Goal: Task Accomplishment & Management: Use online tool/utility

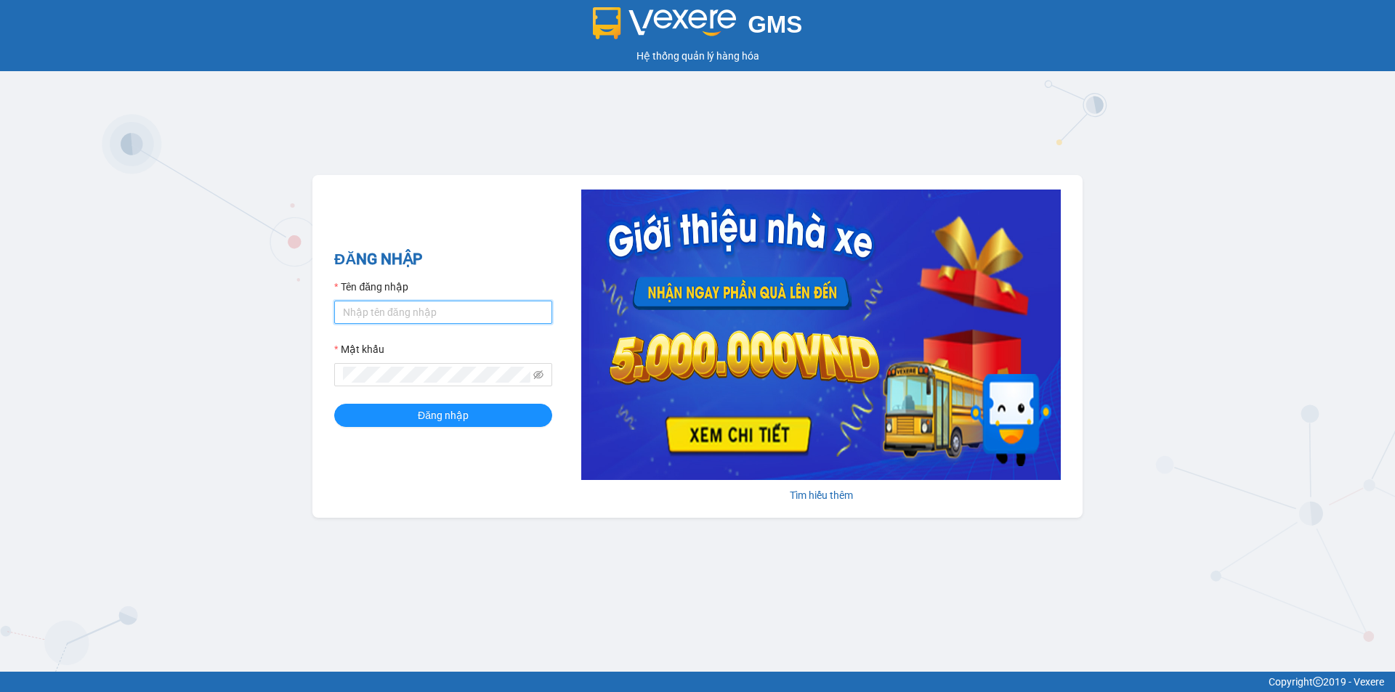
click at [450, 313] on input "Tên đăng nhập" at bounding box center [443, 312] width 218 height 23
type input "cvlkhanh.hhg"
click at [334, 404] on button "Đăng nhập" at bounding box center [443, 415] width 218 height 23
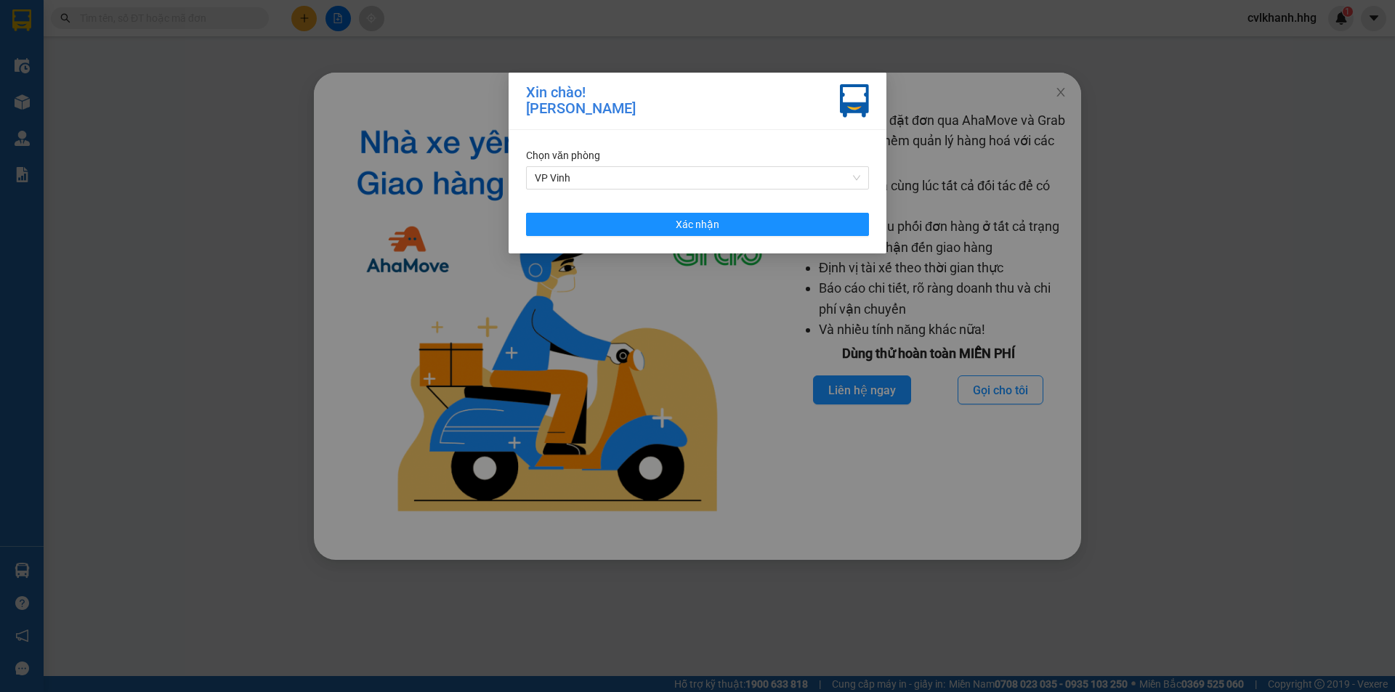
click at [686, 211] on div "Chọn văn phòng VP Vinh Xác nhận" at bounding box center [697, 191] width 378 height 123
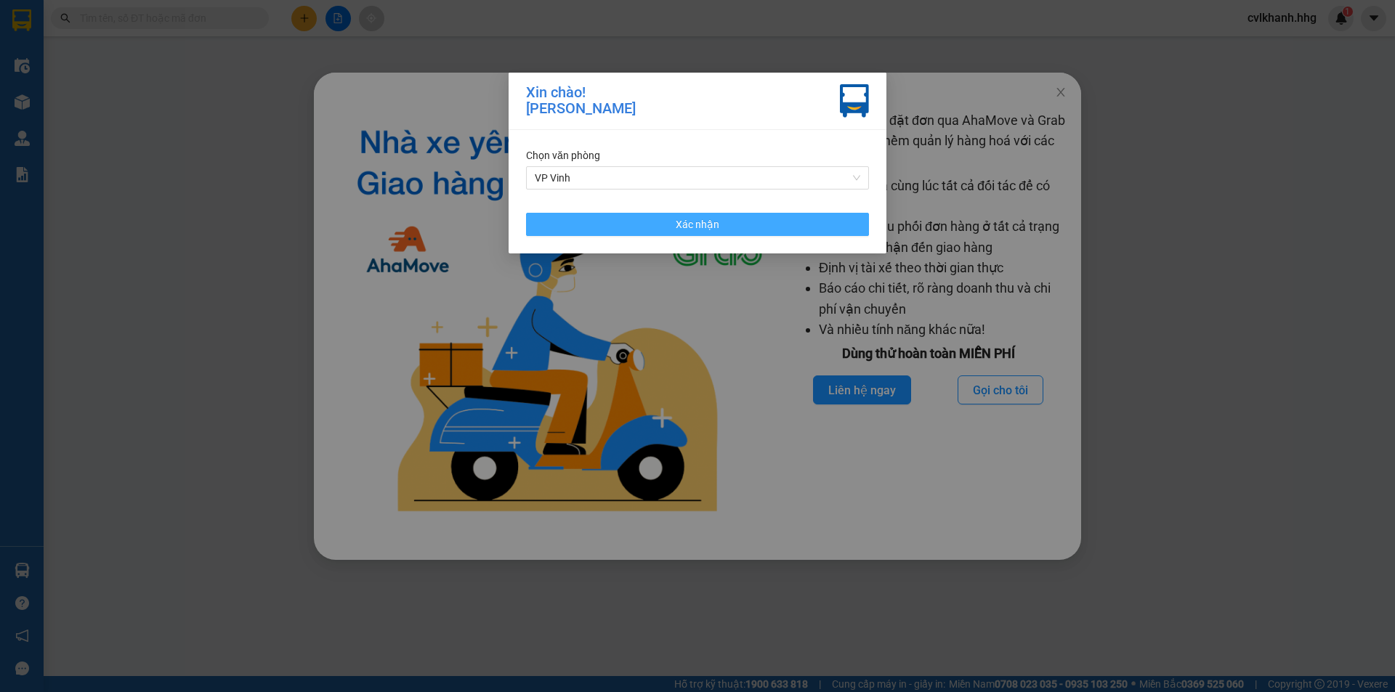
click at [685, 220] on span "Xác nhận" at bounding box center [698, 224] width 44 height 16
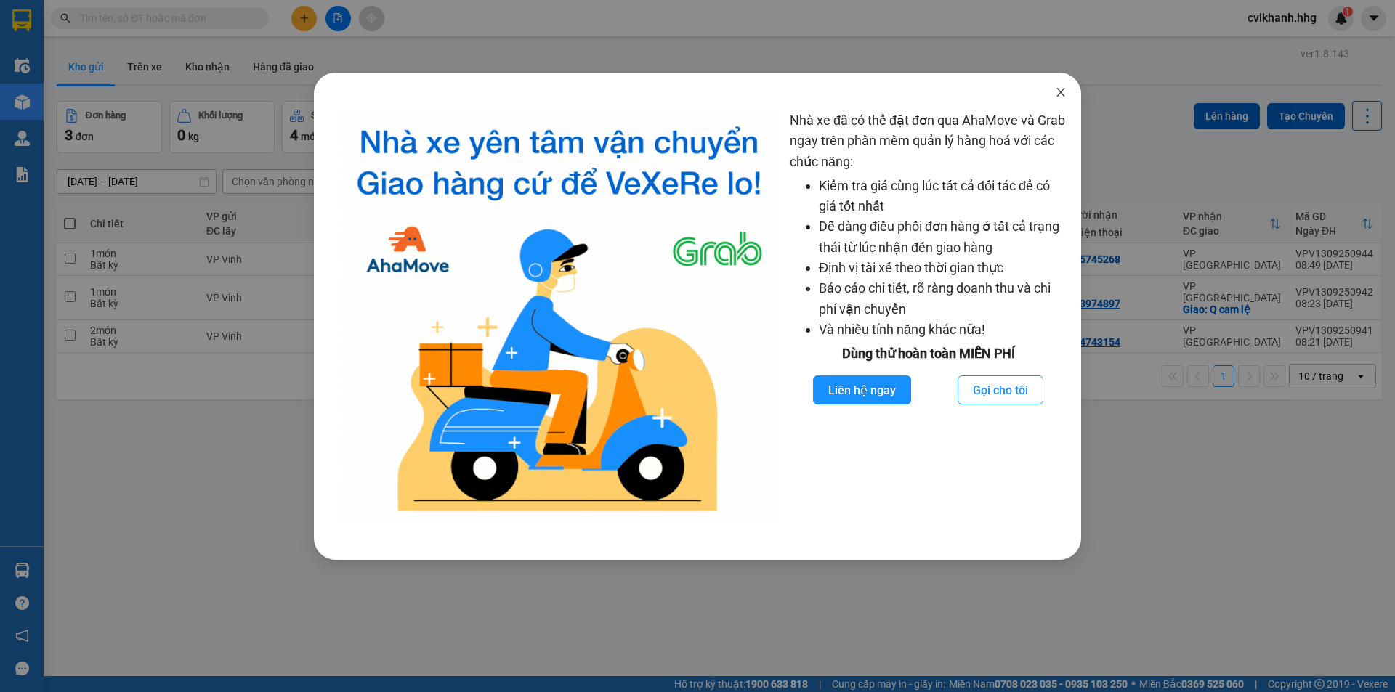
click at [1065, 93] on icon "close" at bounding box center [1061, 92] width 12 height 12
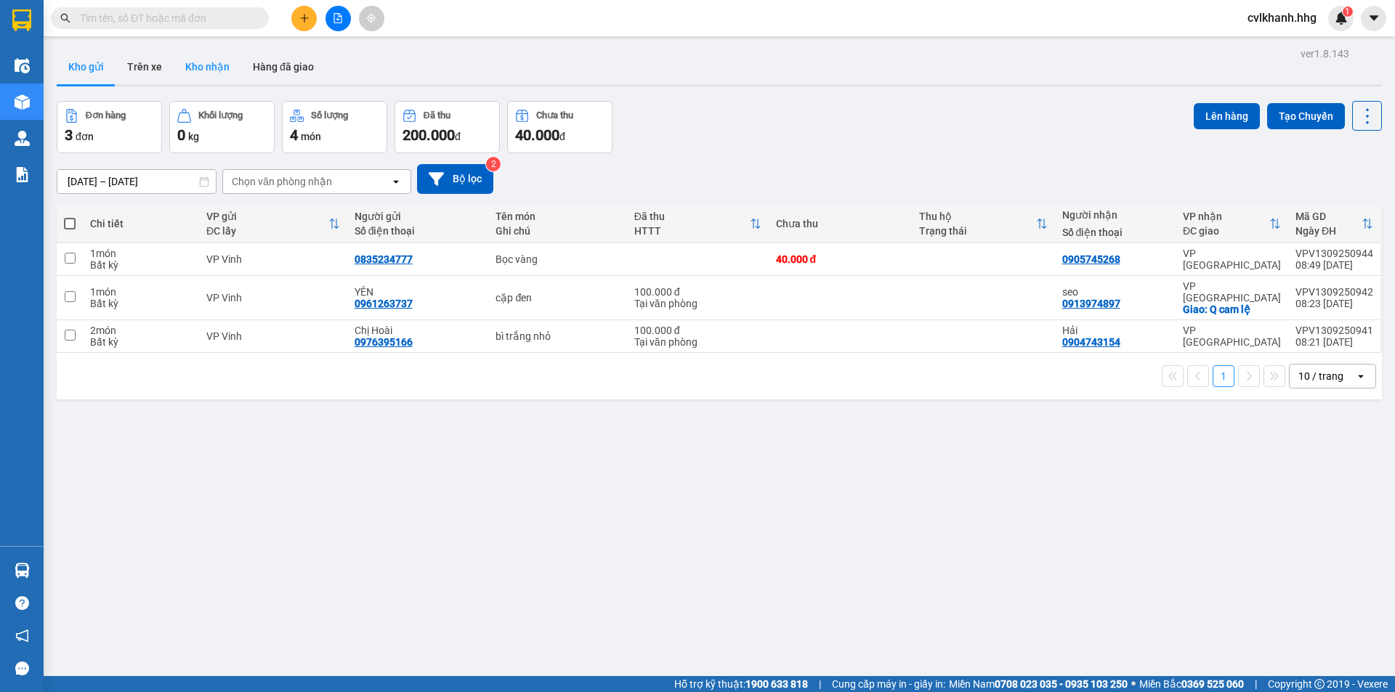
click at [218, 68] on button "Kho nhận" at bounding box center [208, 66] width 68 height 35
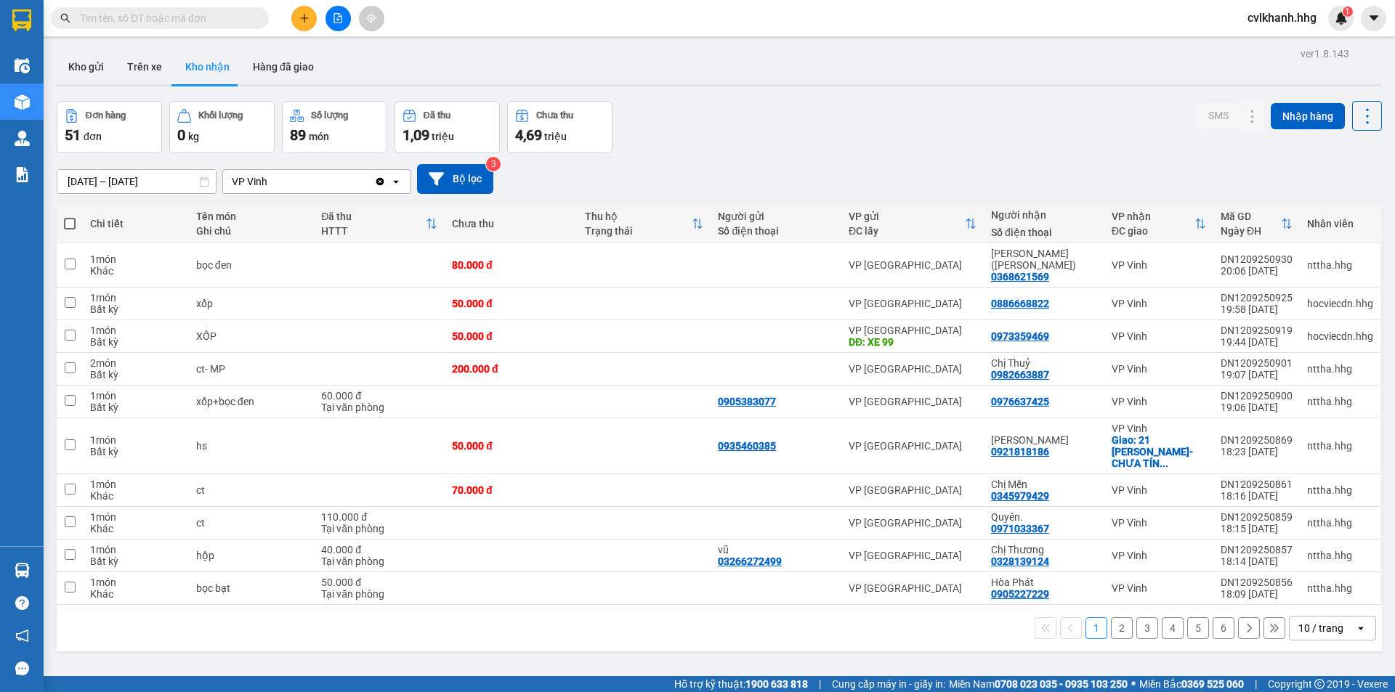
click at [1318, 621] on div "10 / trang" at bounding box center [1320, 628] width 45 height 15
click at [1314, 585] on div "100 / trang" at bounding box center [1321, 573] width 87 height 26
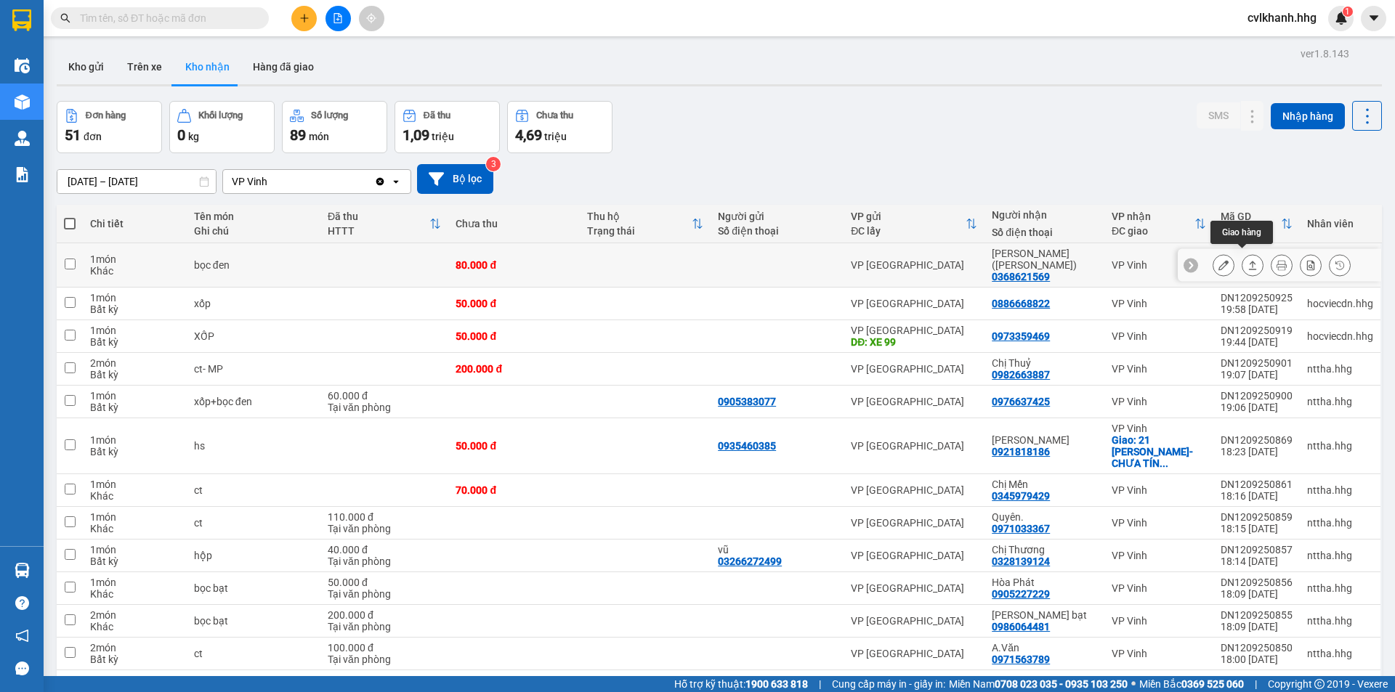
click at [1247, 264] on icon at bounding box center [1252, 265] width 10 height 10
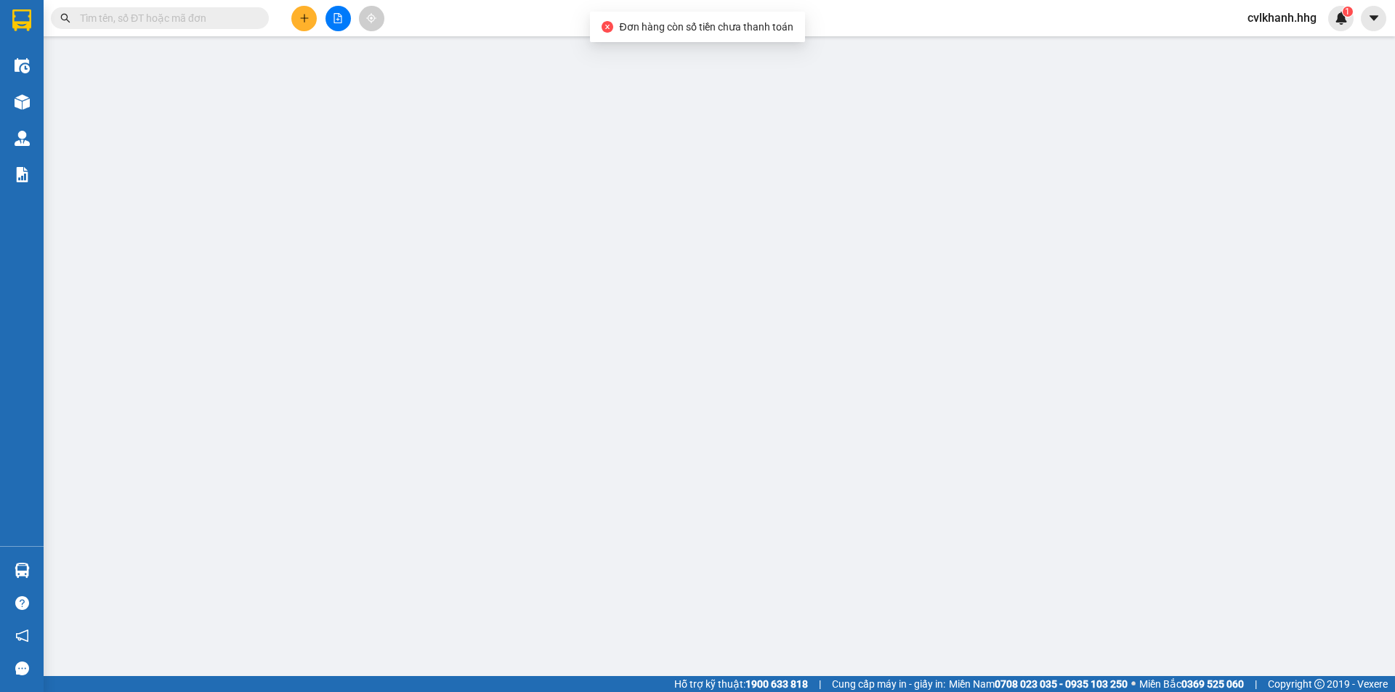
type input "0368621569"
type input "[PERSON_NAME] ([PERSON_NAME])"
type input "80.000"
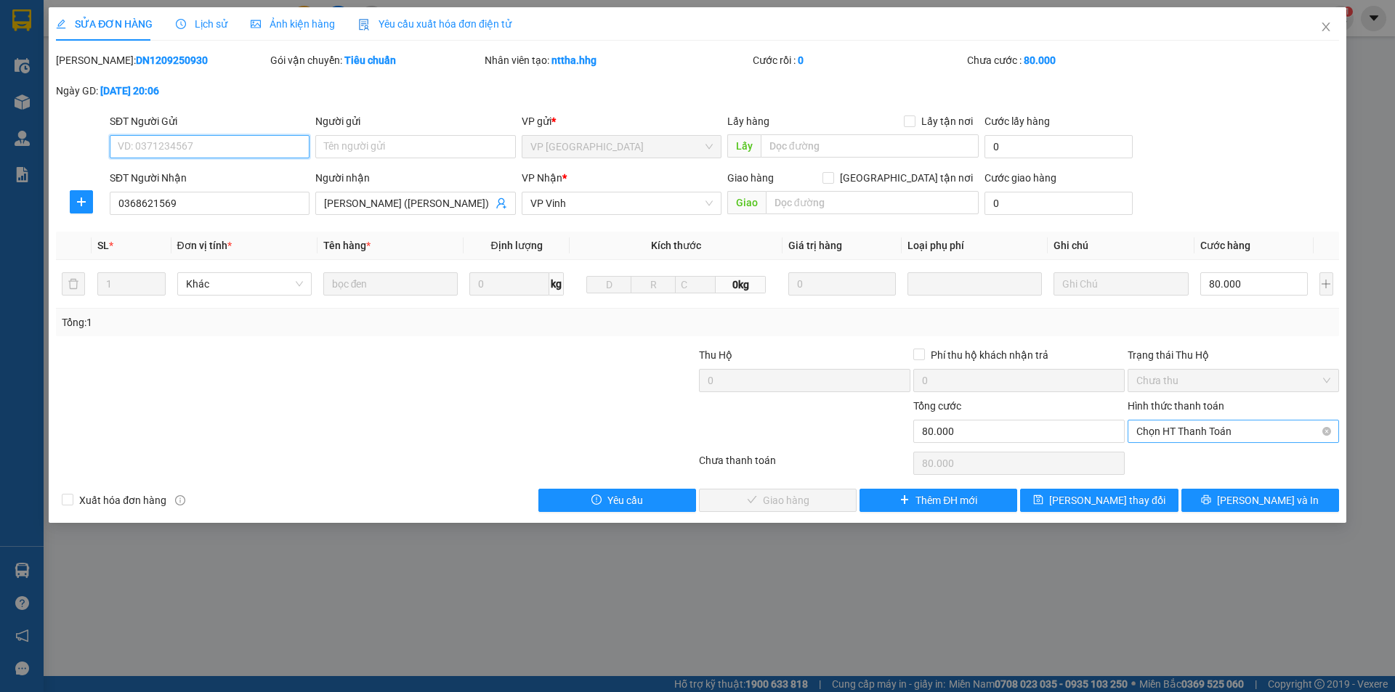
click at [1208, 431] on span "Chọn HT Thanh Toán" at bounding box center [1233, 432] width 194 height 22
click at [1202, 455] on div "Tại văn phòng" at bounding box center [1233, 461] width 194 height 16
type input "0"
click at [816, 495] on span "[PERSON_NAME] và Giao hàng" at bounding box center [795, 501] width 139 height 16
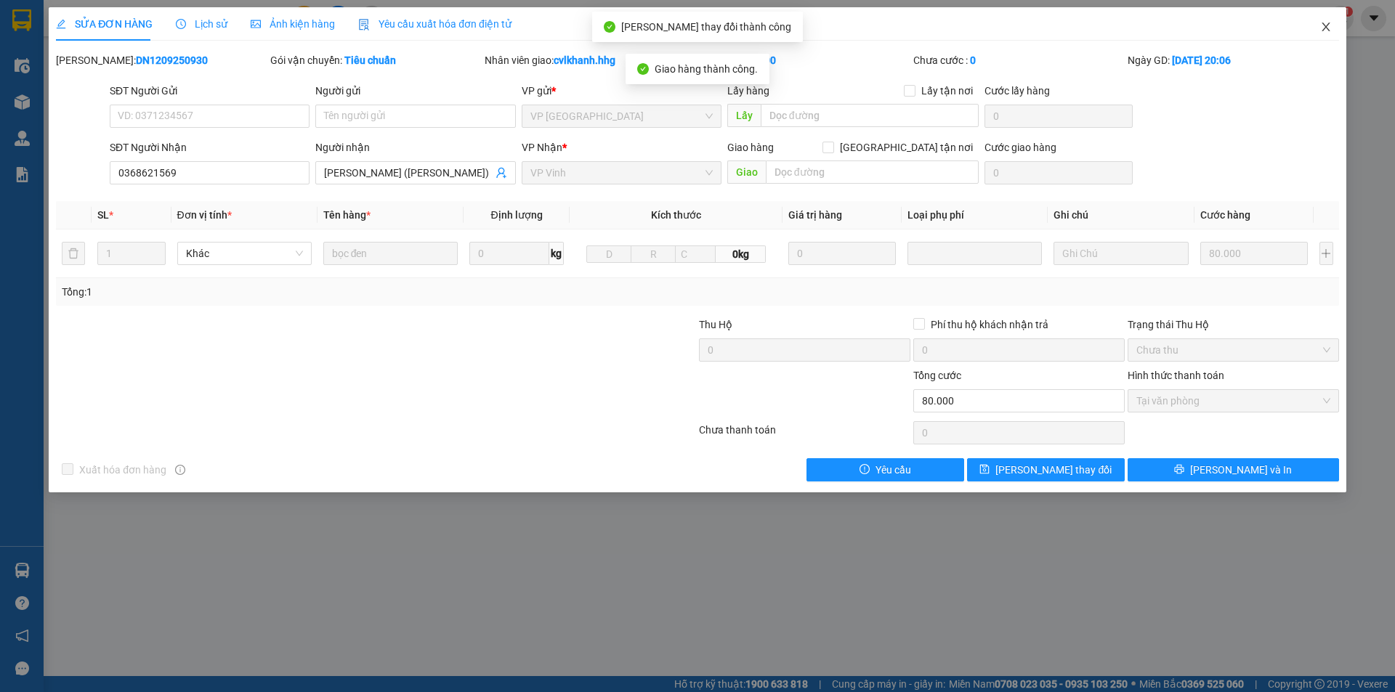
click at [1328, 21] on span "Close" at bounding box center [1325, 27] width 41 height 41
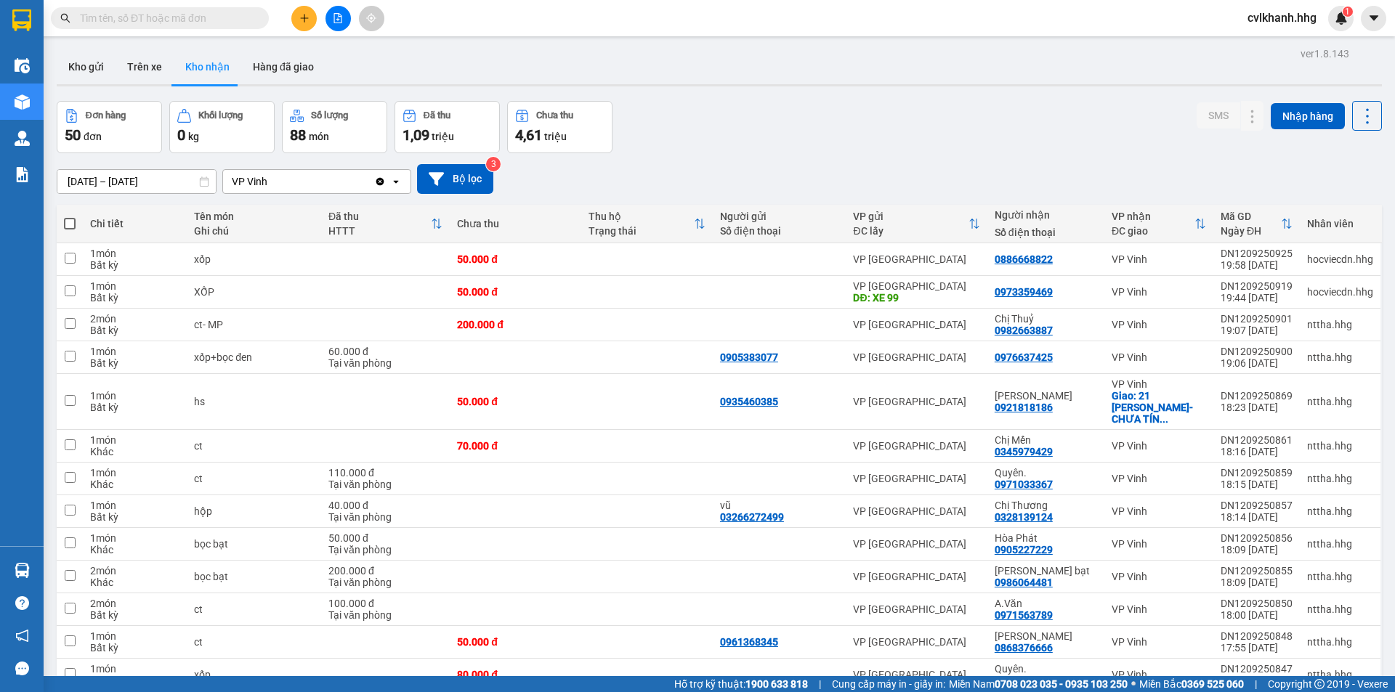
click at [92, 24] on input "text" at bounding box center [165, 18] width 171 height 16
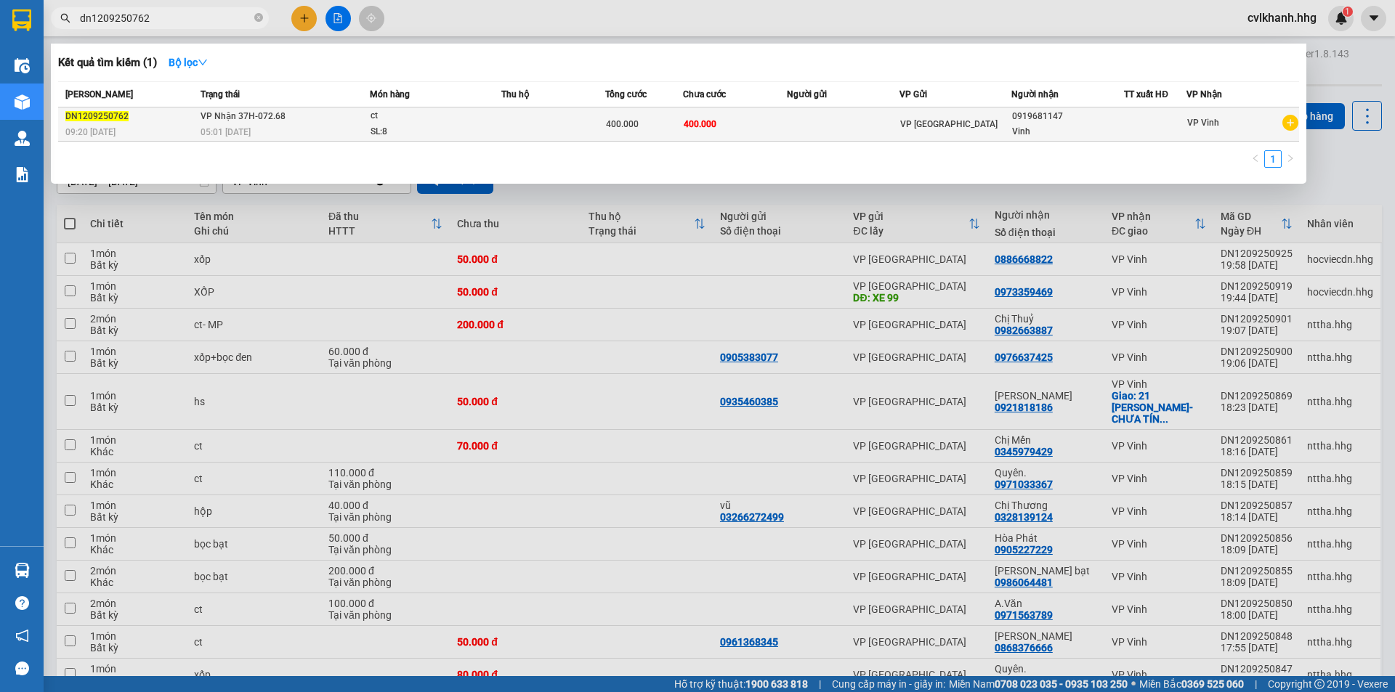
type input "dn1209250762"
click at [367, 111] on td "VP Nhận 37H-072.68 05:01 [DATE]" at bounding box center [283, 125] width 173 height 34
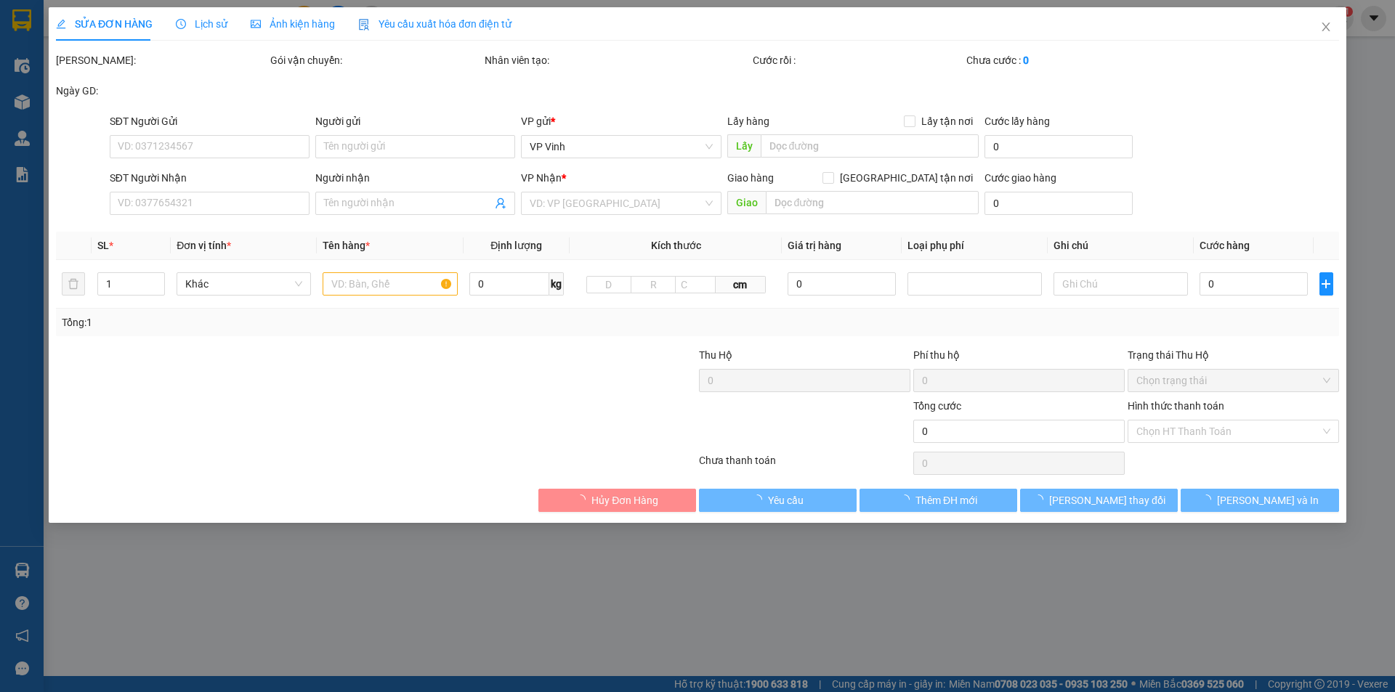
type input "0919681147"
type input "Vinh"
type input "400.000"
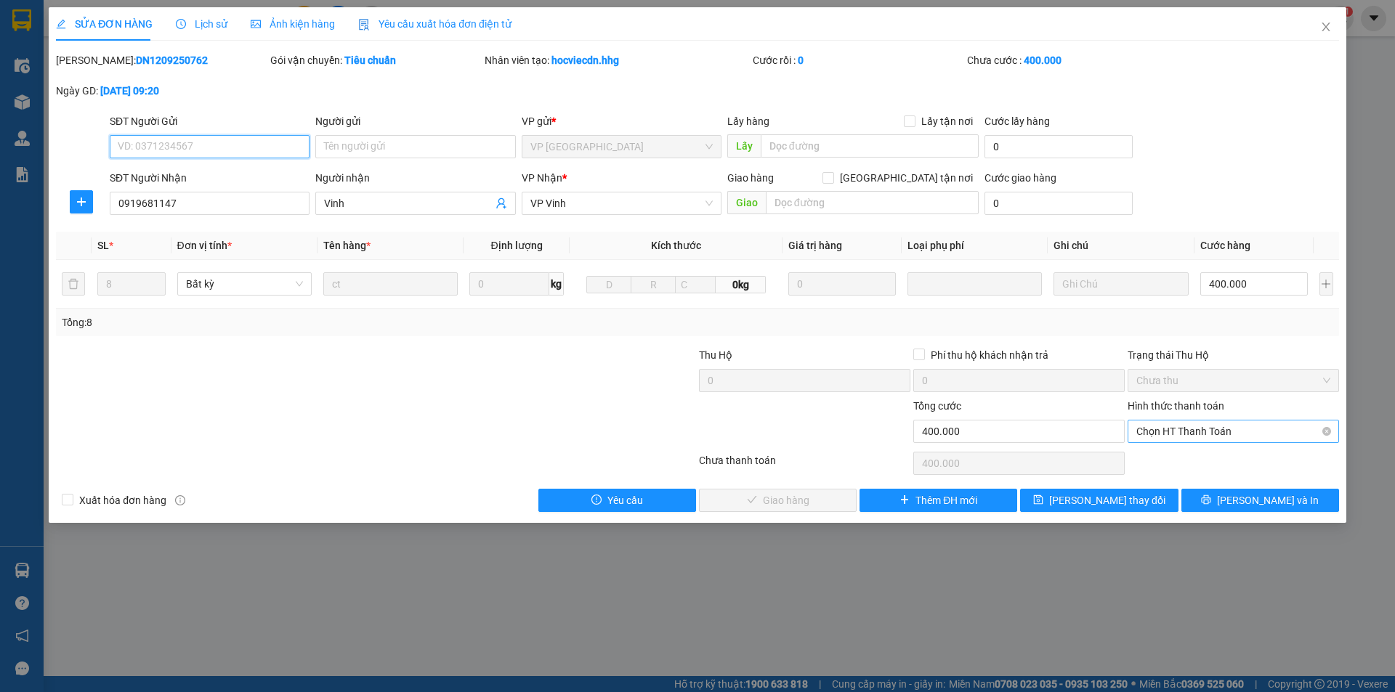
click at [1172, 432] on span "Chọn HT Thanh Toán" at bounding box center [1233, 432] width 194 height 22
click at [1150, 462] on div "Tại văn phòng" at bounding box center [1233, 461] width 194 height 16
type input "0"
click at [819, 495] on span "[PERSON_NAME] và Giao hàng" at bounding box center [795, 501] width 139 height 16
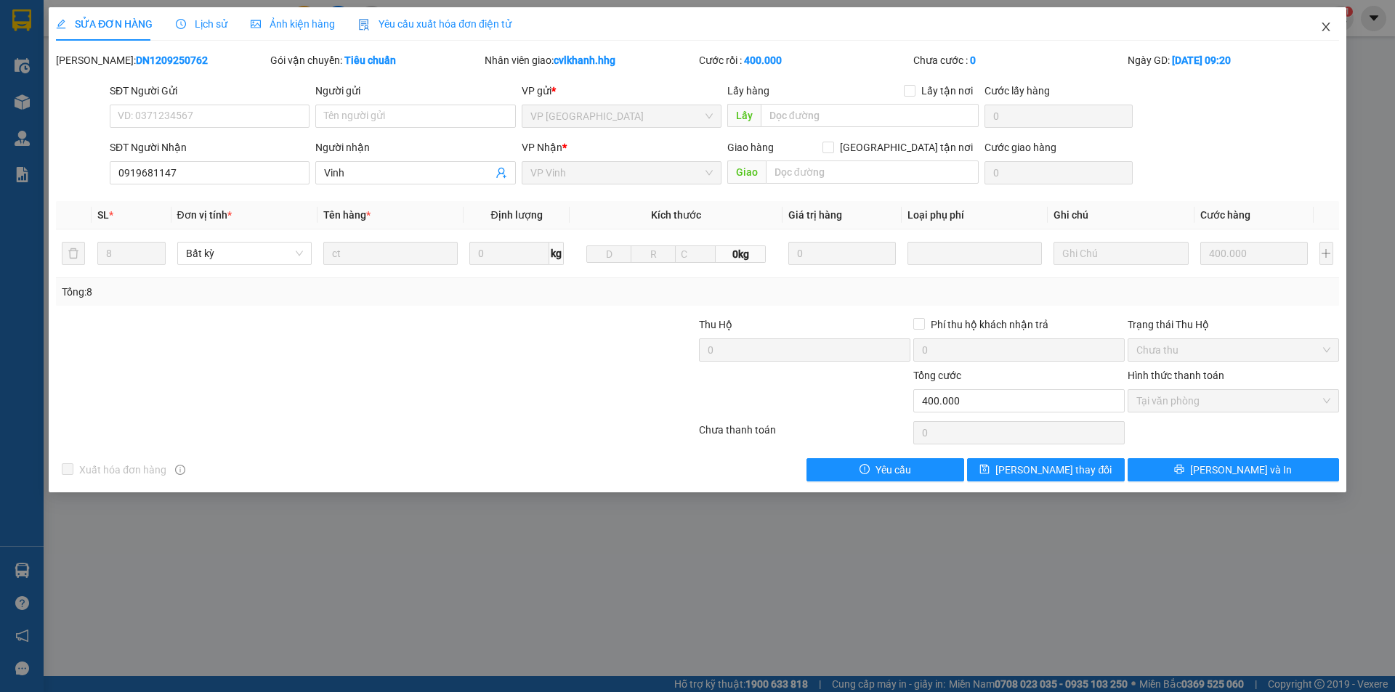
click at [1329, 33] on span "Close" at bounding box center [1325, 27] width 41 height 41
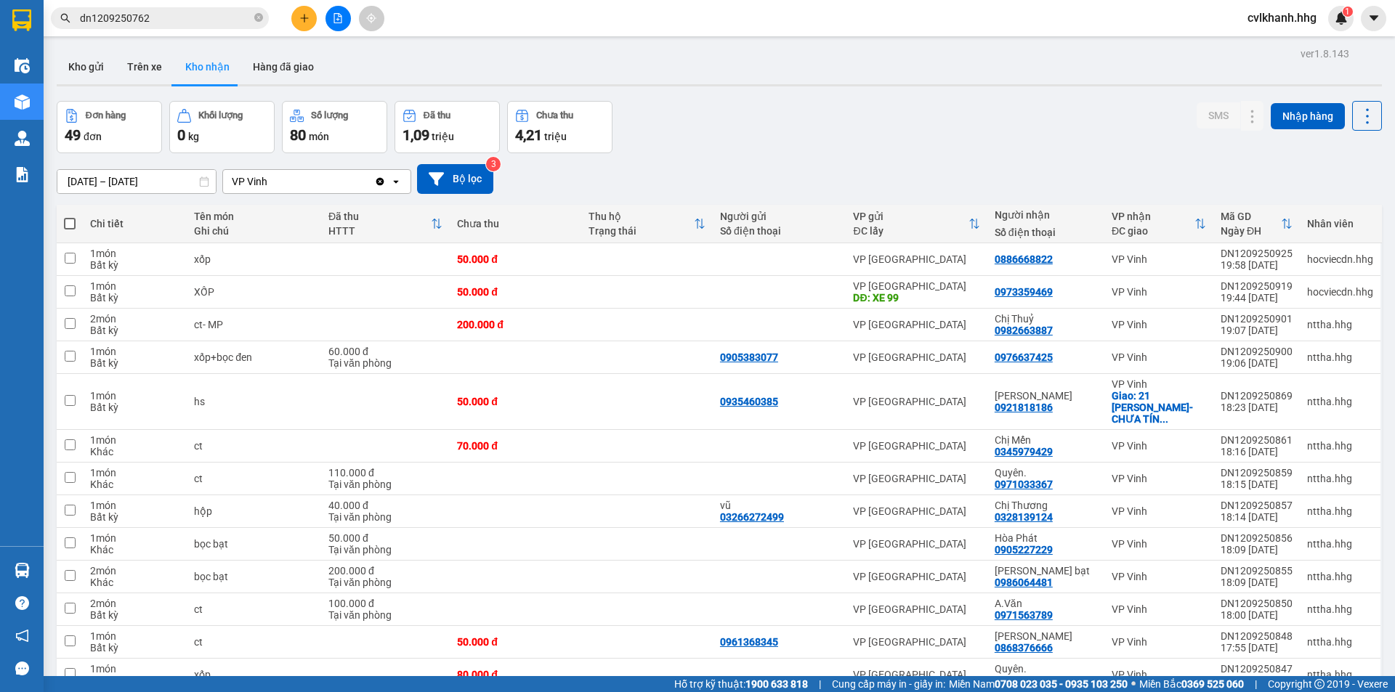
click at [155, 7] on div "Kết quả tìm kiếm ( 1 ) Bộ lọc Mã ĐH Trạng thái Món hàng Thu hộ Tổng cước Chưa c…" at bounding box center [141, 18] width 283 height 25
click at [166, 14] on input "dn1209250762" at bounding box center [165, 18] width 171 height 16
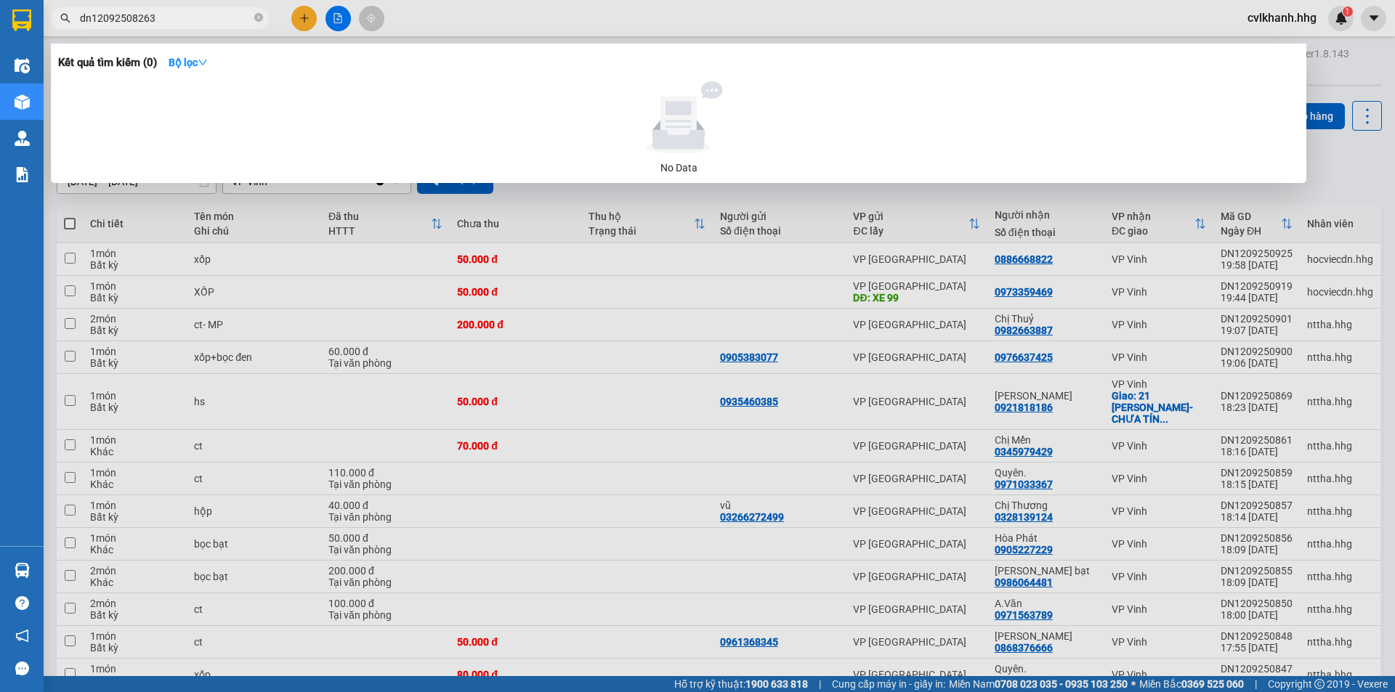
click at [156, 18] on input "dn12092508263" at bounding box center [165, 18] width 171 height 16
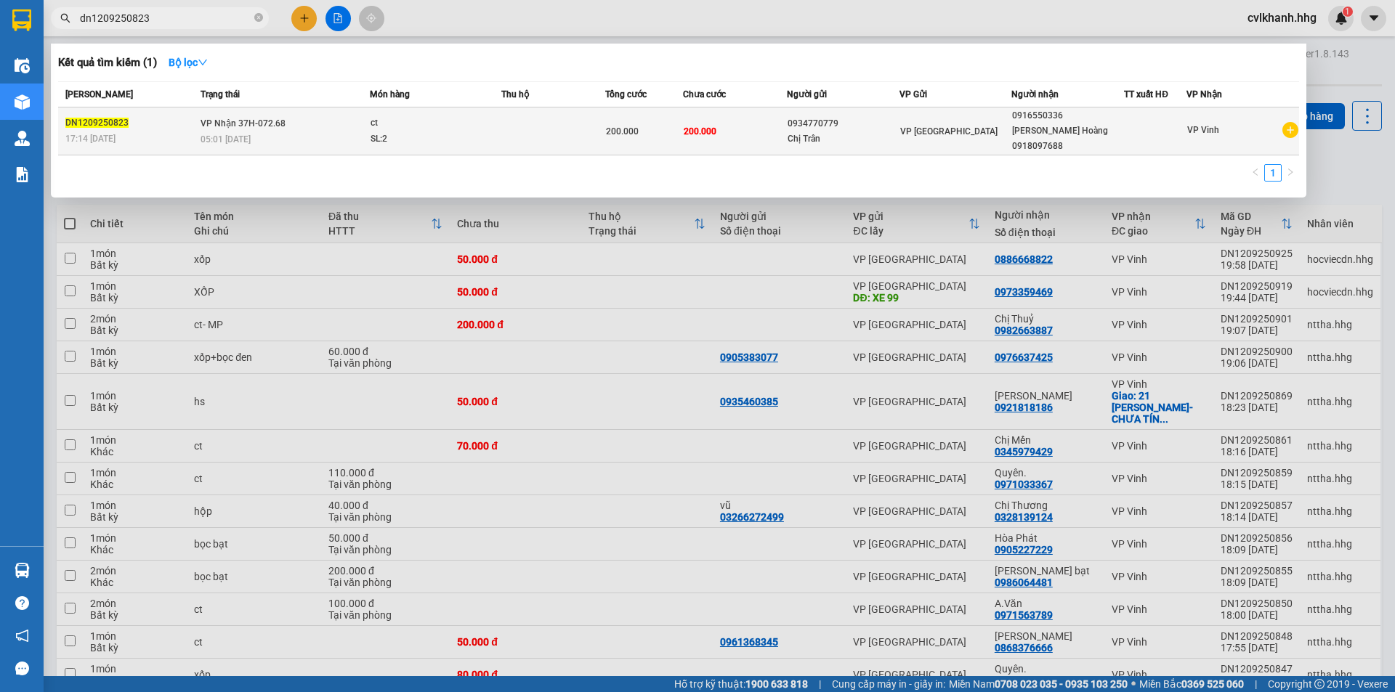
type input "dn1209250823"
click at [302, 131] on div "05:01 [DATE]" at bounding box center [284, 139] width 169 height 16
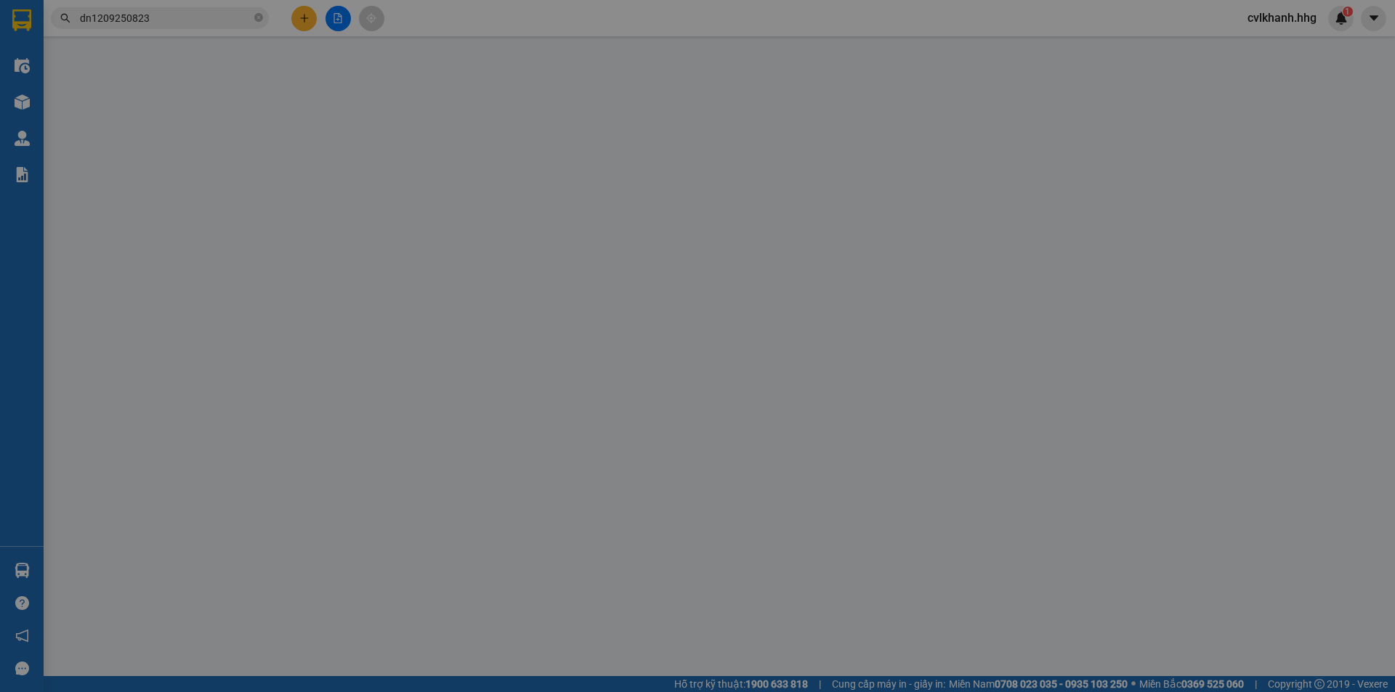
type input "0934770779"
type input "Chị Trân"
type input "0916550336"
type input "[PERSON_NAME] Hoàng 0918097688"
type input "200.000"
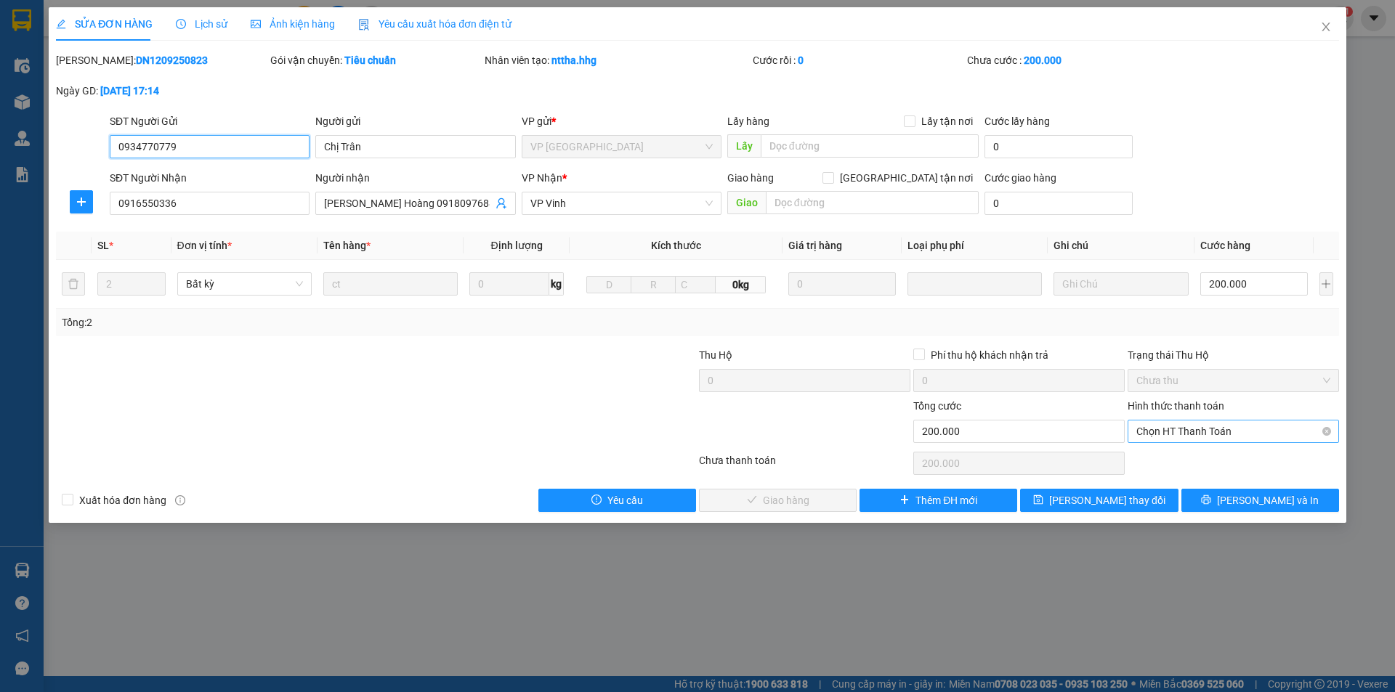
click at [1225, 429] on span "Chọn HT Thanh Toán" at bounding box center [1233, 432] width 194 height 22
click at [1215, 461] on div "Tại văn phòng" at bounding box center [1233, 461] width 194 height 16
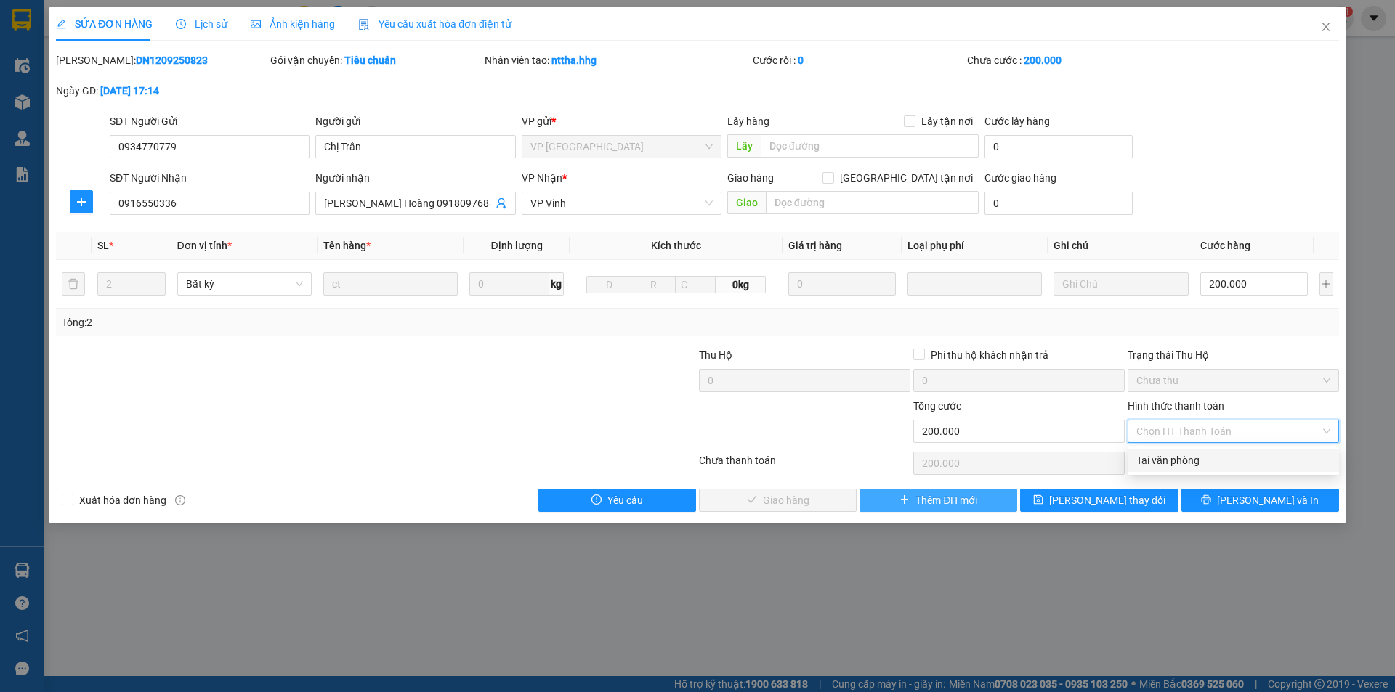
type input "0"
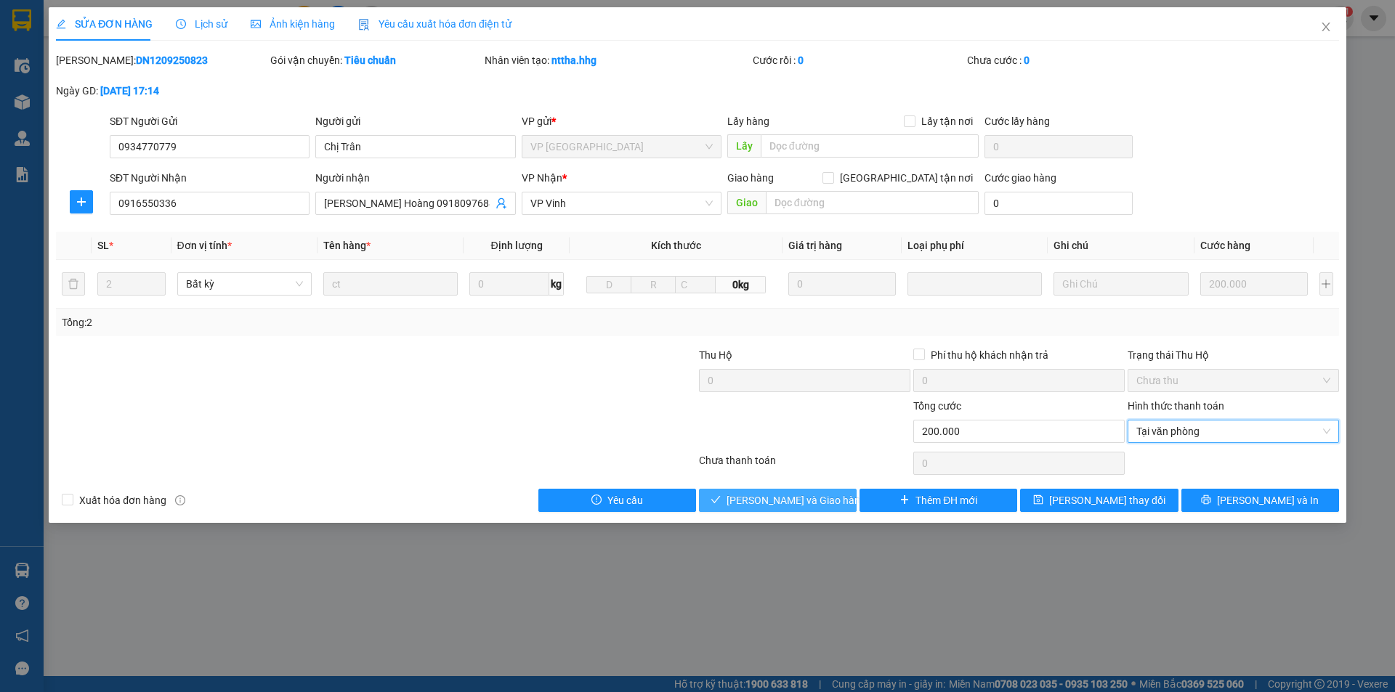
click at [793, 493] on span "[PERSON_NAME] và Giao hàng" at bounding box center [795, 501] width 139 height 16
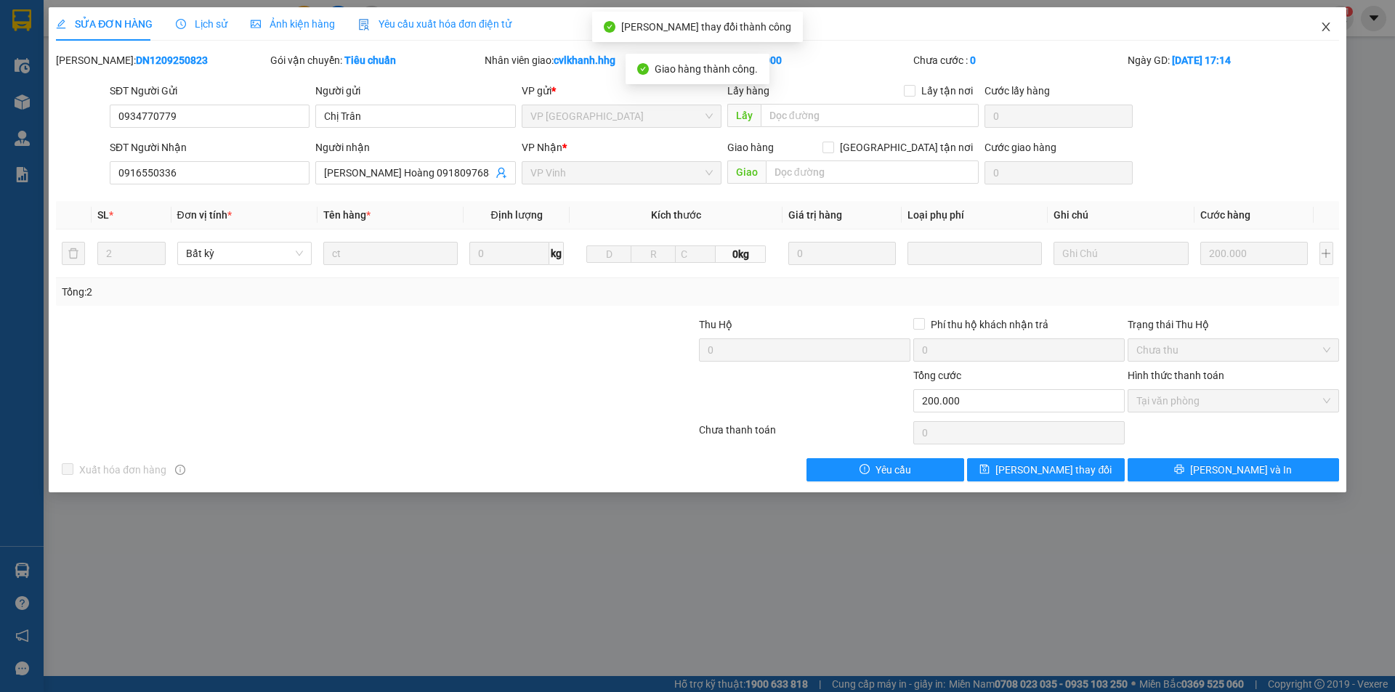
click at [1332, 30] on span "Close" at bounding box center [1325, 27] width 41 height 41
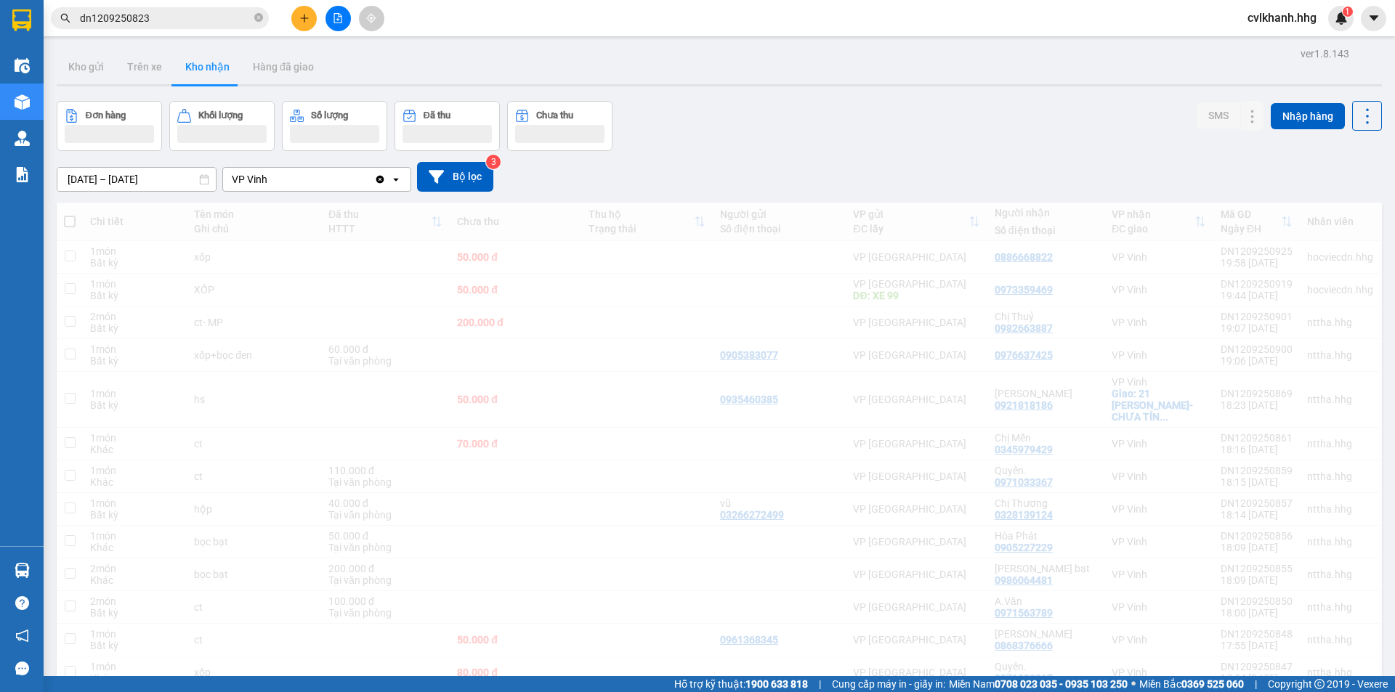
click at [170, 18] on input "dn1209250823" at bounding box center [165, 18] width 171 height 16
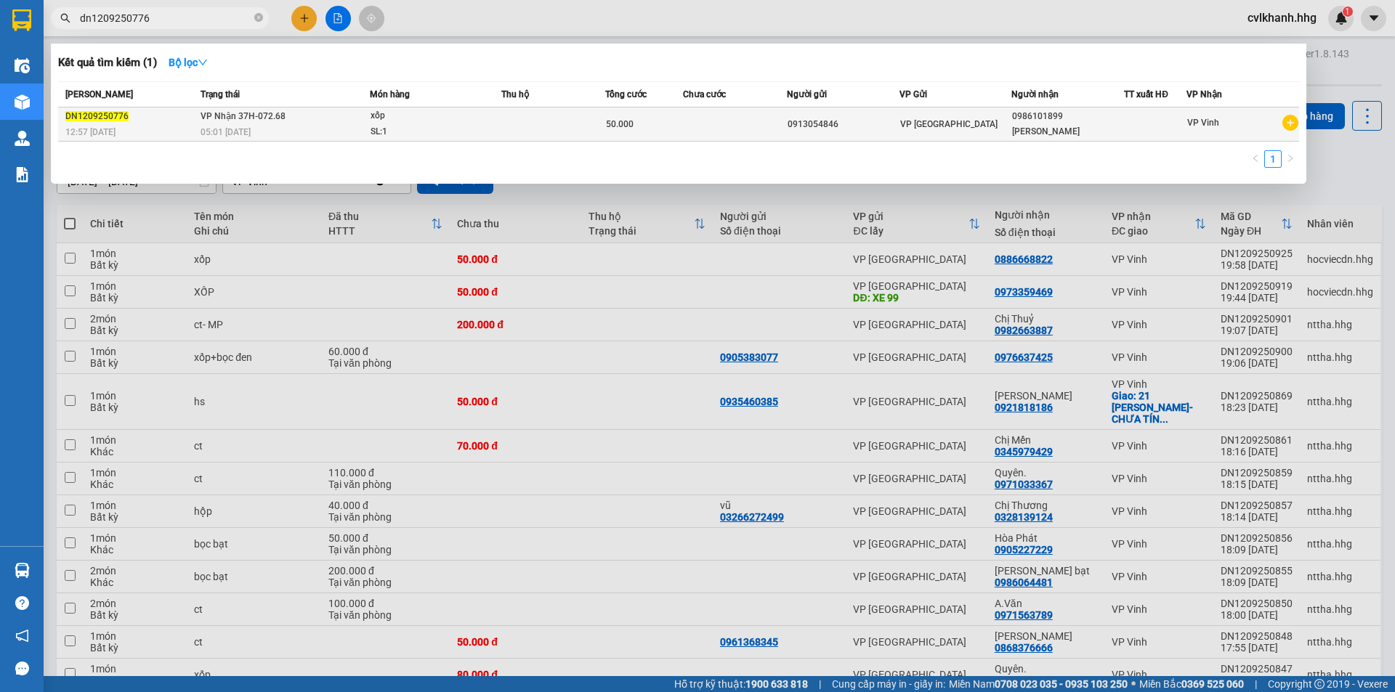
type input "dn1209250776"
click at [497, 131] on span "xốp SL: 1" at bounding box center [435, 123] width 130 height 31
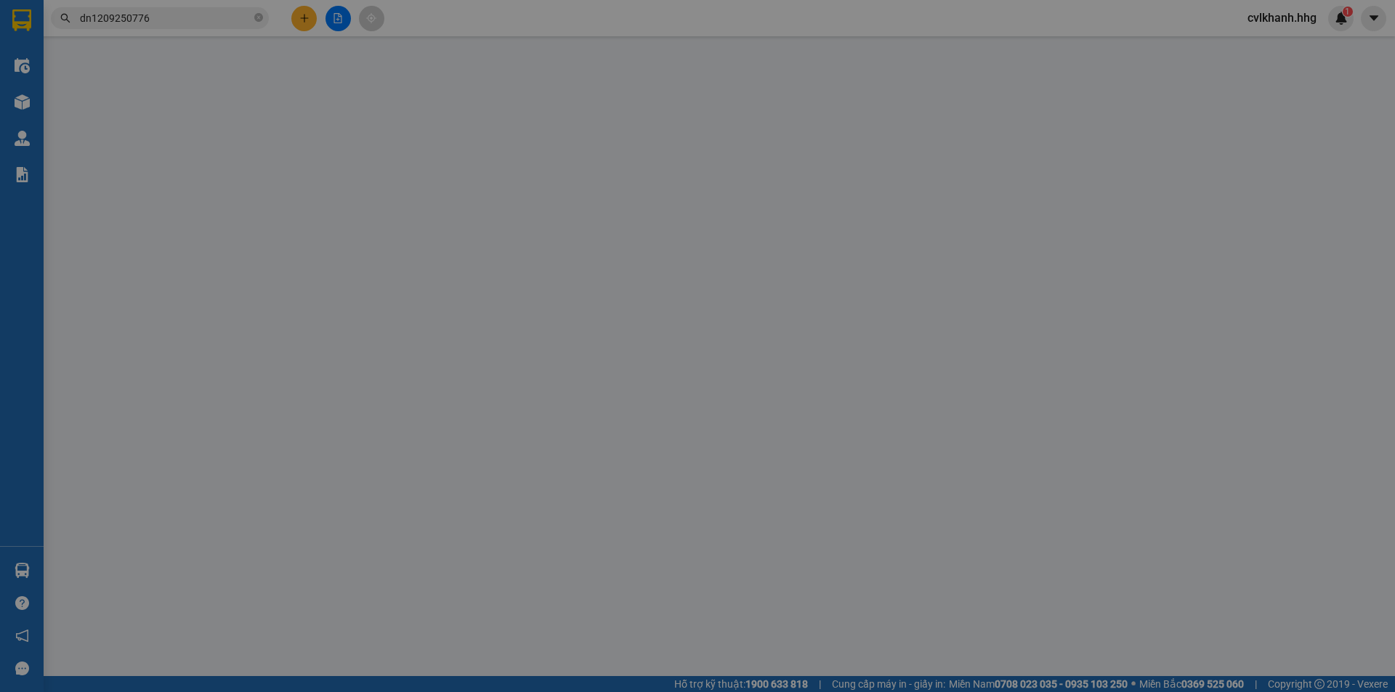
type input "0913054846"
type input "0986101899"
type input "Anh Triều"
type input "50.000"
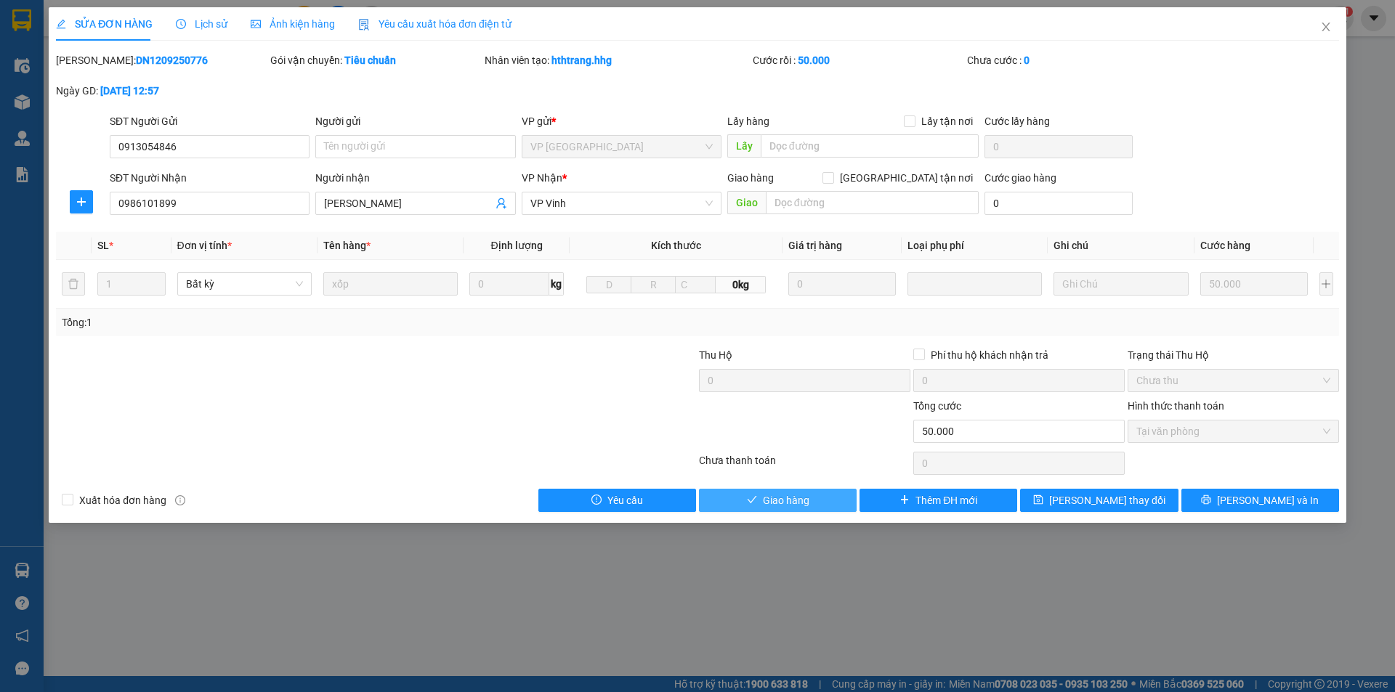
click at [766, 493] on span "Giao hàng" at bounding box center [786, 501] width 46 height 16
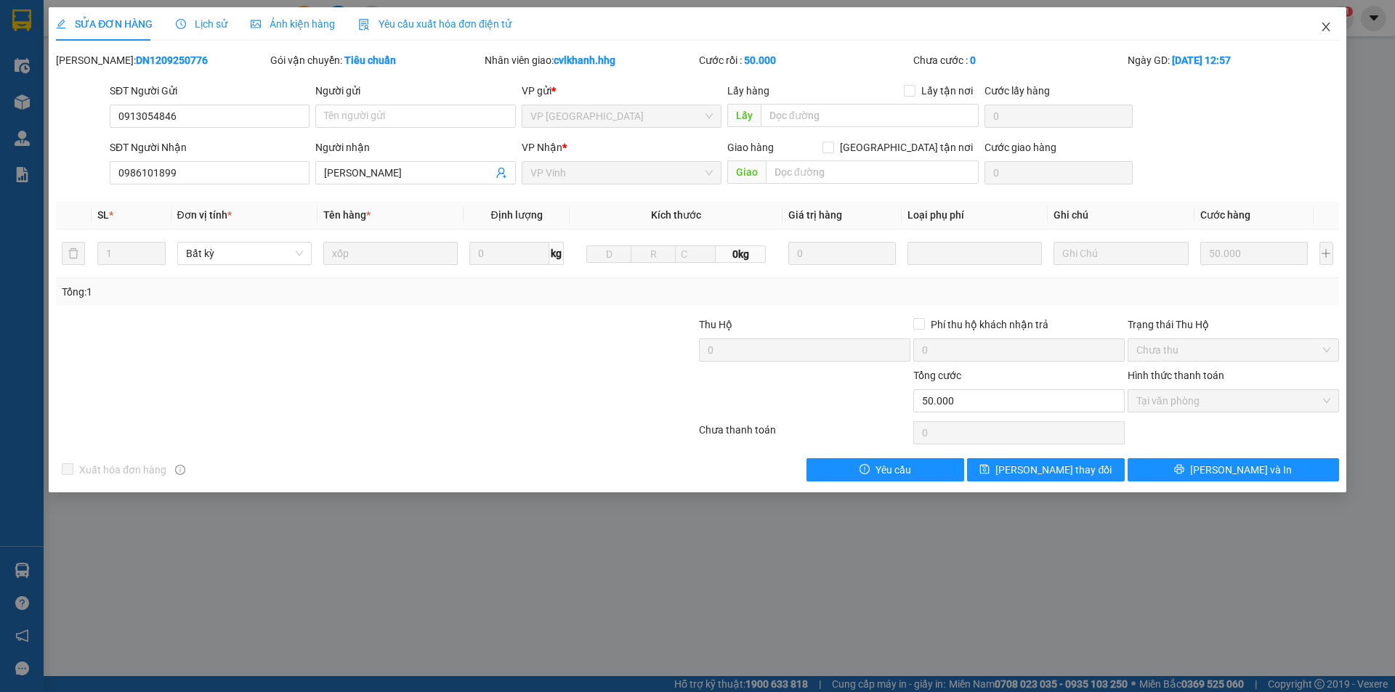
click at [1323, 23] on icon "close" at bounding box center [1326, 27] width 12 height 12
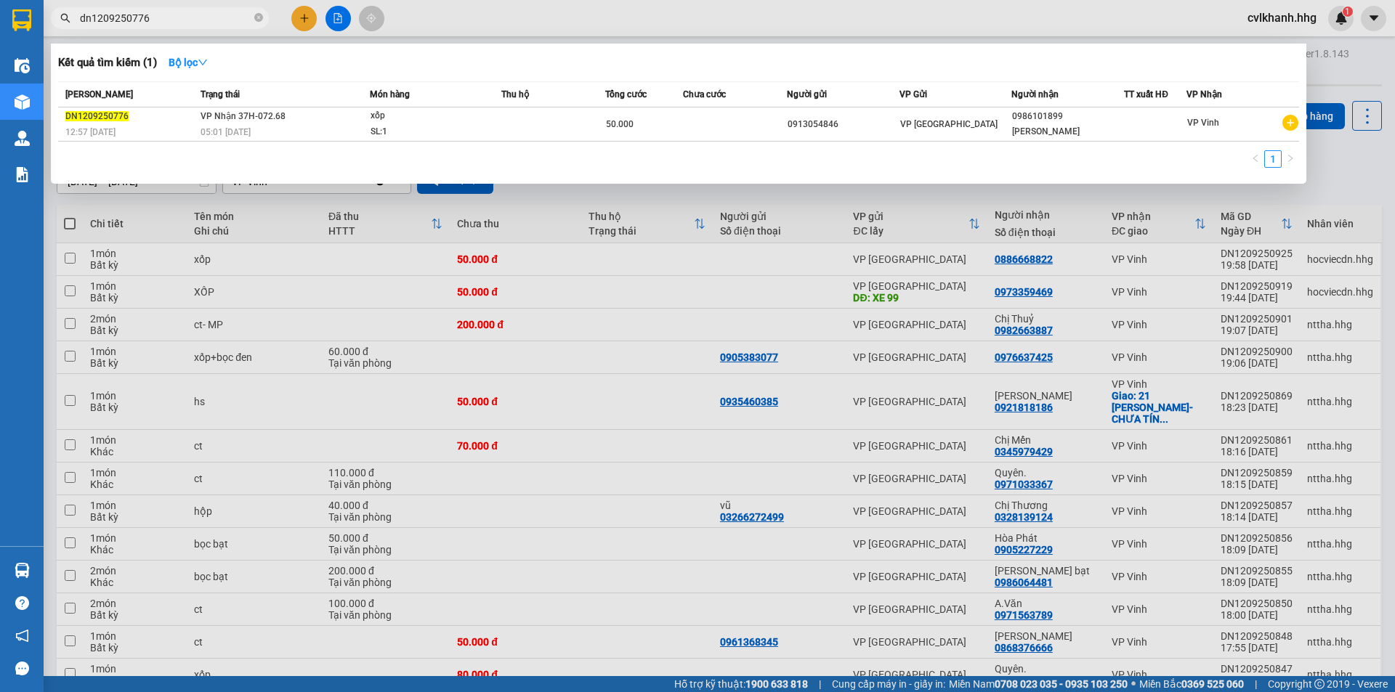
click at [160, 17] on input "dn1209250776" at bounding box center [165, 18] width 171 height 16
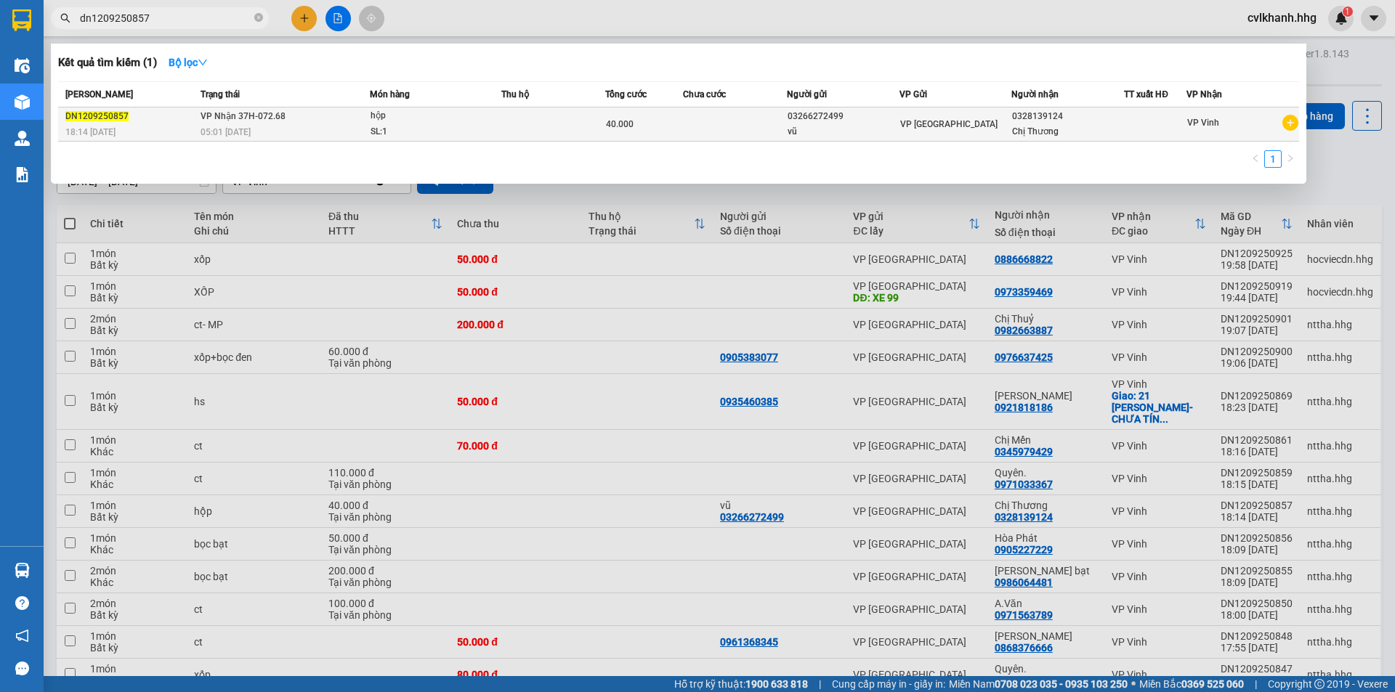
click at [258, 123] on td "VP Nhận 37H-072.68 05:01 [DATE]" at bounding box center [283, 125] width 173 height 34
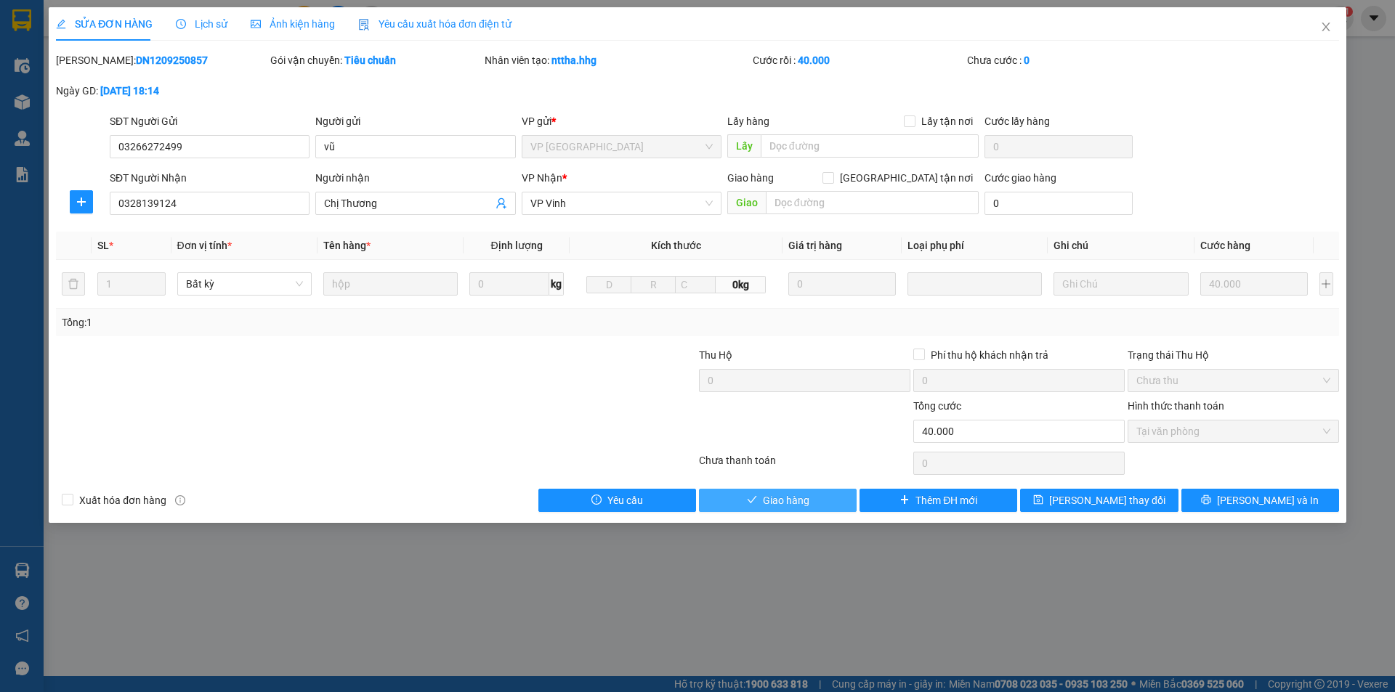
click at [766, 498] on span "Giao hàng" at bounding box center [786, 501] width 46 height 16
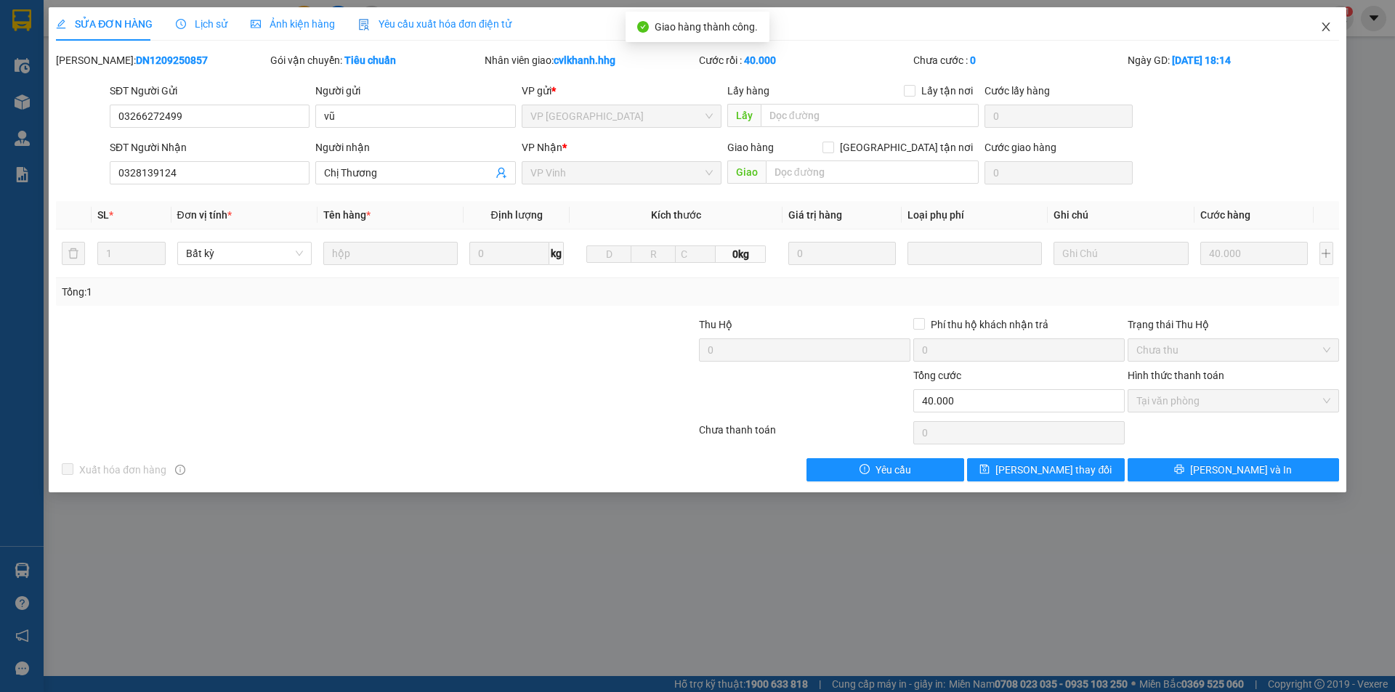
click at [1325, 29] on icon "close" at bounding box center [1325, 27] width 8 height 9
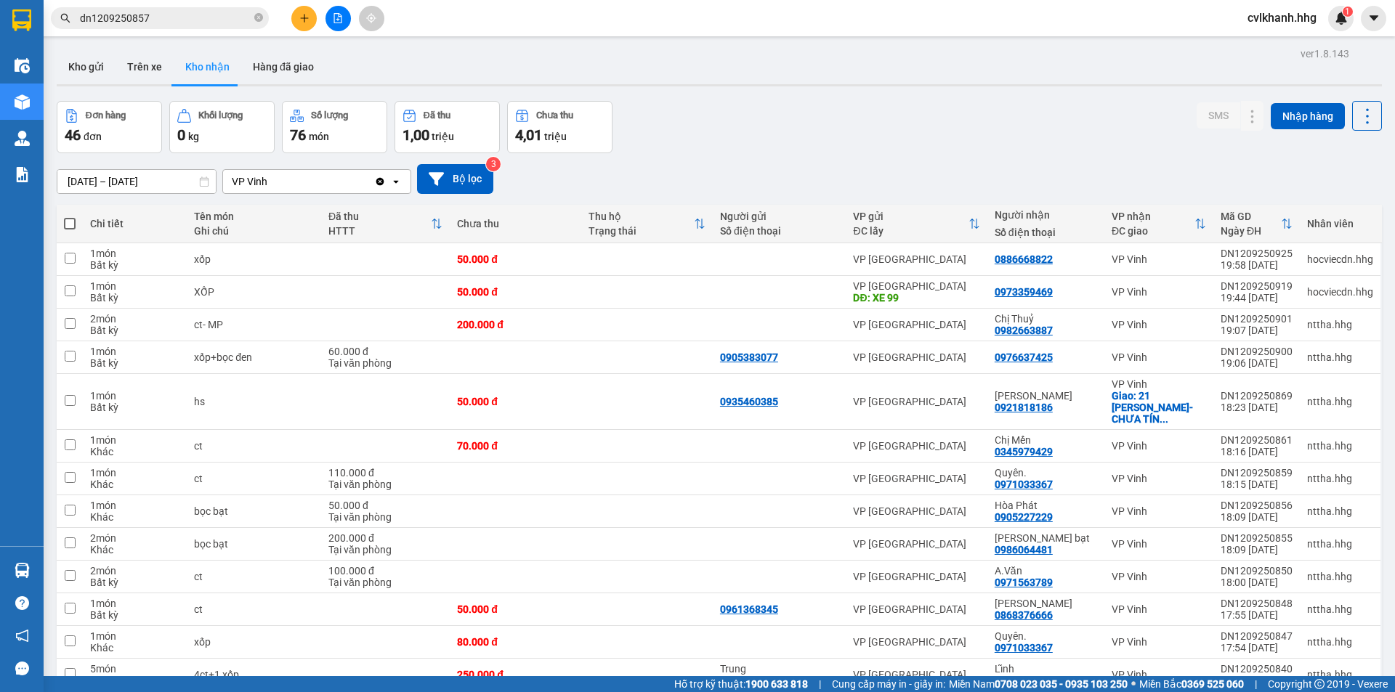
click at [169, 18] on input "dn1209250857" at bounding box center [165, 18] width 171 height 16
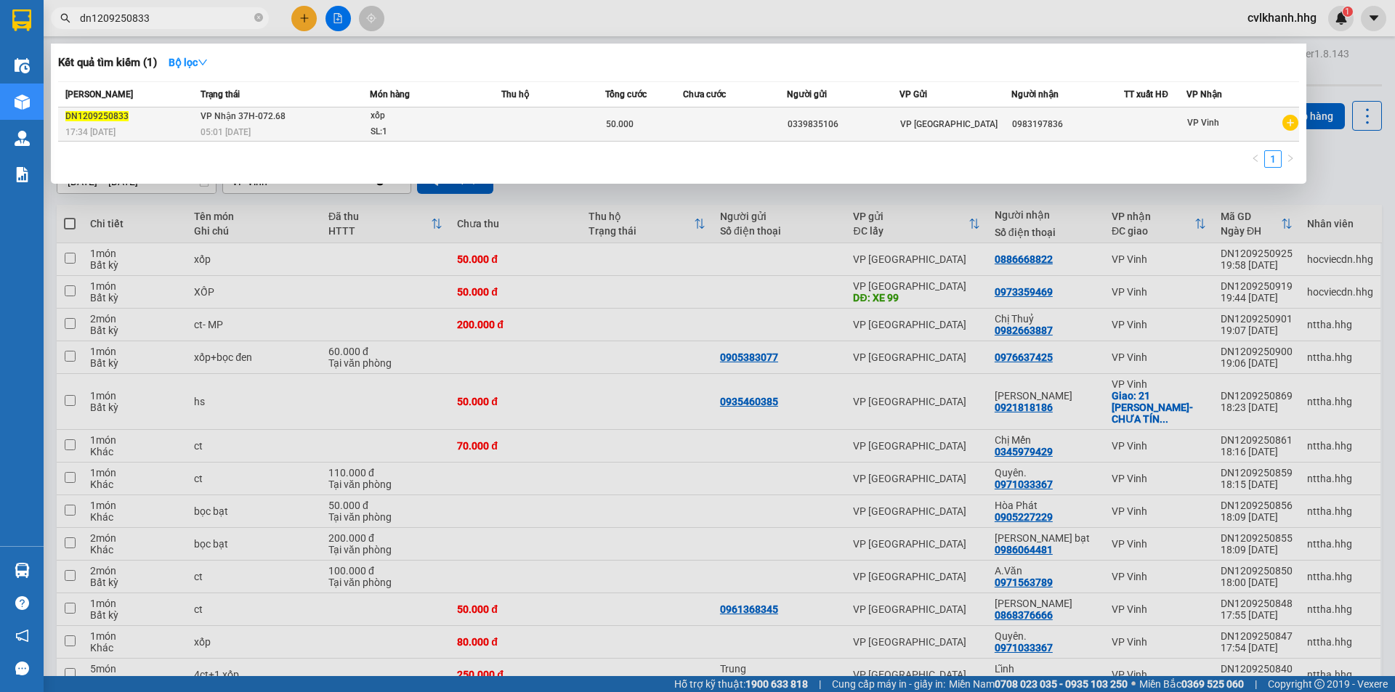
type input "dn1209250833"
click at [376, 113] on div "xốp" at bounding box center [424, 116] width 109 height 16
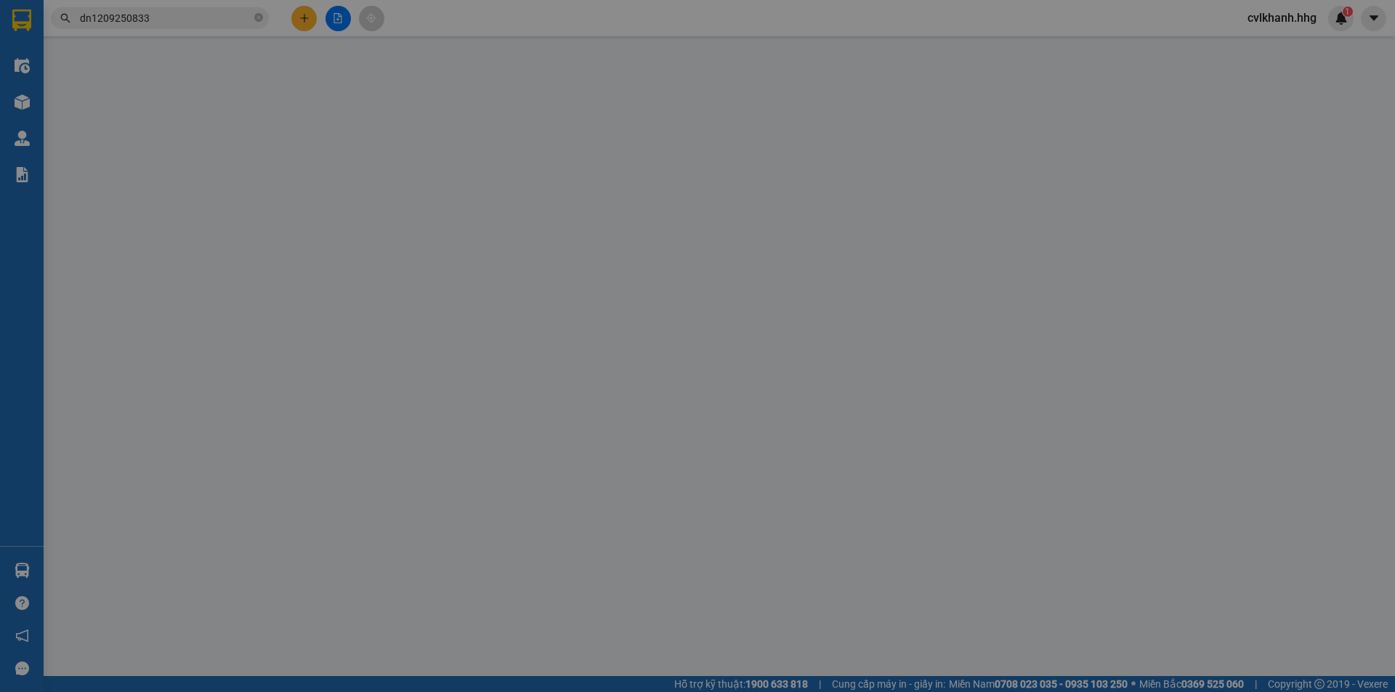
type input "0339835106"
type input "0983197836"
type input "50.000"
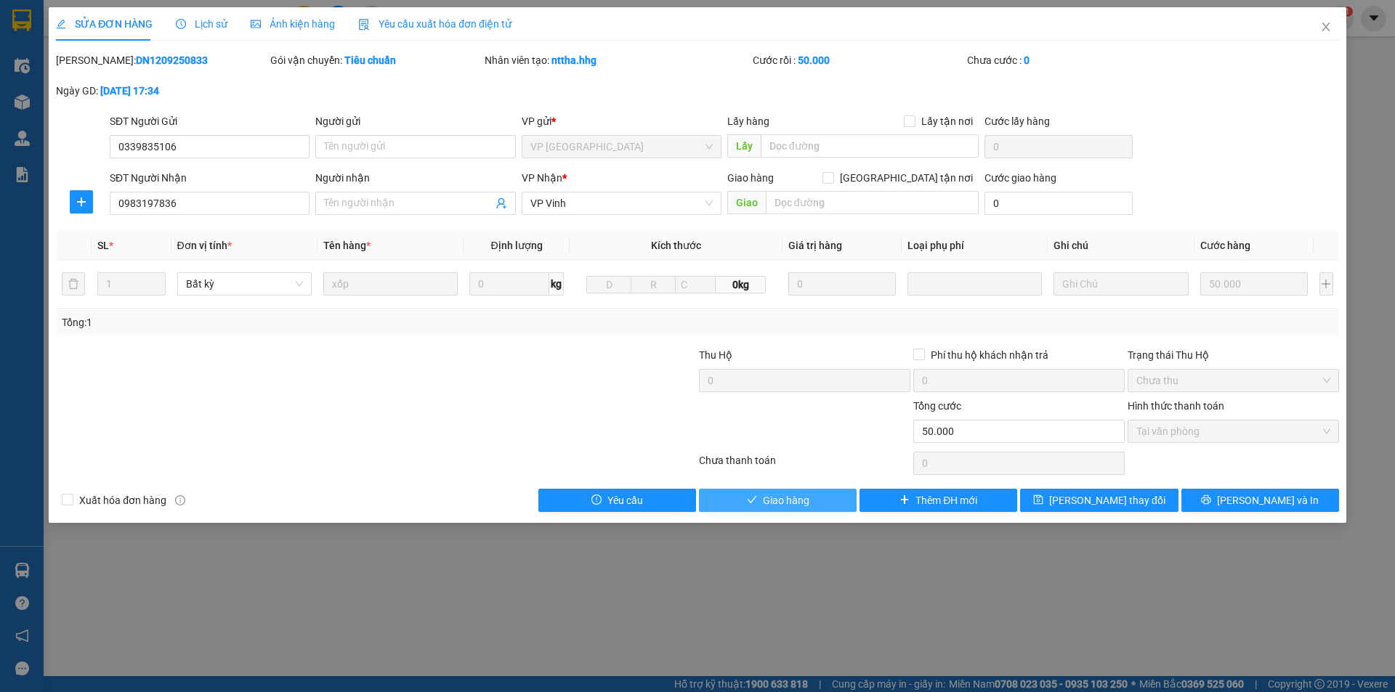
click at [779, 503] on span "Giao hàng" at bounding box center [786, 501] width 46 height 16
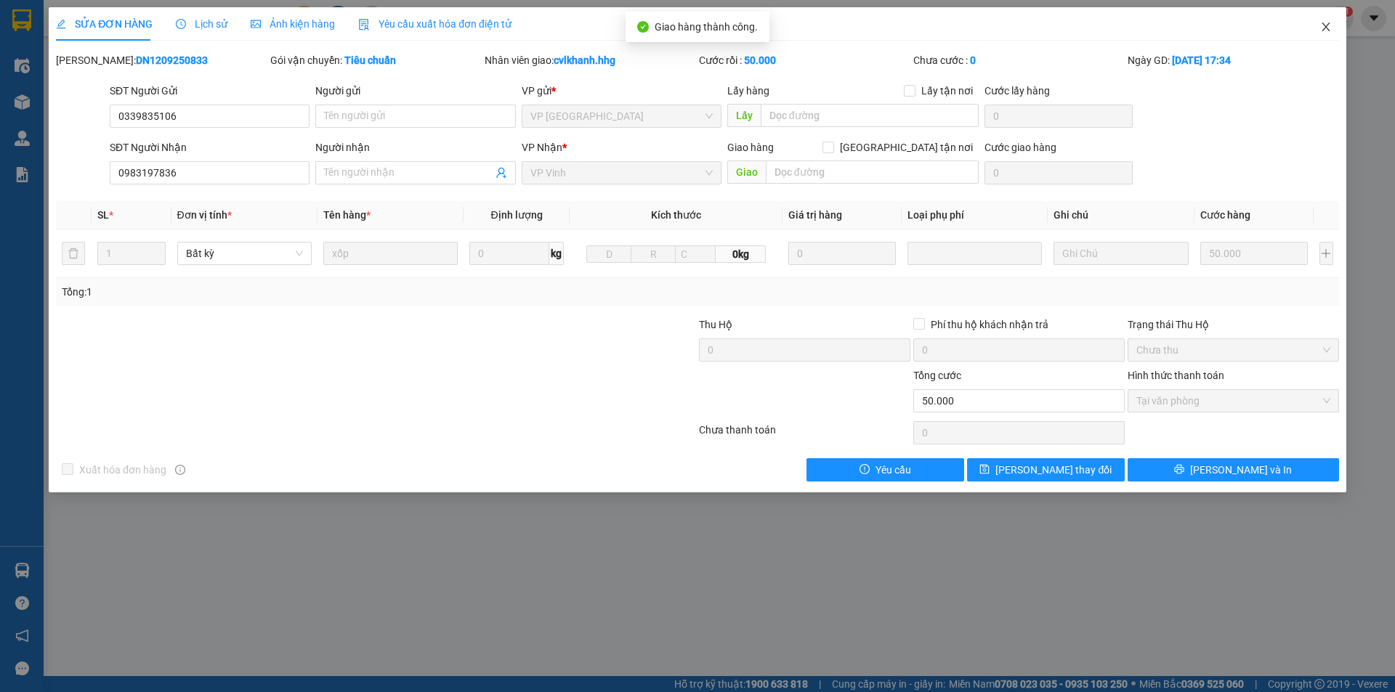
click at [1326, 17] on span "Close" at bounding box center [1325, 27] width 41 height 41
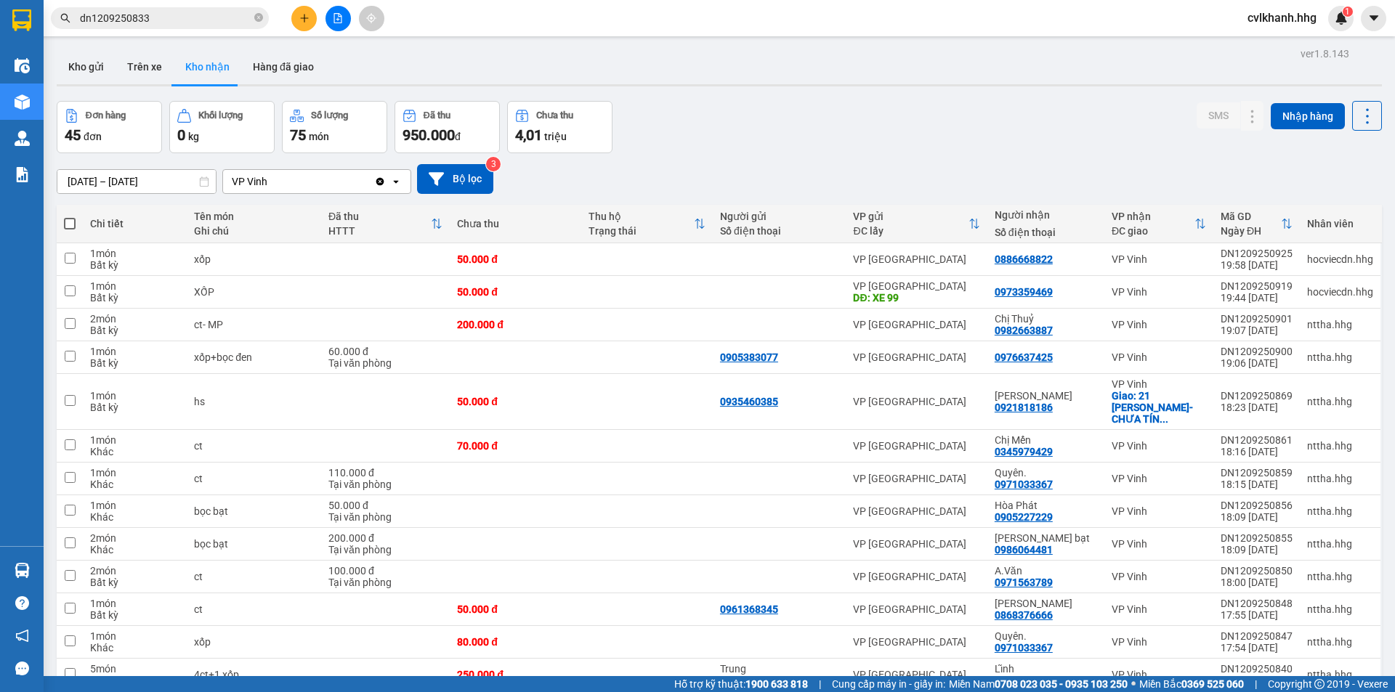
click at [187, 12] on input "dn1209250833" at bounding box center [165, 18] width 171 height 16
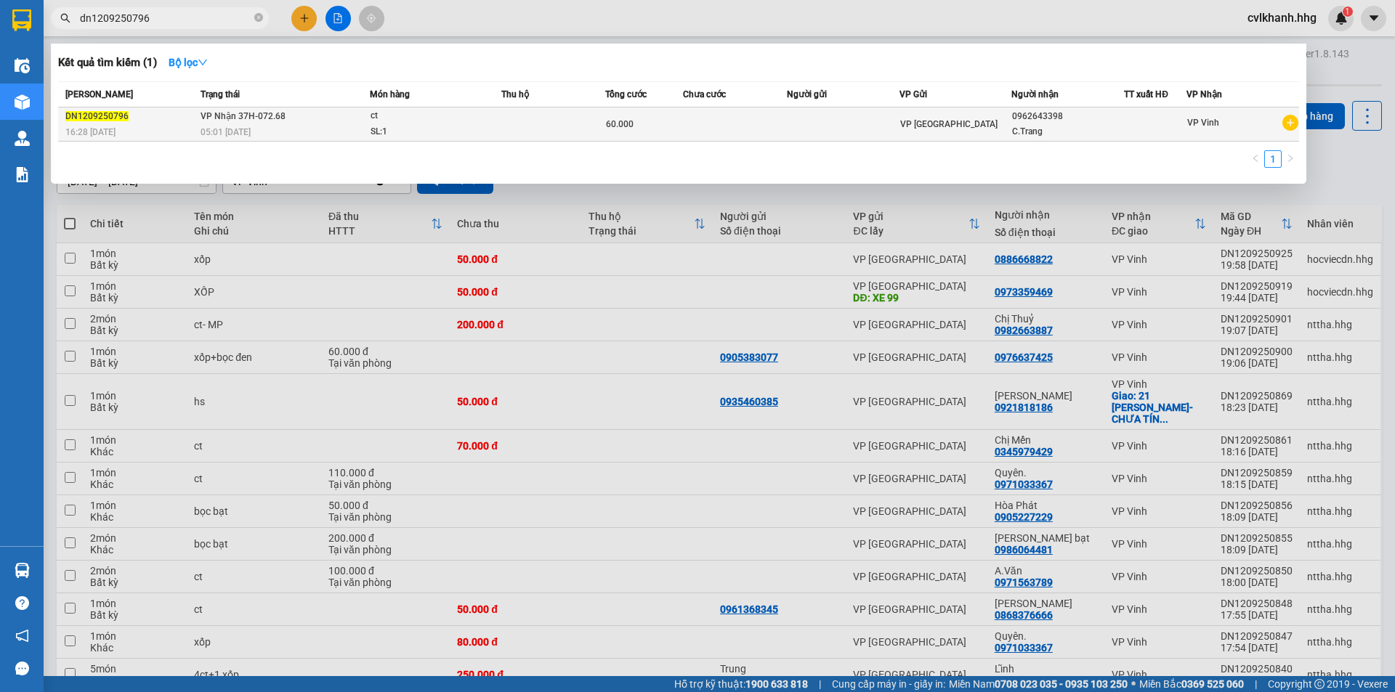
click at [328, 122] on td "VP Nhận 37H-072.68 05:01 [DATE]" at bounding box center [283, 125] width 173 height 34
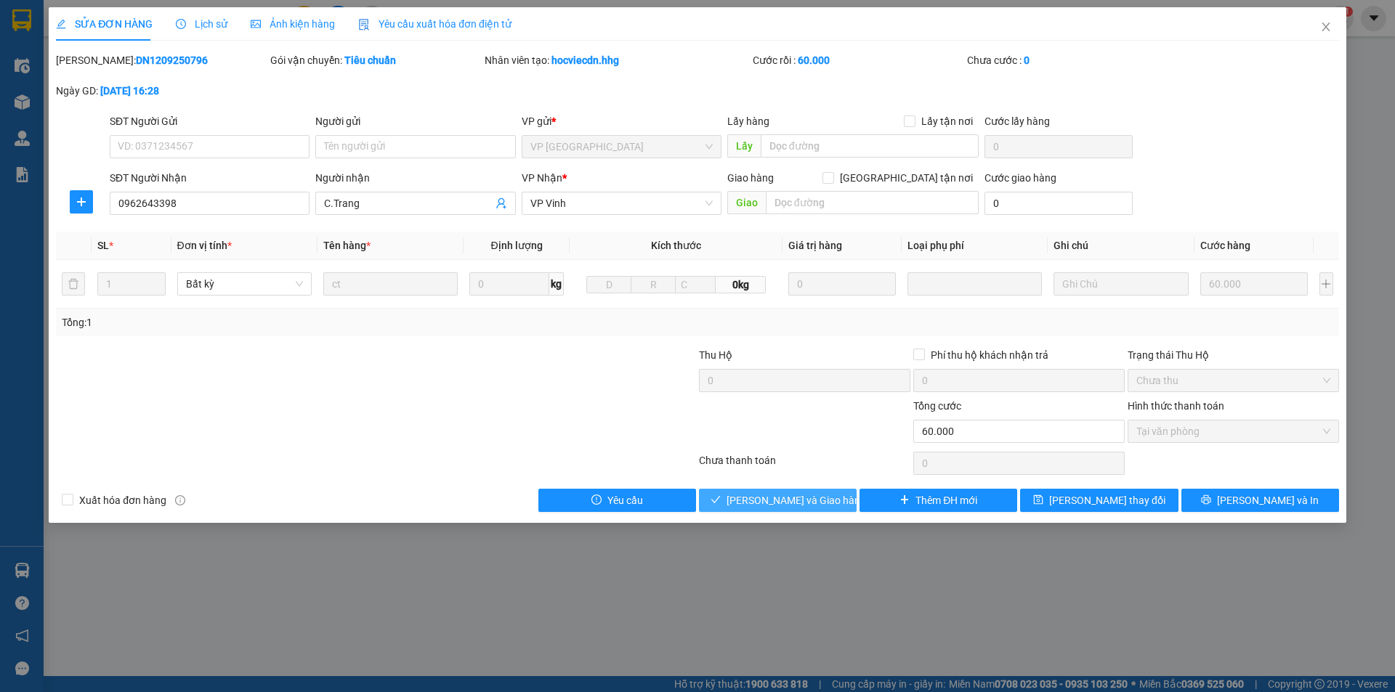
click at [760, 506] on span "[PERSON_NAME] và Giao hàng" at bounding box center [795, 501] width 139 height 16
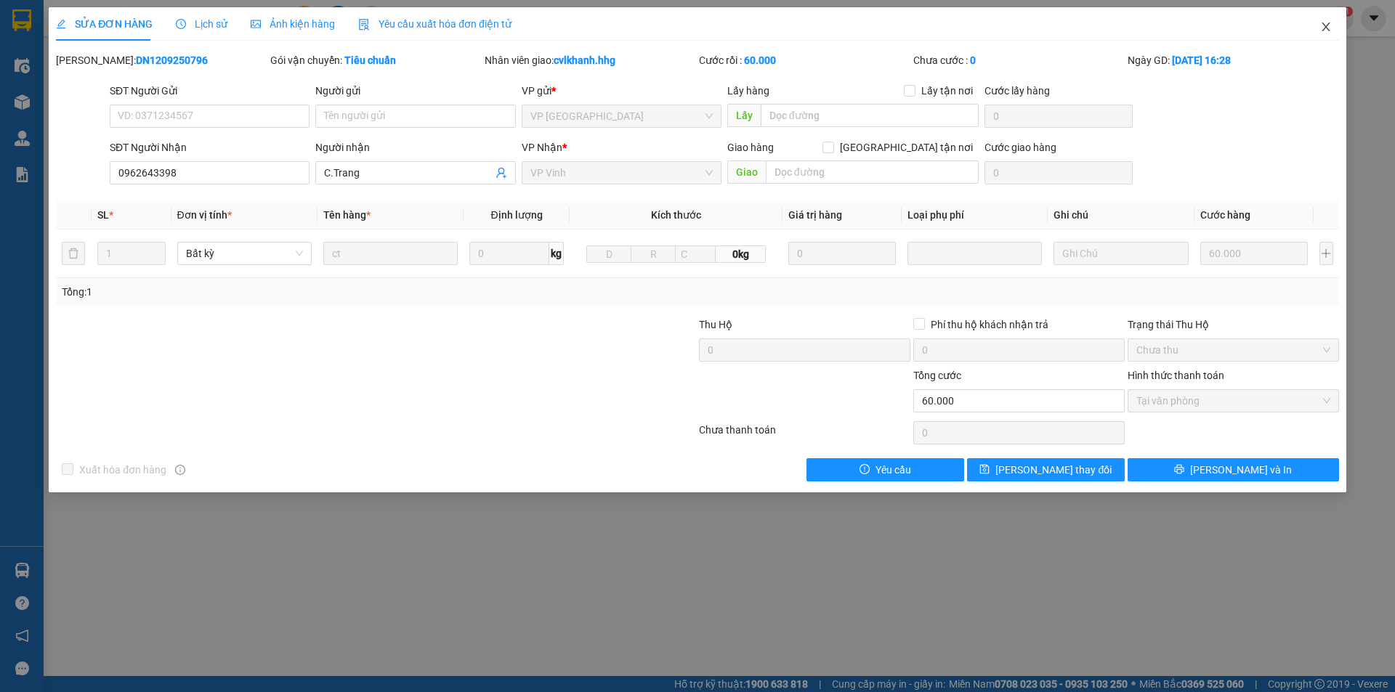
click at [1325, 28] on icon "close" at bounding box center [1325, 27] width 8 height 9
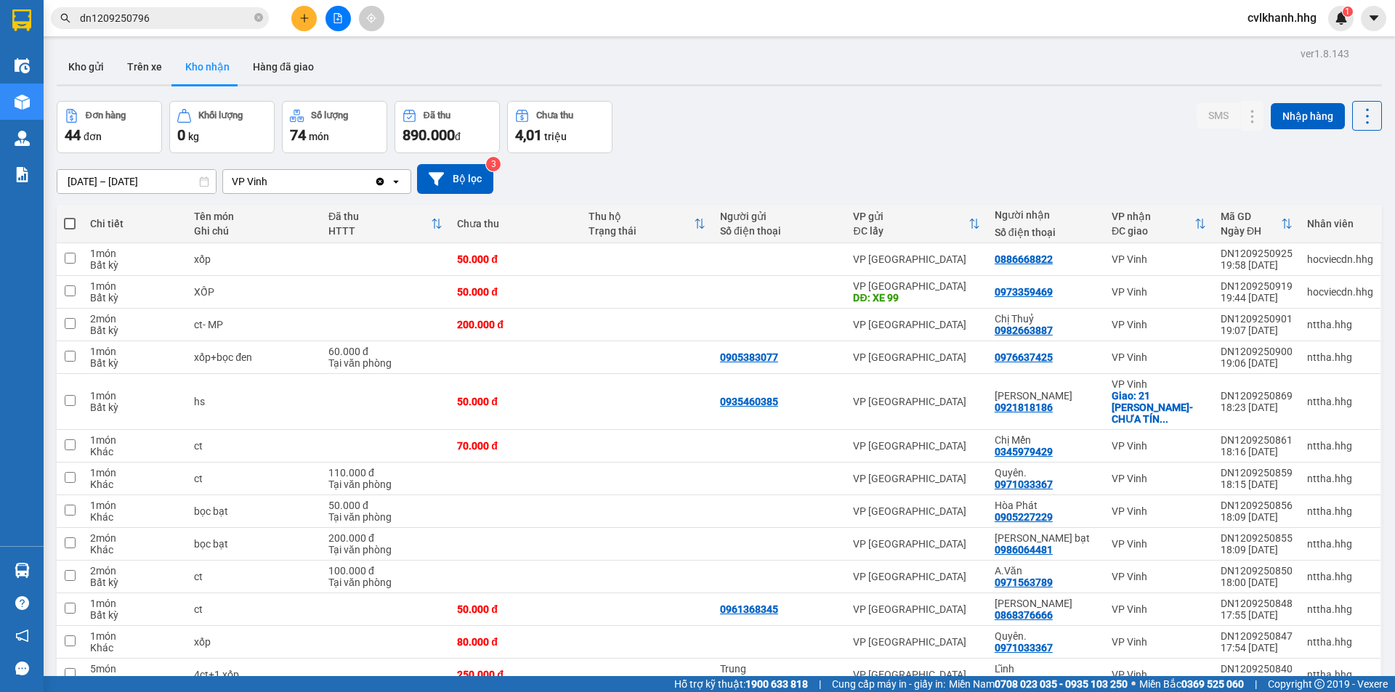
click at [160, 17] on input "dn1209250796" at bounding box center [165, 18] width 171 height 16
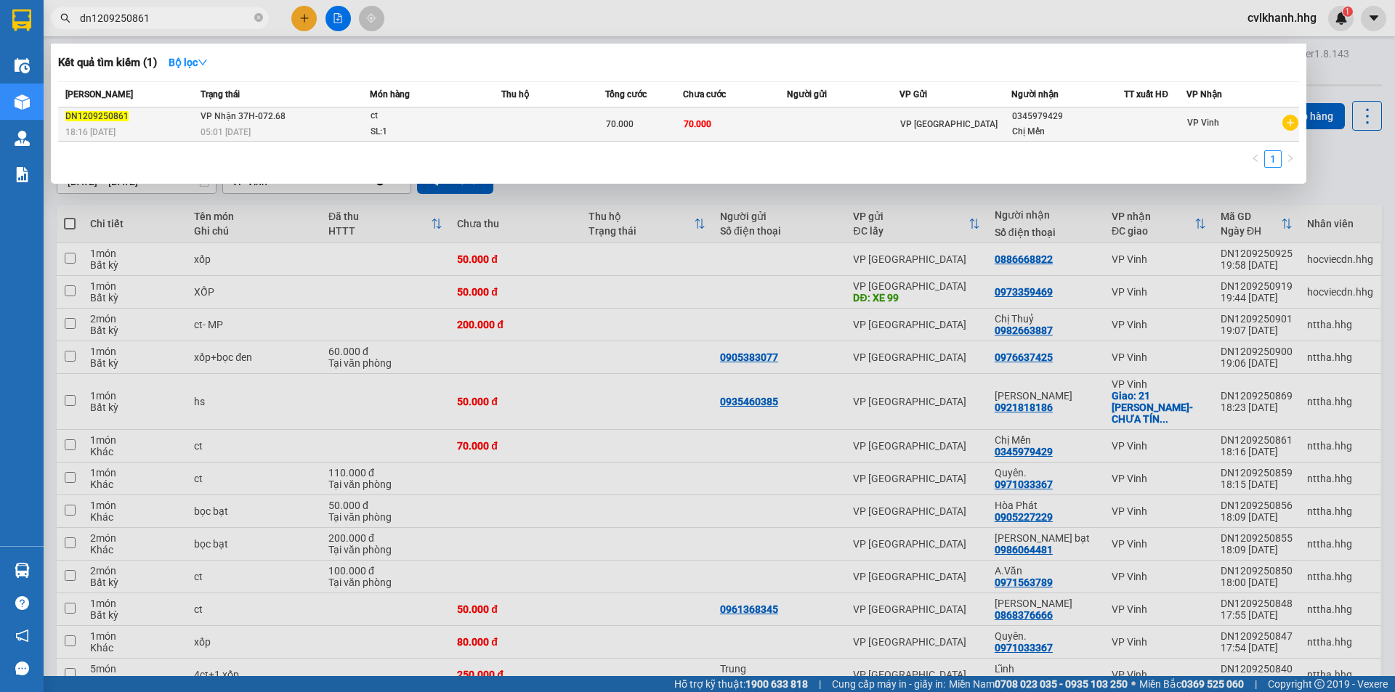
type input "dn1209250861"
click at [410, 113] on div "ct" at bounding box center [424, 116] width 109 height 16
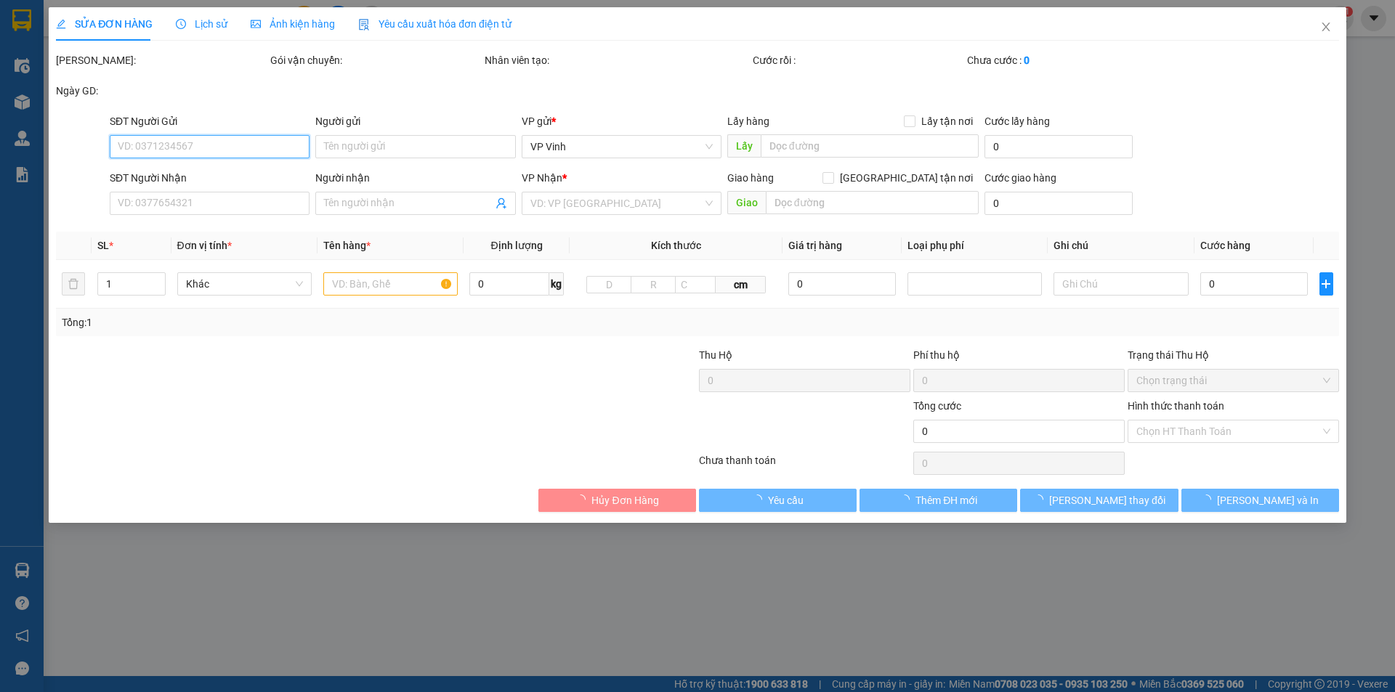
type input "0345979429"
type input "Chị Mến"
type input "70.000"
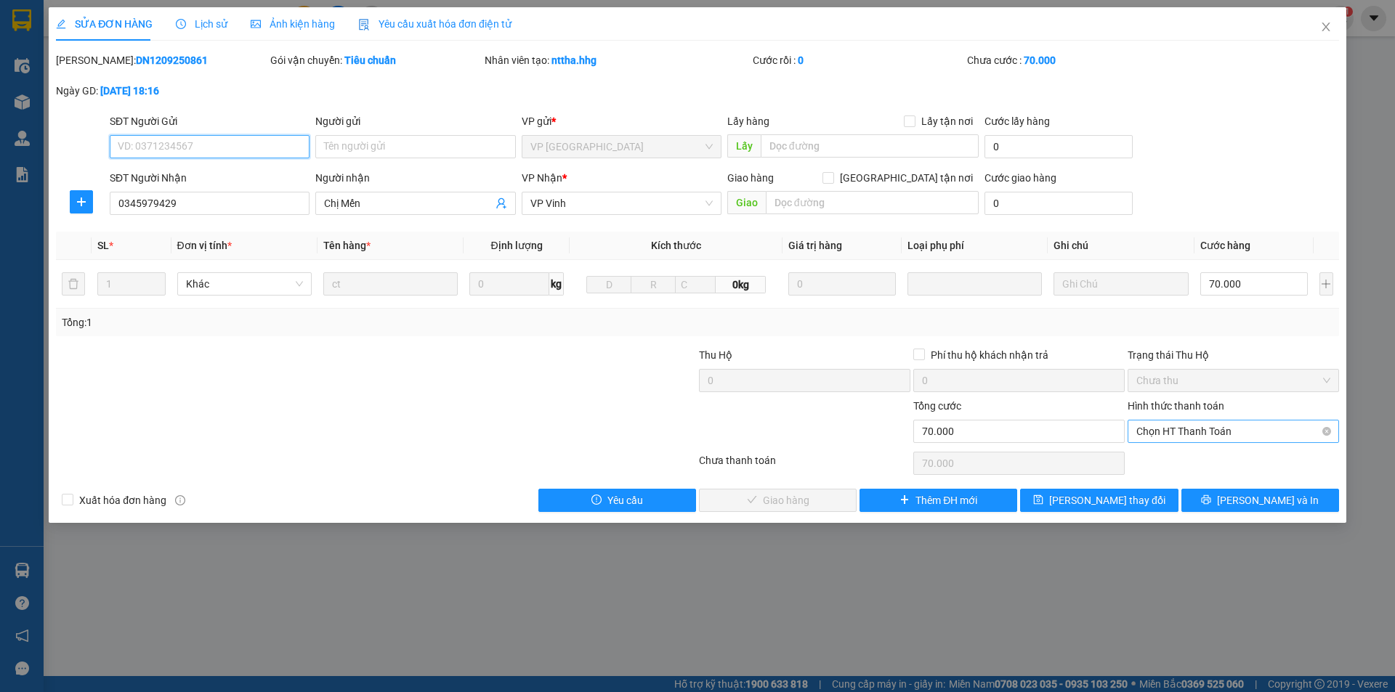
click at [1219, 423] on span "Chọn HT Thanh Toán" at bounding box center [1233, 432] width 194 height 22
drag, startPoint x: 1191, startPoint y: 453, endPoint x: 1168, endPoint y: 457, distance: 22.9
click at [1190, 453] on div "Tại văn phòng" at bounding box center [1233, 461] width 194 height 16
type input "0"
click at [775, 502] on span "[PERSON_NAME] và Giao hàng" at bounding box center [795, 501] width 139 height 16
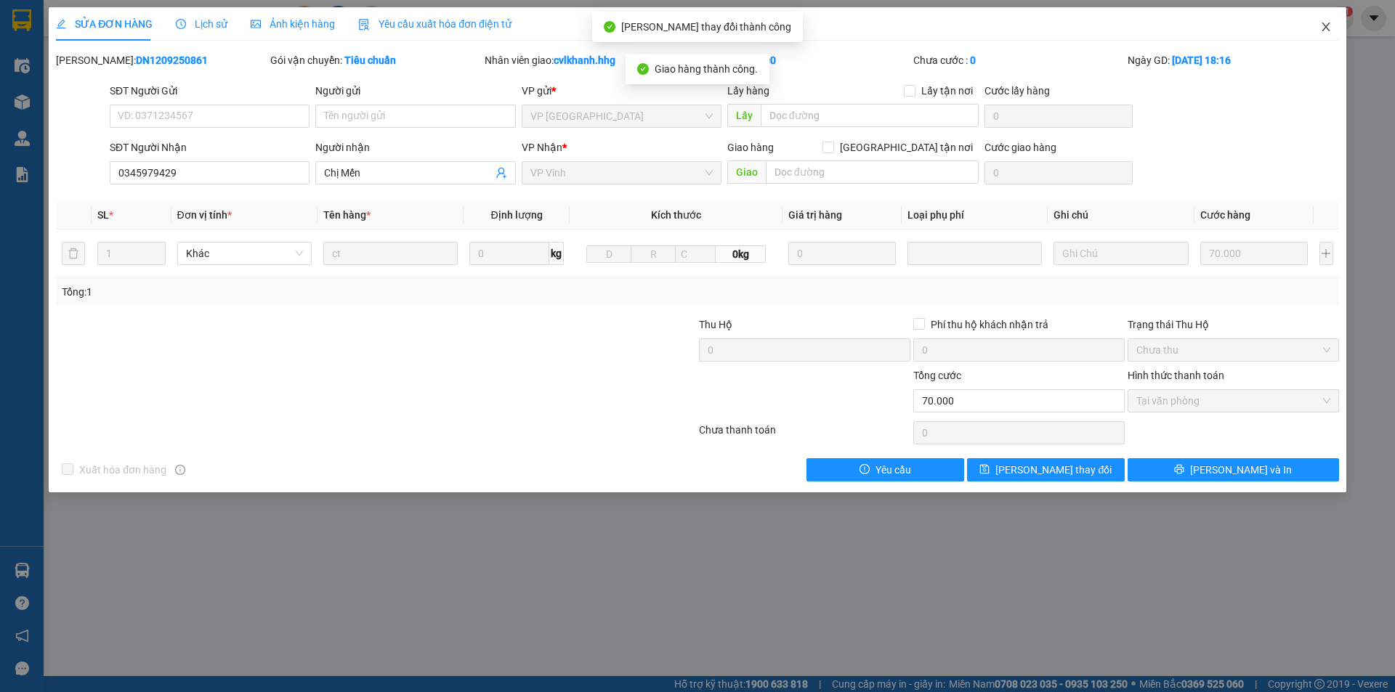
click at [1321, 30] on icon "close" at bounding box center [1326, 27] width 12 height 12
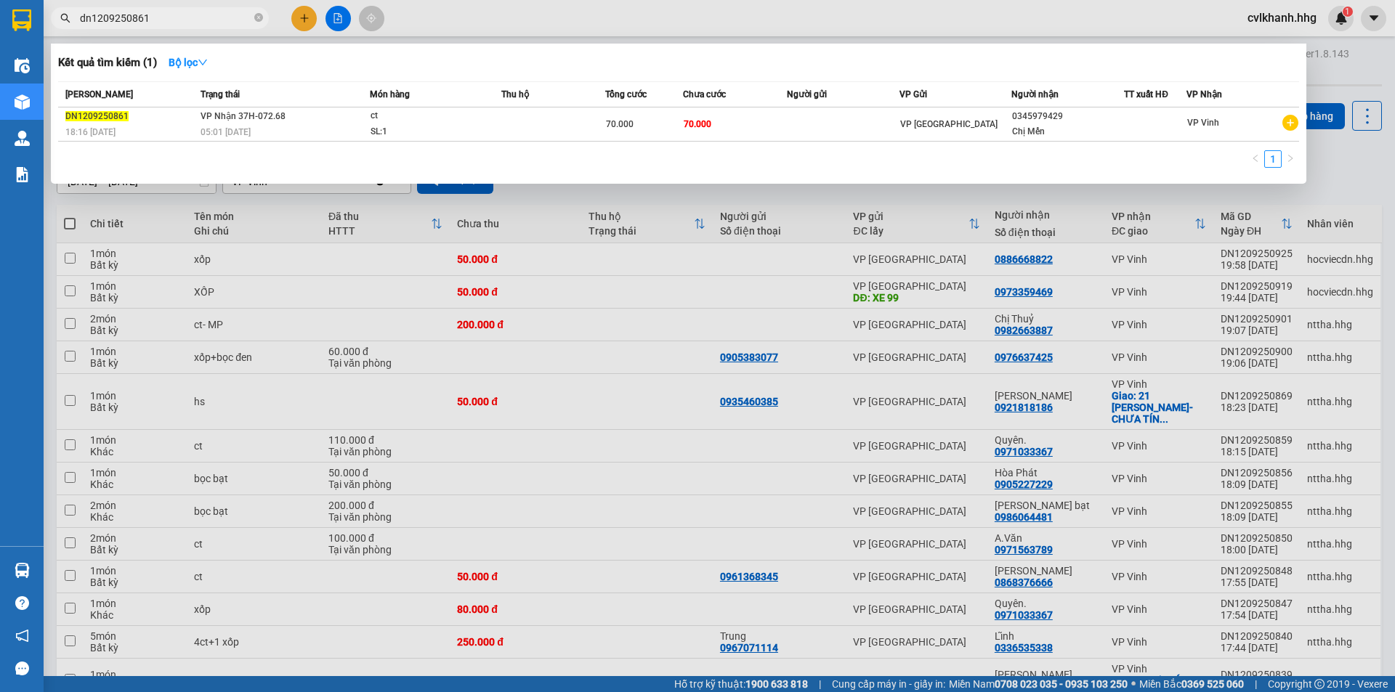
click at [153, 14] on input "dn1209250861" at bounding box center [165, 18] width 171 height 16
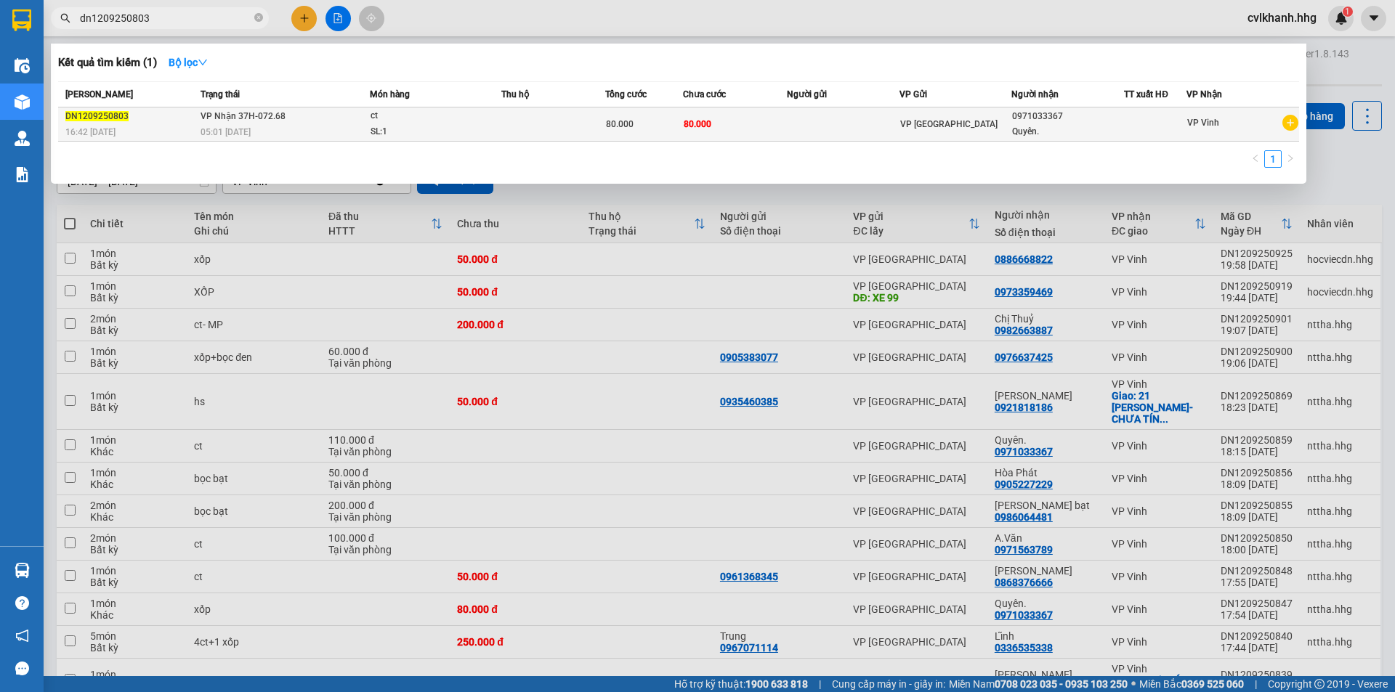
type input "dn1209250803"
click at [439, 126] on div "SL: 1" at bounding box center [424, 132] width 109 height 16
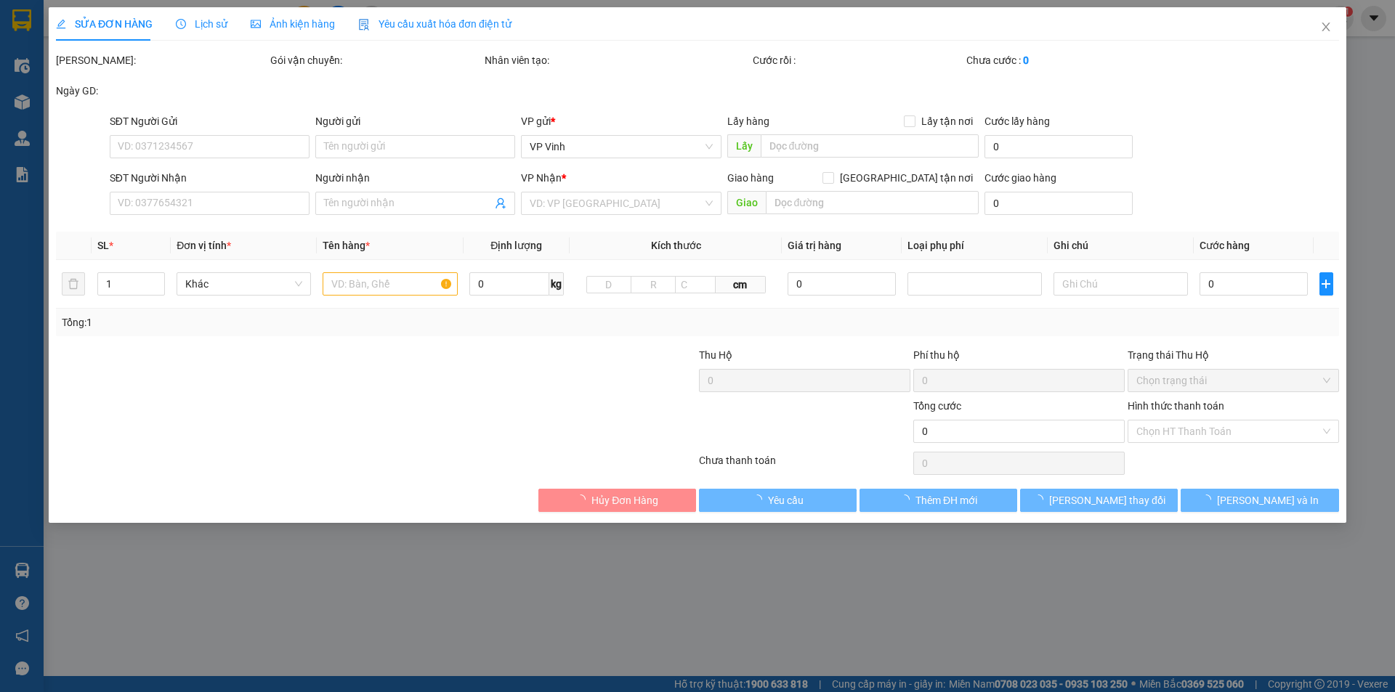
type input "0971033367"
type input "Quyên."
type input "80.000"
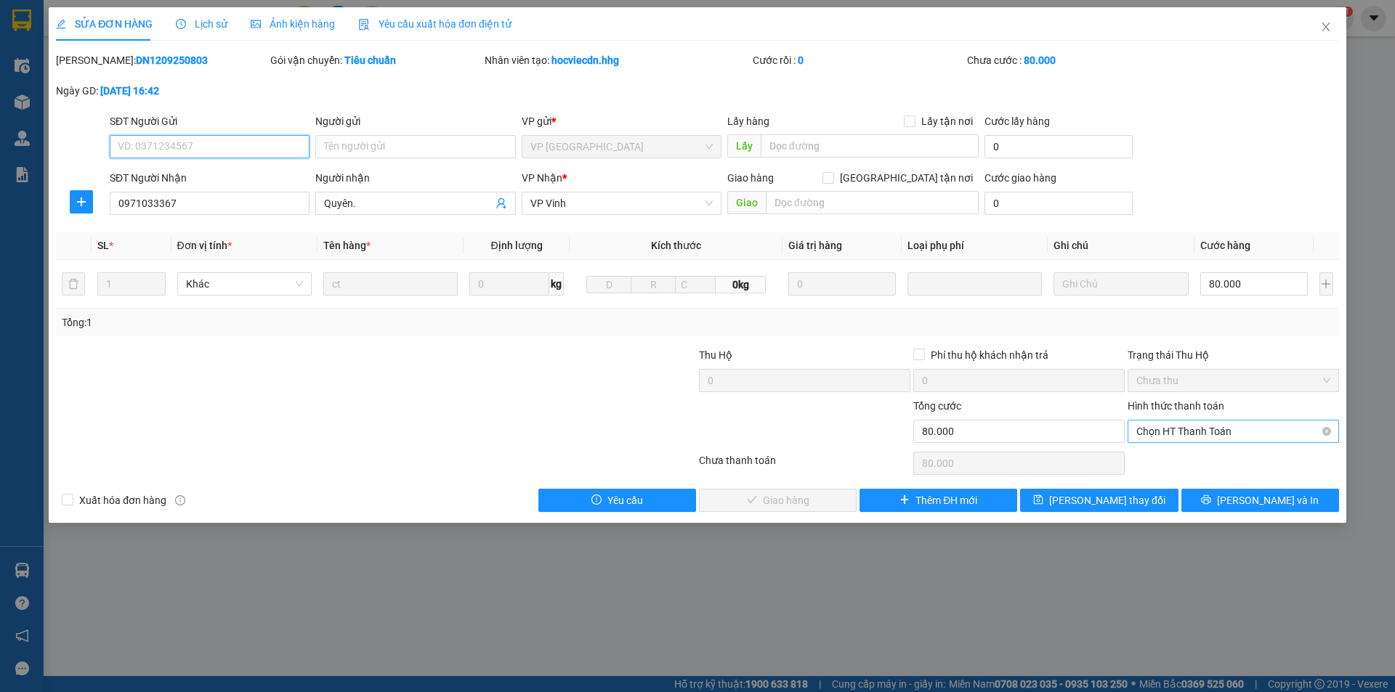
click at [1167, 434] on span "Chọn HT Thanh Toán" at bounding box center [1233, 432] width 194 height 22
click at [1169, 453] on div "Tại văn phòng" at bounding box center [1233, 461] width 194 height 16
type input "0"
click at [792, 499] on span "[PERSON_NAME] và Giao hàng" at bounding box center [795, 501] width 139 height 16
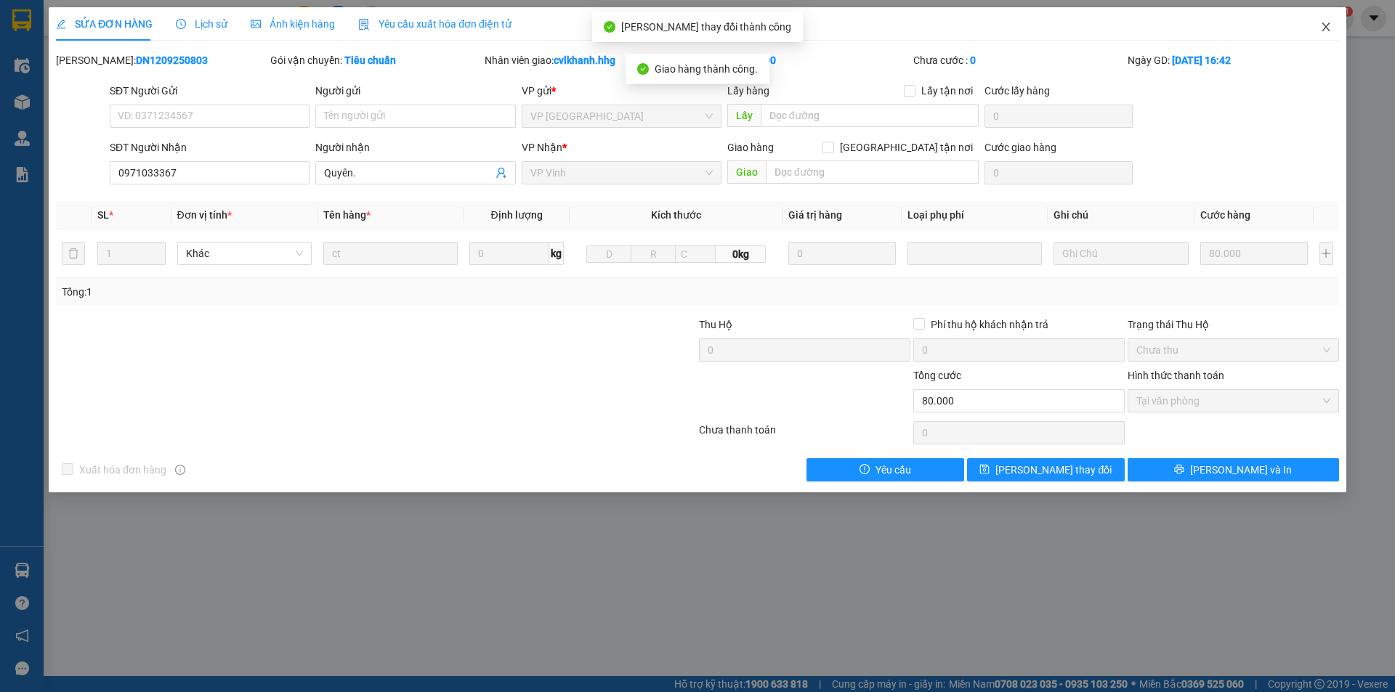
click at [1326, 12] on span "Close" at bounding box center [1325, 27] width 41 height 41
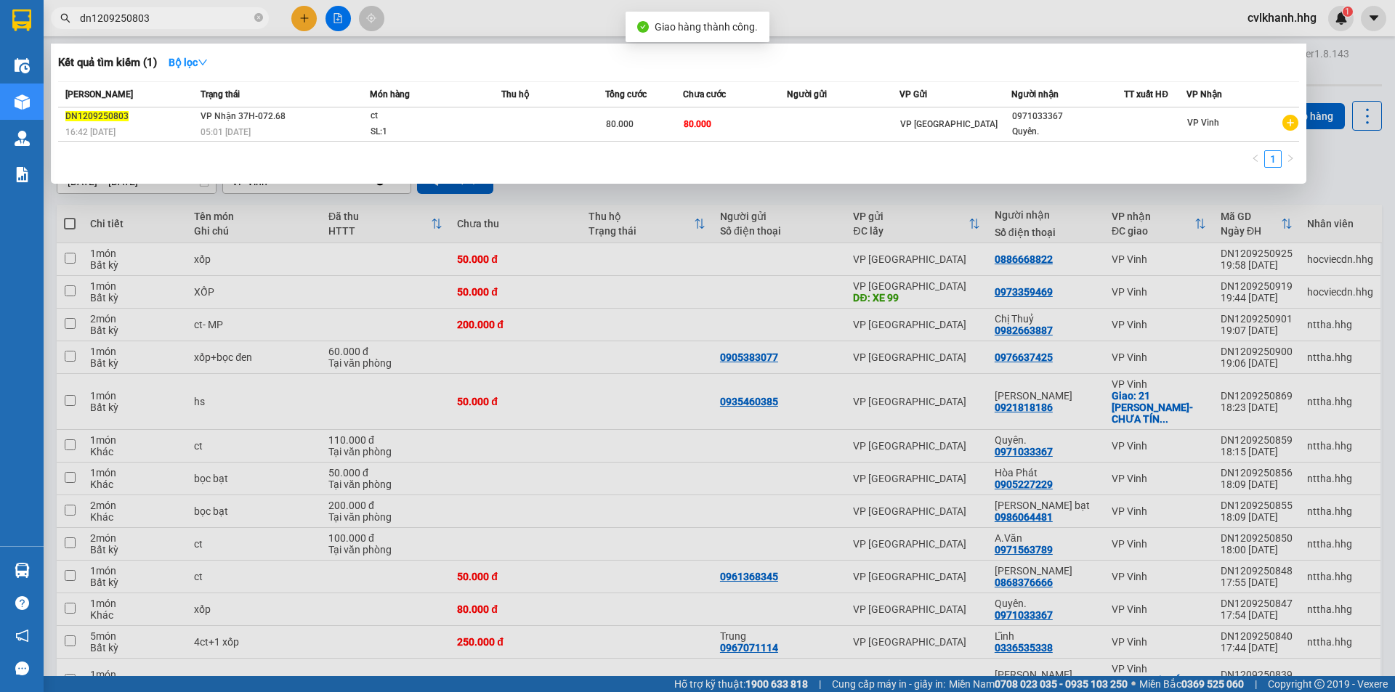
click at [175, 14] on input "dn1209250803" at bounding box center [165, 18] width 171 height 16
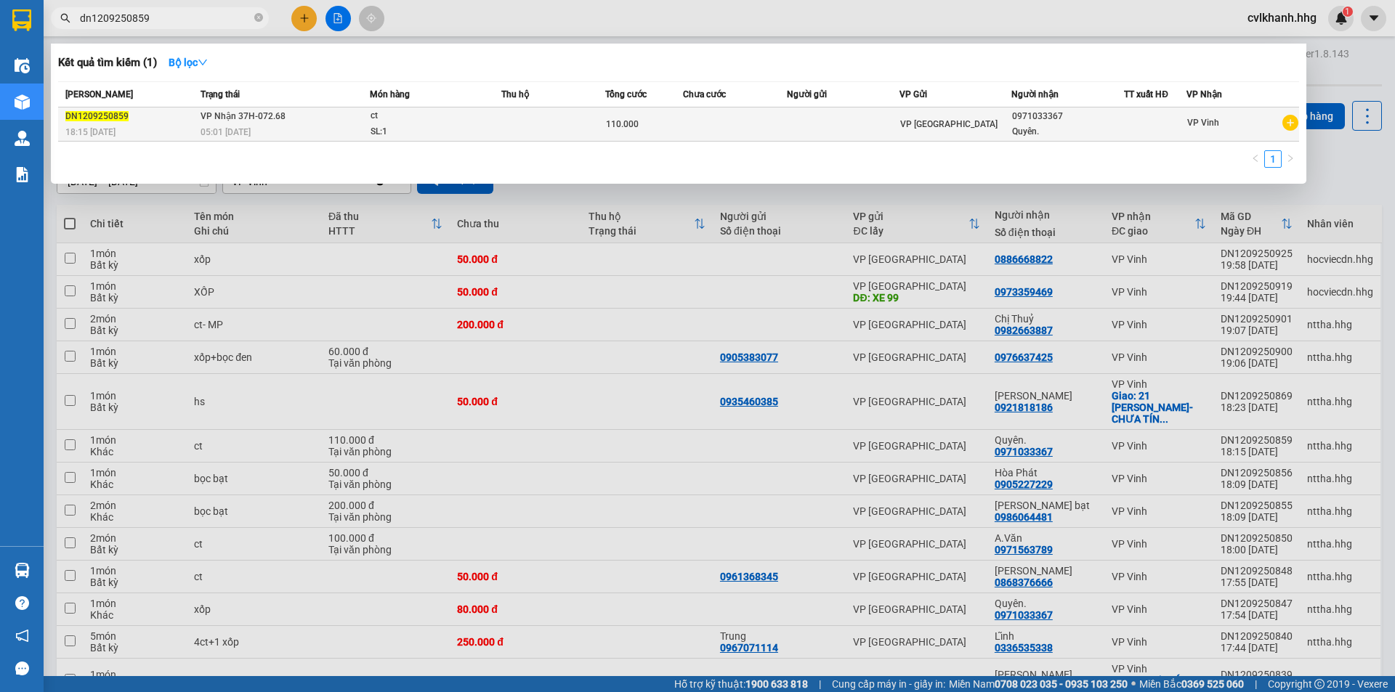
type input "dn1209250859"
click at [371, 123] on div "ct" at bounding box center [424, 116] width 109 height 16
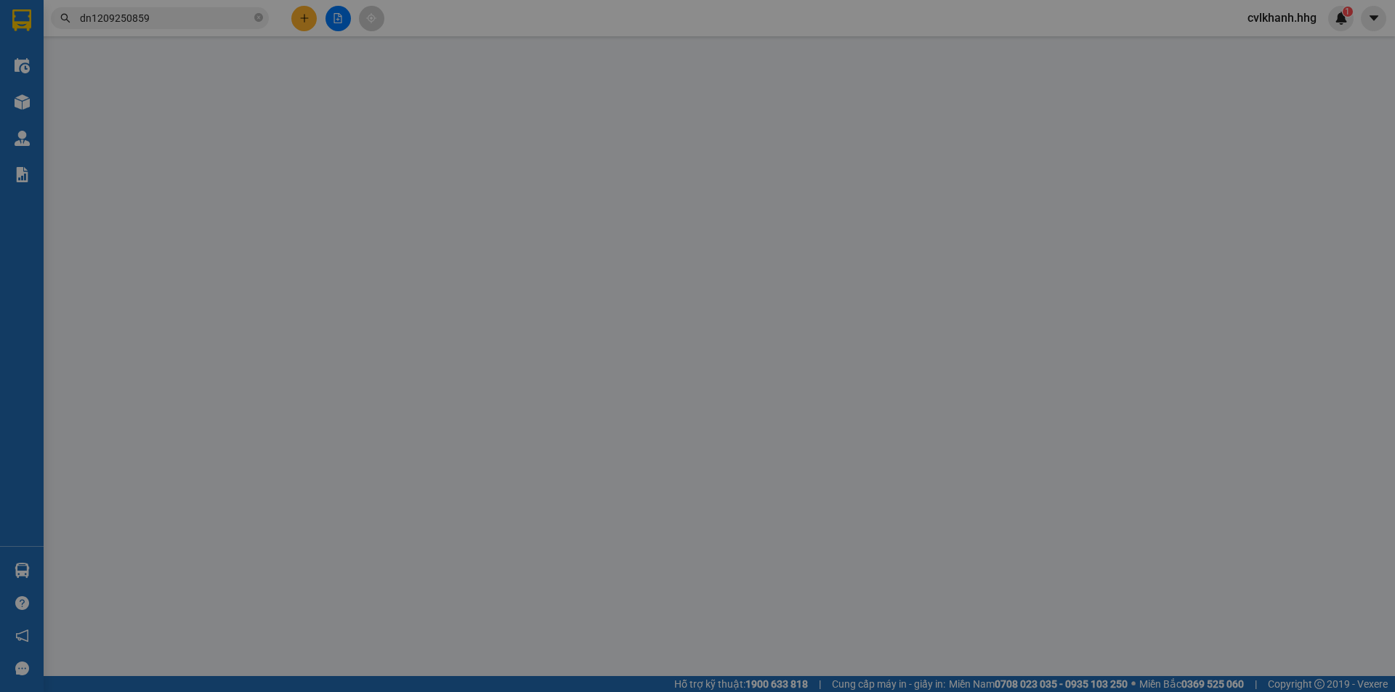
type input "0971033367"
type input "Quyên."
type input "110.000"
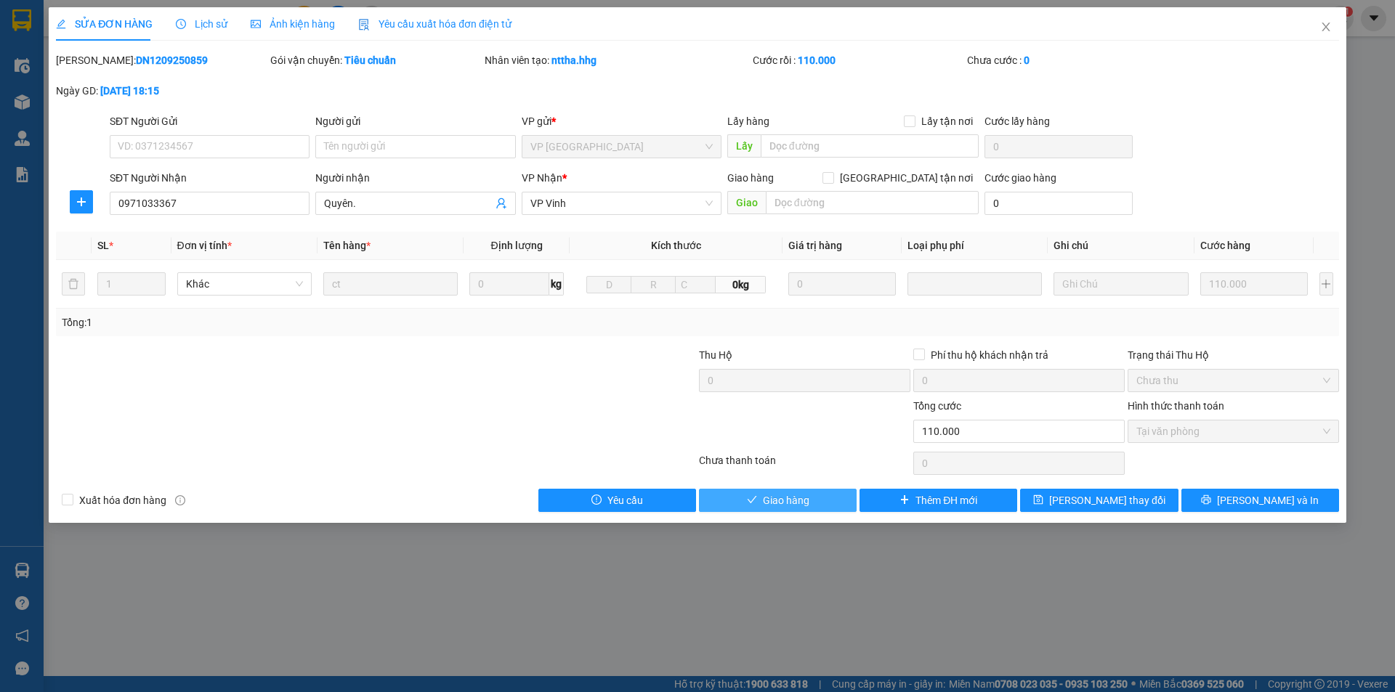
click at [758, 498] on button "Giao hàng" at bounding box center [778, 500] width 158 height 23
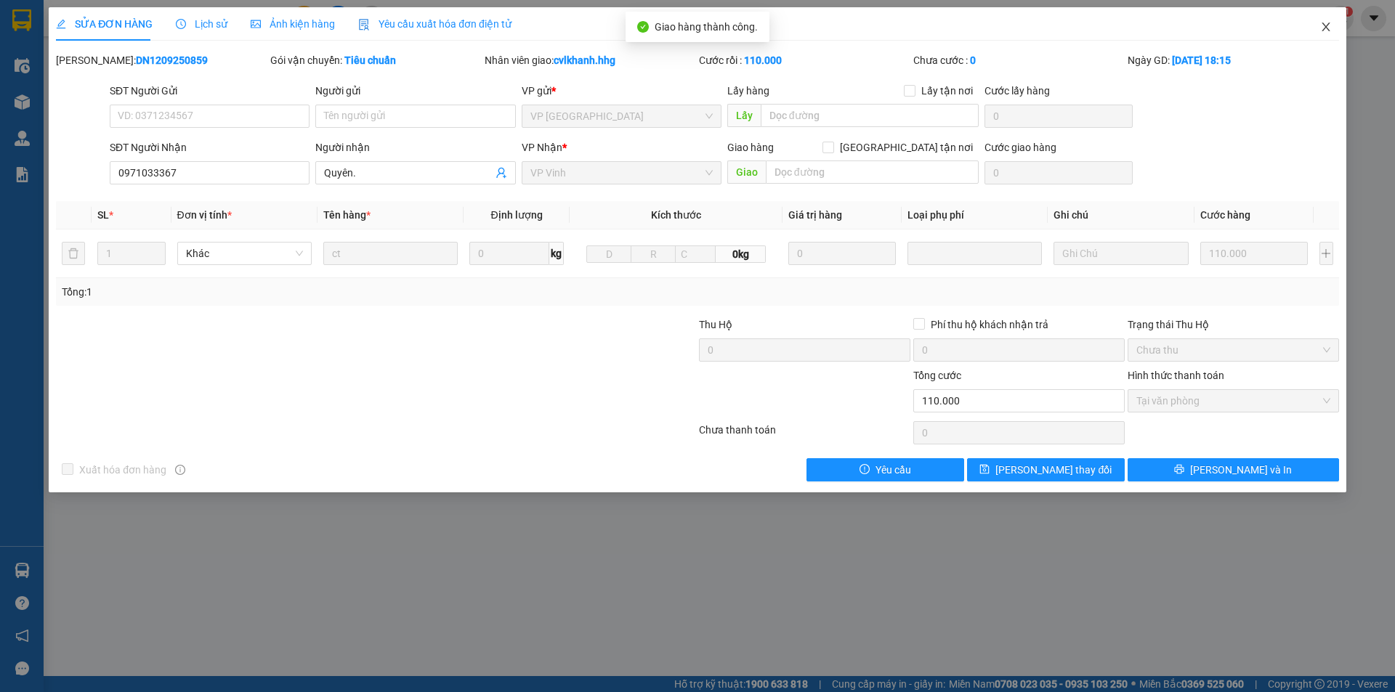
click at [1327, 23] on icon "close" at bounding box center [1326, 27] width 12 height 12
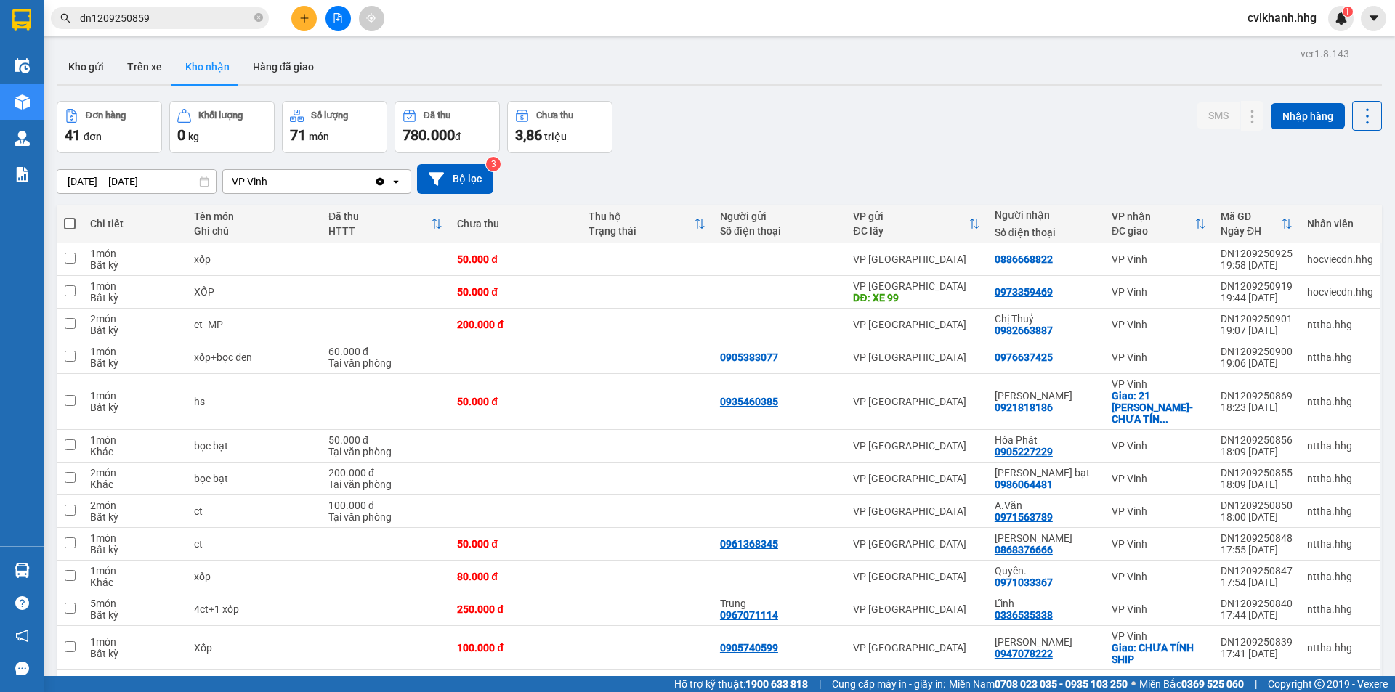
click at [171, 16] on input "dn1209250859" at bounding box center [165, 18] width 171 height 16
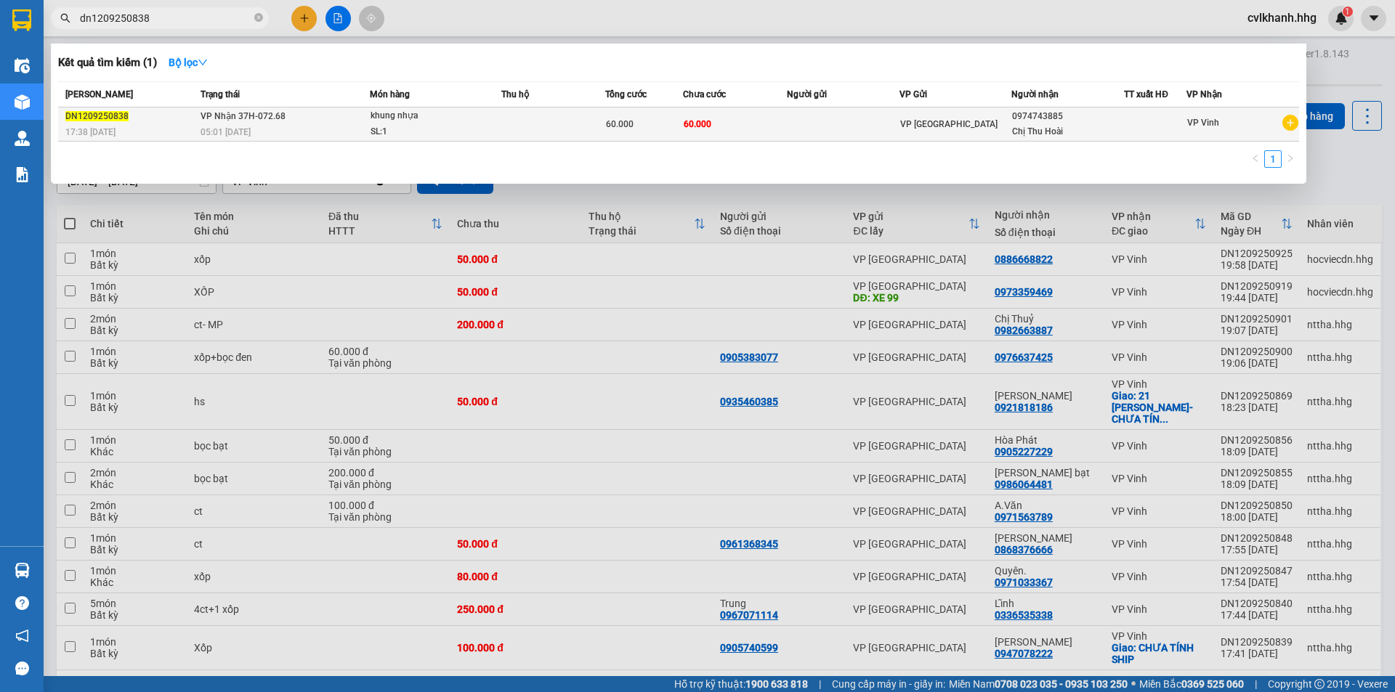
type input "dn1209250838"
click at [287, 122] on td "VP Nhận 37H-072.68 05:01 [DATE]" at bounding box center [283, 125] width 173 height 34
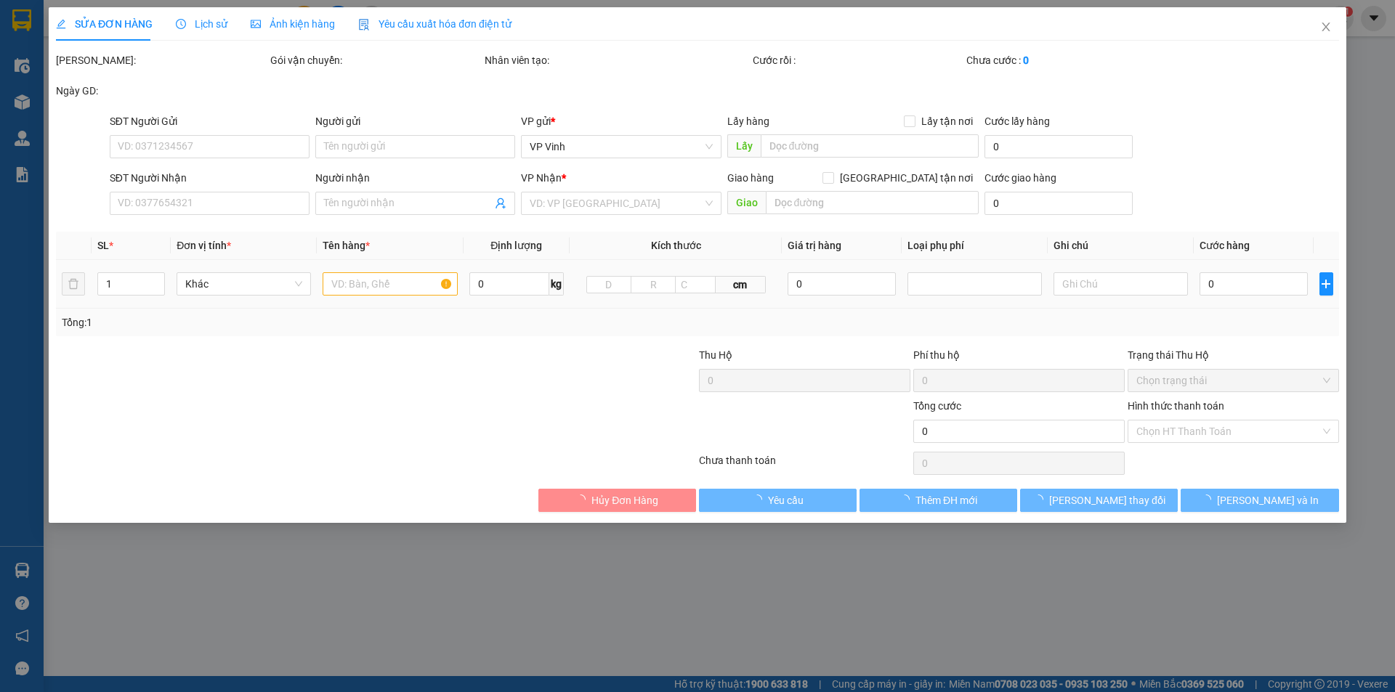
type input "0974743885"
type input "Chị Thu Hoài"
type input "60.000"
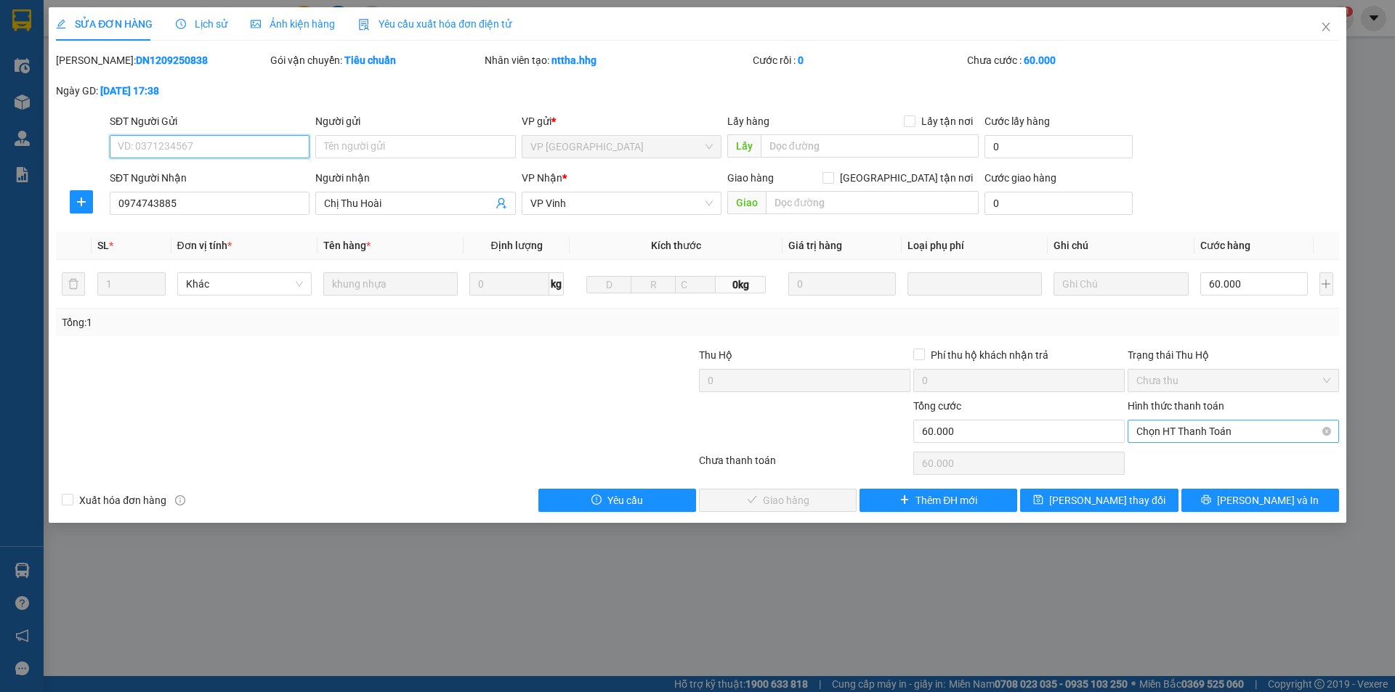
click at [1175, 436] on span "Chọn HT Thanh Toán" at bounding box center [1233, 432] width 194 height 22
click at [1172, 461] on div "Tại văn phòng" at bounding box center [1233, 461] width 194 height 16
type input "0"
click at [768, 503] on span "[PERSON_NAME] và Giao hàng" at bounding box center [795, 501] width 139 height 16
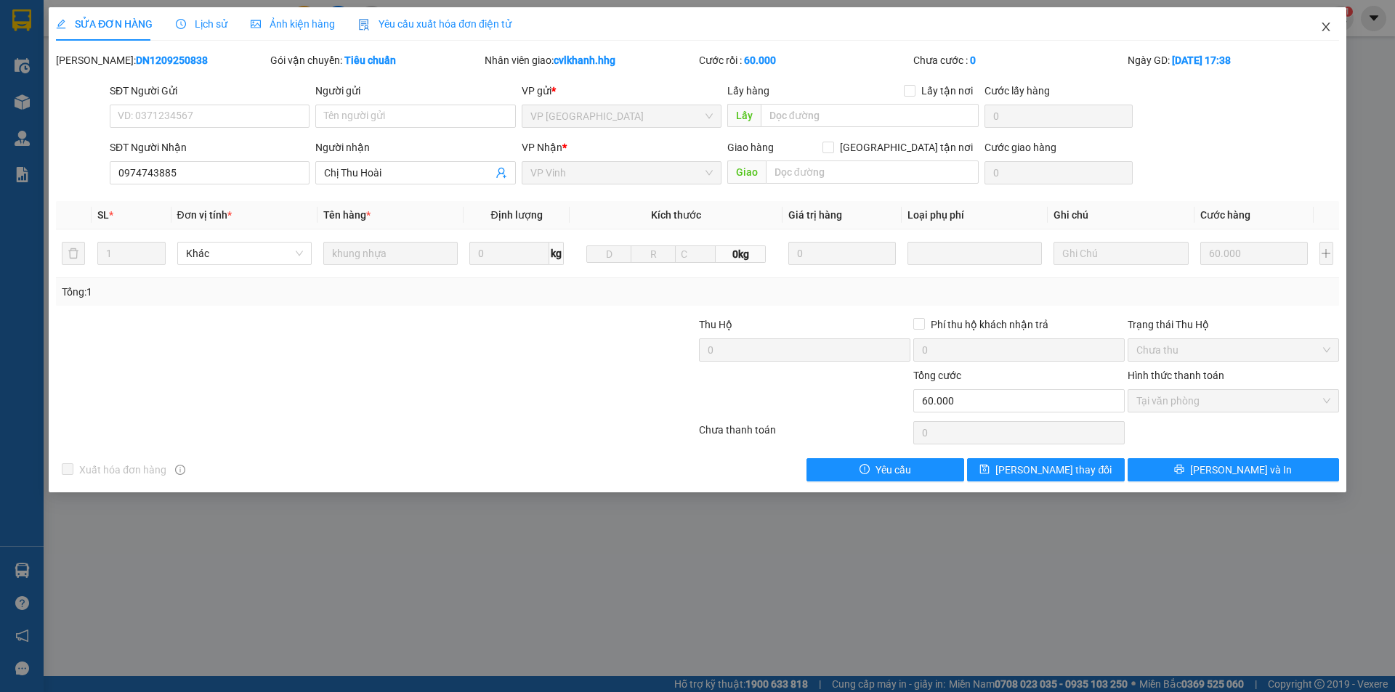
click at [1318, 24] on span "Close" at bounding box center [1325, 27] width 41 height 41
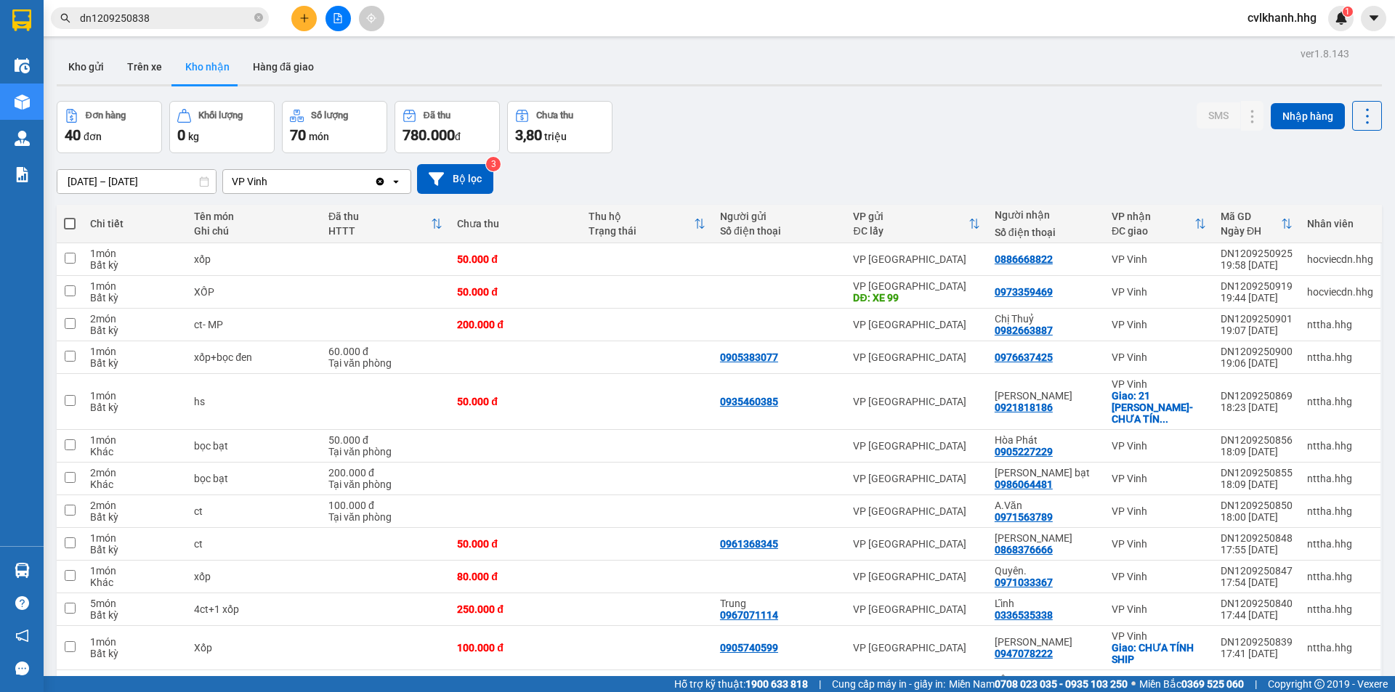
click at [169, 7] on span "dn1209250838" at bounding box center [160, 18] width 218 height 22
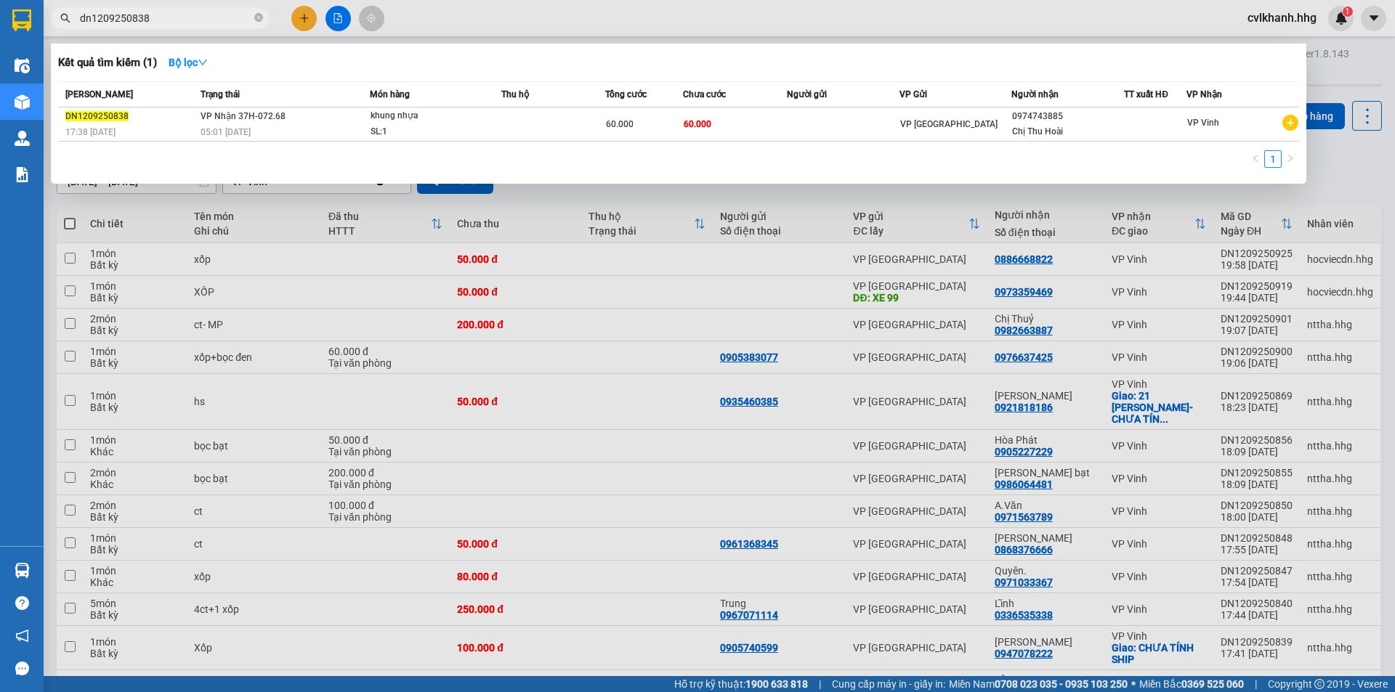
click at [169, 11] on input "dn1209250838" at bounding box center [165, 18] width 171 height 16
type input "dn1209250802"
click at [236, 105] on th "Trạng thái" at bounding box center [283, 94] width 173 height 25
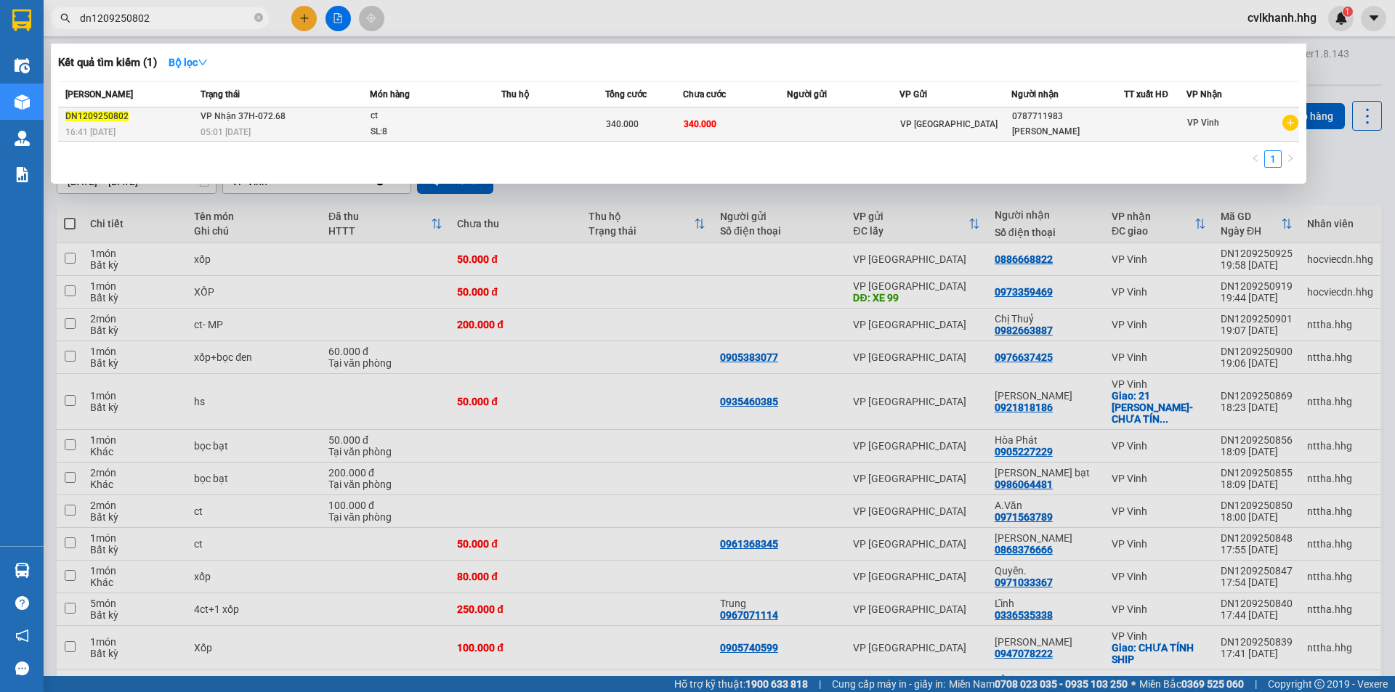
click at [251, 123] on td "VP Nhận 37H-072.68 05:01 [DATE]" at bounding box center [283, 125] width 173 height 34
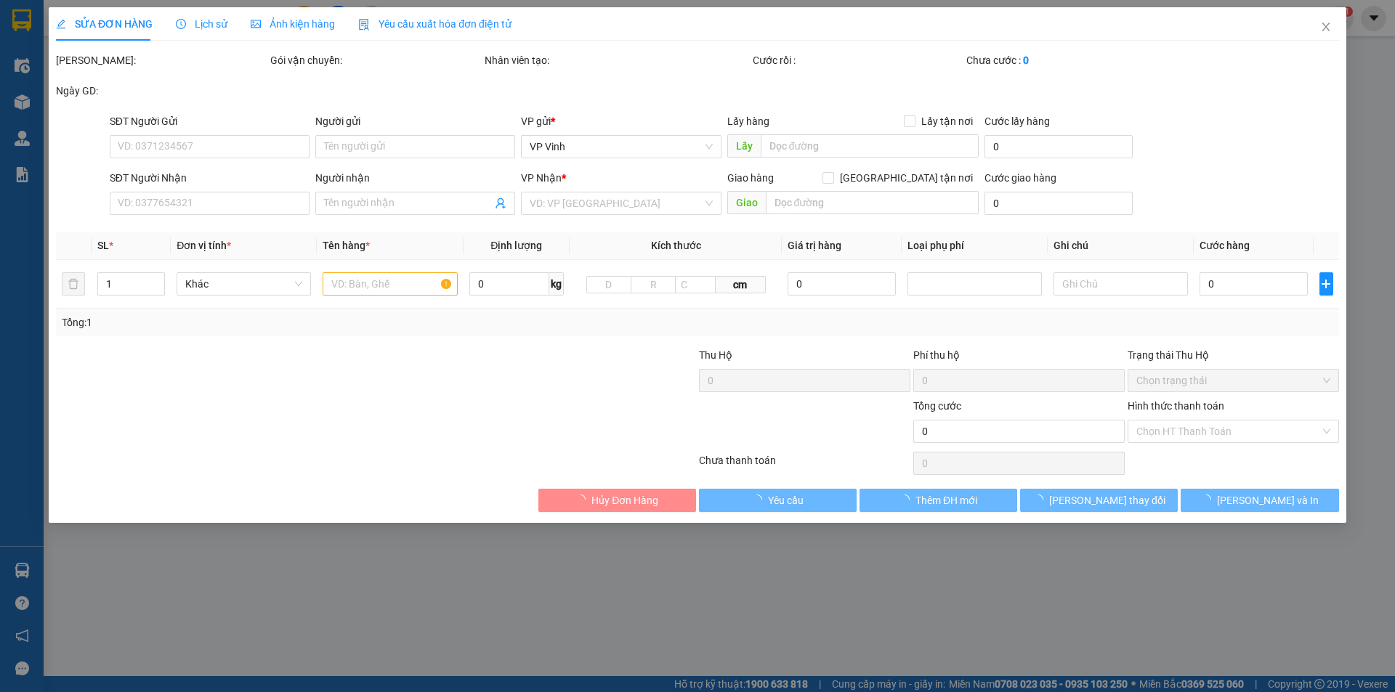
type input "0787711983"
type input "Anh Tấn"
type input "340.000"
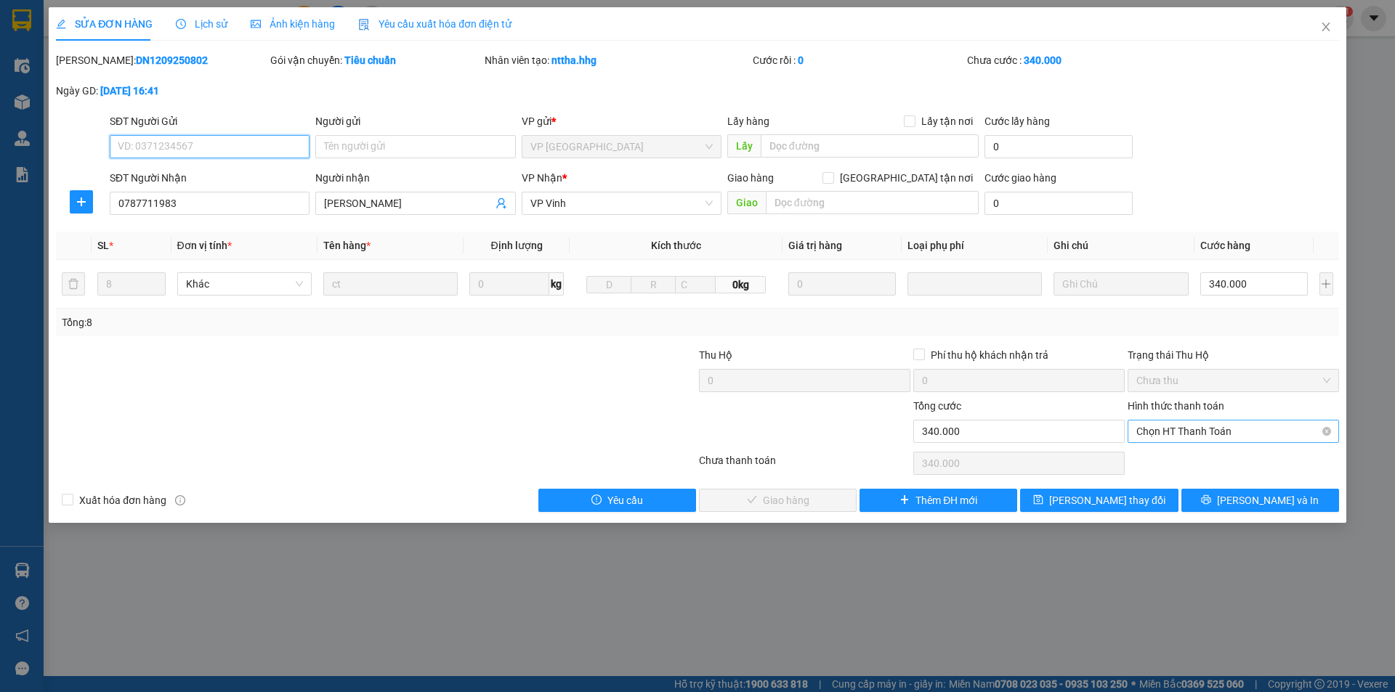
click at [1156, 430] on span "Chọn HT Thanh Toán" at bounding box center [1233, 432] width 194 height 22
click at [1151, 452] on div "Tại văn phòng" at bounding box center [1232, 460] width 211 height 23
type input "0"
click at [790, 497] on span "[PERSON_NAME] và Giao hàng" at bounding box center [795, 501] width 139 height 16
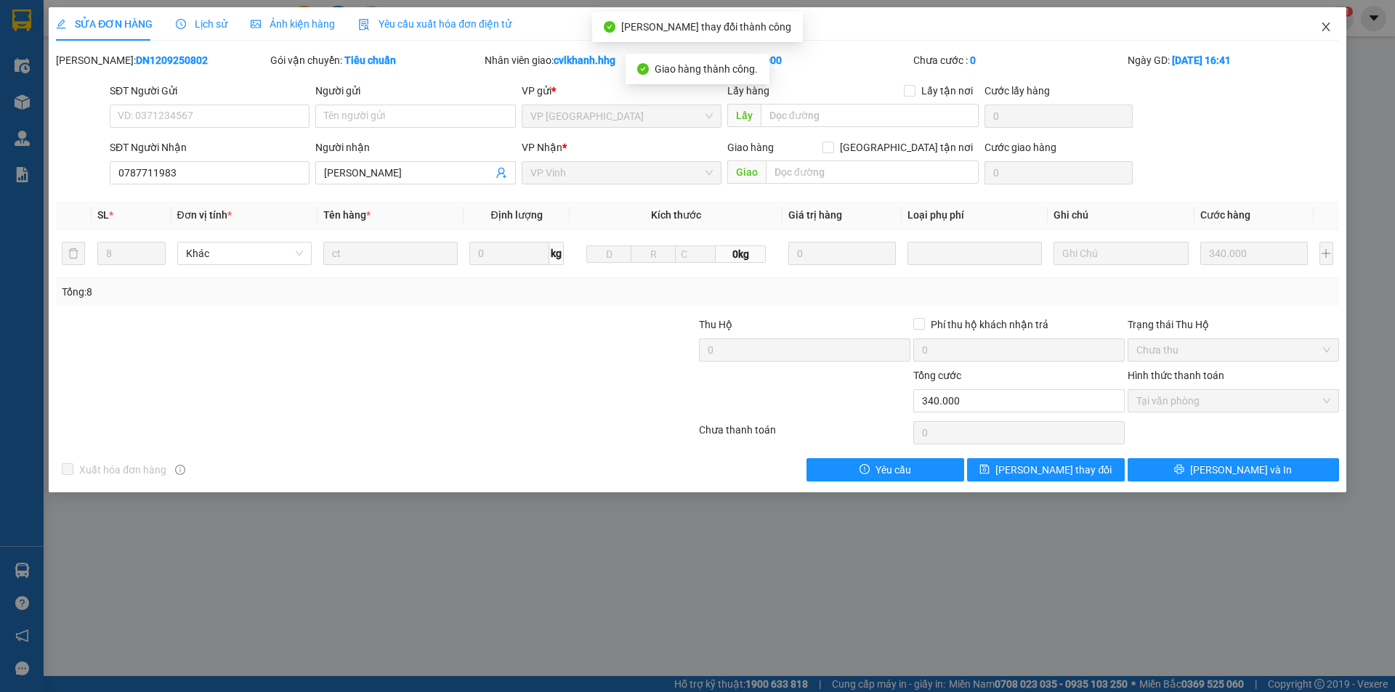
click at [1332, 34] on span "Close" at bounding box center [1325, 27] width 41 height 41
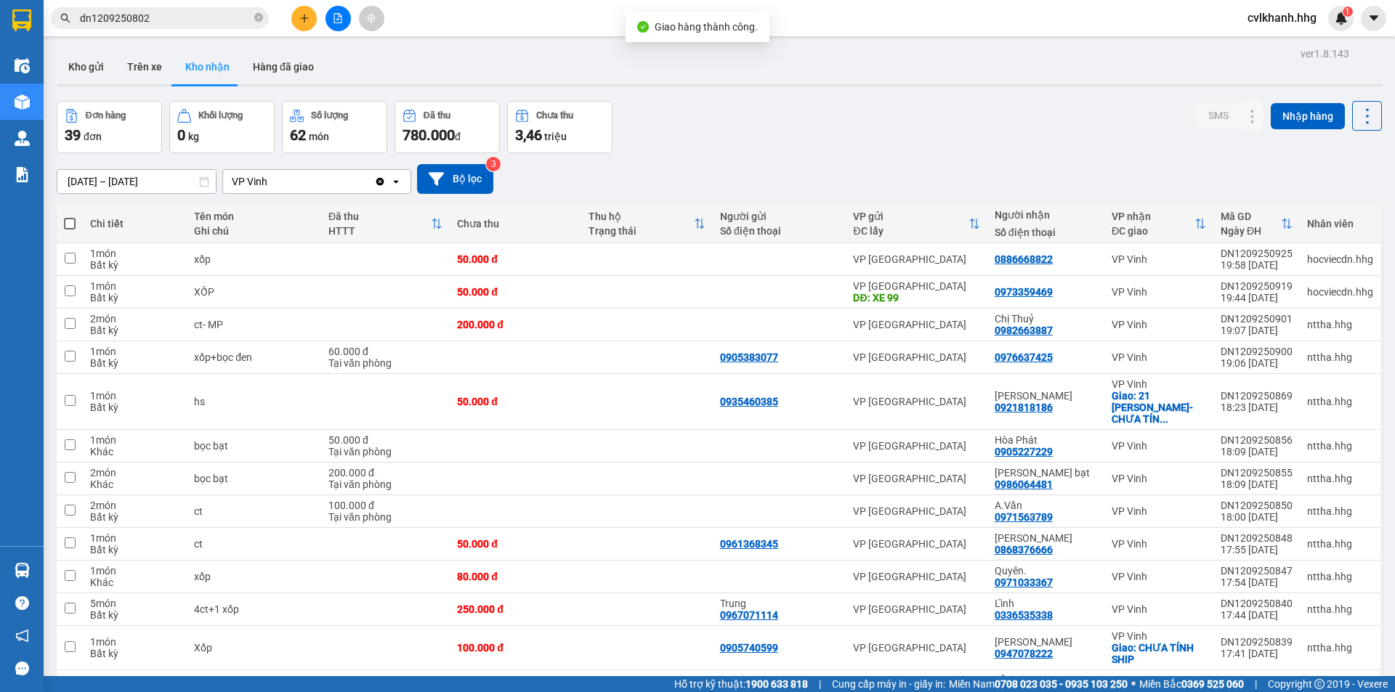
click at [170, 20] on input "dn1209250802" at bounding box center [165, 18] width 171 height 16
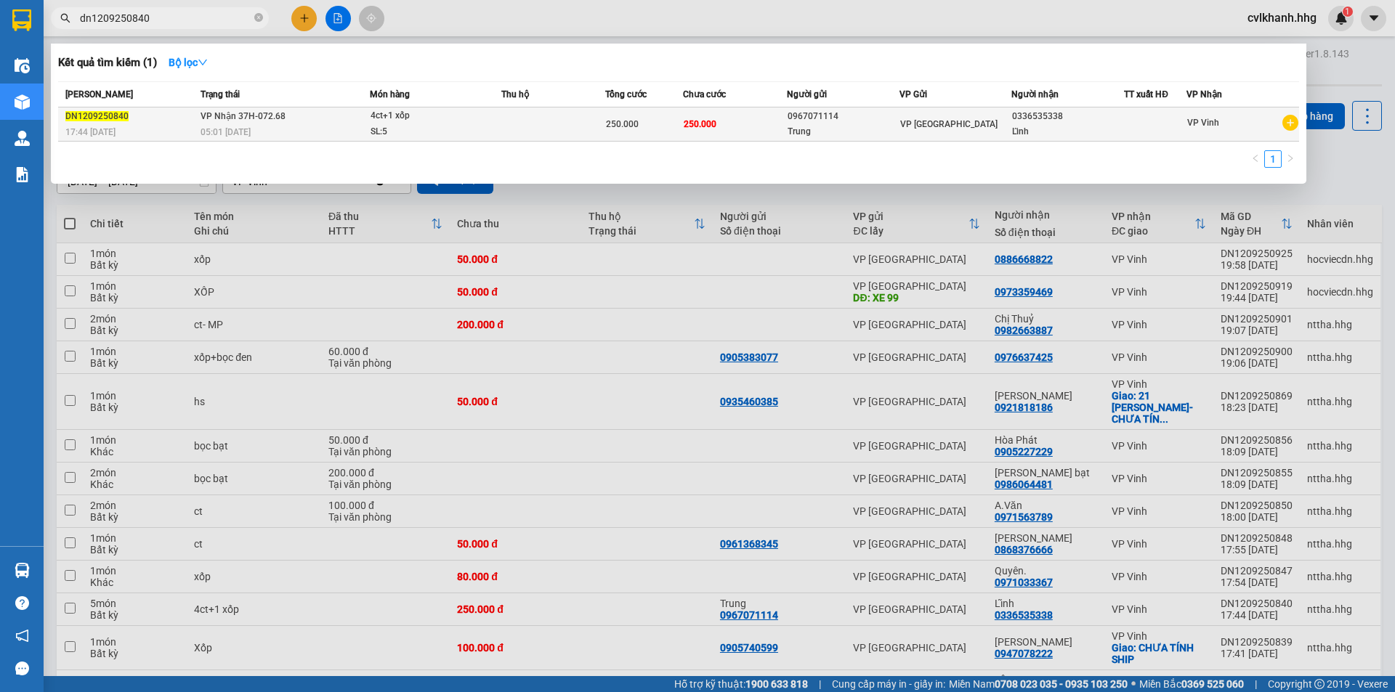
type input "dn1209250840"
click at [282, 123] on td "VP Nhận 37H-072.68 05:01 [DATE]" at bounding box center [283, 125] width 173 height 34
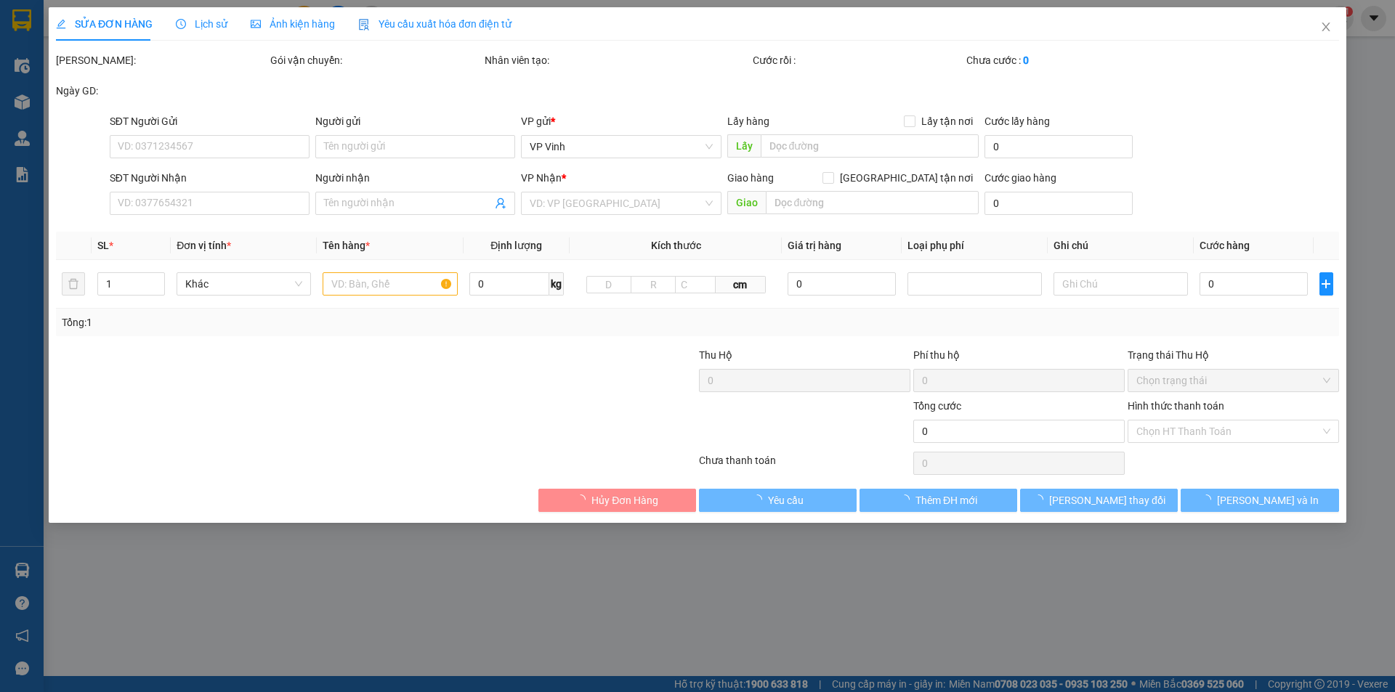
type input "0967071114"
type input "Trung"
type input "0336535338"
type input "Lĩnh"
type input "250.000"
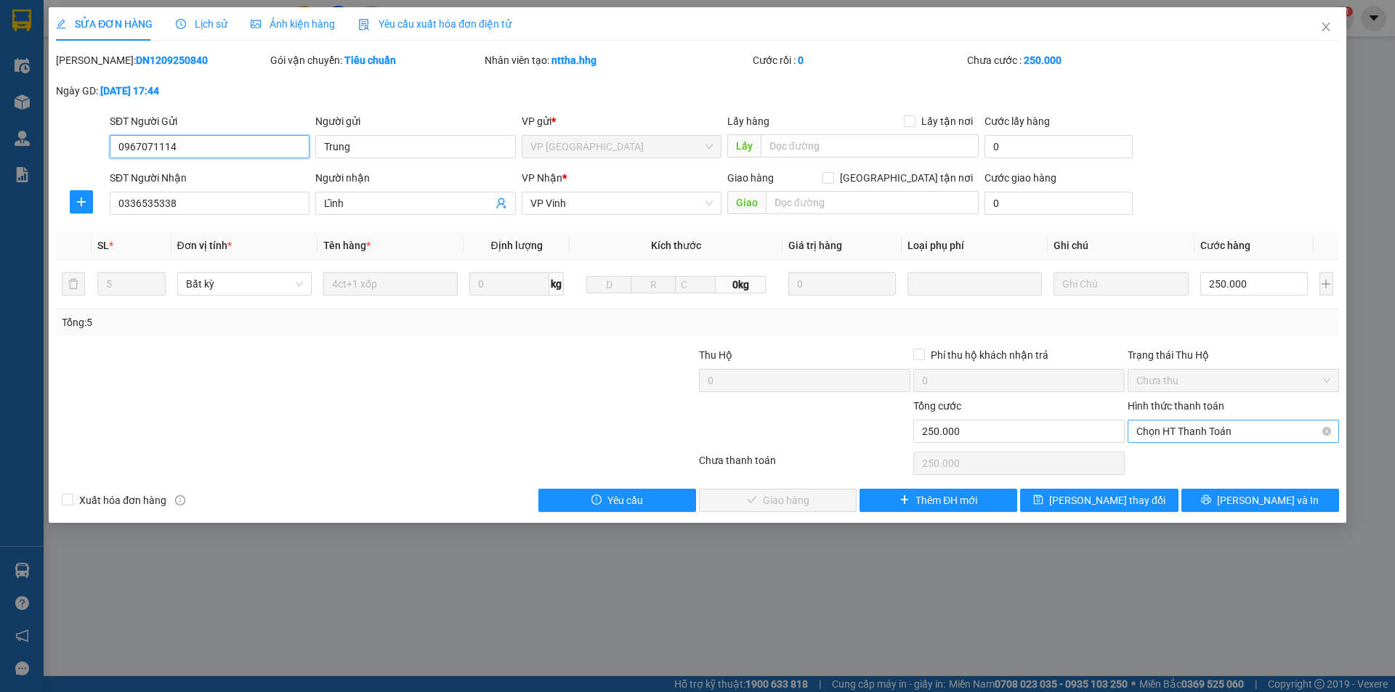
click at [1172, 423] on span "Chọn HT Thanh Toán" at bounding box center [1233, 432] width 194 height 22
click at [1163, 449] on div "Tại văn phòng" at bounding box center [1232, 460] width 211 height 23
type input "0"
click at [777, 494] on span "[PERSON_NAME] và Giao hàng" at bounding box center [795, 501] width 139 height 16
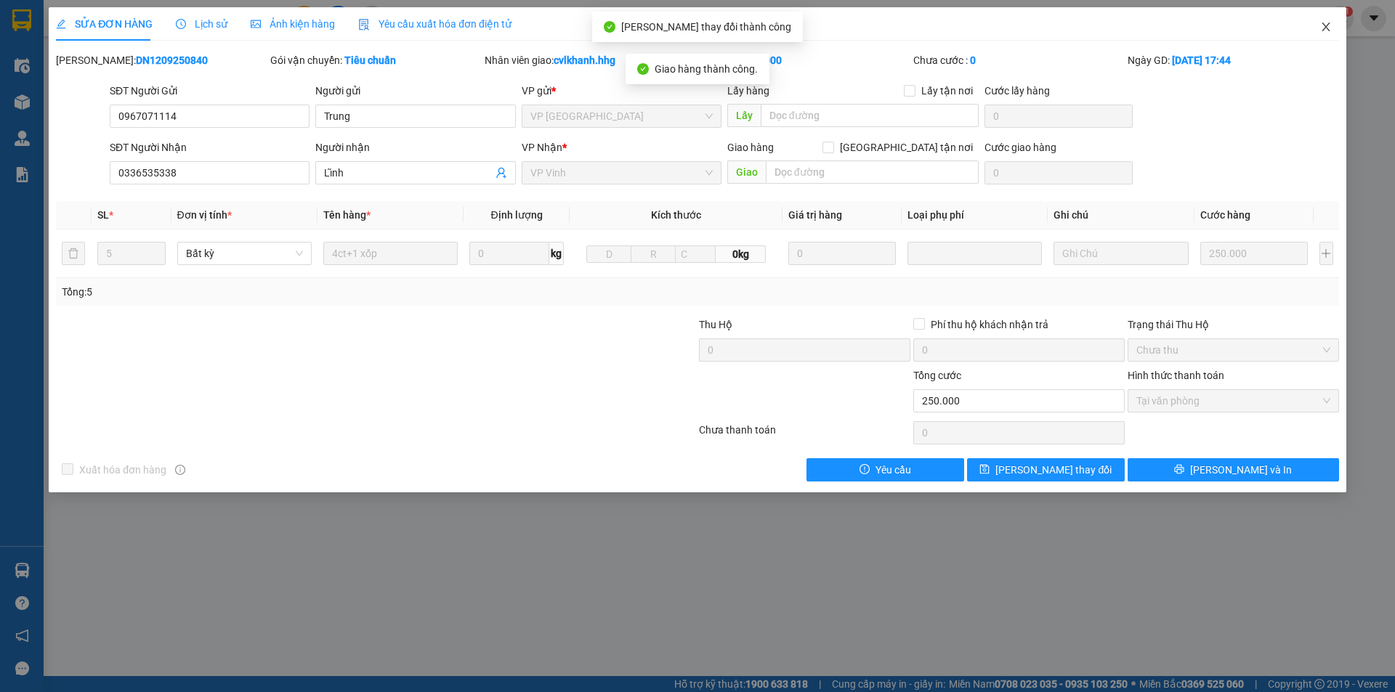
click at [1318, 23] on span "Close" at bounding box center [1325, 27] width 41 height 41
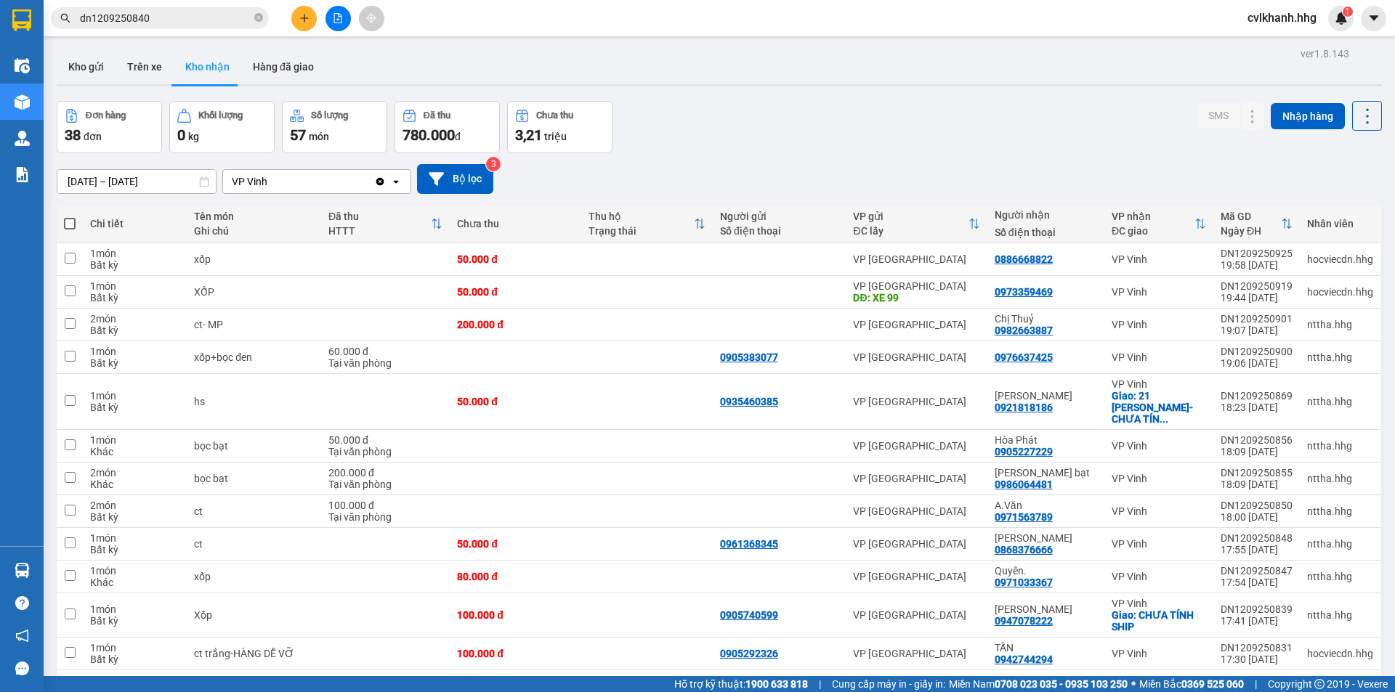
click at [145, 15] on input "dn1209250840" at bounding box center [165, 18] width 171 height 16
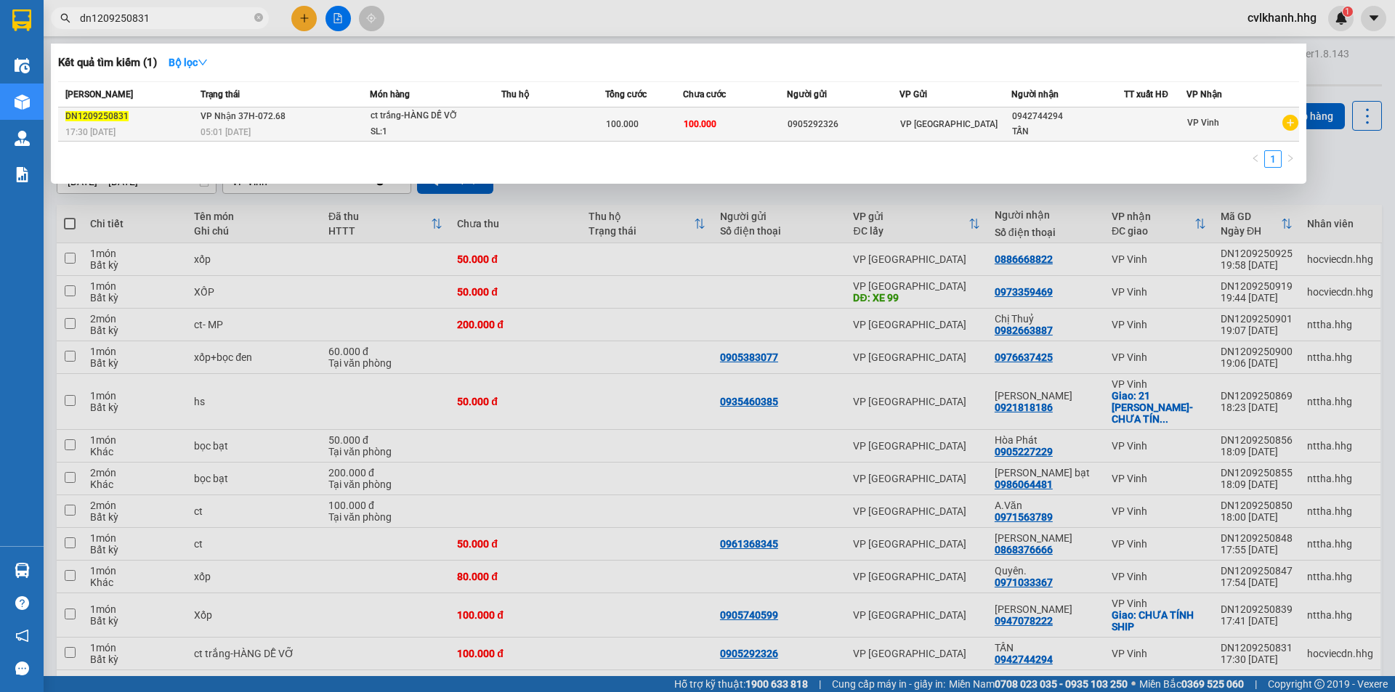
type input "dn1209250831"
click at [259, 131] on div "05:01 [DATE]" at bounding box center [284, 132] width 169 height 16
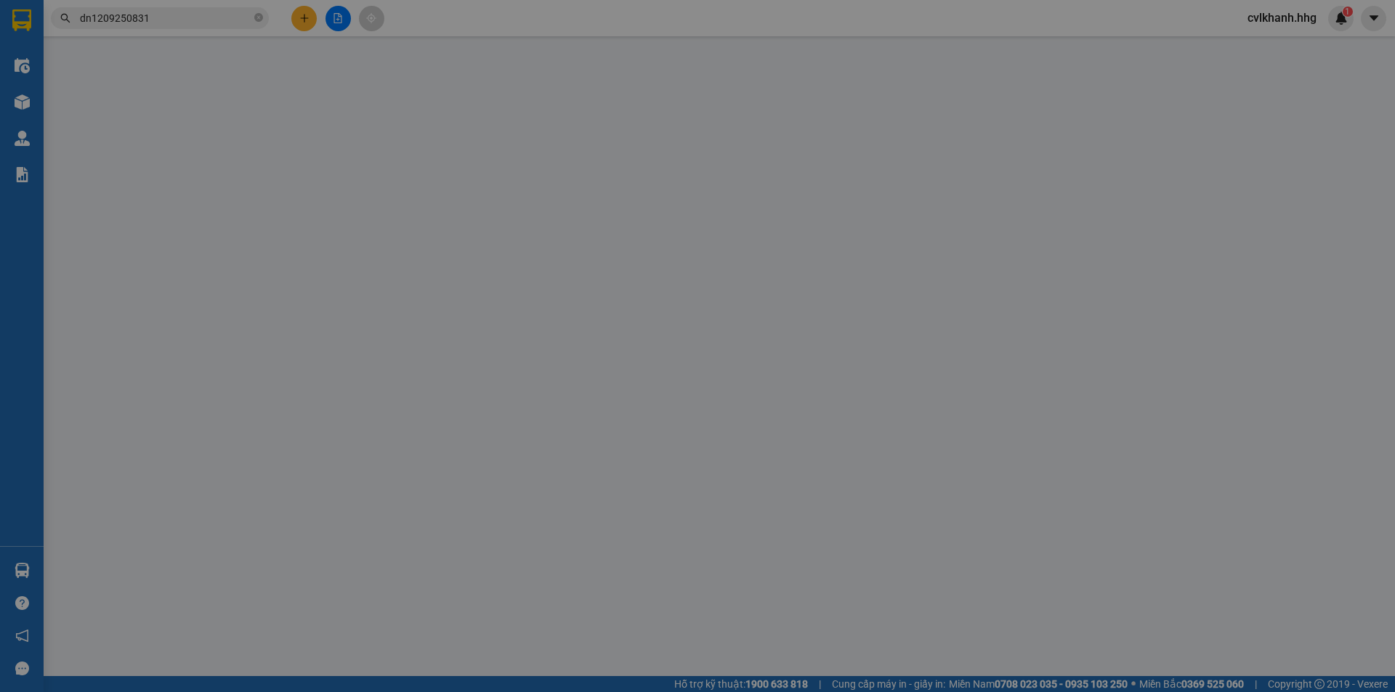
type input "0905292326"
type input "0942744294"
type input "TẤN"
type input "100.000"
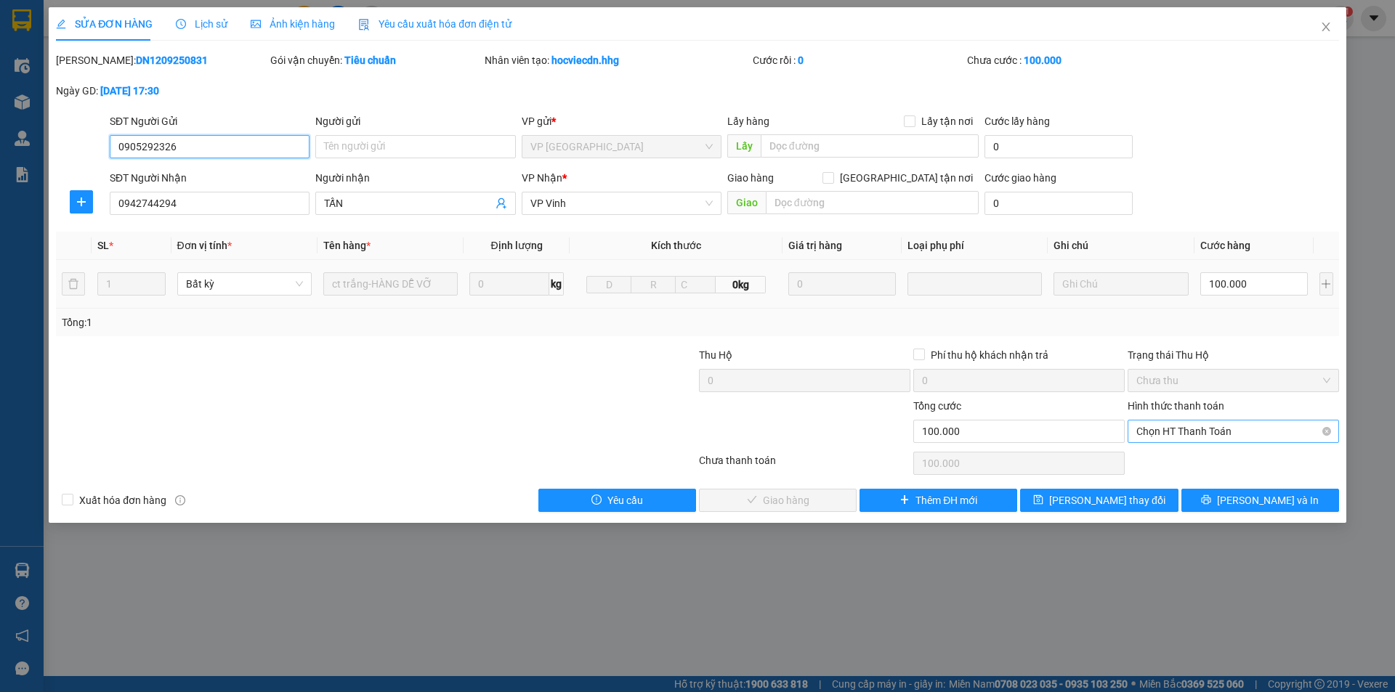
click at [1174, 431] on span "Chọn HT Thanh Toán" at bounding box center [1233, 432] width 194 height 22
drag, startPoint x: 1163, startPoint y: 455, endPoint x: 905, endPoint y: 491, distance: 260.3
click at [1162, 455] on div "Tại văn phòng" at bounding box center [1233, 461] width 194 height 16
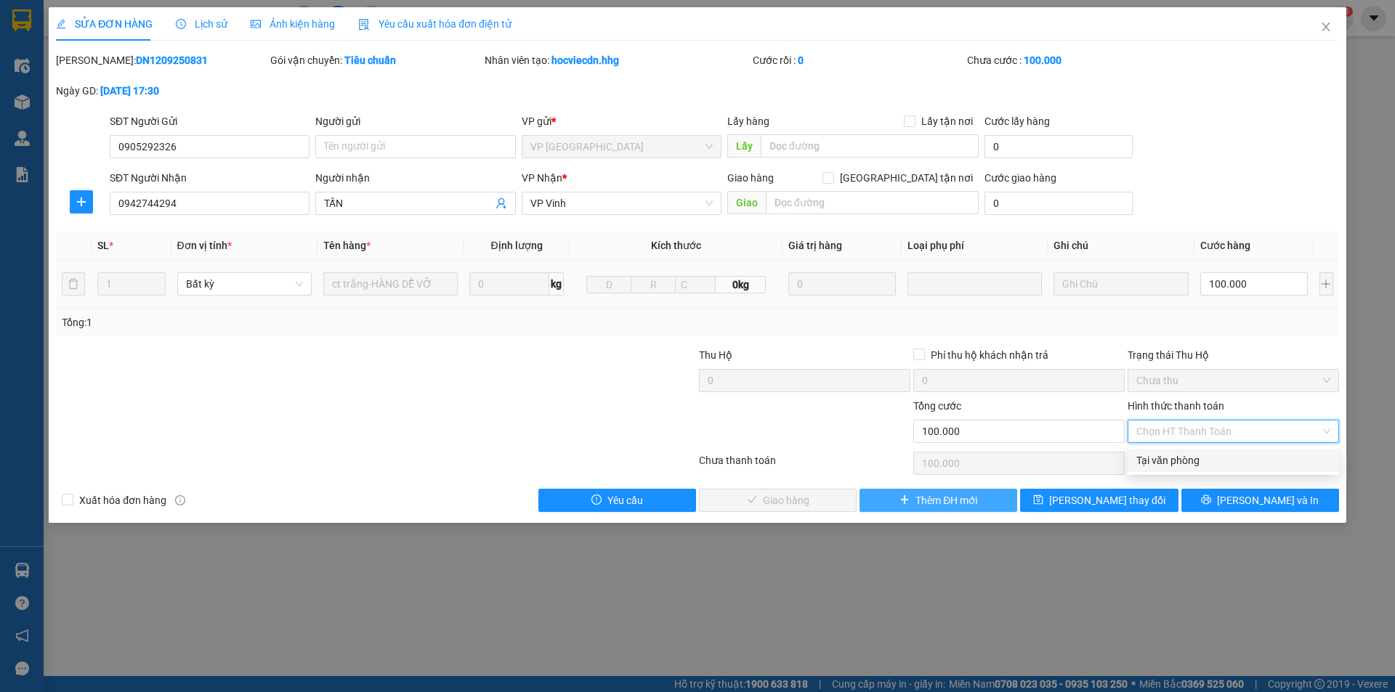
type input "0"
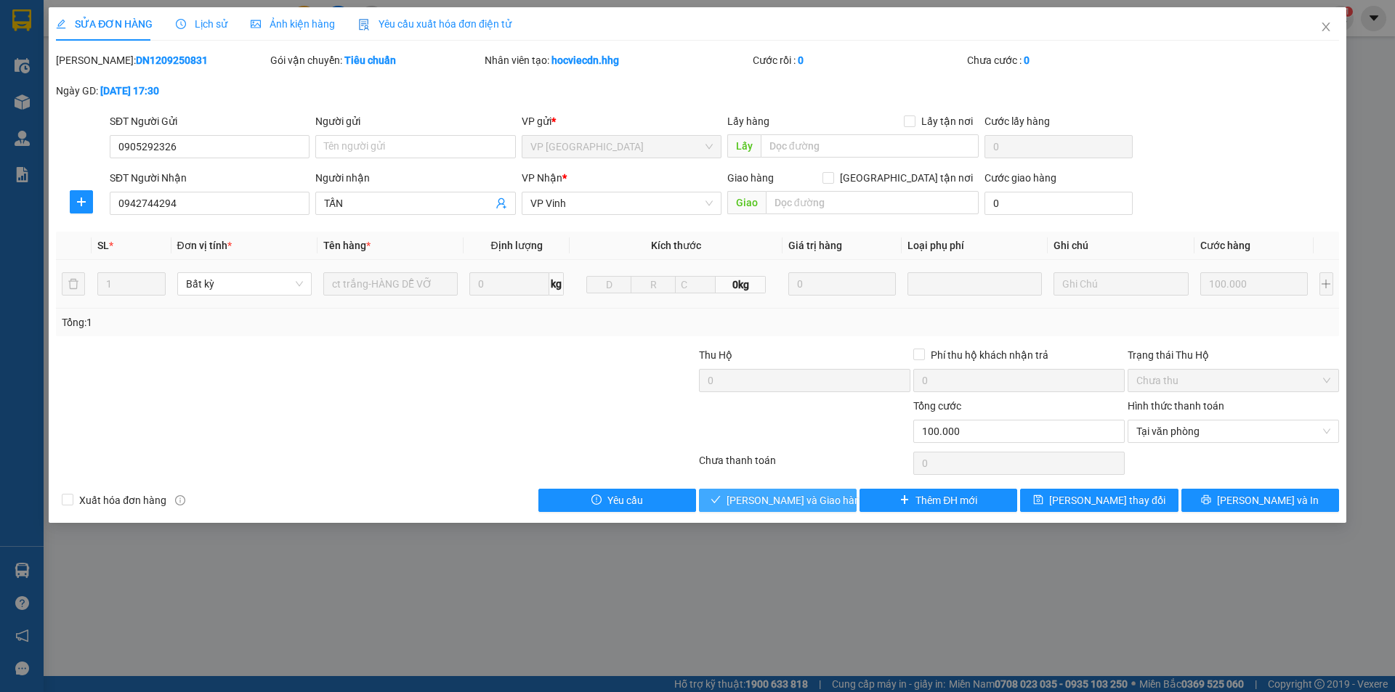
click at [775, 498] on span "[PERSON_NAME] và Giao hàng" at bounding box center [795, 501] width 139 height 16
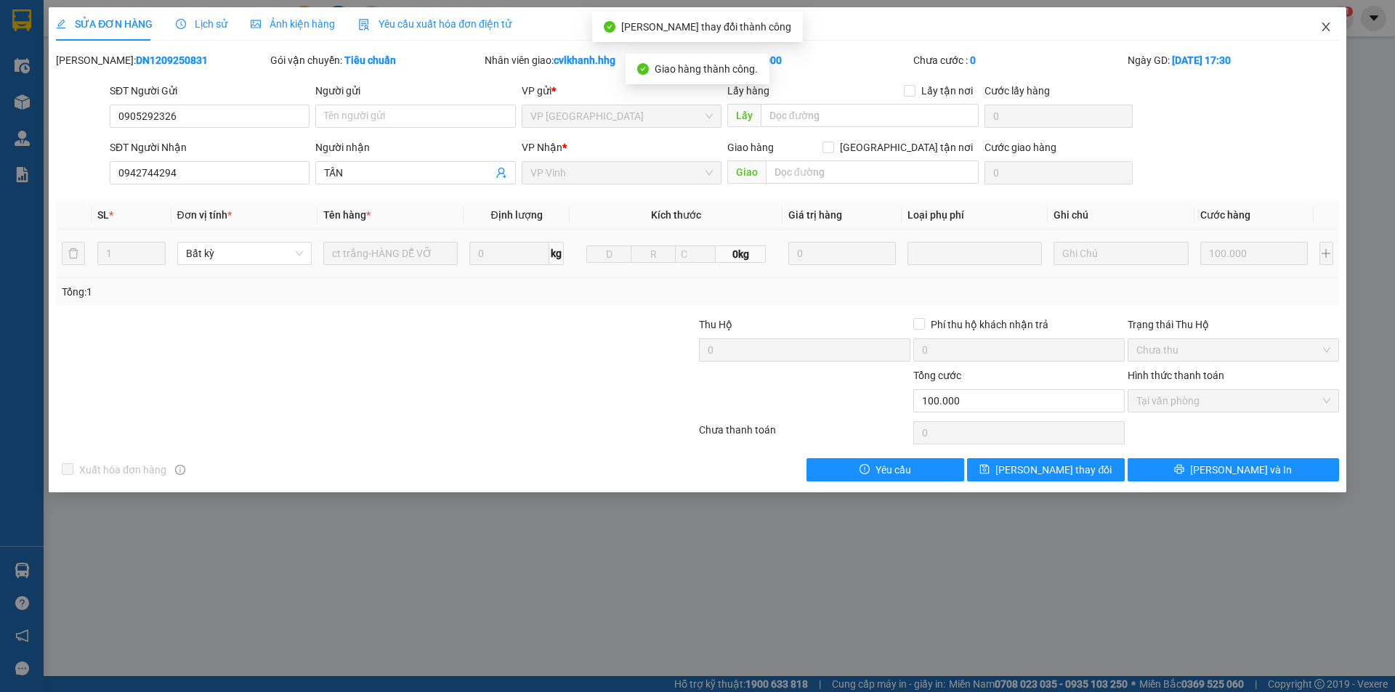
click at [1326, 26] on icon "close" at bounding box center [1326, 27] width 12 height 12
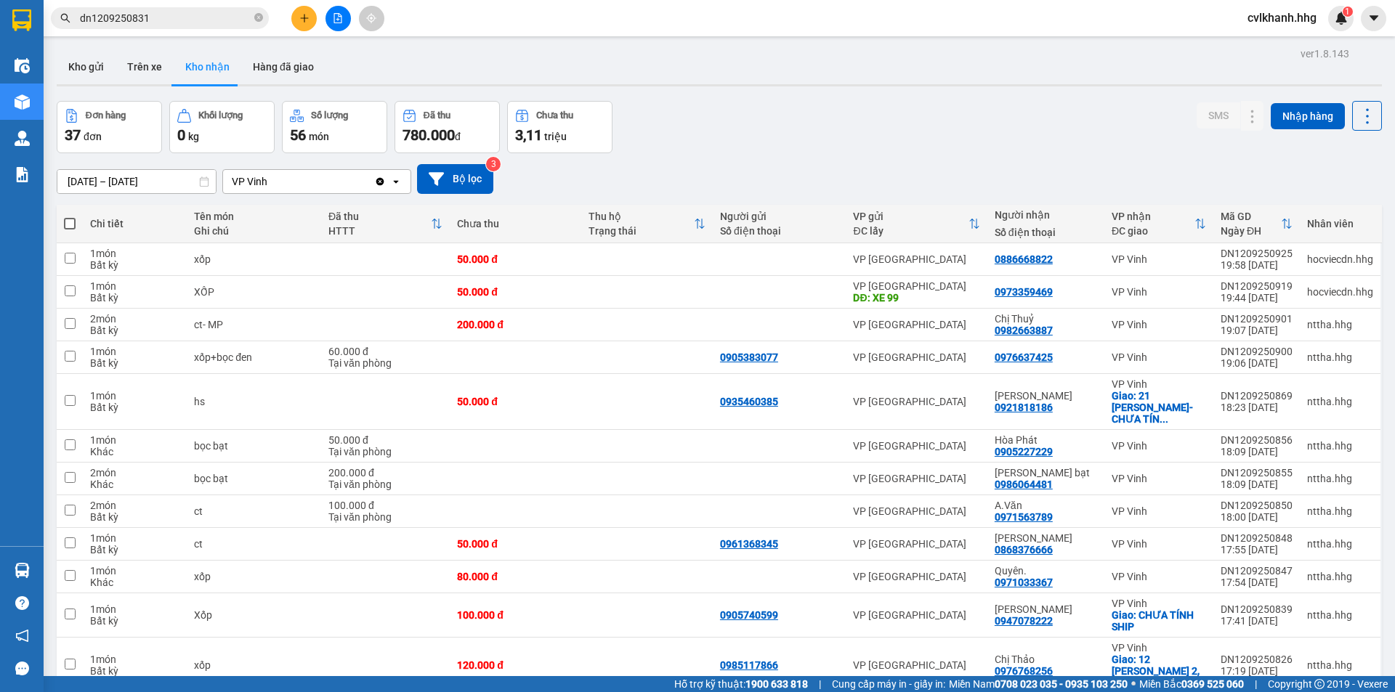
click at [163, 17] on input "dn1209250831" at bounding box center [165, 18] width 171 height 16
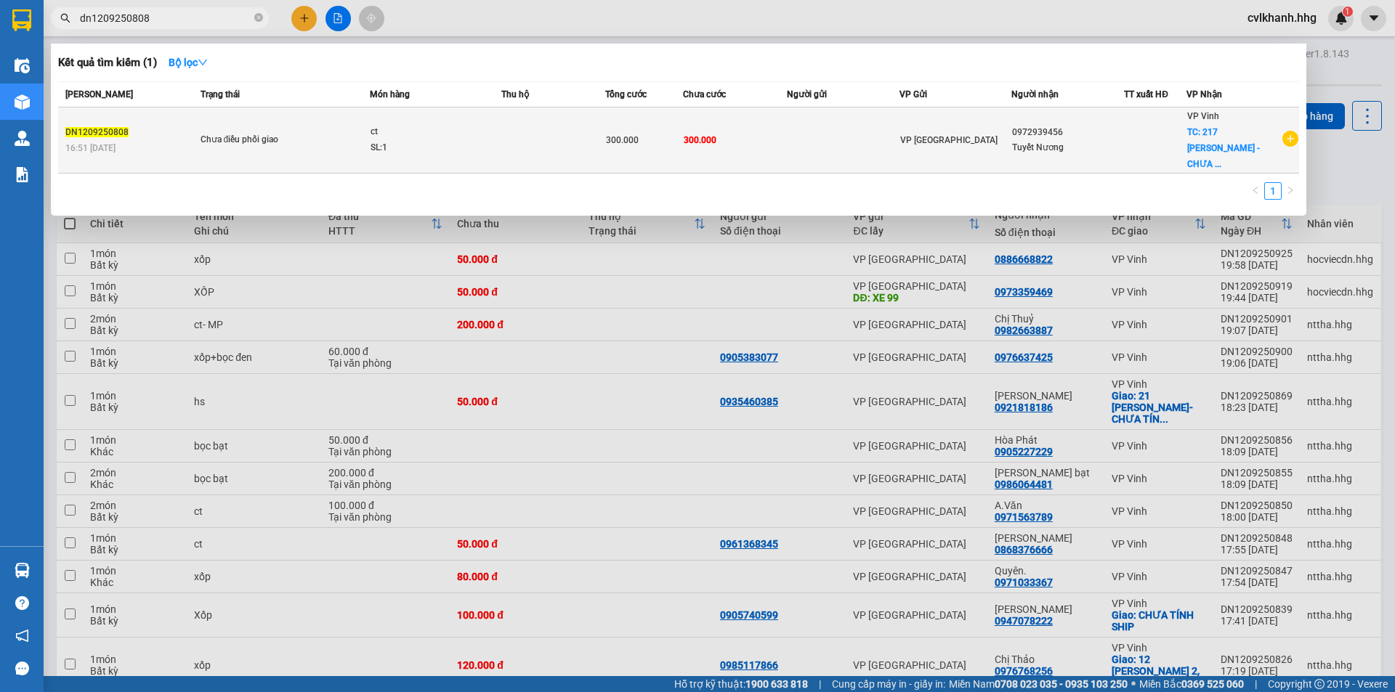
type input "dn1209250808"
click at [267, 132] on div "Chưa điều phối giao" at bounding box center [254, 140] width 109 height 16
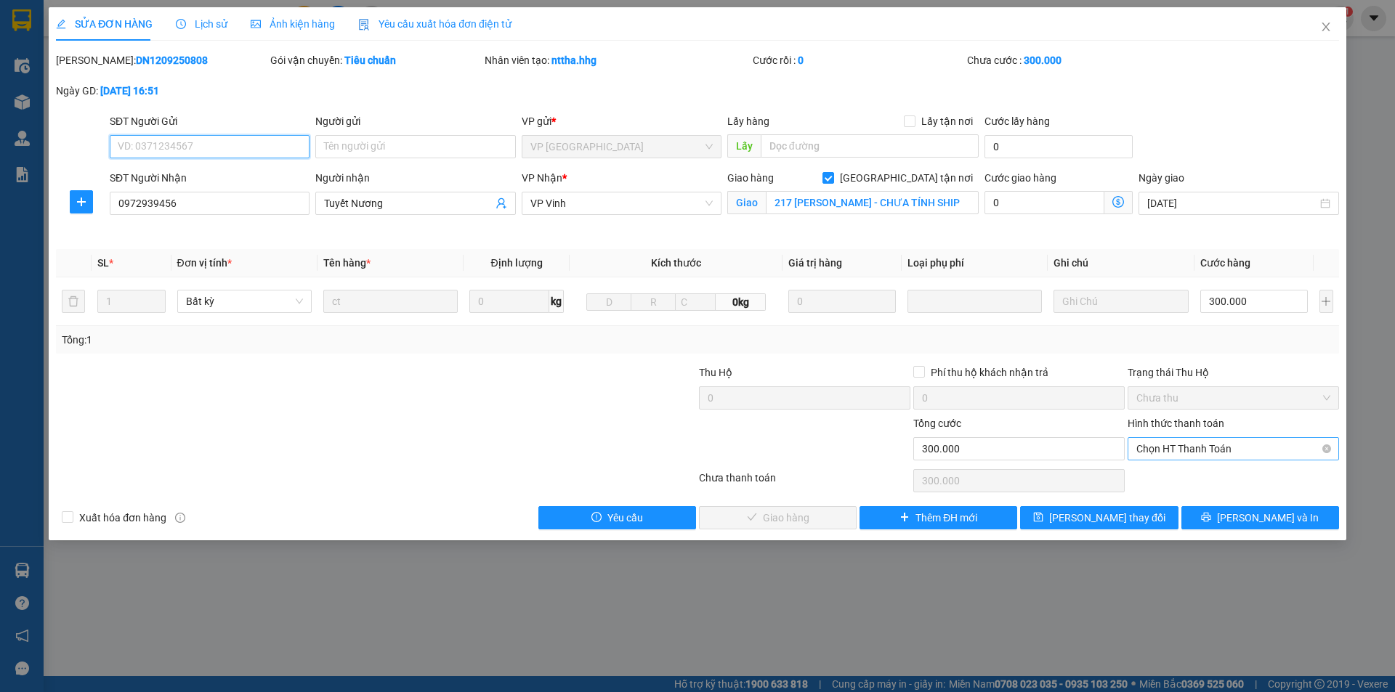
click at [1219, 449] on span "Chọn HT Thanh Toán" at bounding box center [1233, 449] width 194 height 22
click at [1178, 479] on div "Tại văn phòng" at bounding box center [1233, 478] width 194 height 16
type input "0"
click at [798, 522] on span "[PERSON_NAME] và Giao hàng" at bounding box center [795, 518] width 139 height 16
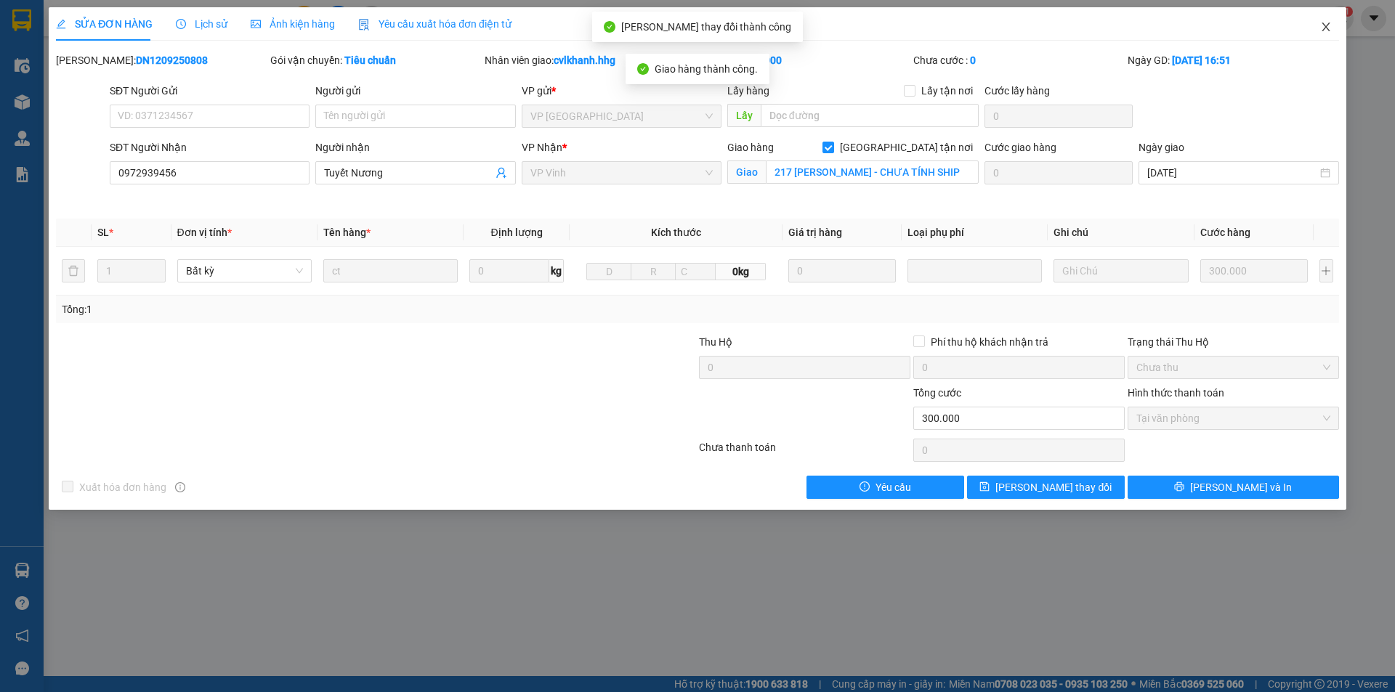
click at [1328, 27] on icon "close" at bounding box center [1326, 27] width 12 height 12
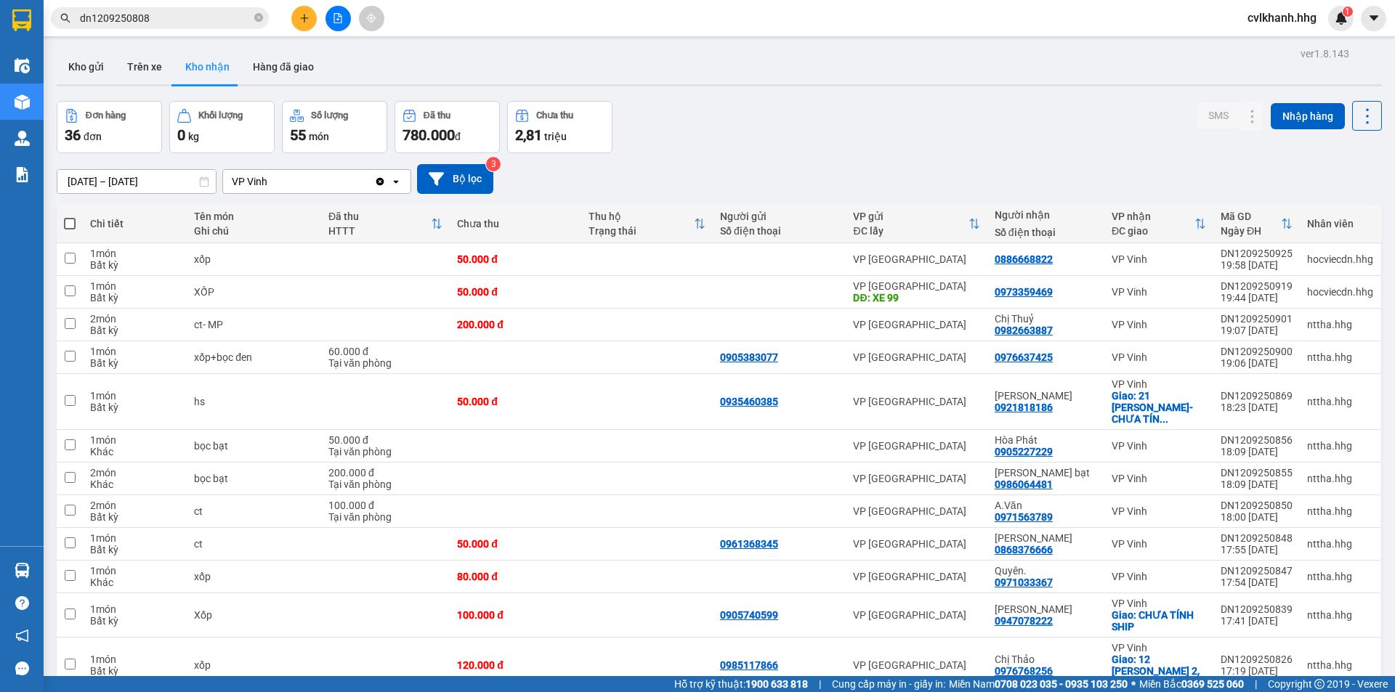
click at [173, 19] on input "dn1209250808" at bounding box center [165, 18] width 171 height 16
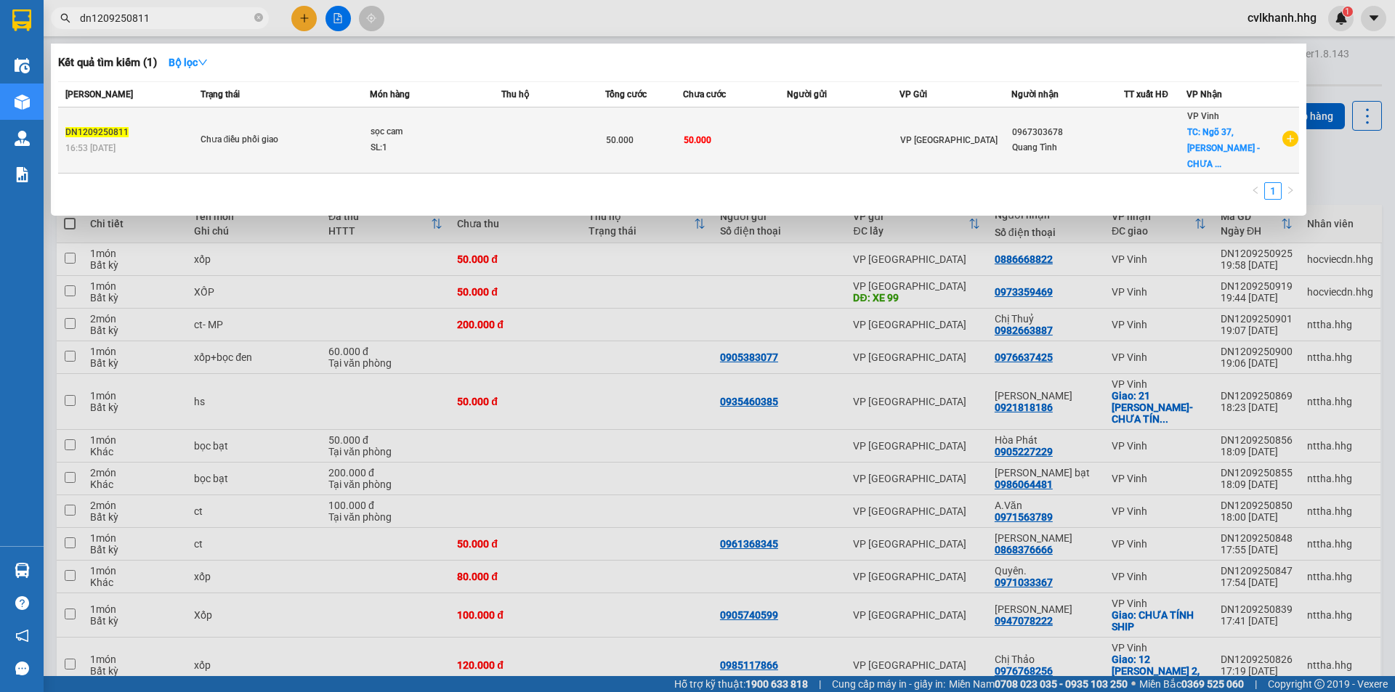
type input "dn1209250811"
click at [351, 133] on span "Chưa điều phối giao" at bounding box center [284, 140] width 169 height 16
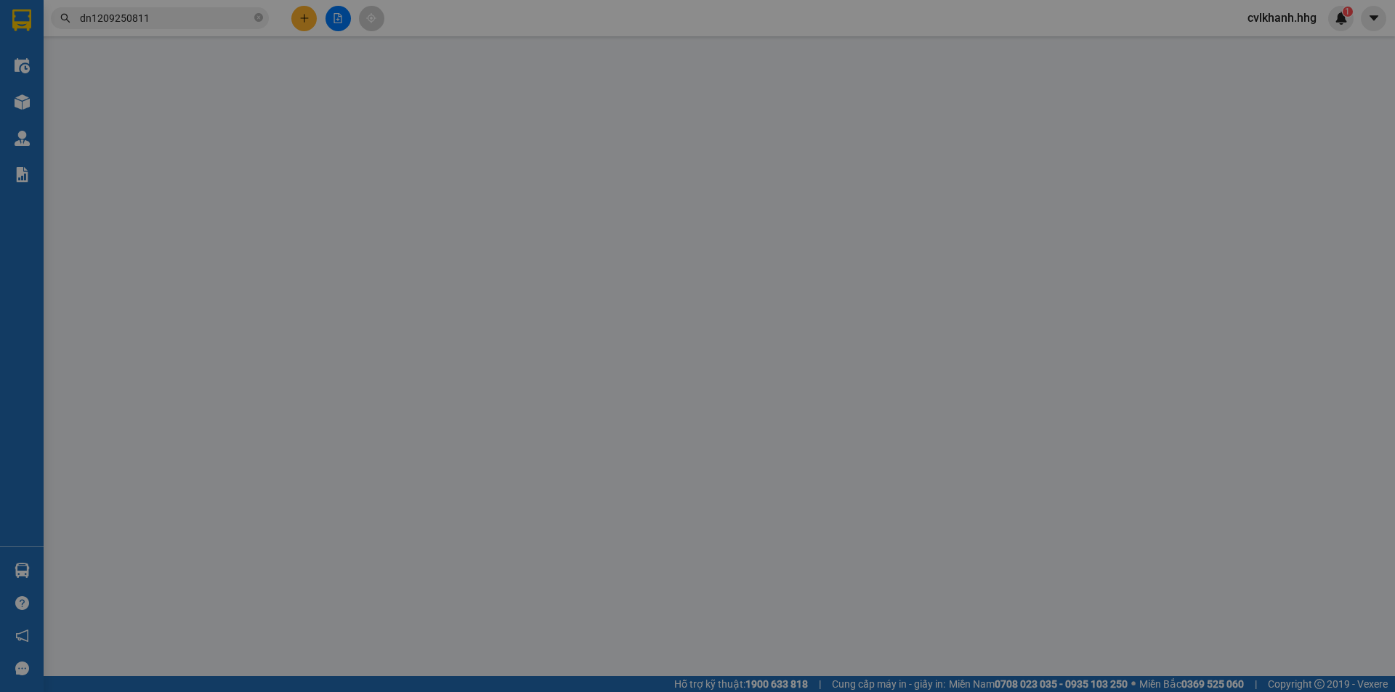
type input "0967303678"
type input "Quang Tình"
checkbox input "true"
type input "Ngõ 37, [PERSON_NAME] - CHƯA TÍNH SHIP"
type input "50.000"
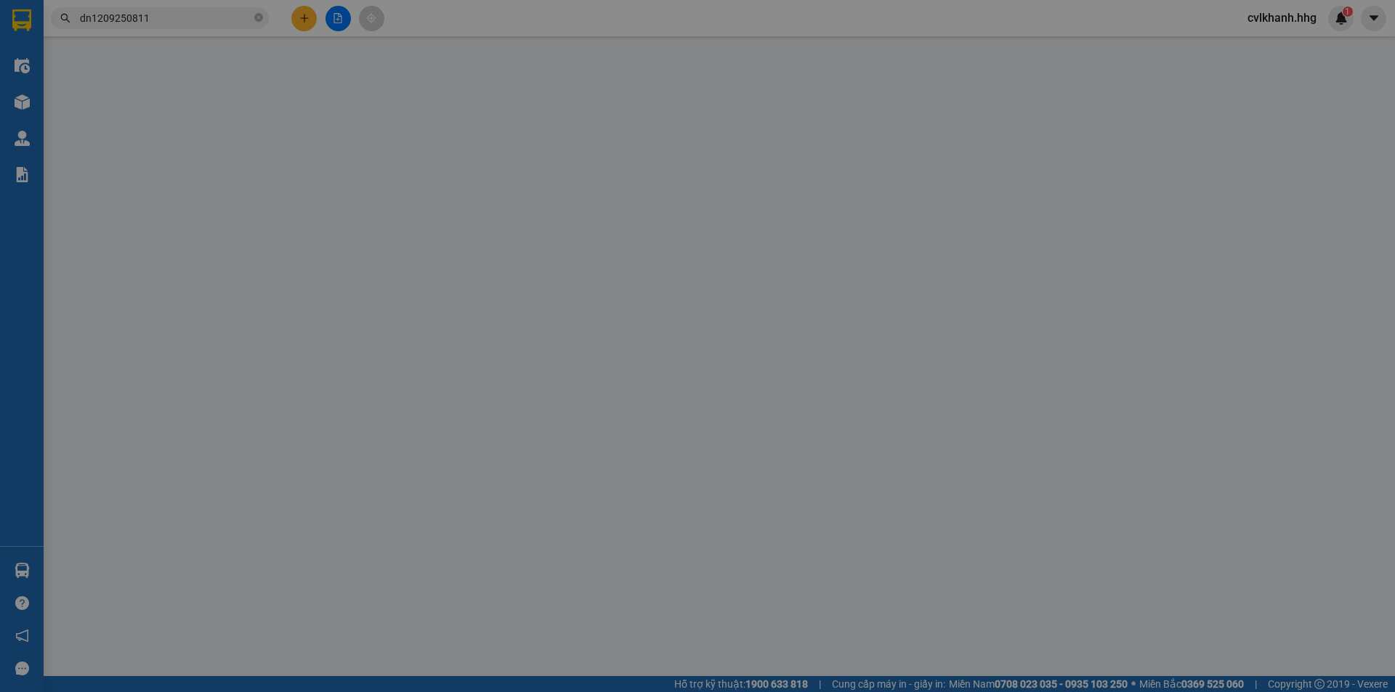
type input "50.000"
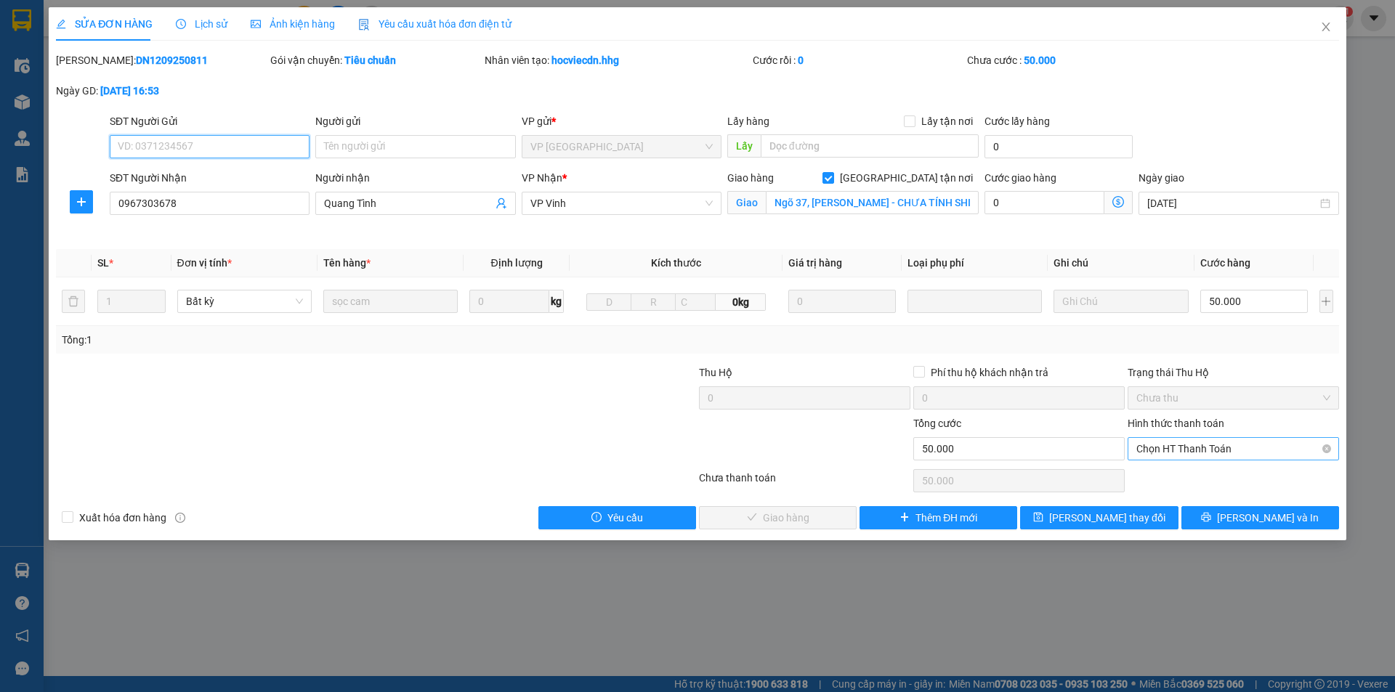
click at [1170, 446] on span "Chọn HT Thanh Toán" at bounding box center [1233, 449] width 194 height 22
click at [1166, 463] on div "Total Paid Fee 0 Total UnPaid Fee 50.000 Cash Collection Total Fee Mã ĐH: DN120…" at bounding box center [697, 290] width 1283 height 477
click at [1156, 477] on div "Tại văn phòng" at bounding box center [1233, 478] width 194 height 16
type input "0"
click at [803, 511] on span "[PERSON_NAME] và Giao hàng" at bounding box center [795, 518] width 139 height 16
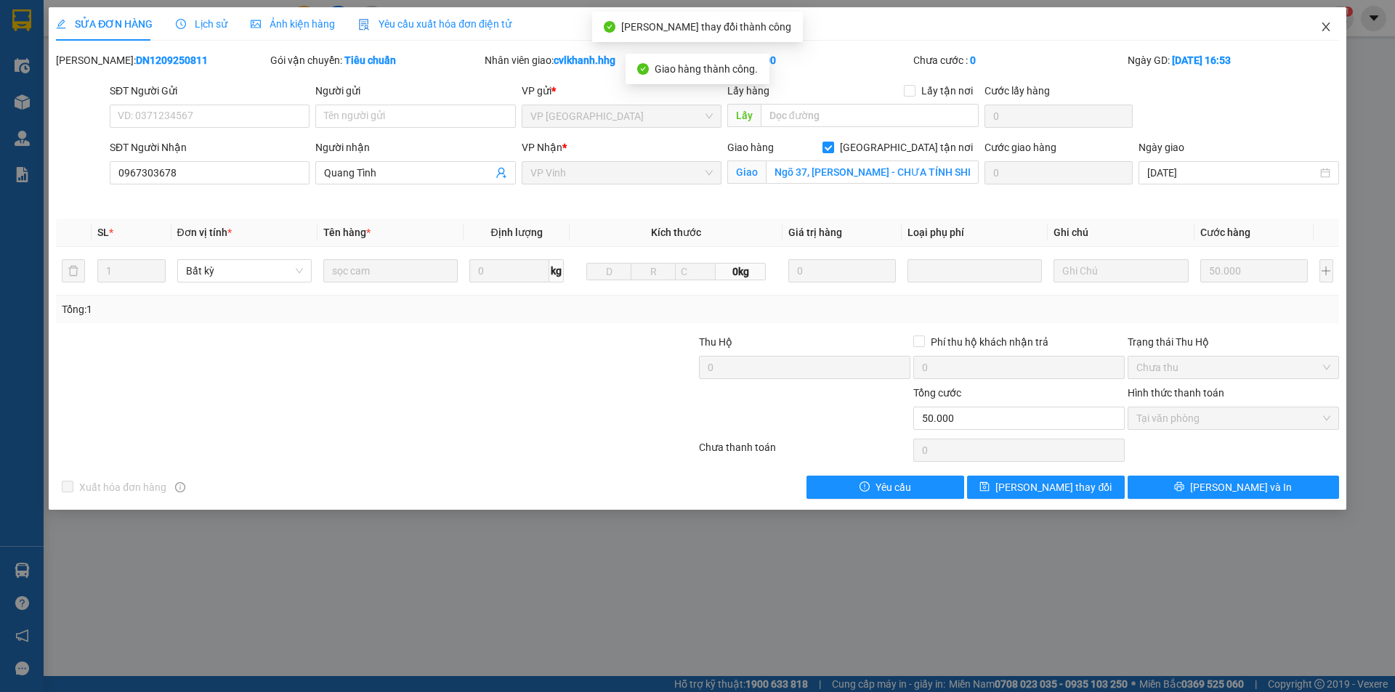
click at [1324, 33] on span "Close" at bounding box center [1325, 27] width 41 height 41
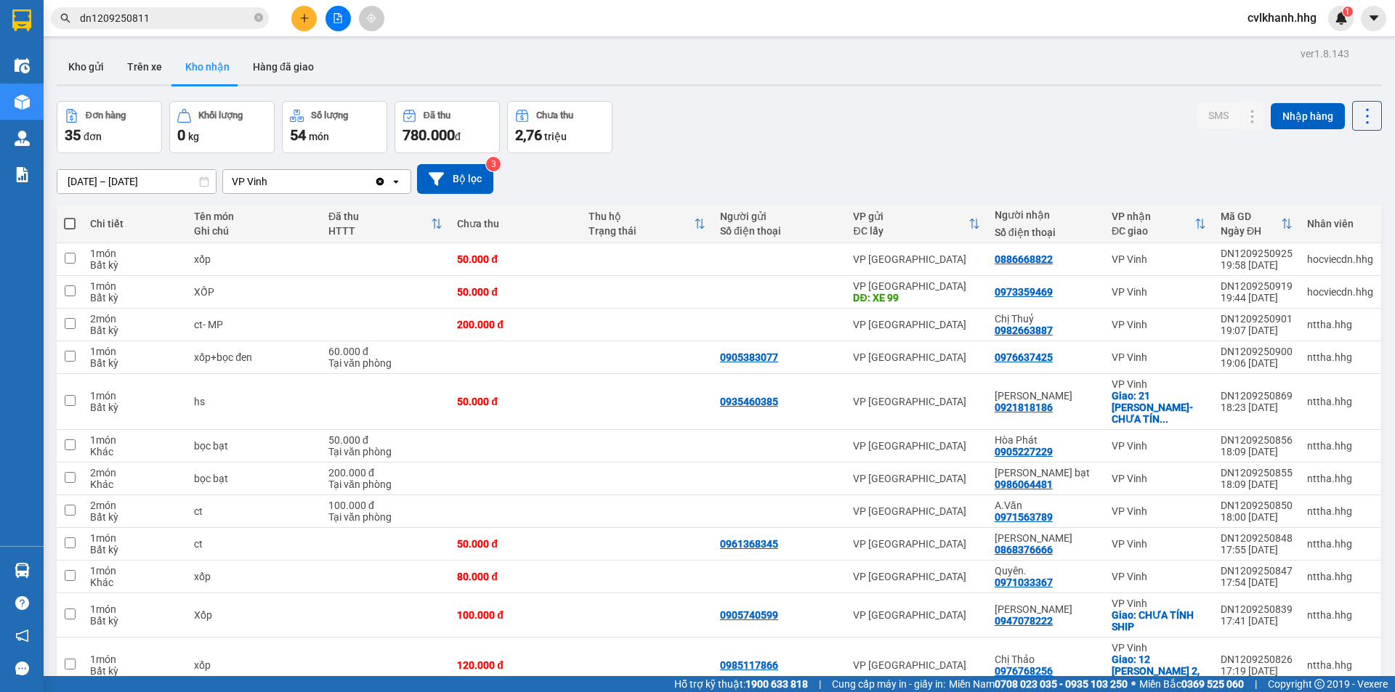
click at [161, 15] on input "dn1209250811" at bounding box center [165, 18] width 171 height 16
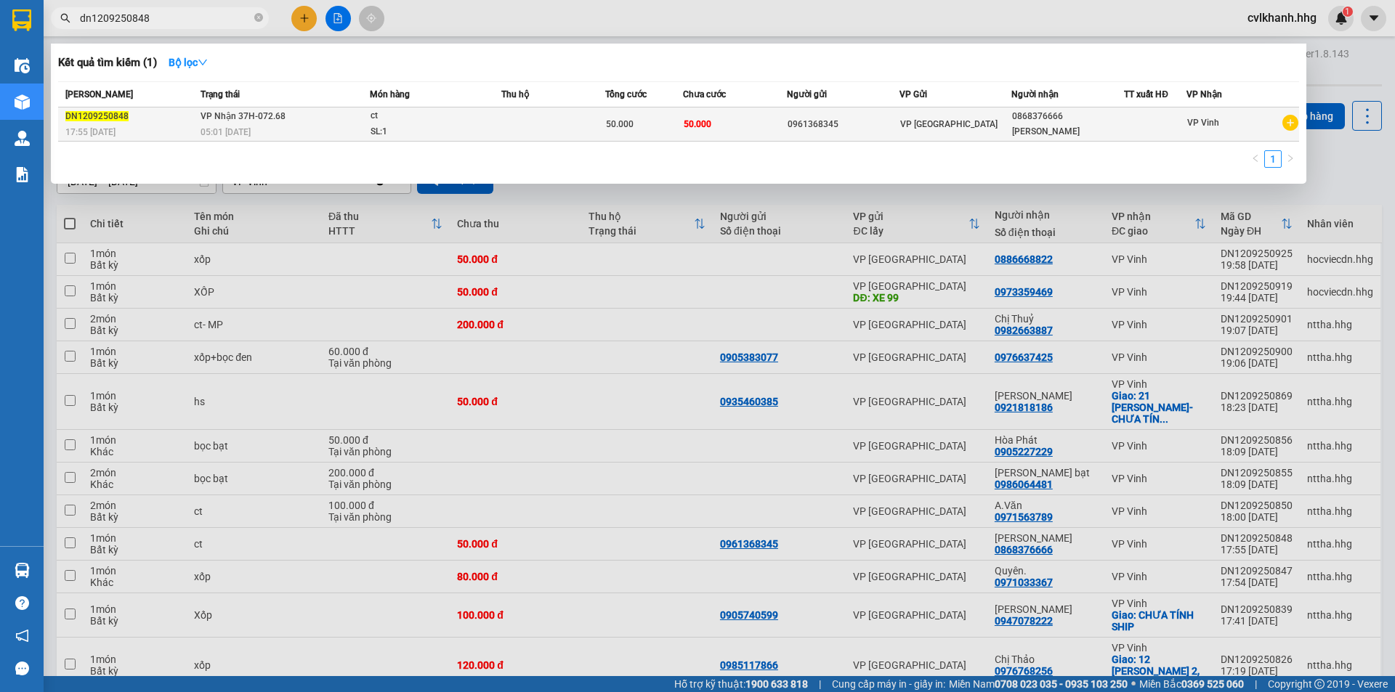
type input "dn1209250848"
click at [588, 133] on td at bounding box center [553, 125] width 104 height 34
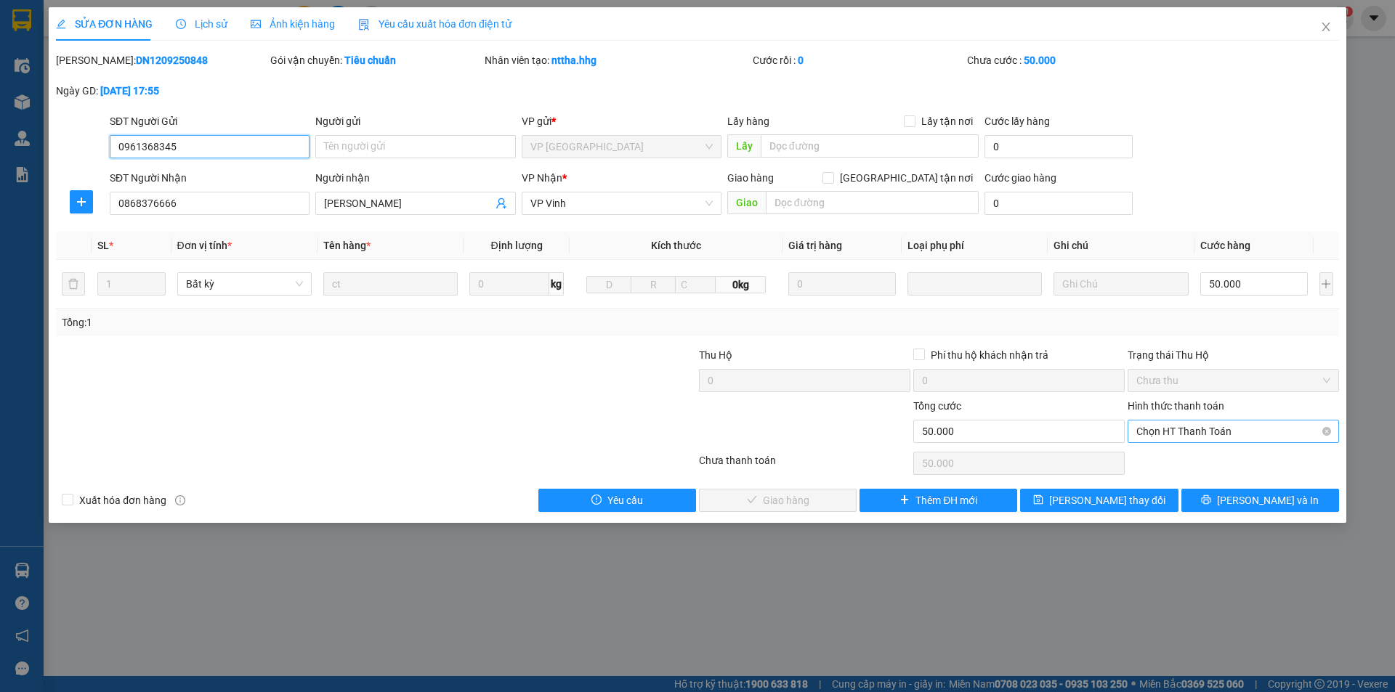
click at [1191, 434] on span "Chọn HT Thanh Toán" at bounding box center [1233, 432] width 194 height 22
click at [1151, 458] on div "Tại văn phòng" at bounding box center [1233, 461] width 194 height 16
type input "0"
click at [785, 498] on span "[PERSON_NAME] và Giao hàng" at bounding box center [795, 501] width 139 height 16
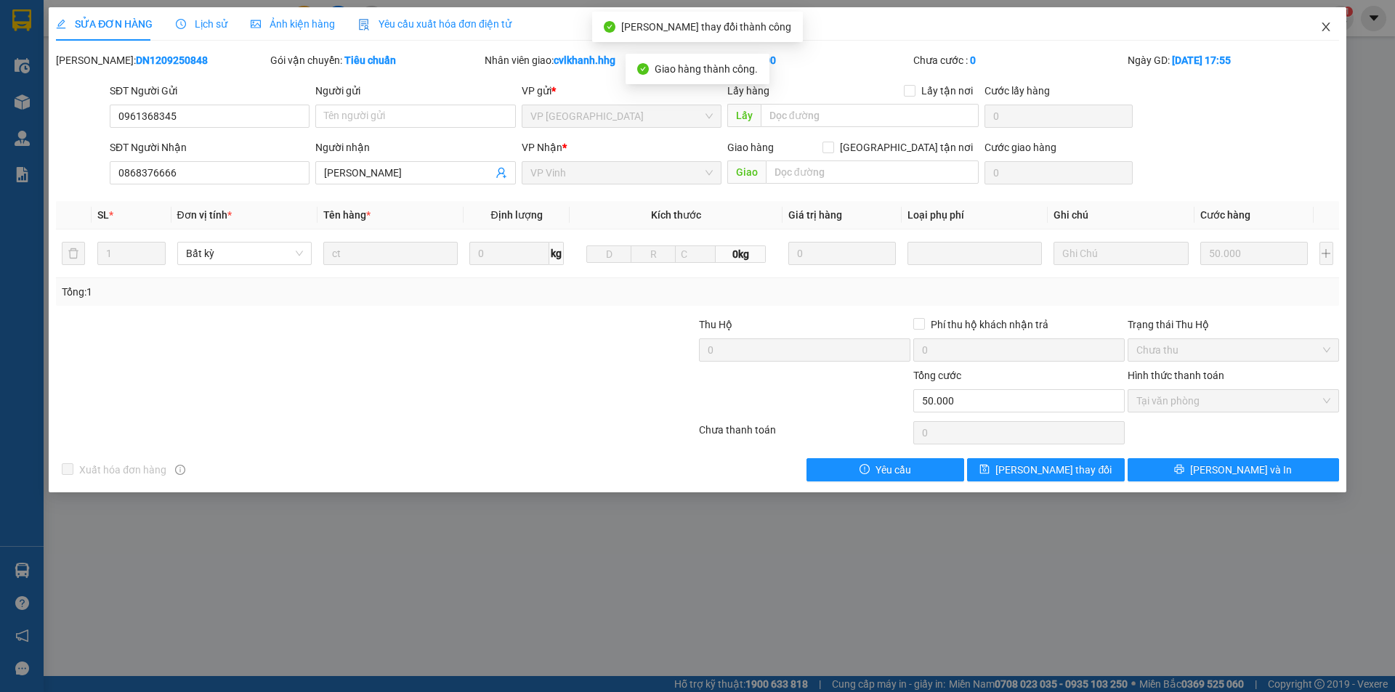
click at [1323, 24] on icon "close" at bounding box center [1325, 27] width 8 height 9
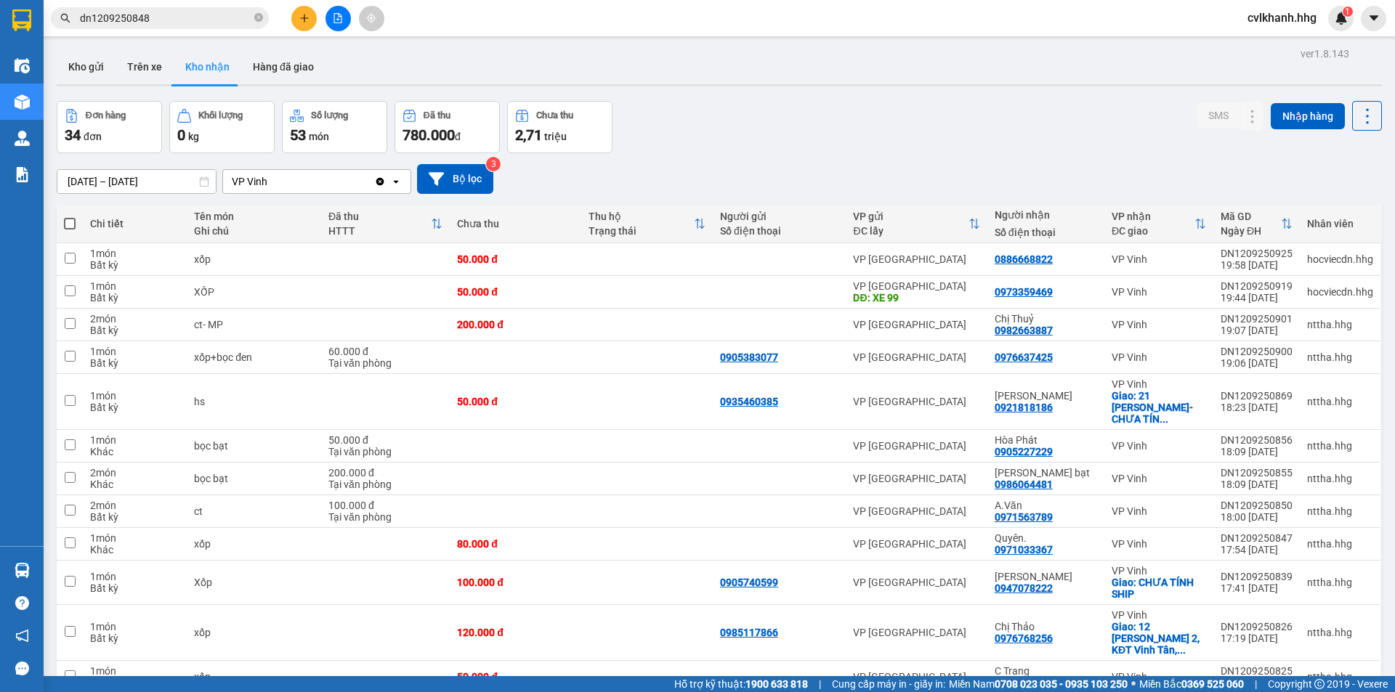
click at [170, 17] on input "dn1209250848" at bounding box center [165, 18] width 171 height 16
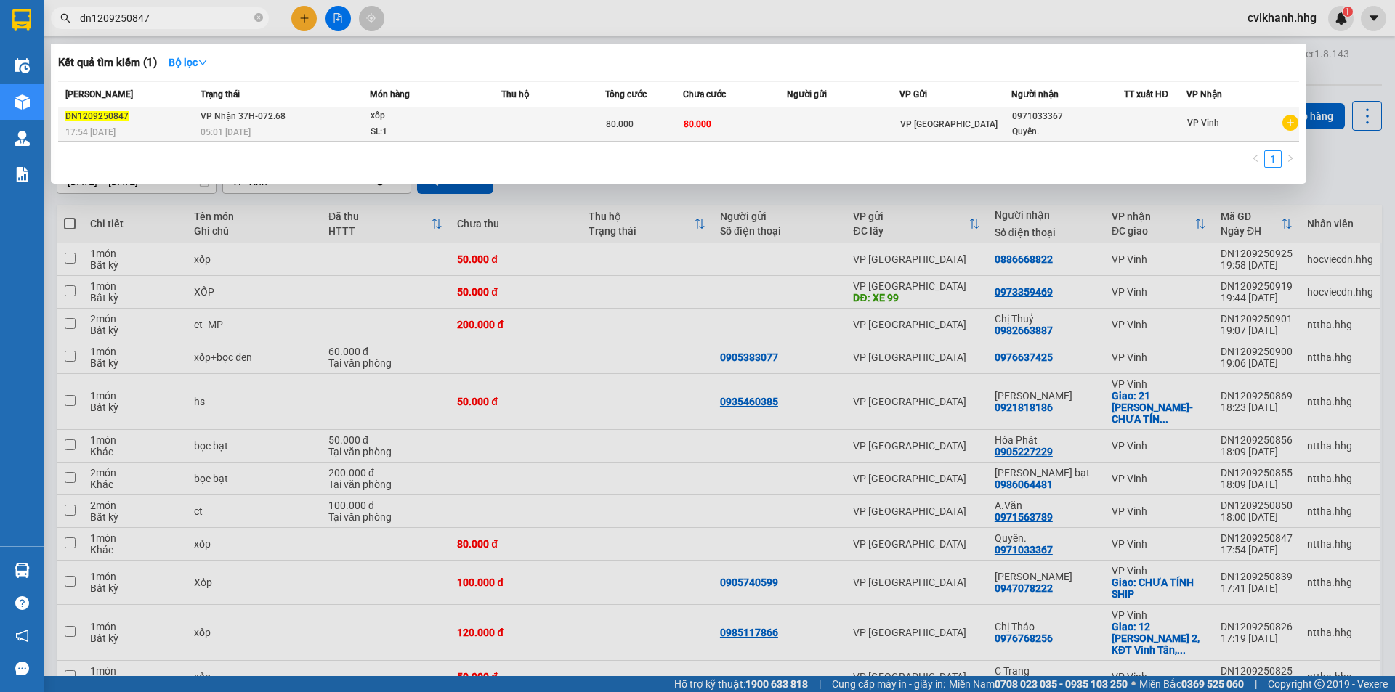
type input "dn1209250847"
click at [363, 118] on td "VP Nhận 37H-072.68 05:01 [DATE]" at bounding box center [283, 125] width 173 height 34
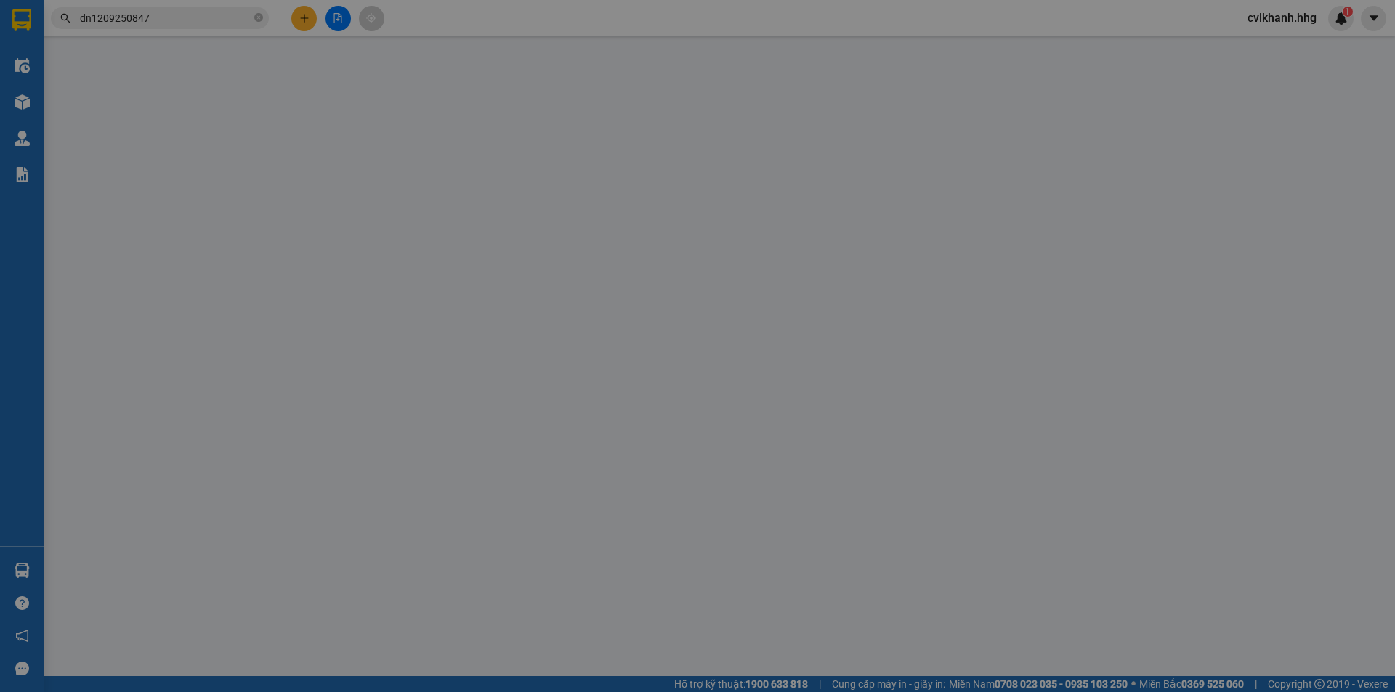
type input "0971033367"
type input "Quyên."
type input "80.000"
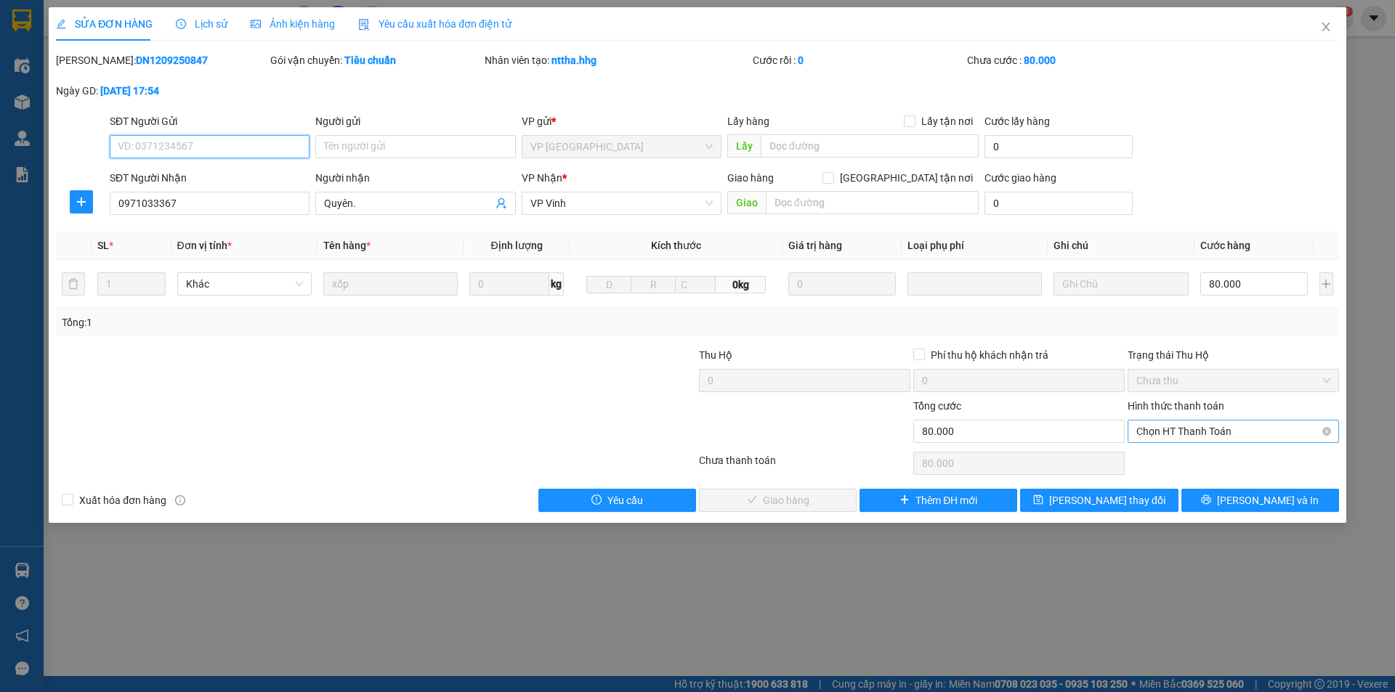
click at [1165, 428] on span "Chọn HT Thanh Toán" at bounding box center [1233, 432] width 194 height 22
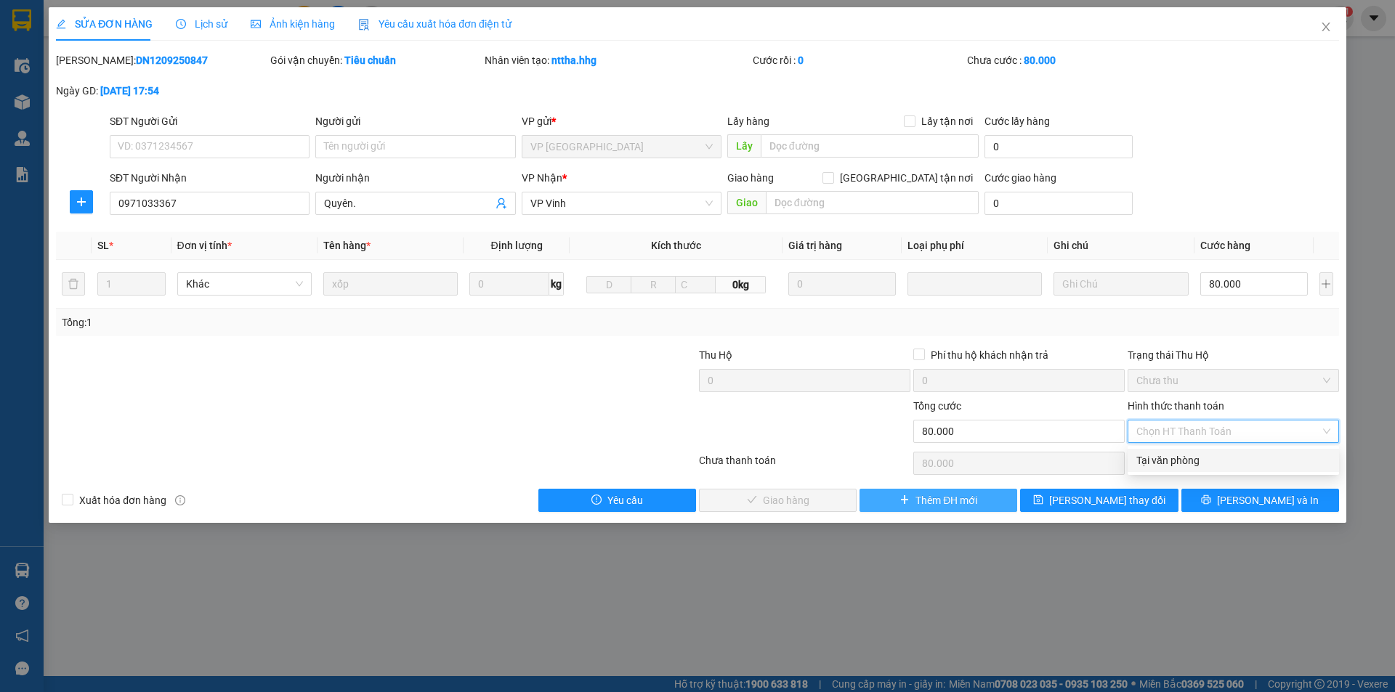
drag, startPoint x: 1159, startPoint y: 450, endPoint x: 940, endPoint y: 490, distance: 223.0
click at [1158, 450] on div "Tại văn phòng" at bounding box center [1232, 460] width 211 height 23
type input "0"
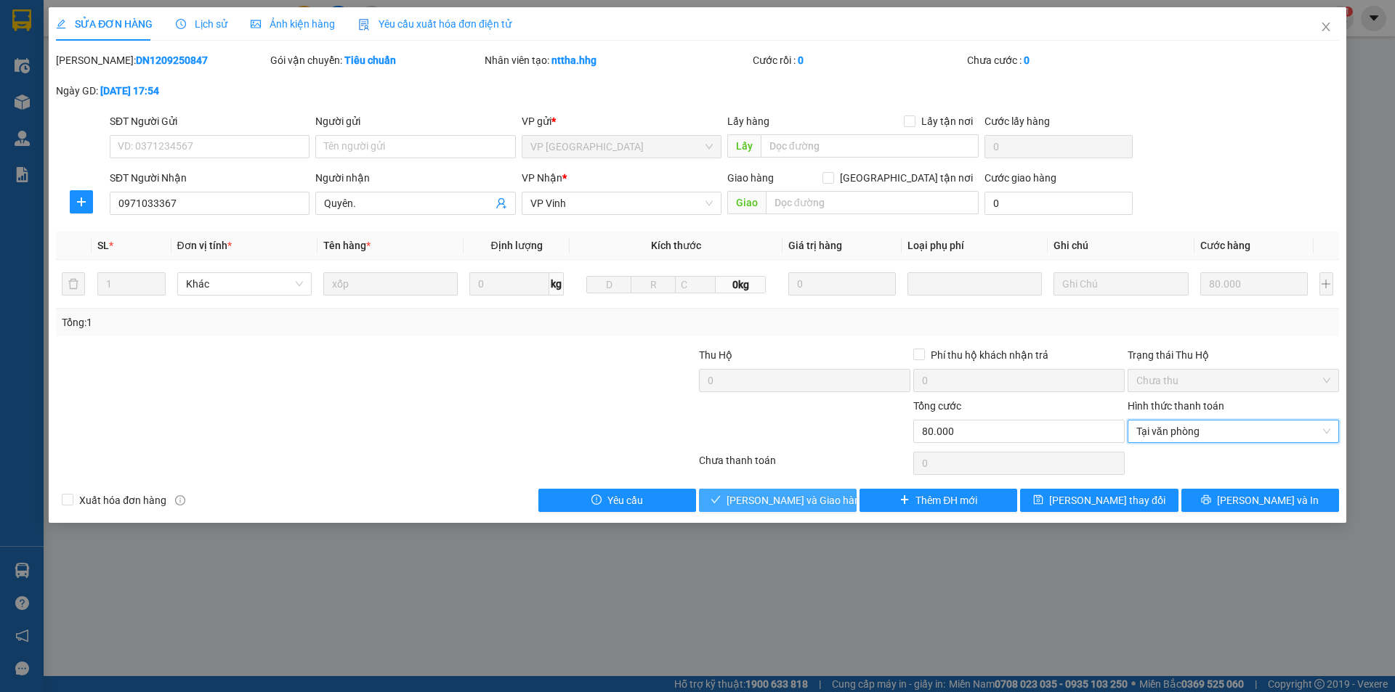
click at [805, 502] on span "[PERSON_NAME] và Giao hàng" at bounding box center [795, 501] width 139 height 16
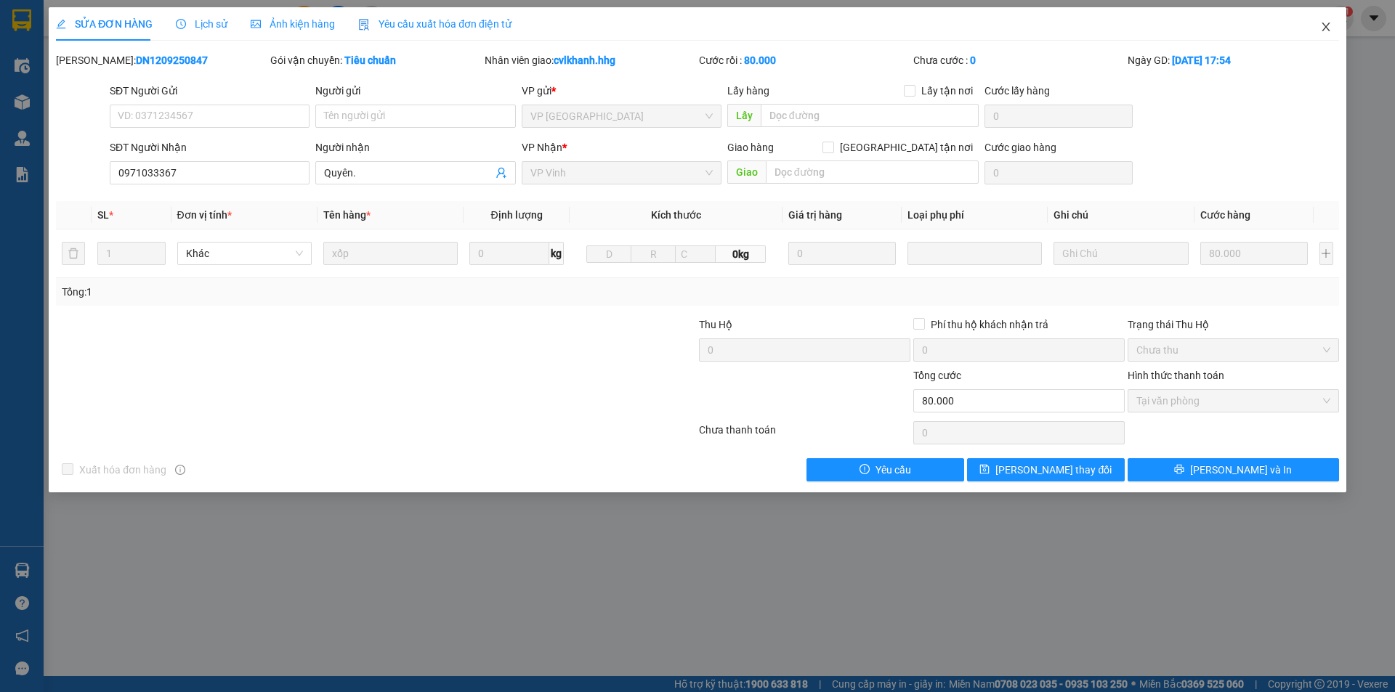
click at [1320, 28] on icon "close" at bounding box center [1326, 27] width 12 height 12
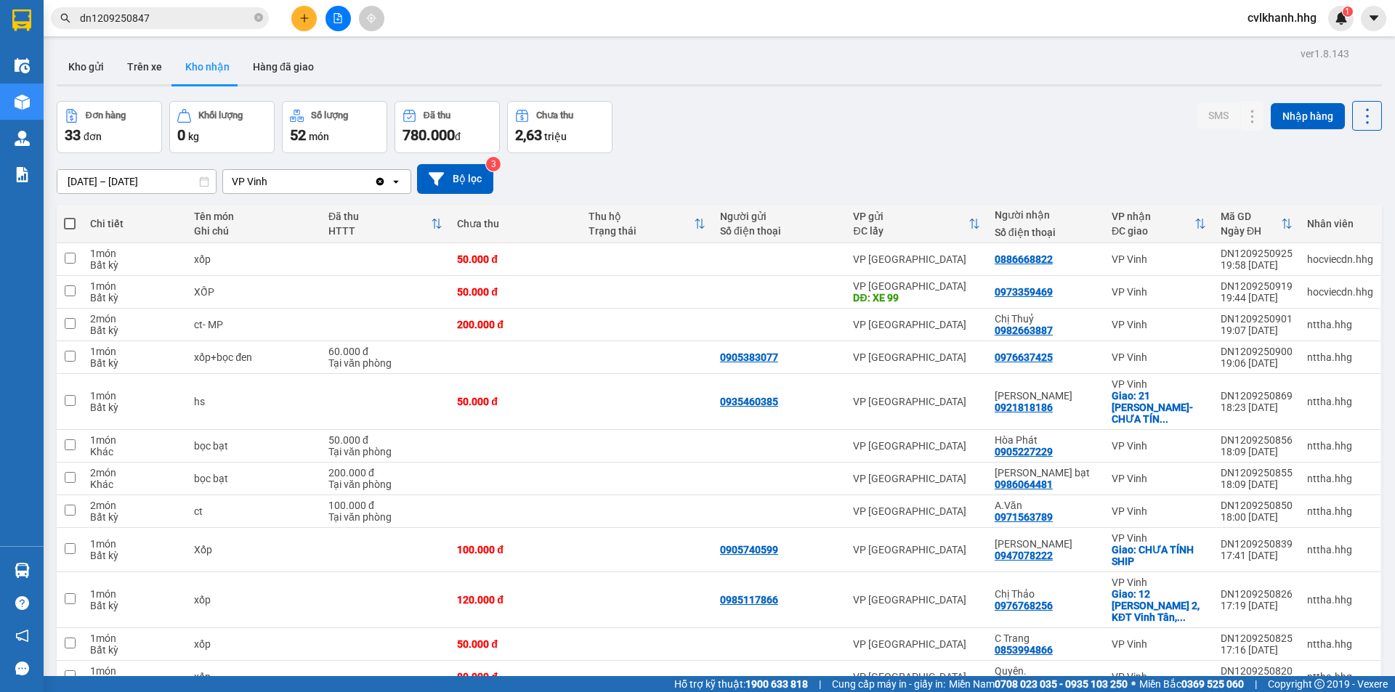
click at [160, 13] on input "dn1209250847" at bounding box center [165, 18] width 171 height 16
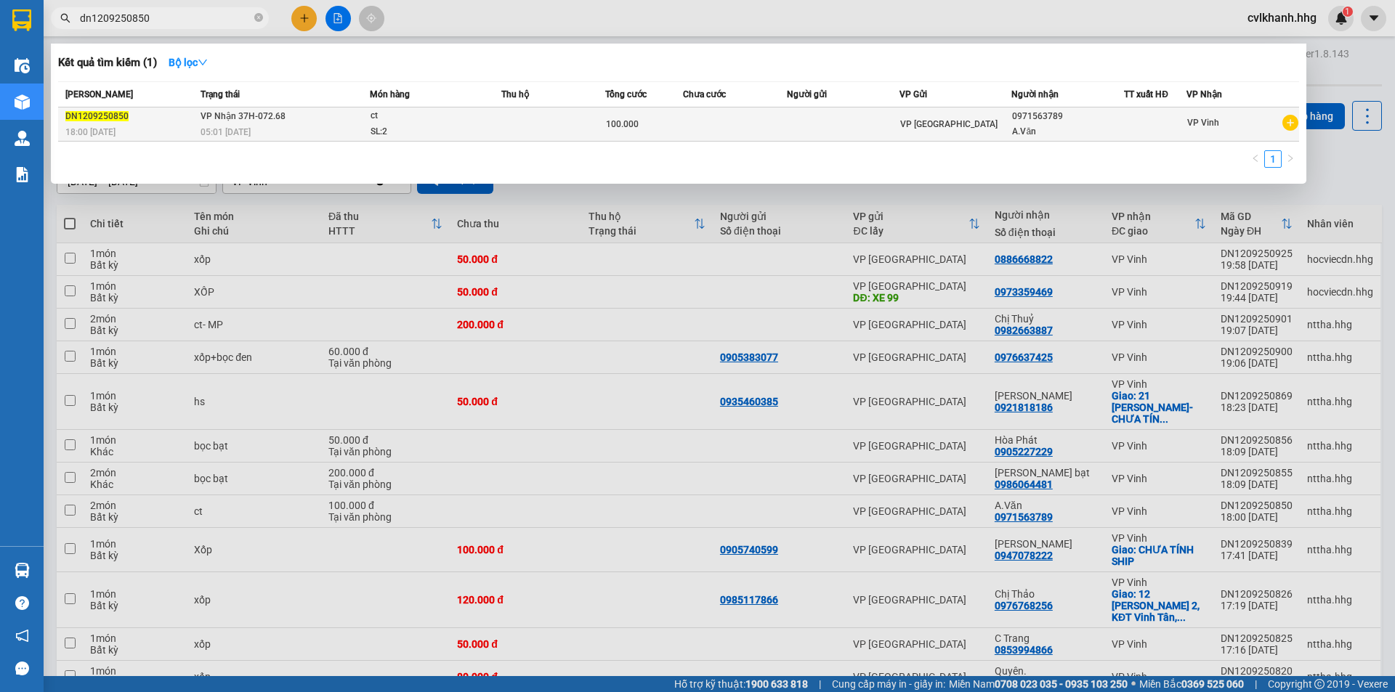
type input "dn1209250850"
click at [182, 131] on div "18:00 [DATE]" at bounding box center [130, 132] width 131 height 16
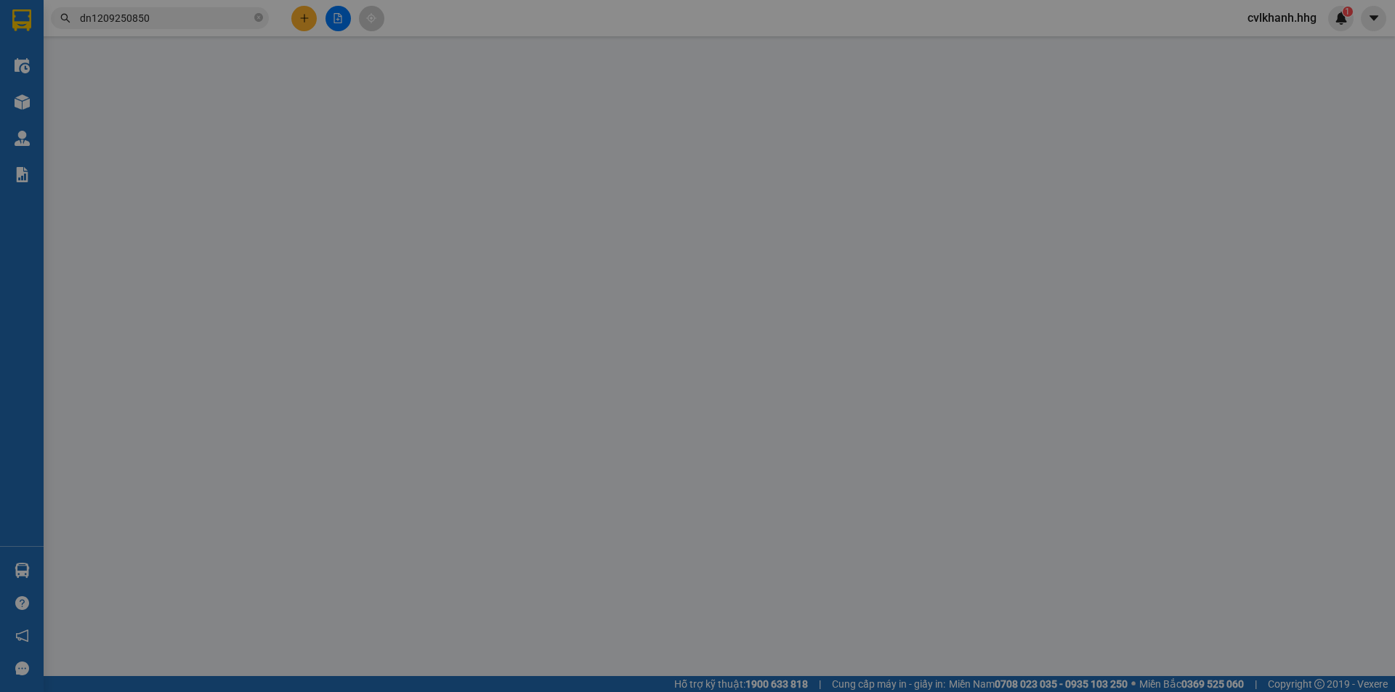
type input "0971563789"
type input "A.Văn"
type input "100.000"
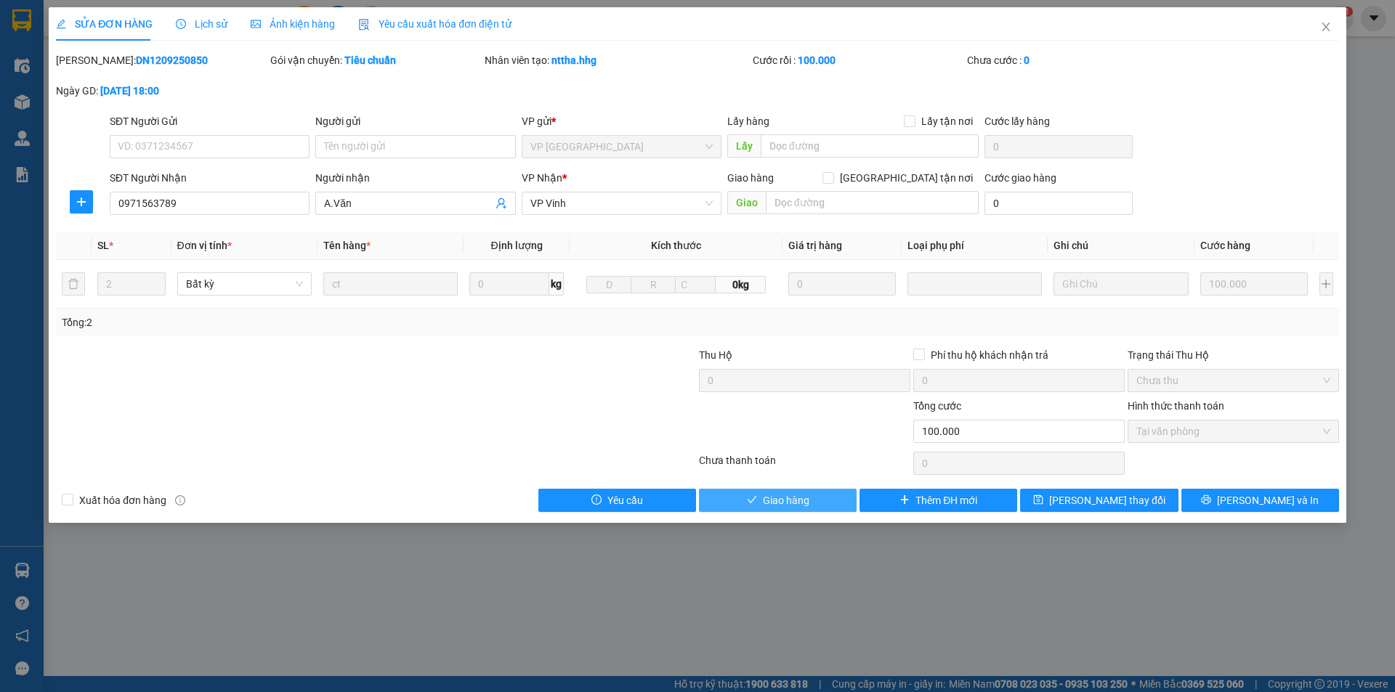
click at [782, 507] on span "Giao hàng" at bounding box center [786, 501] width 46 height 16
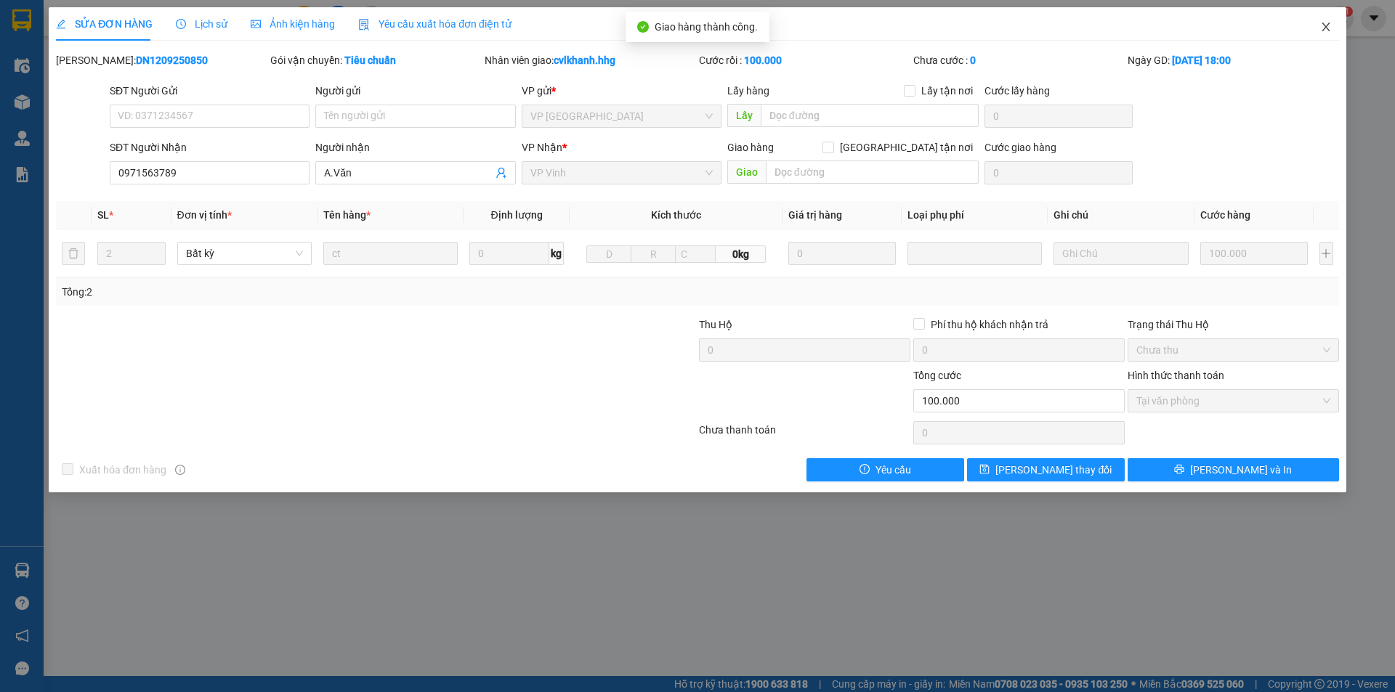
click at [1337, 23] on span "Close" at bounding box center [1325, 27] width 41 height 41
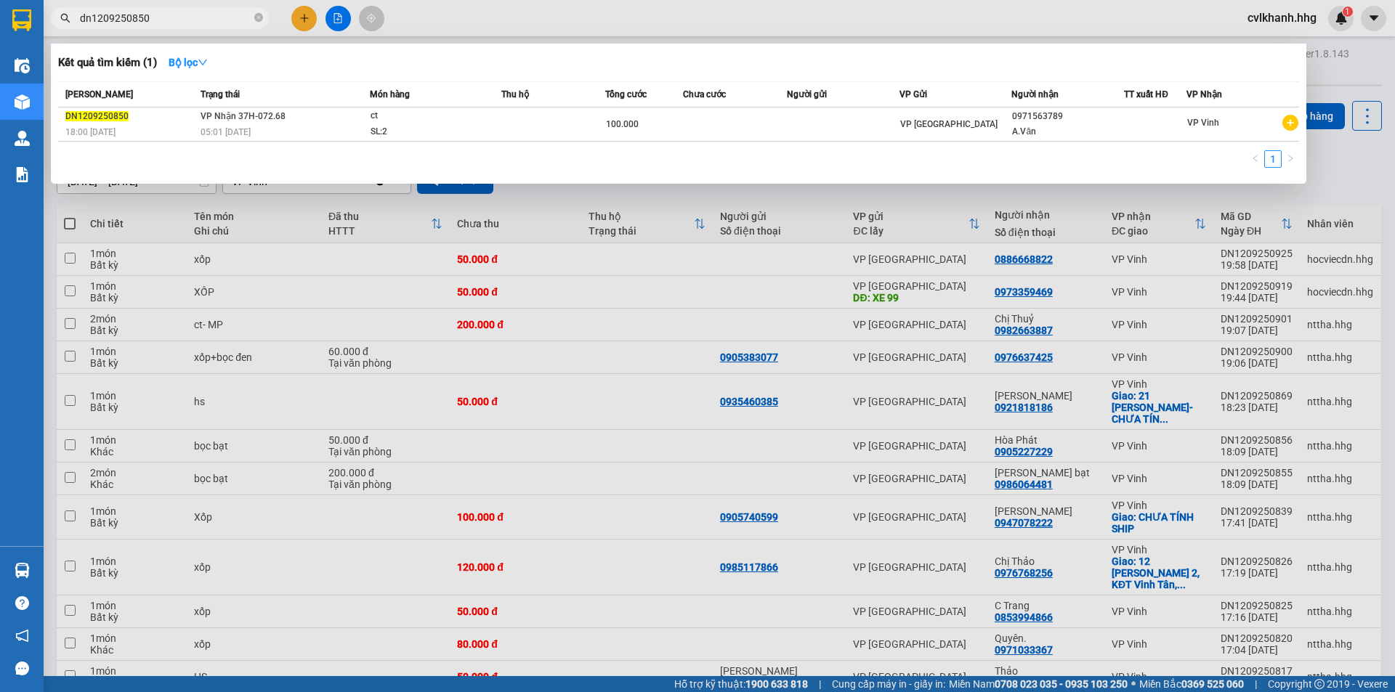
click at [163, 19] on input "dn1209250850" at bounding box center [165, 18] width 171 height 16
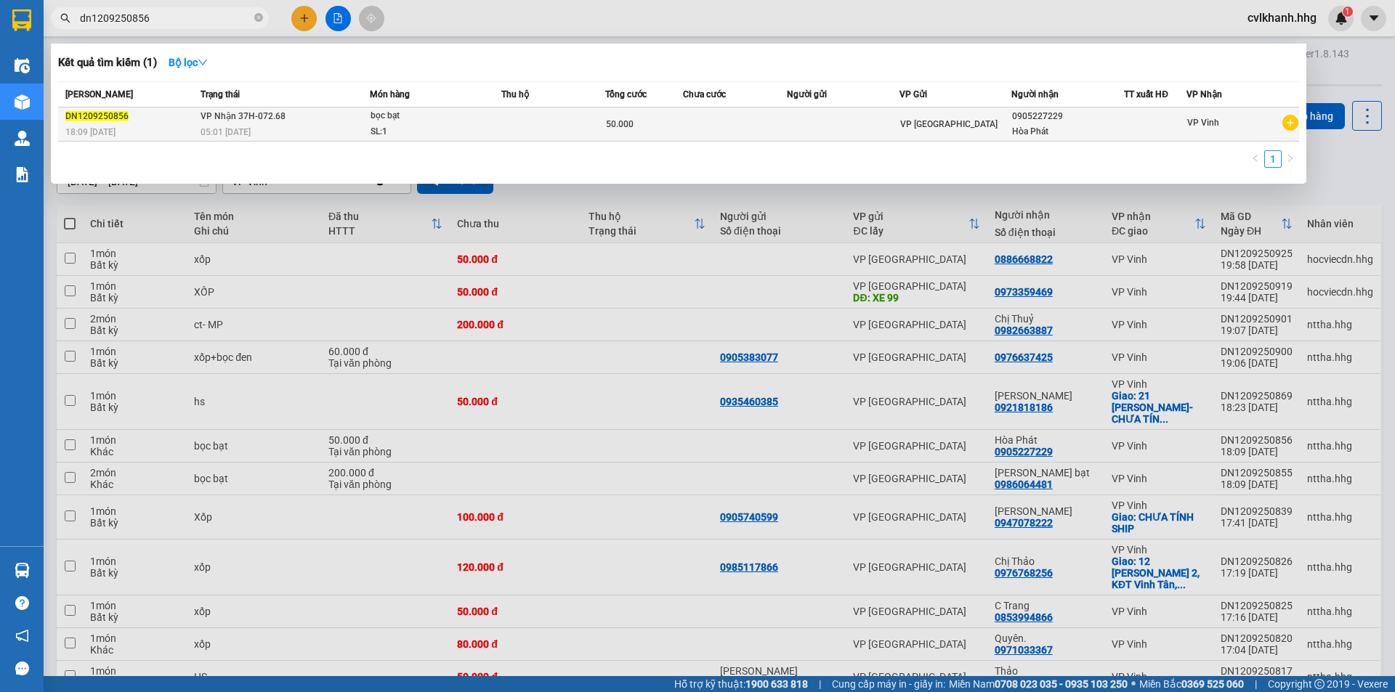
click at [255, 117] on span "VP Nhận 37H-072.68" at bounding box center [242, 116] width 85 height 10
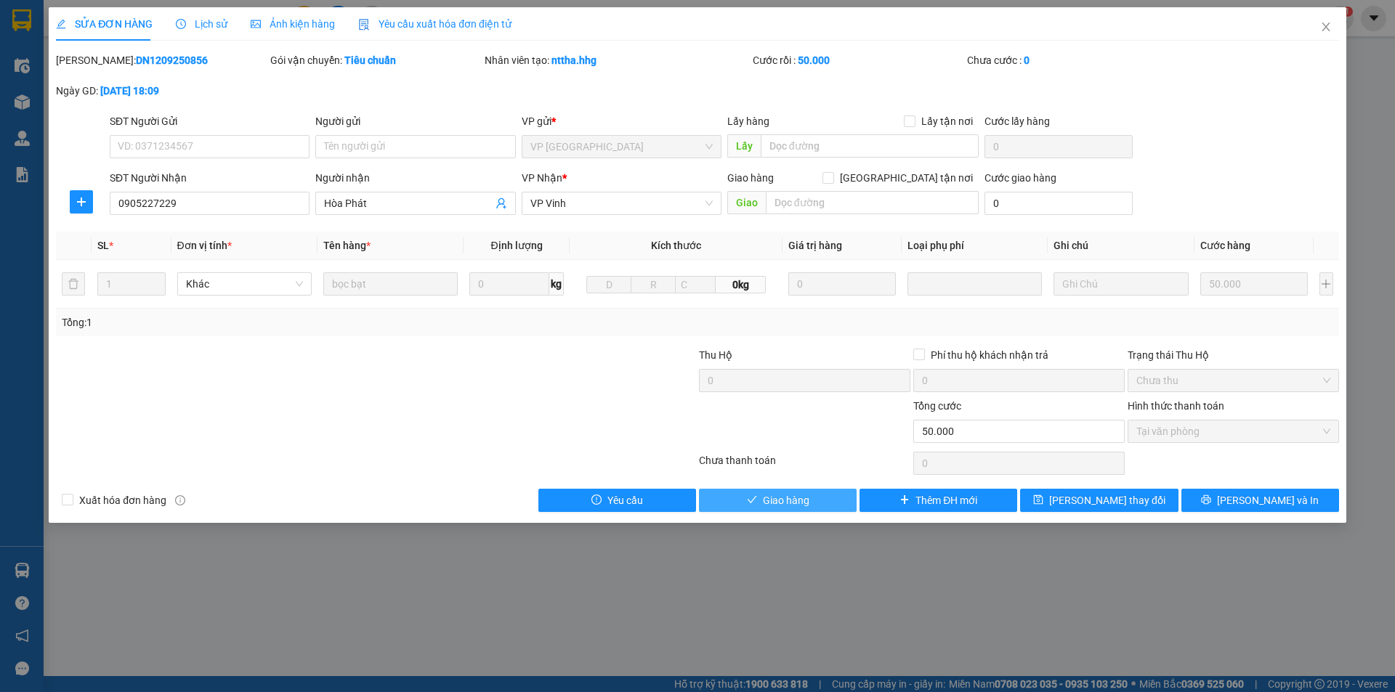
click at [784, 497] on span "Giao hàng" at bounding box center [786, 501] width 46 height 16
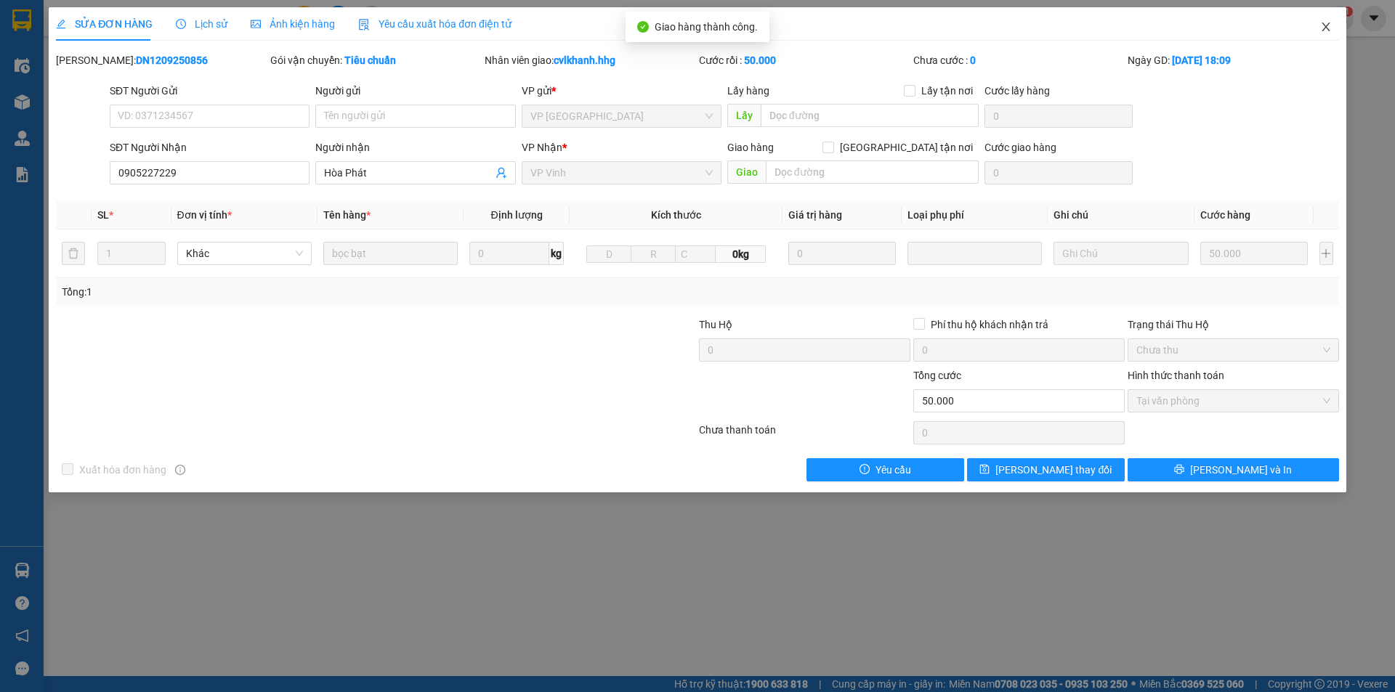
click at [1323, 28] on icon "close" at bounding box center [1326, 27] width 12 height 12
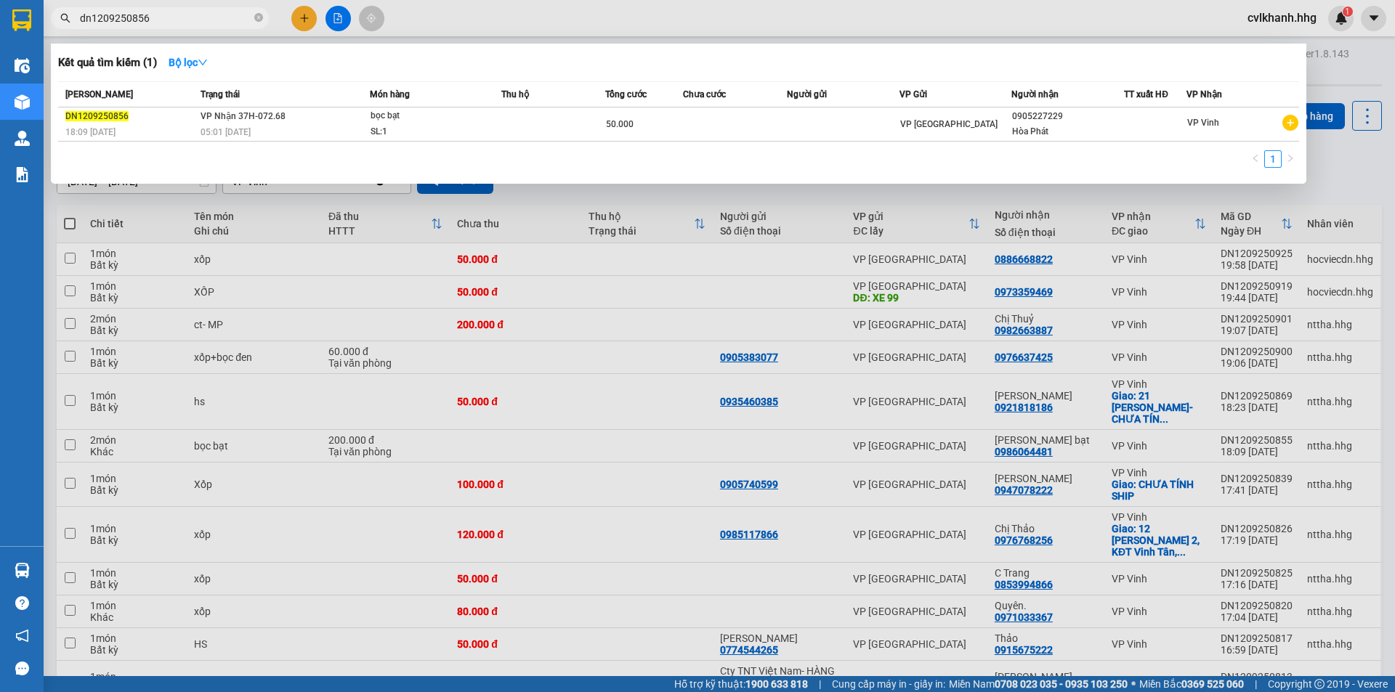
click at [209, 12] on input "dn1209250856" at bounding box center [165, 18] width 171 height 16
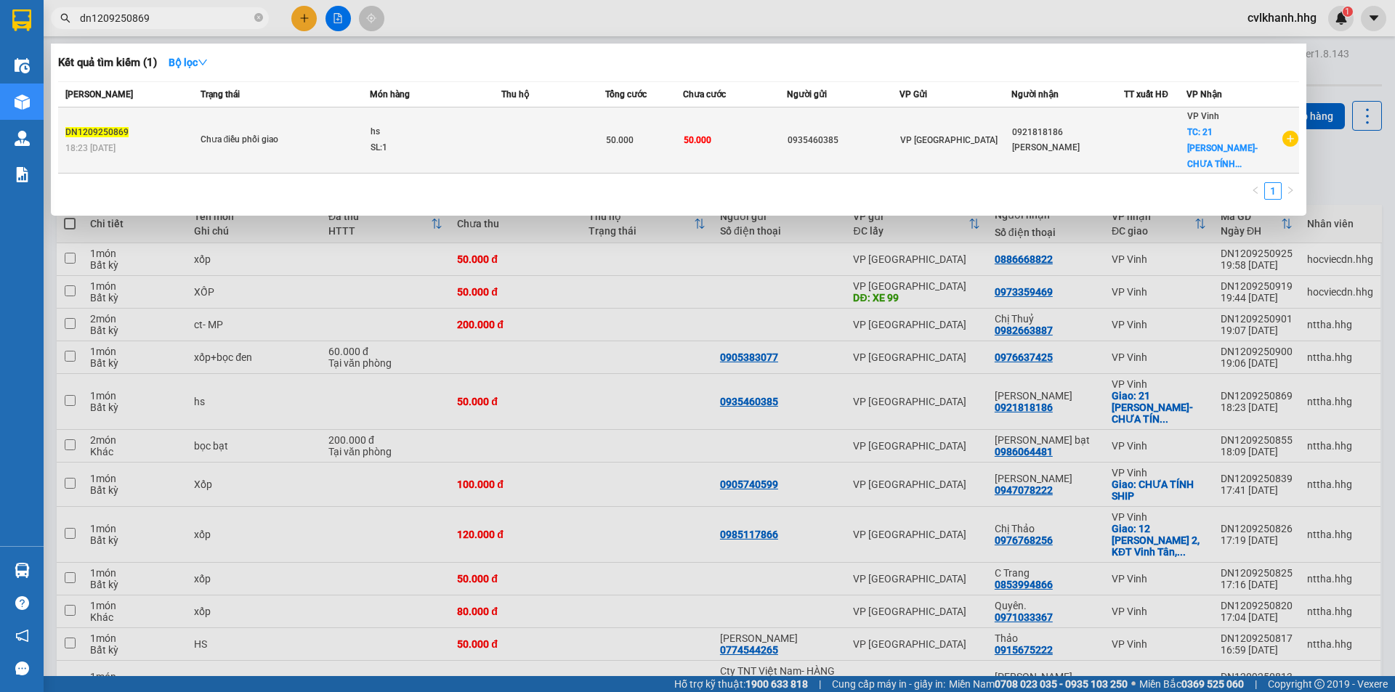
type input "dn1209250869"
click at [277, 134] on div "Chưa điều phối giao" at bounding box center [254, 140] width 109 height 16
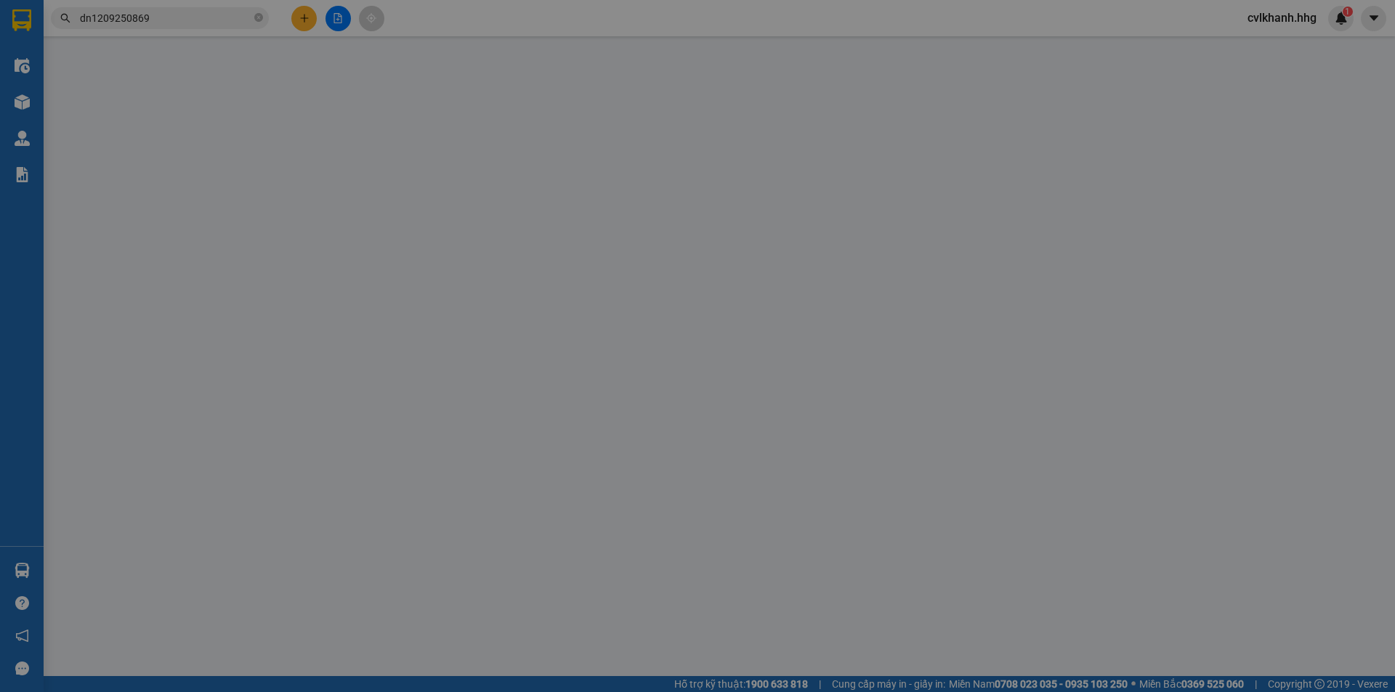
type input "0935460385"
type input "0921818186"
type input "[PERSON_NAME]"
checkbox input "true"
type input "21 [PERSON_NAME]- CHƯA TÍNH SHIP"
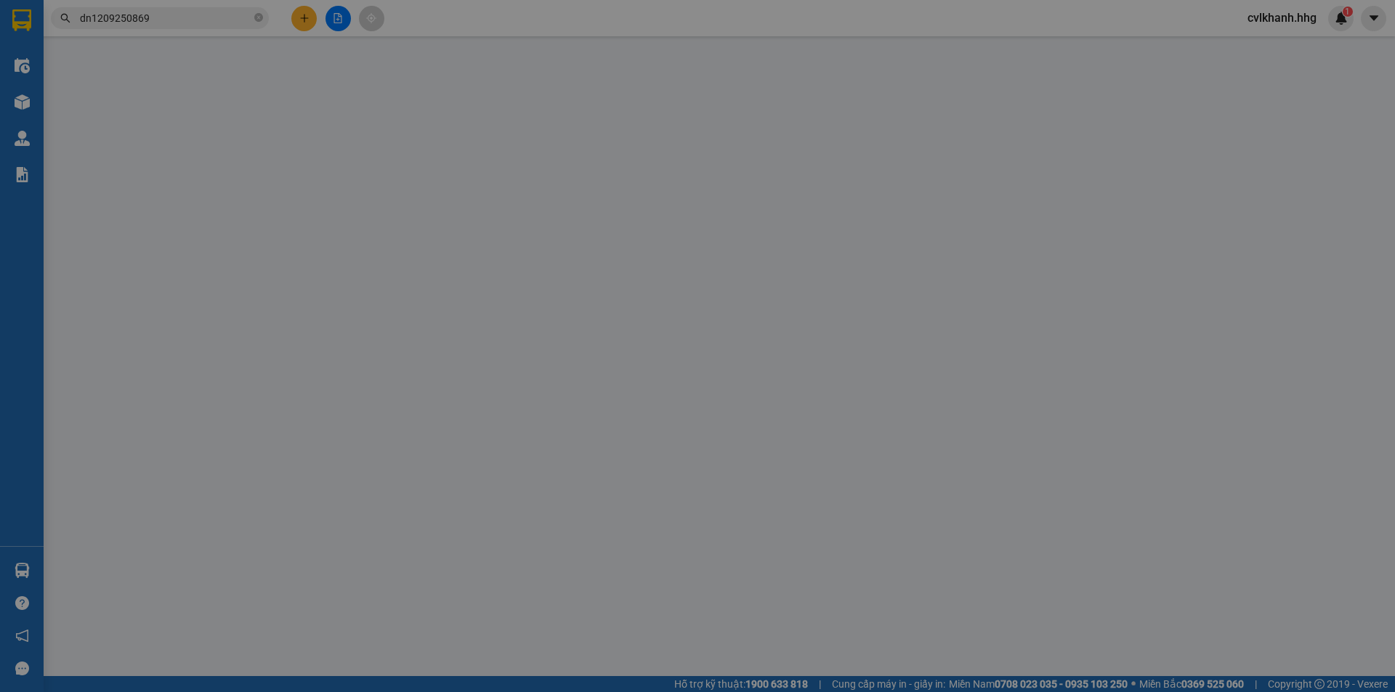
type input "50.000"
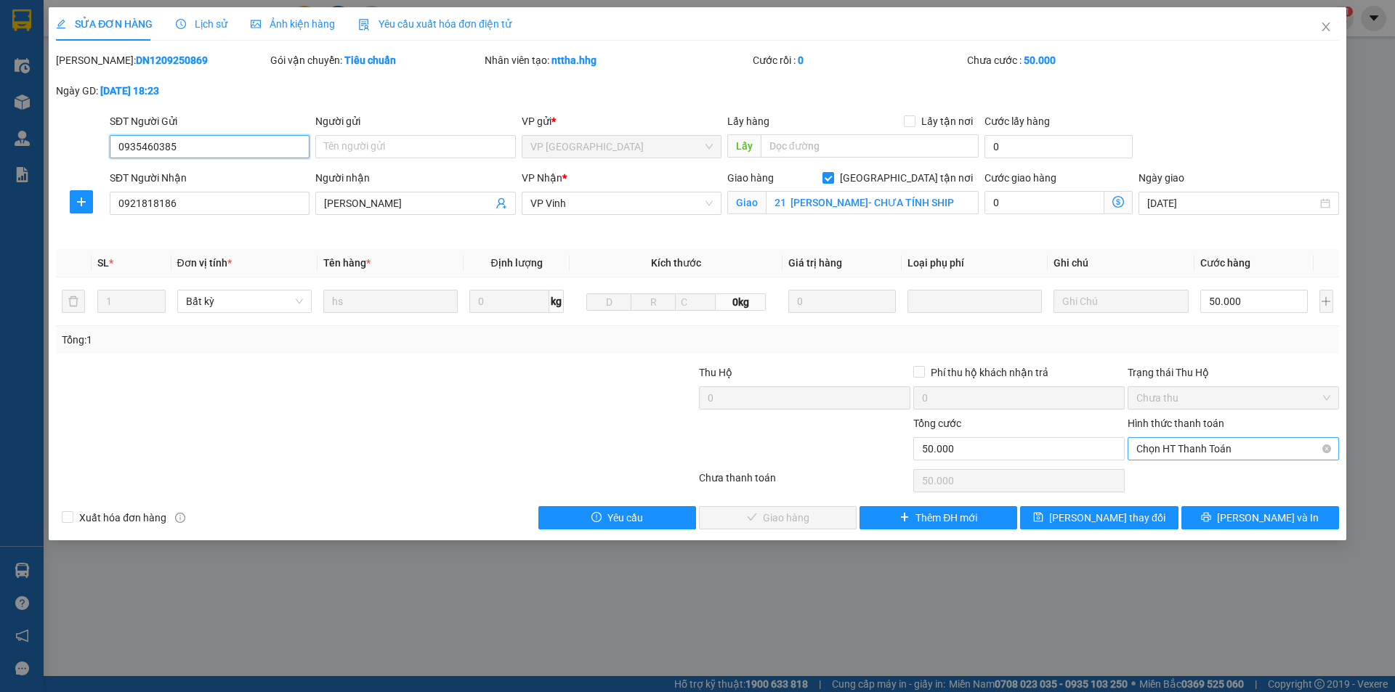
click at [1269, 444] on span "Chọn HT Thanh Toán" at bounding box center [1233, 449] width 194 height 22
click at [1207, 478] on div "Tại văn phòng" at bounding box center [1233, 478] width 194 height 16
type input "0"
click at [807, 510] on span "[PERSON_NAME] và Giao hàng" at bounding box center [795, 518] width 139 height 16
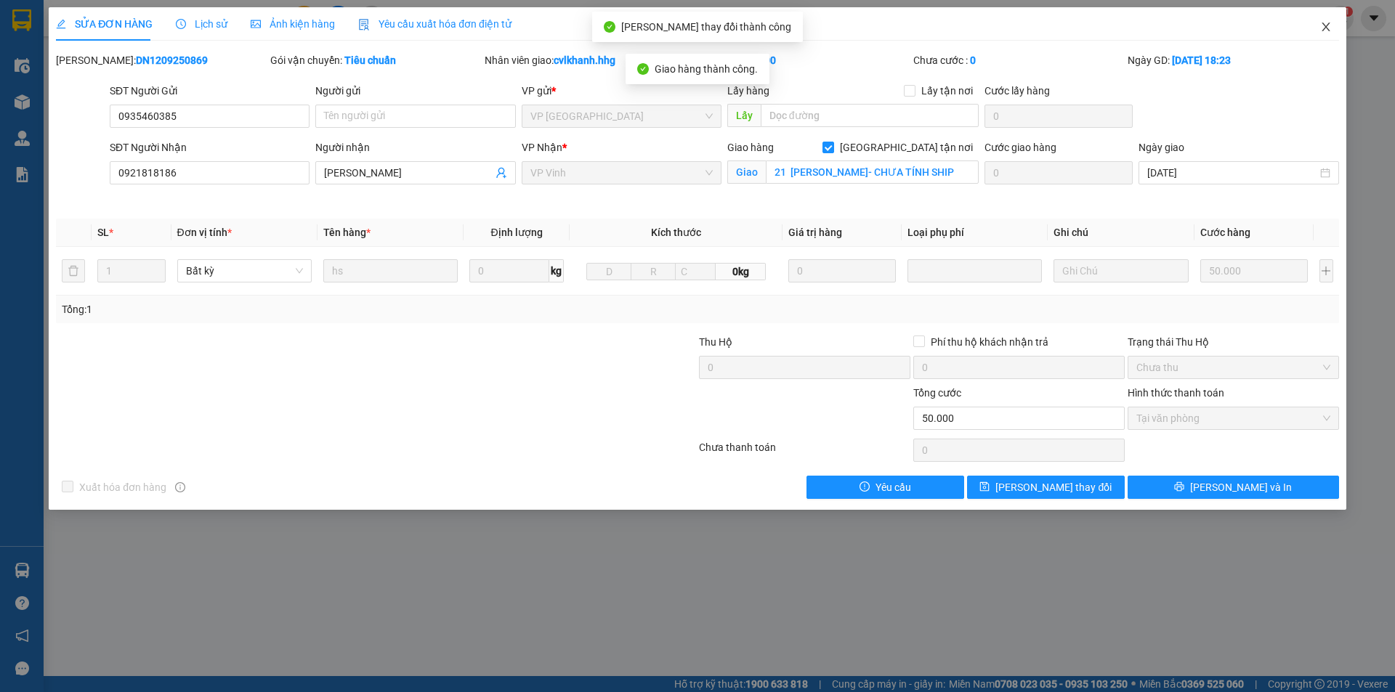
click at [1323, 28] on icon "close" at bounding box center [1326, 27] width 12 height 12
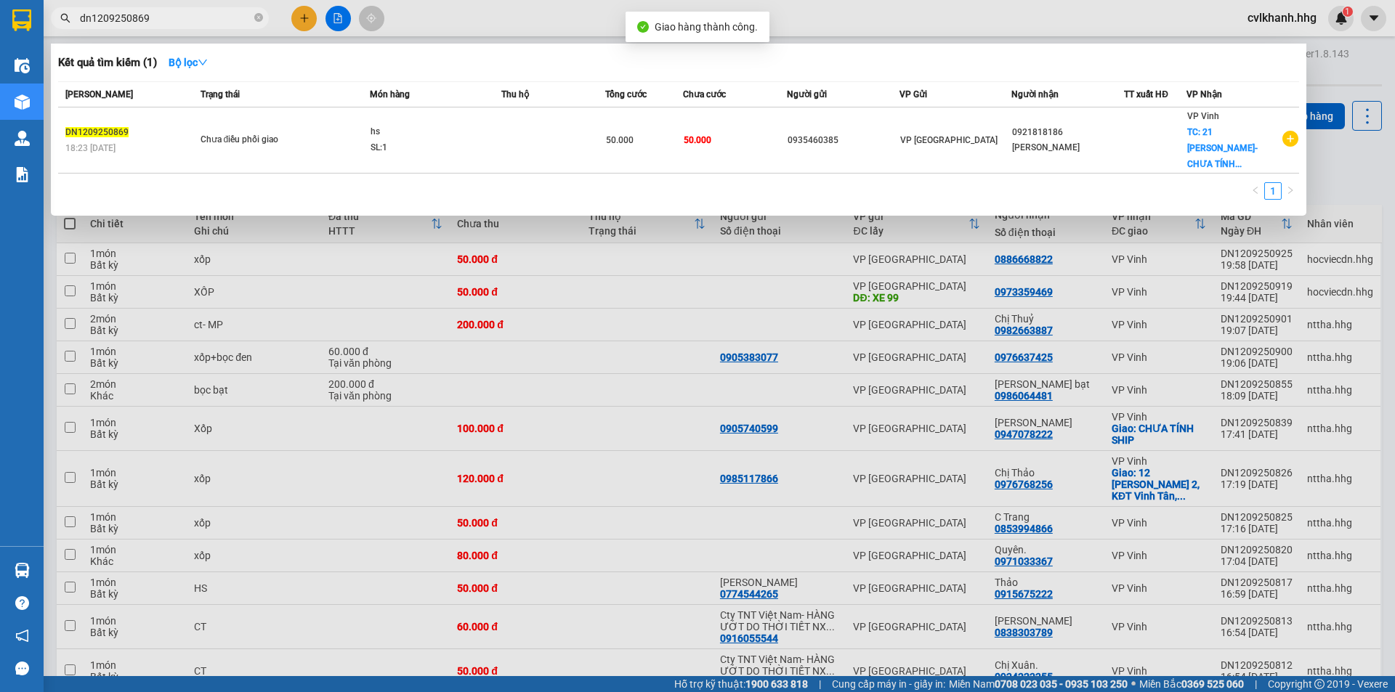
click at [171, 20] on input "dn1209250869" at bounding box center [165, 18] width 171 height 16
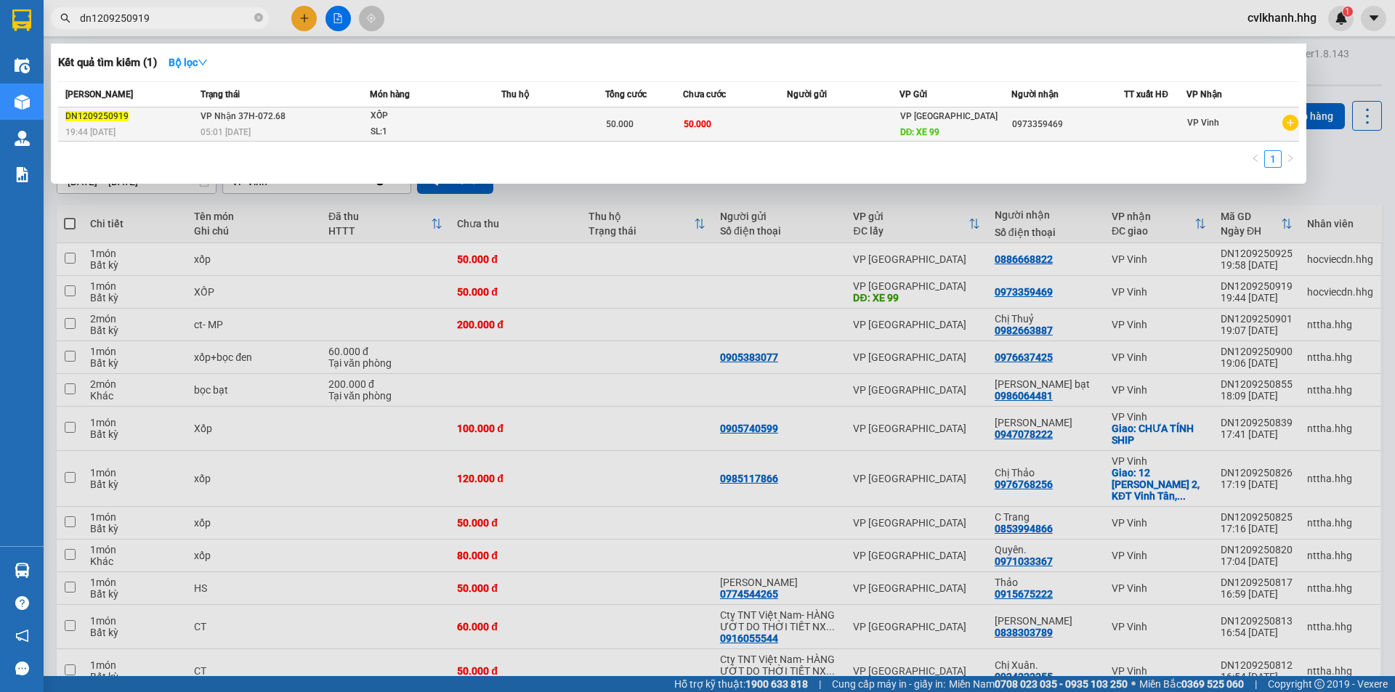
type input "dn1209250919"
click at [276, 141] on td "VP Nhận 37H-072.68 05:01 [DATE]" at bounding box center [283, 125] width 173 height 34
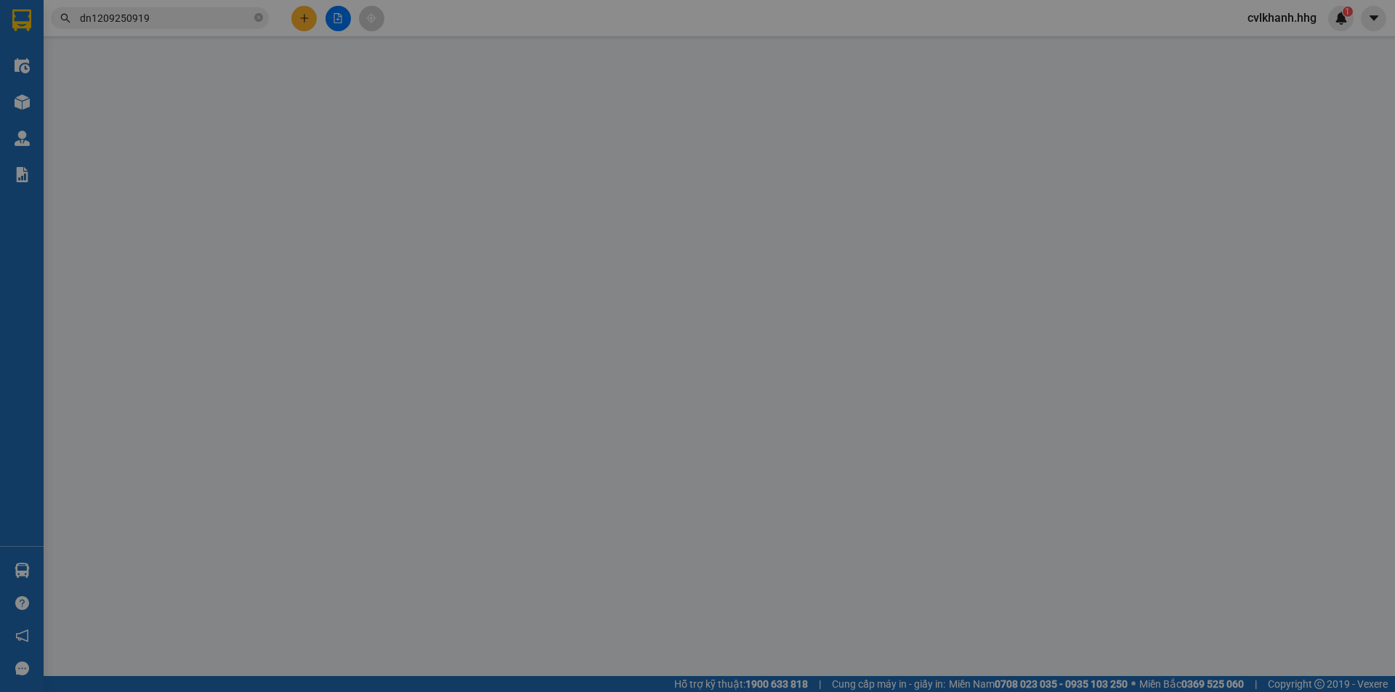
type input "XE 99"
type input "0973359469"
type input "50.000"
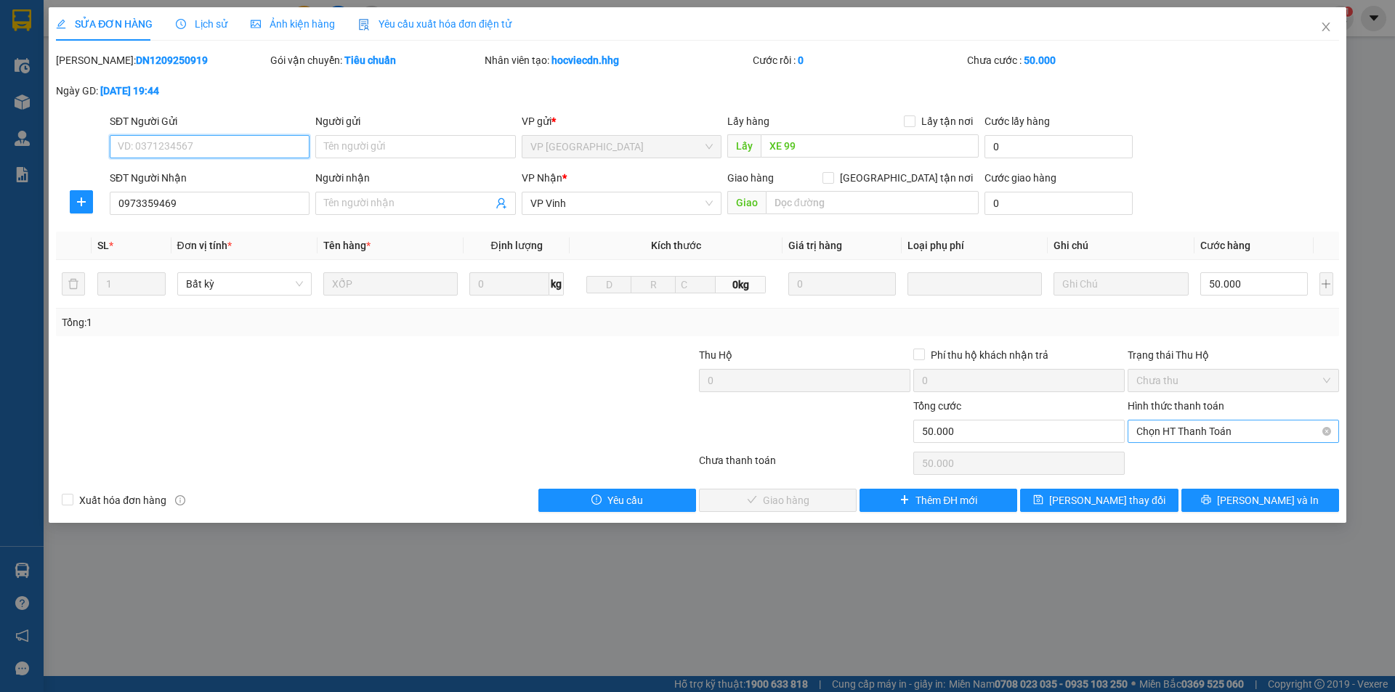
click at [1260, 433] on span "Chọn HT Thanh Toán" at bounding box center [1233, 432] width 194 height 22
click at [1215, 466] on div "Tại văn phòng" at bounding box center [1233, 461] width 194 height 16
type input "0"
click at [766, 503] on span "[PERSON_NAME] và Giao hàng" at bounding box center [795, 501] width 139 height 16
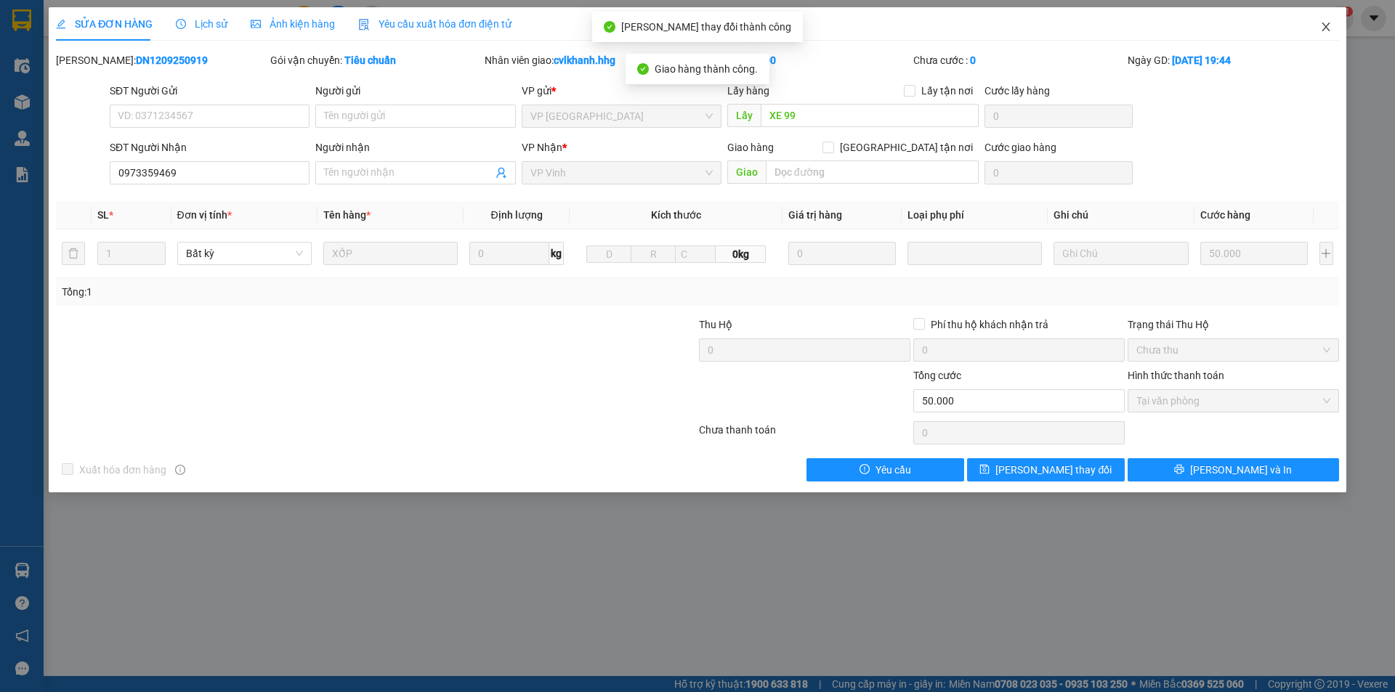
click at [1332, 22] on span "Close" at bounding box center [1325, 27] width 41 height 41
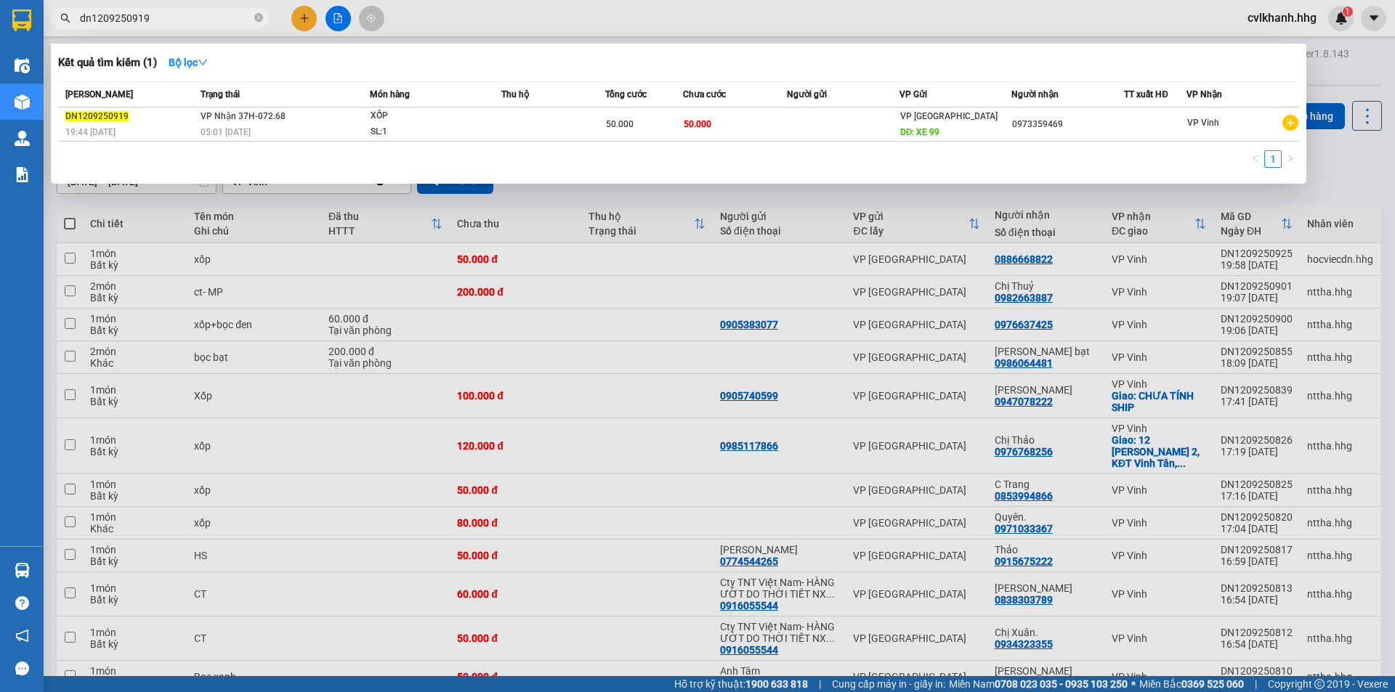
click at [206, 17] on input "dn1209250919" at bounding box center [165, 18] width 171 height 16
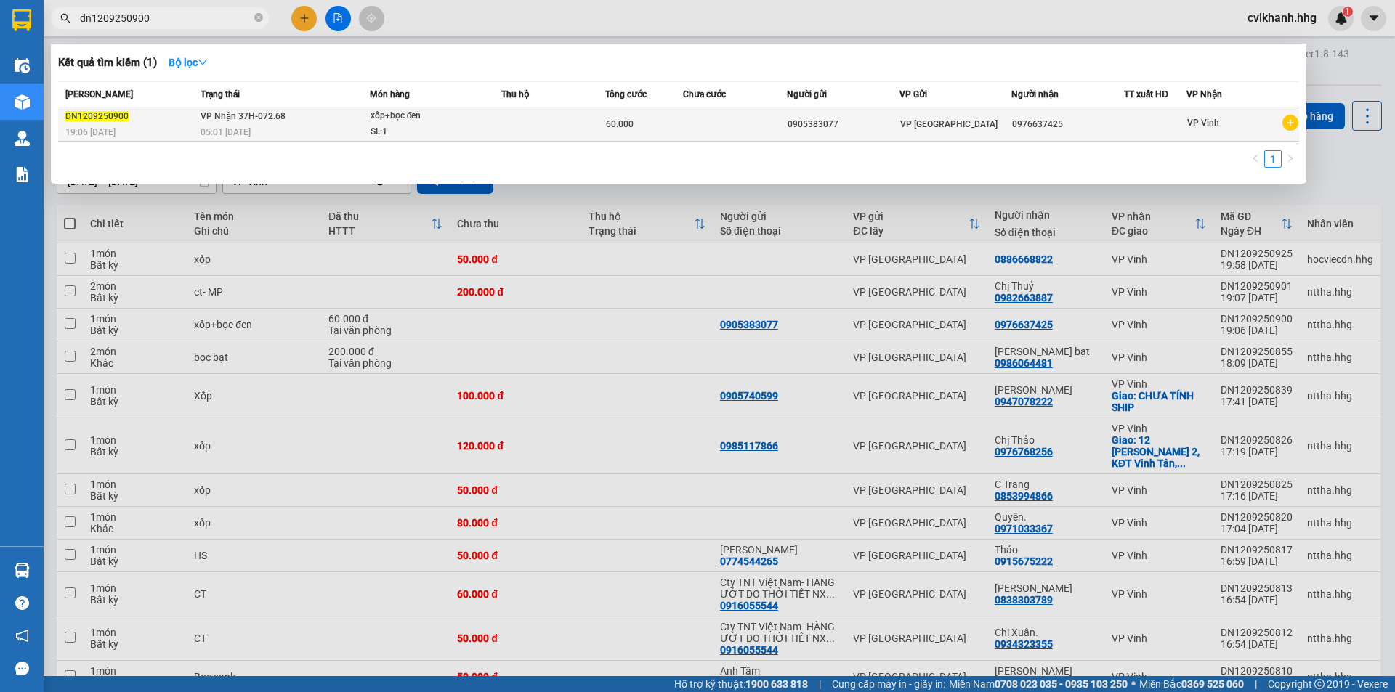
type input "dn1209250900"
click at [352, 137] on div "05:01 [DATE]" at bounding box center [284, 132] width 169 height 16
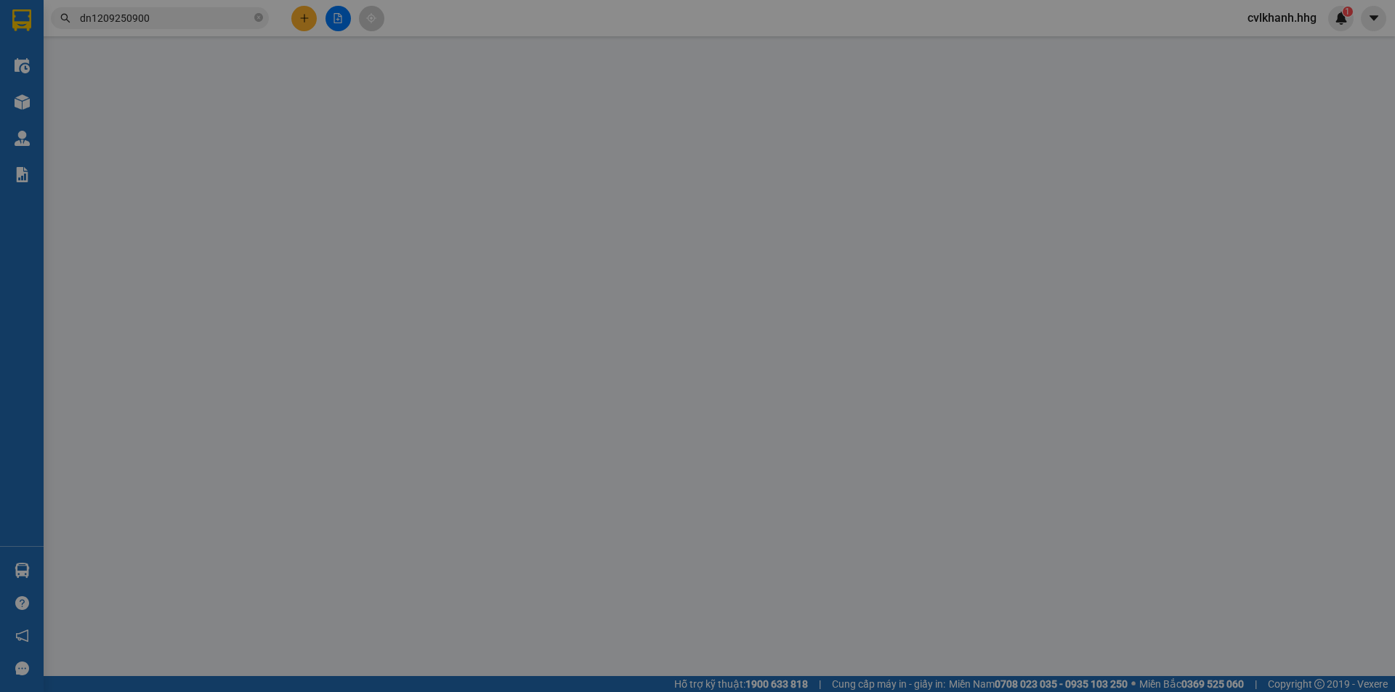
type input "0905383077"
type input "0976637425"
type input "60.000"
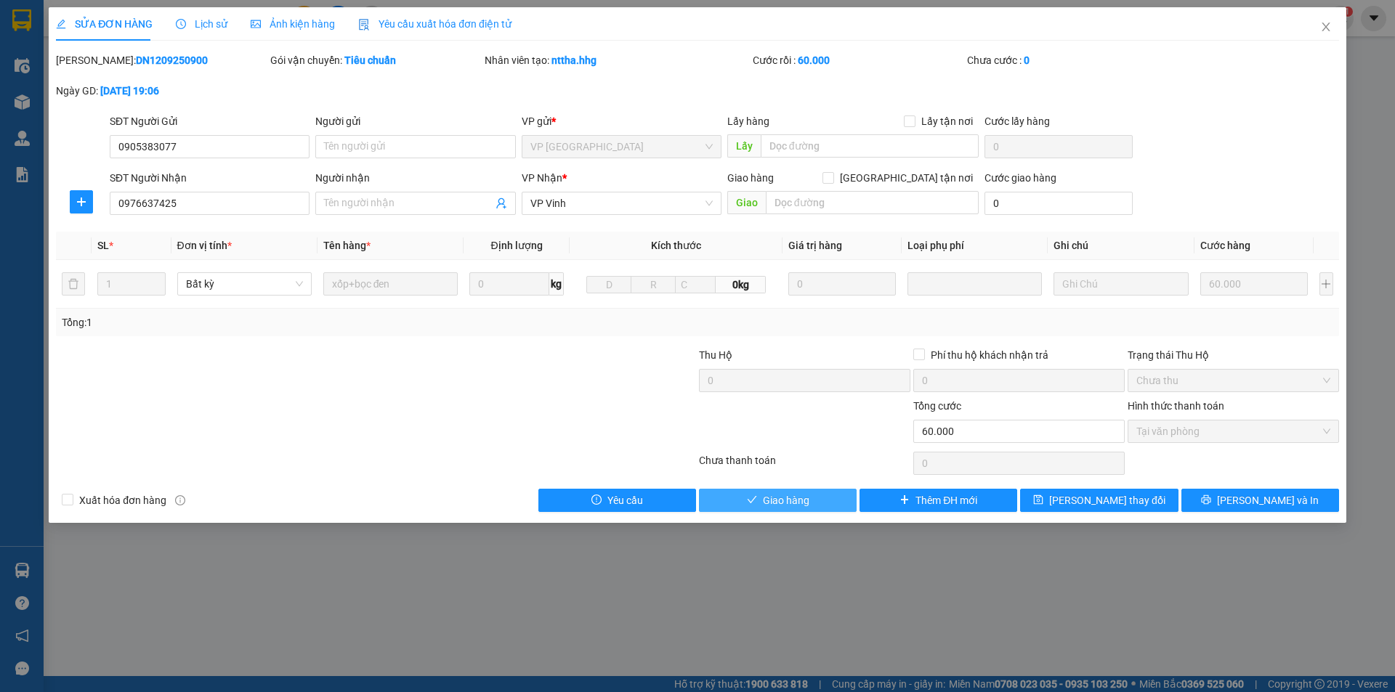
click at [758, 506] on button "Giao hàng" at bounding box center [778, 500] width 158 height 23
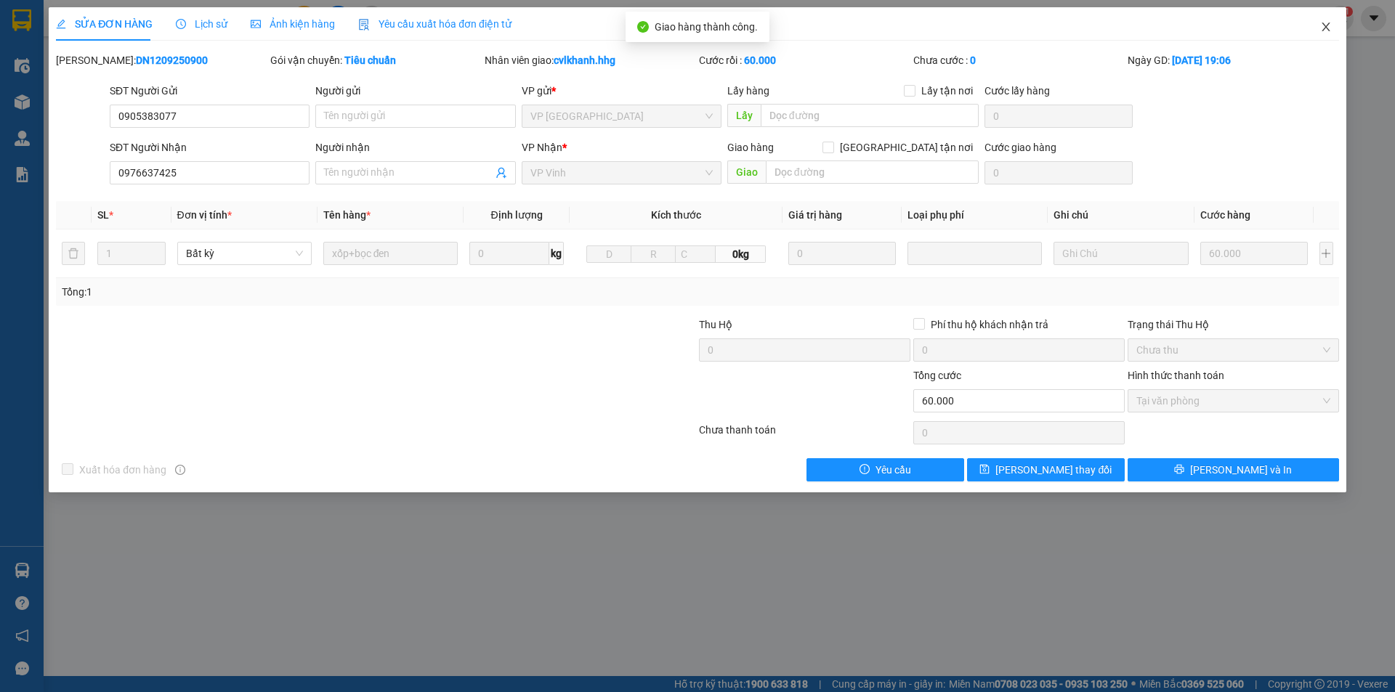
drag, startPoint x: 1333, startPoint y: 25, endPoint x: 1305, endPoint y: 22, distance: 27.8
click at [1331, 25] on span "Close" at bounding box center [1325, 27] width 41 height 41
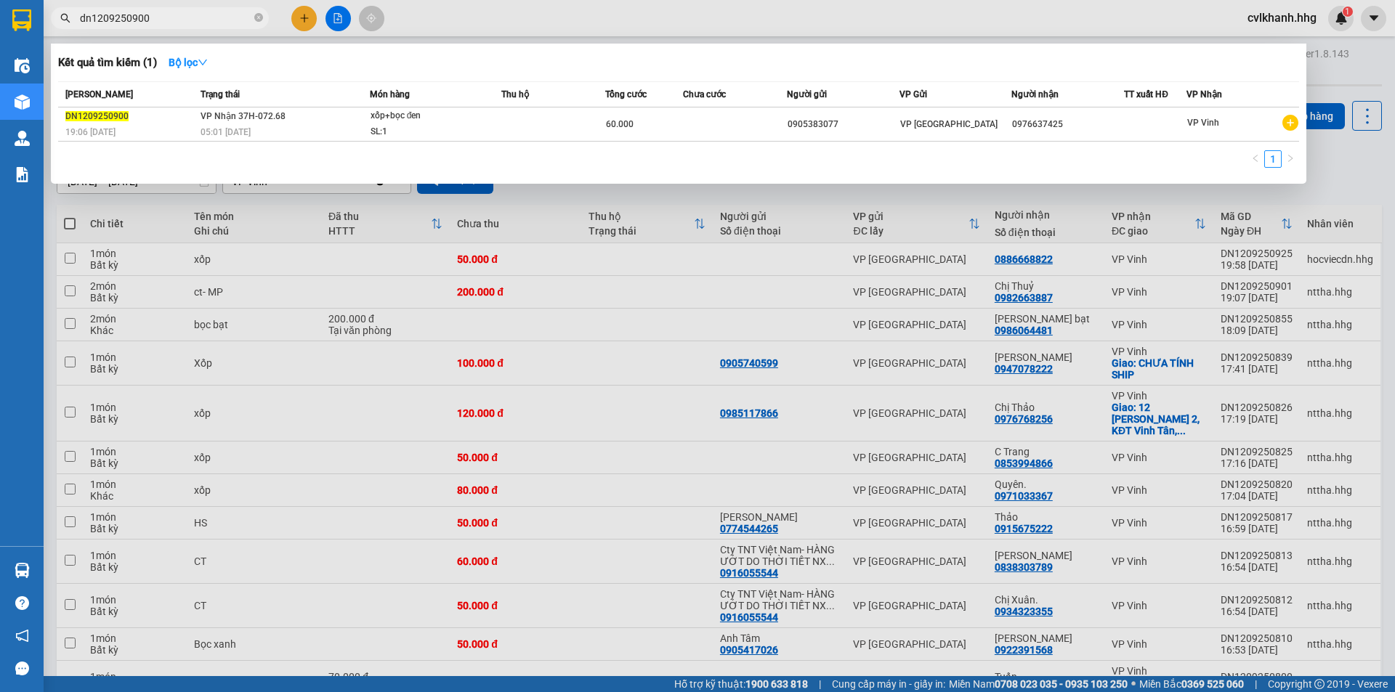
click at [190, 15] on input "dn1209250900" at bounding box center [165, 18] width 171 height 16
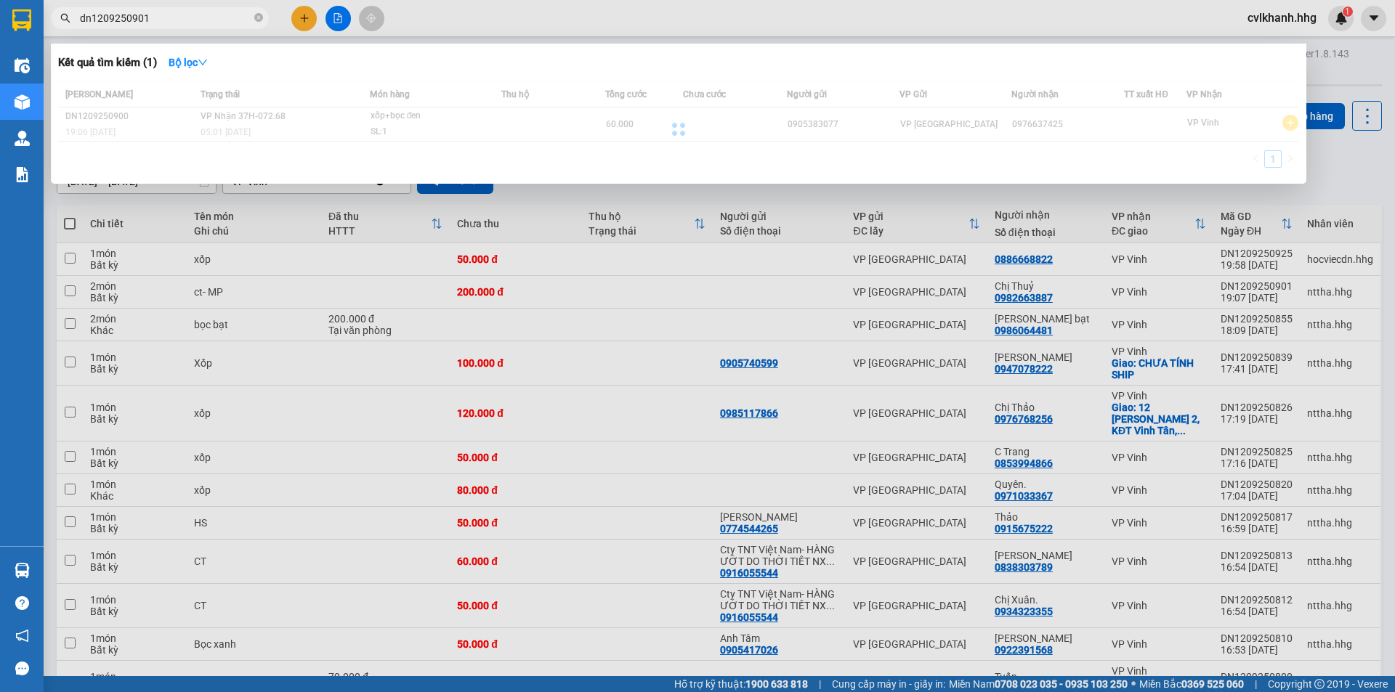
type input "dn1209250901"
click at [352, 132] on div at bounding box center [678, 128] width 1241 height 95
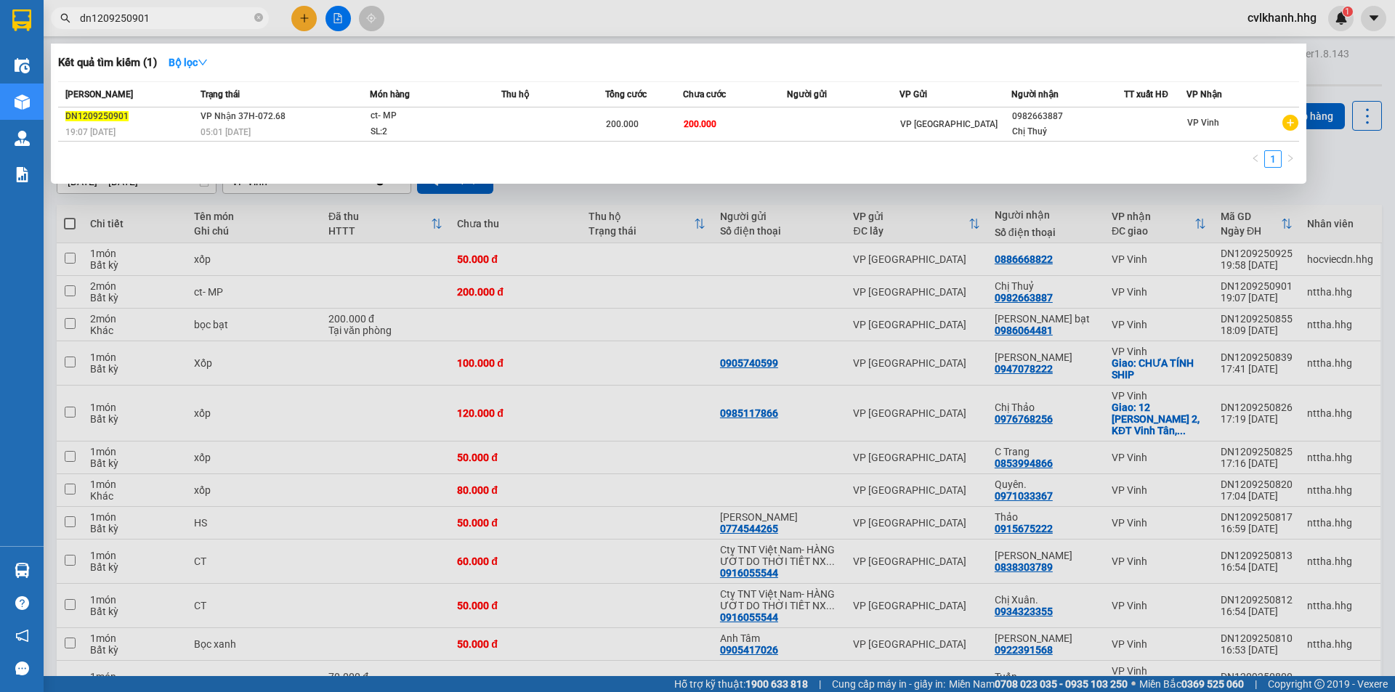
click at [352, 132] on div "05:01 [DATE]" at bounding box center [284, 132] width 169 height 16
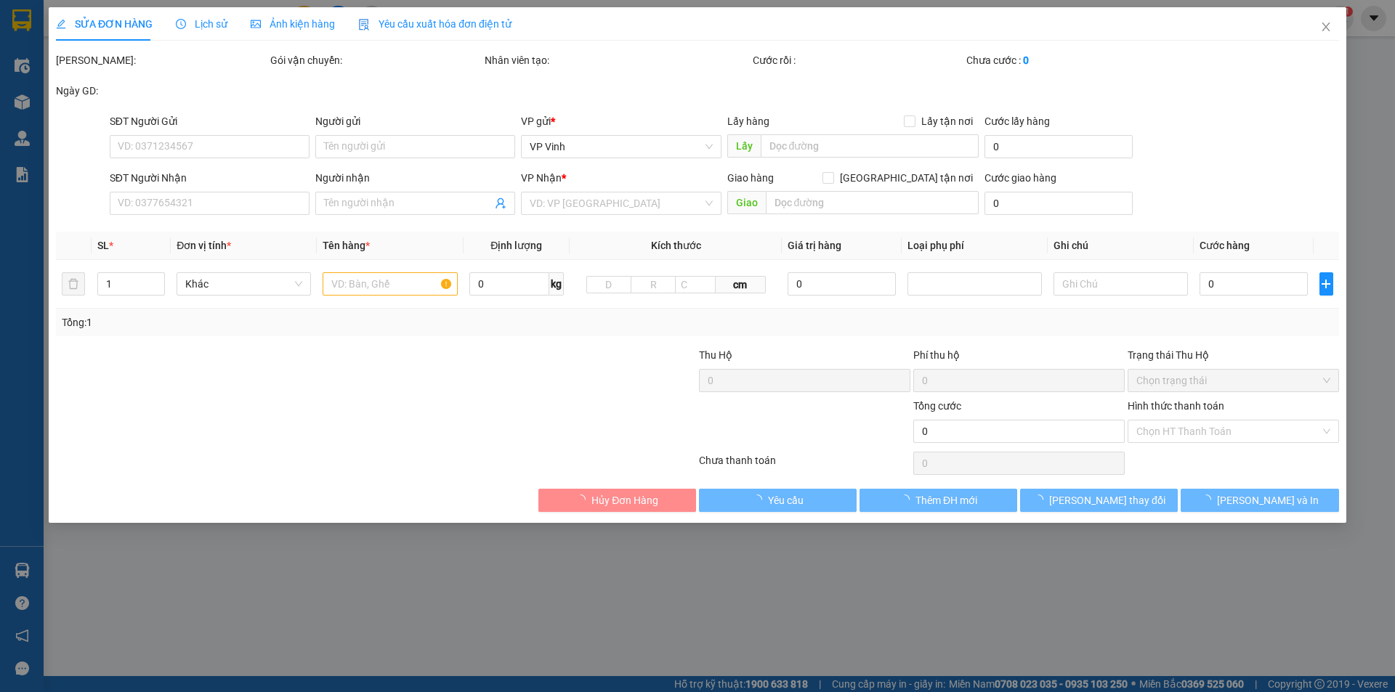
type input "0982663887"
type input "Chị Thuỷ"
type input "200.000"
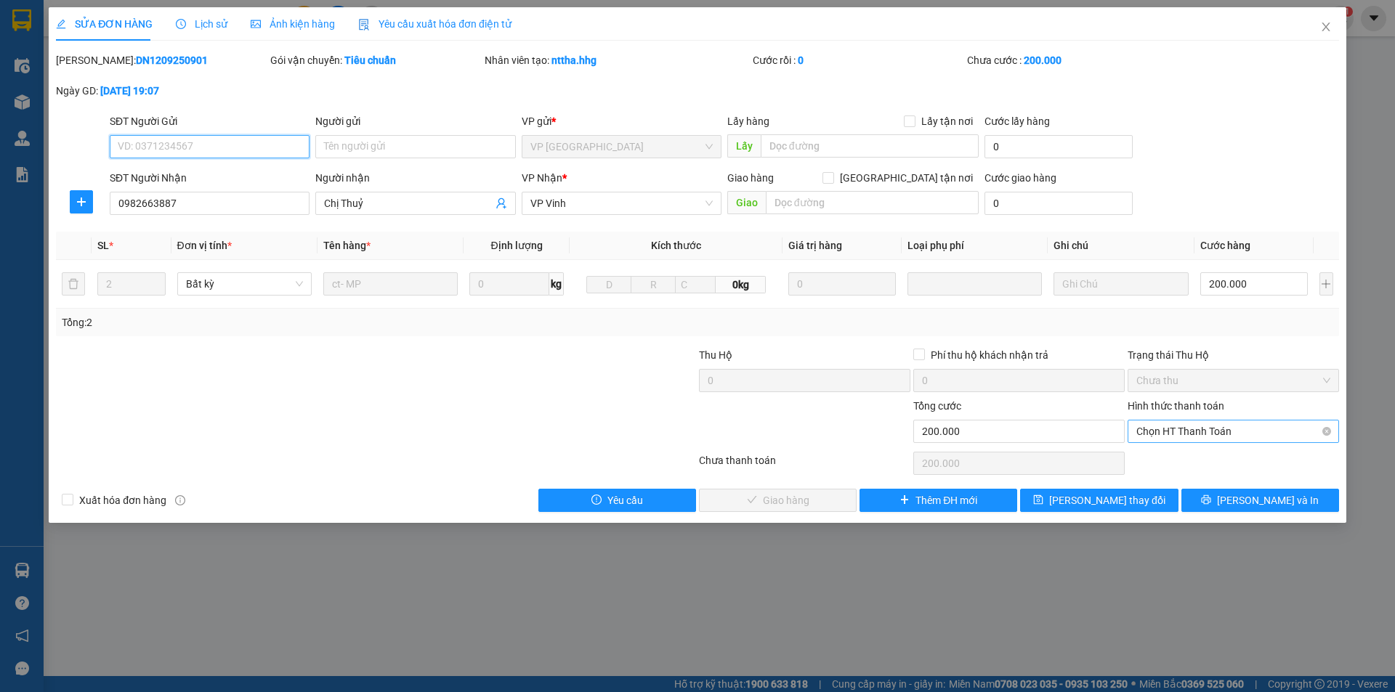
click at [1235, 437] on span "Chọn HT Thanh Toán" at bounding box center [1233, 432] width 194 height 22
click at [1201, 455] on div "Tại văn phòng" at bounding box center [1233, 461] width 194 height 16
type input "0"
click at [763, 493] on span "[PERSON_NAME] và Giao hàng" at bounding box center [795, 501] width 139 height 16
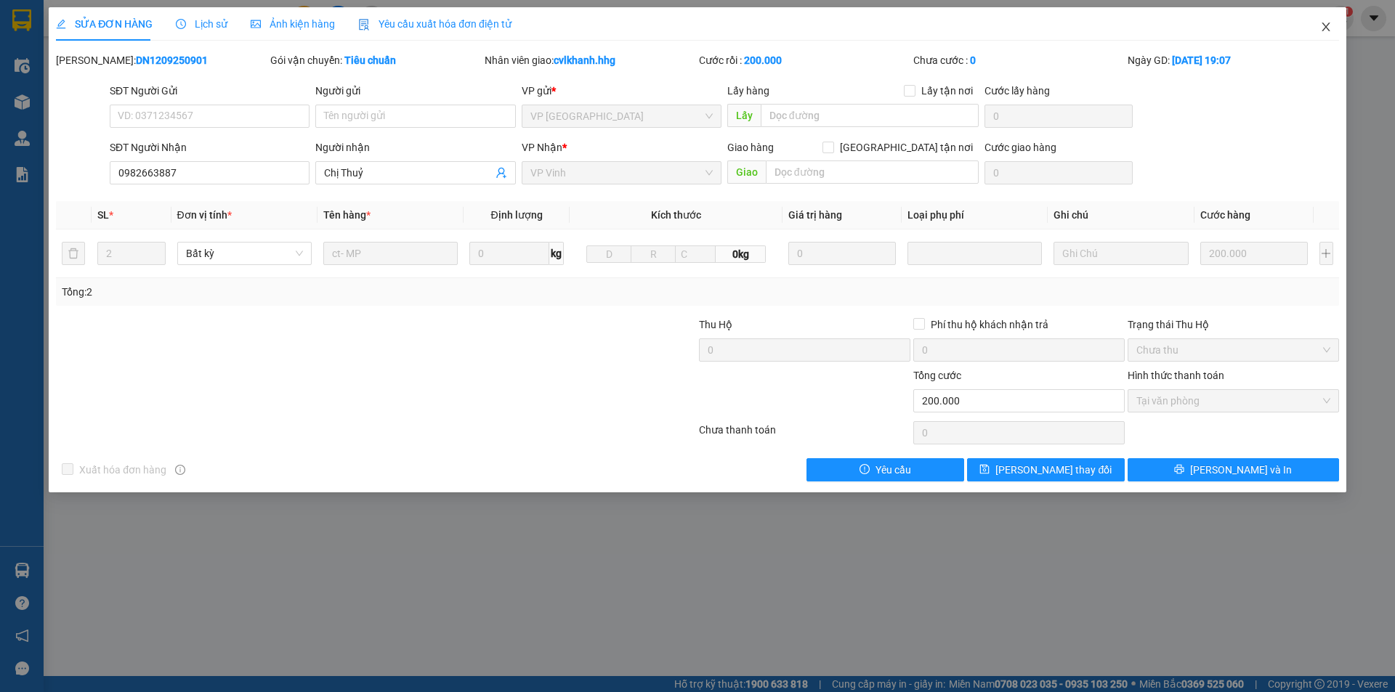
click at [1324, 25] on icon "close" at bounding box center [1326, 27] width 12 height 12
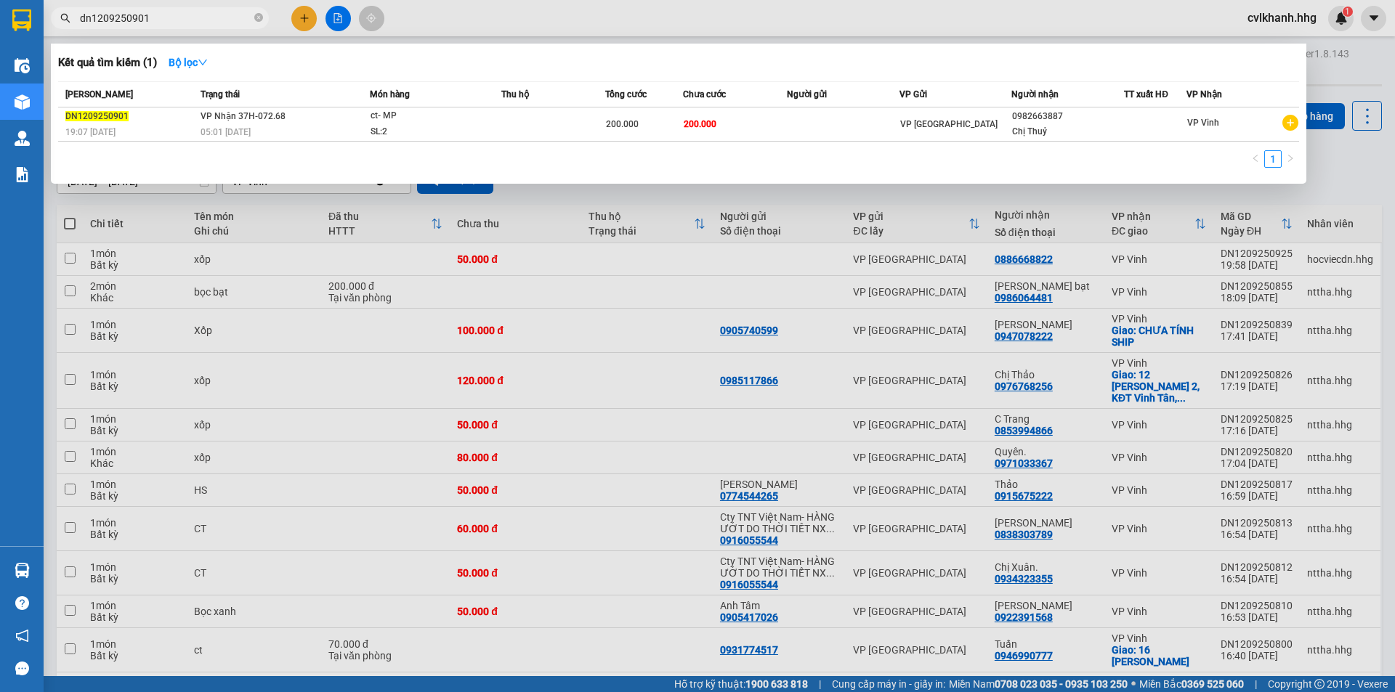
click at [175, 18] on input "dn1209250901" at bounding box center [165, 18] width 171 height 16
type input "dn1209250772"
click at [453, 144] on div "[PERSON_NAME] thái Món hàng Thu hộ Tổng cước Chưa cước Người gửi VP Gửi Người n…" at bounding box center [678, 128] width 1241 height 95
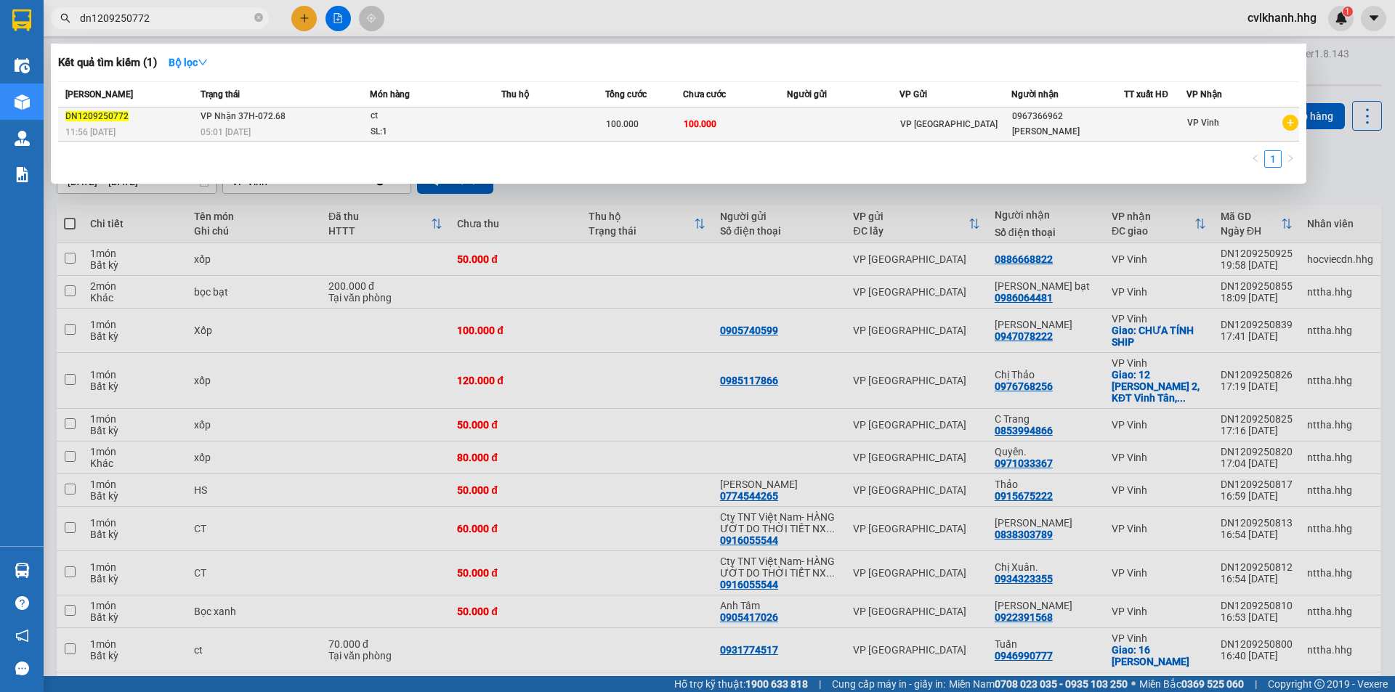
click at [570, 132] on td at bounding box center [553, 125] width 104 height 34
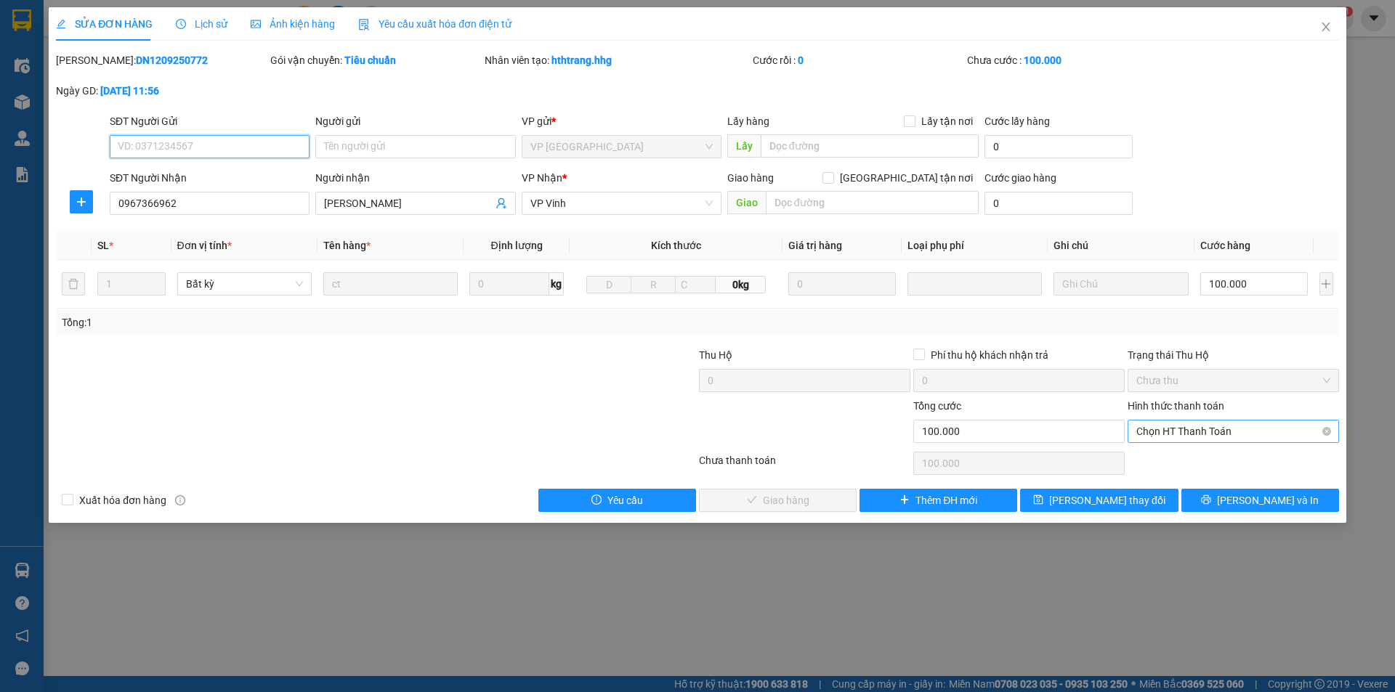
click at [1184, 424] on span "Chọn HT Thanh Toán" at bounding box center [1233, 432] width 194 height 22
click at [1183, 453] on div "Tại văn phòng" at bounding box center [1233, 461] width 194 height 16
type input "0"
click at [800, 497] on span "[PERSON_NAME] và Giao hàng" at bounding box center [795, 501] width 139 height 16
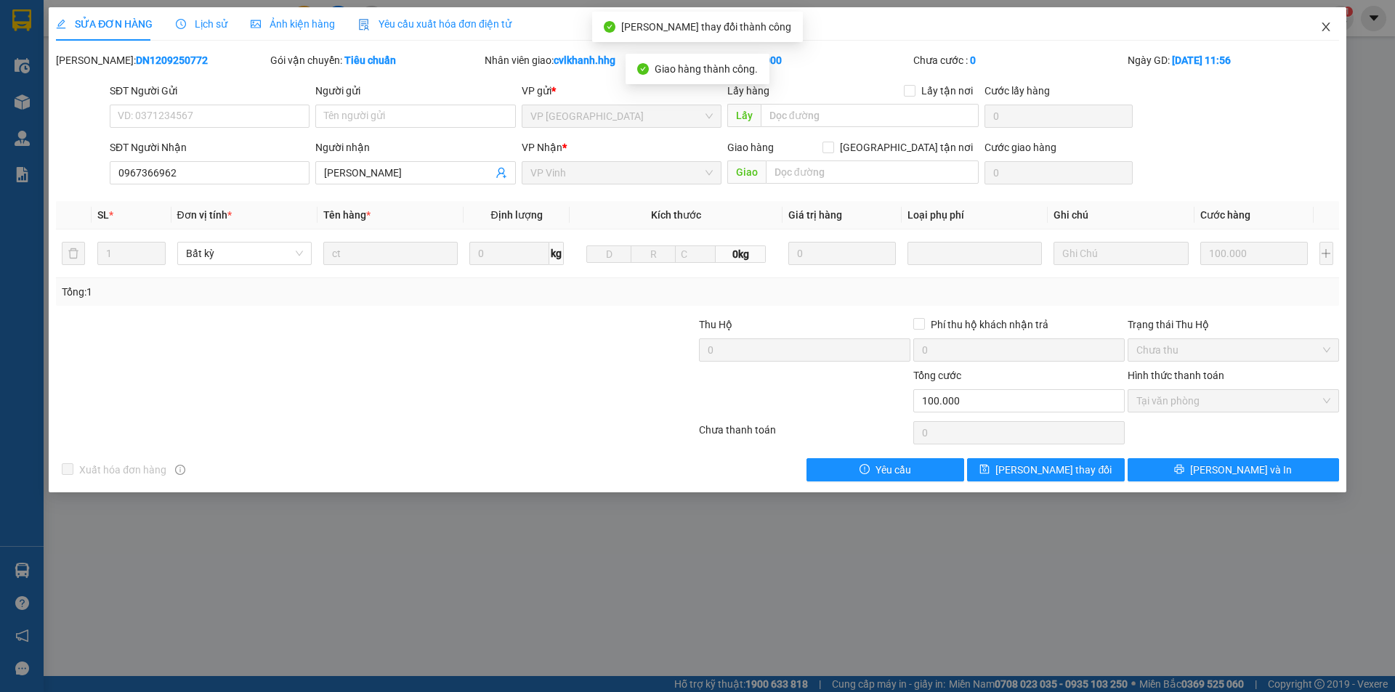
click at [1329, 32] on icon "close" at bounding box center [1326, 27] width 12 height 12
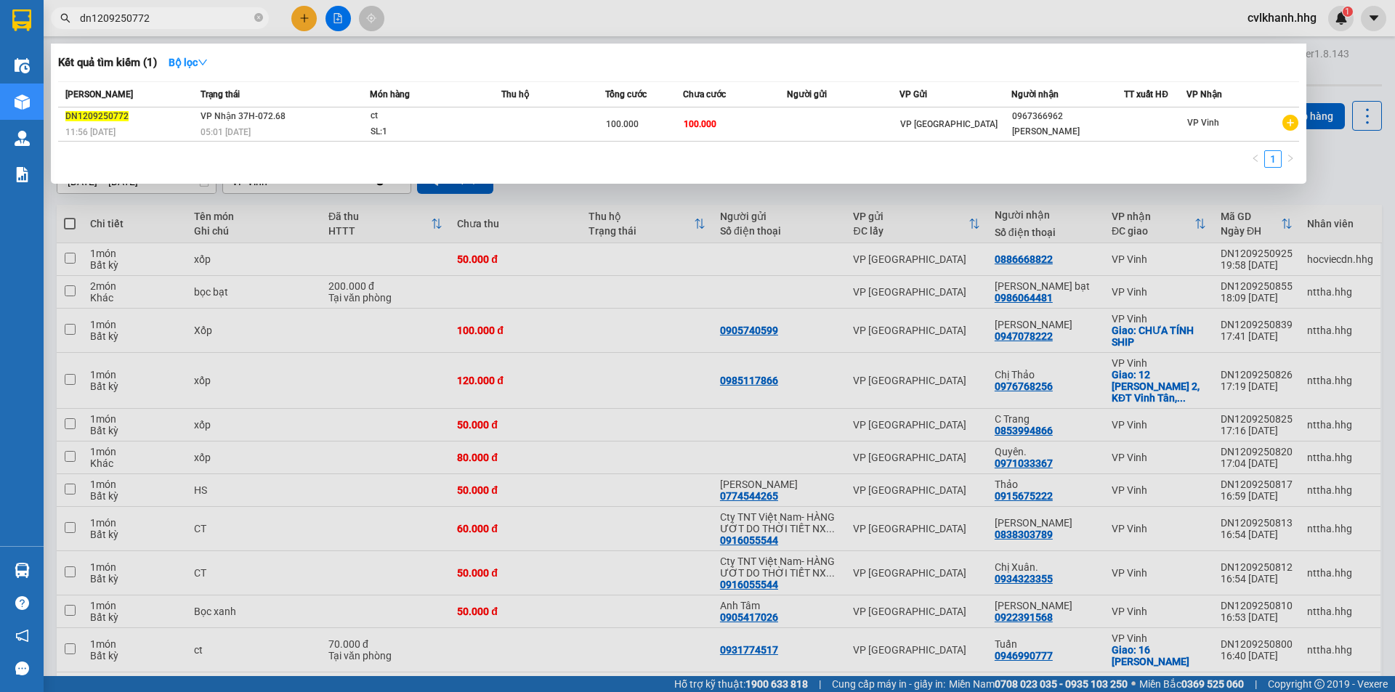
click at [171, 16] on input "dn1209250772" at bounding box center [165, 18] width 171 height 16
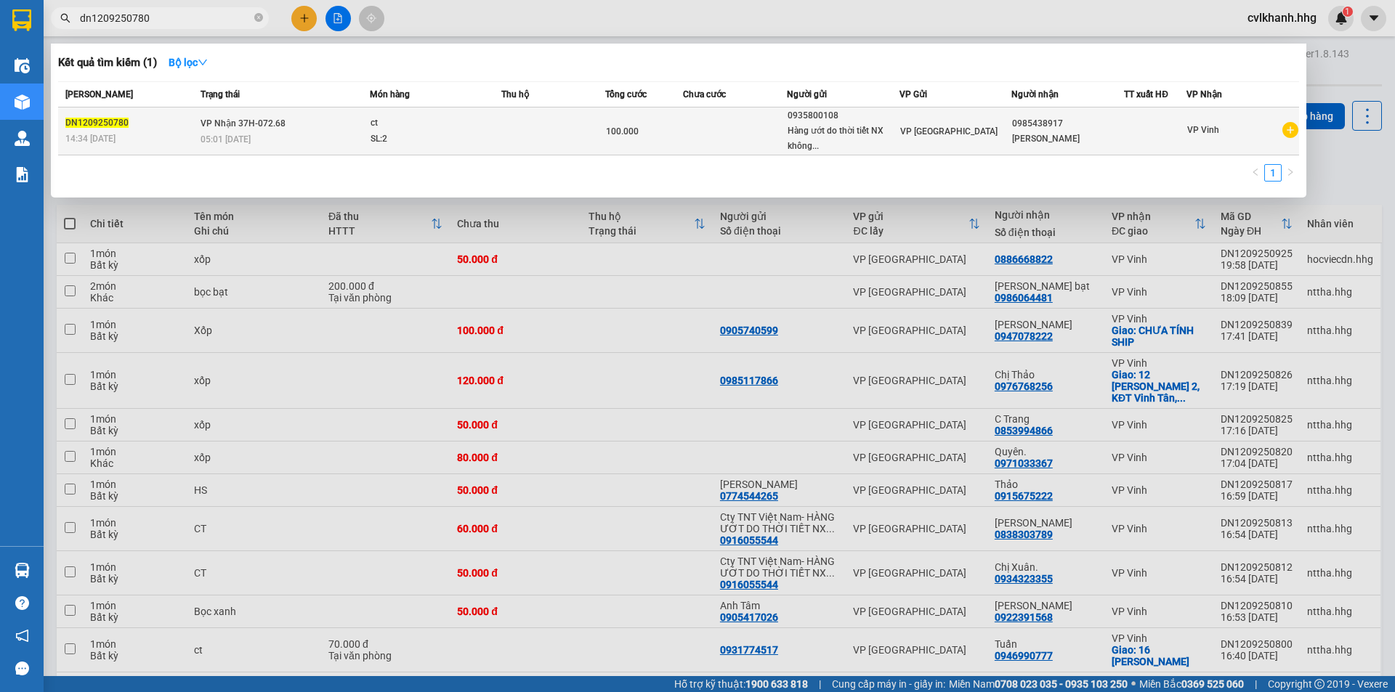
type input "dn1209250780"
click at [193, 127] on div "DN1209250780" at bounding box center [130, 122] width 131 height 15
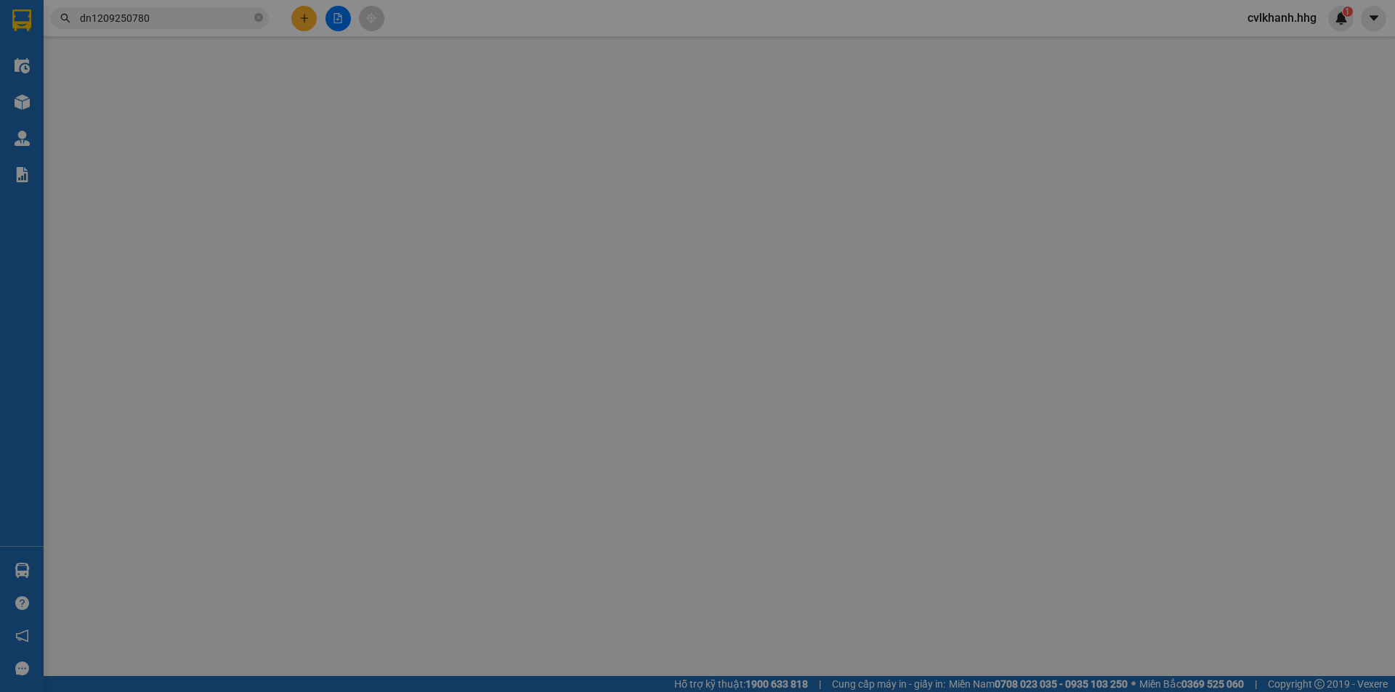
type input "0935800108"
type input "Hàng ướt do thời tiết NX không chịu TN"
type input "0985438917"
type input "[PERSON_NAME]"
type input "100.000"
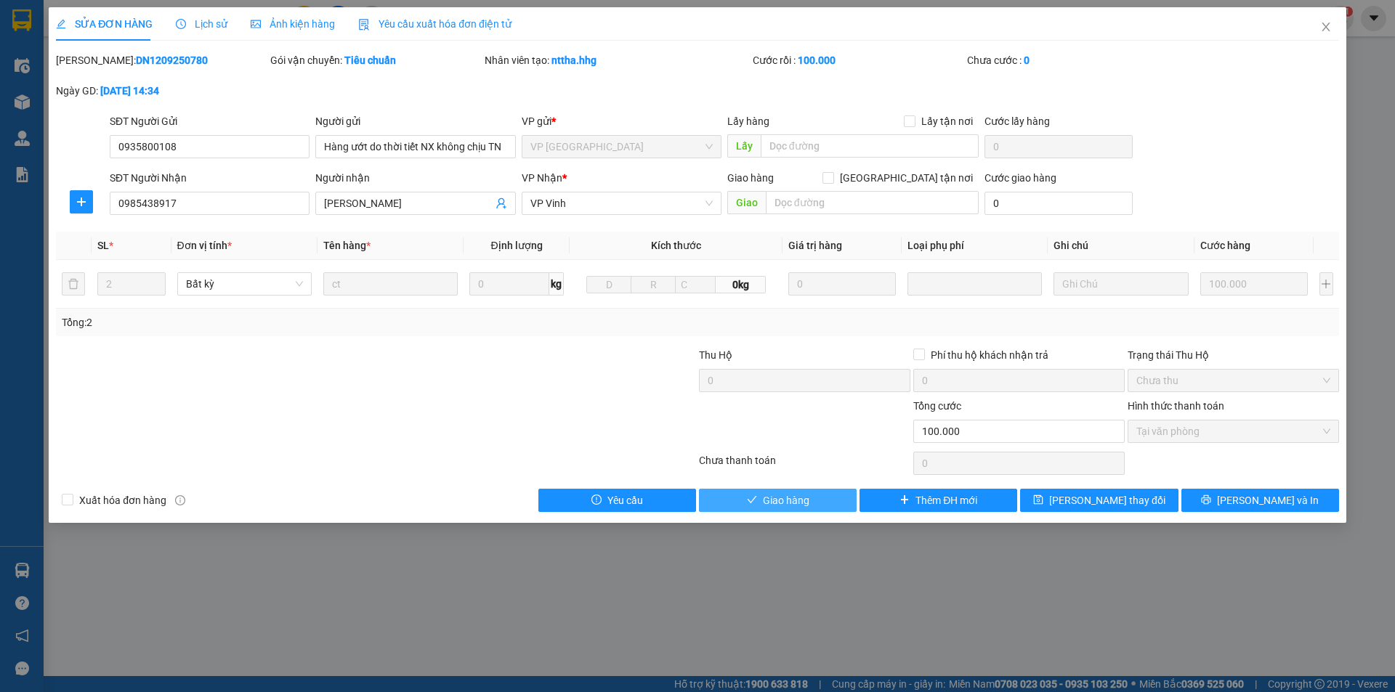
click at [765, 500] on span "Giao hàng" at bounding box center [786, 501] width 46 height 16
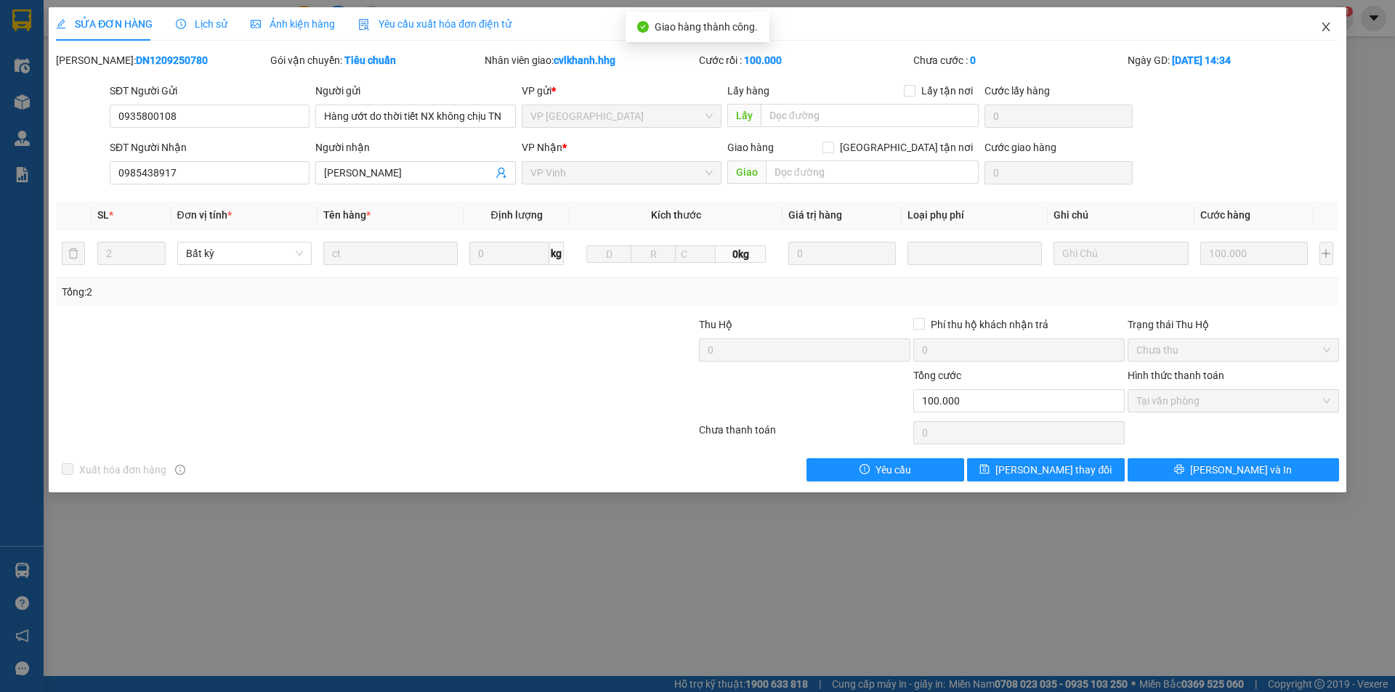
click at [1324, 23] on icon "close" at bounding box center [1326, 27] width 12 height 12
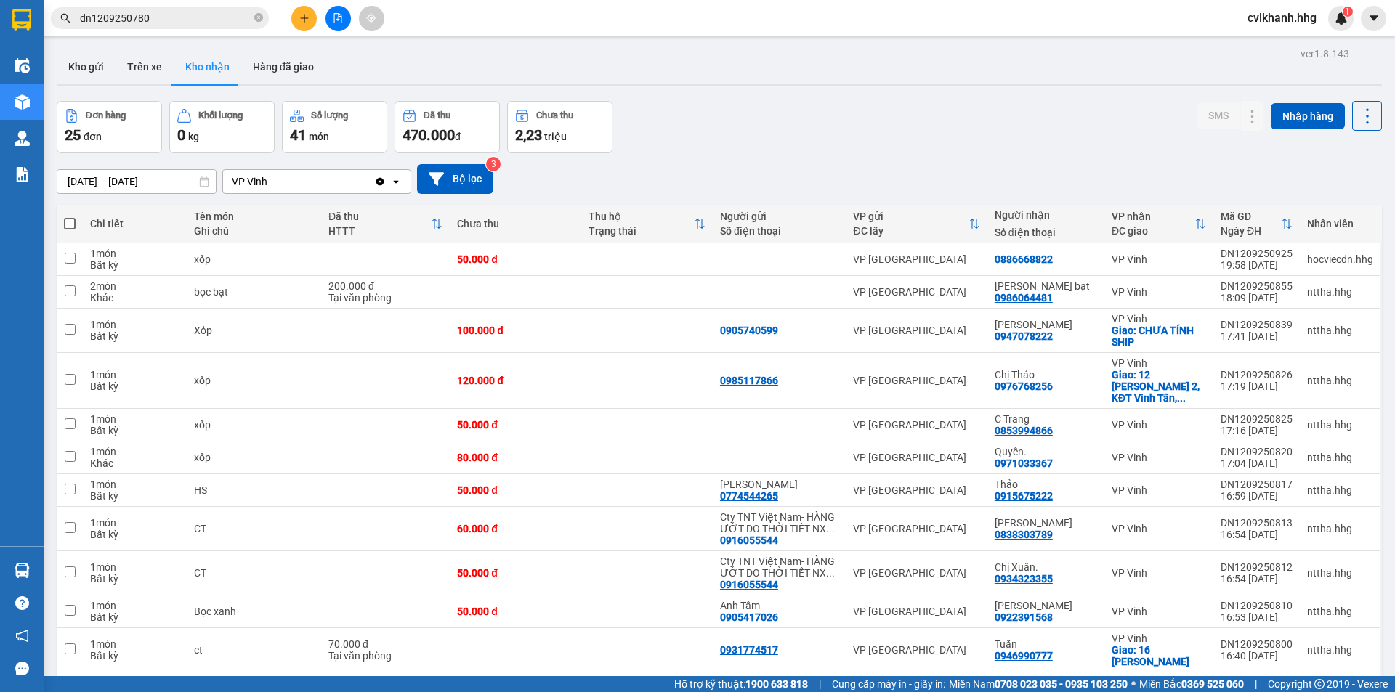
click at [164, 18] on input "dn1209250780" at bounding box center [165, 18] width 171 height 16
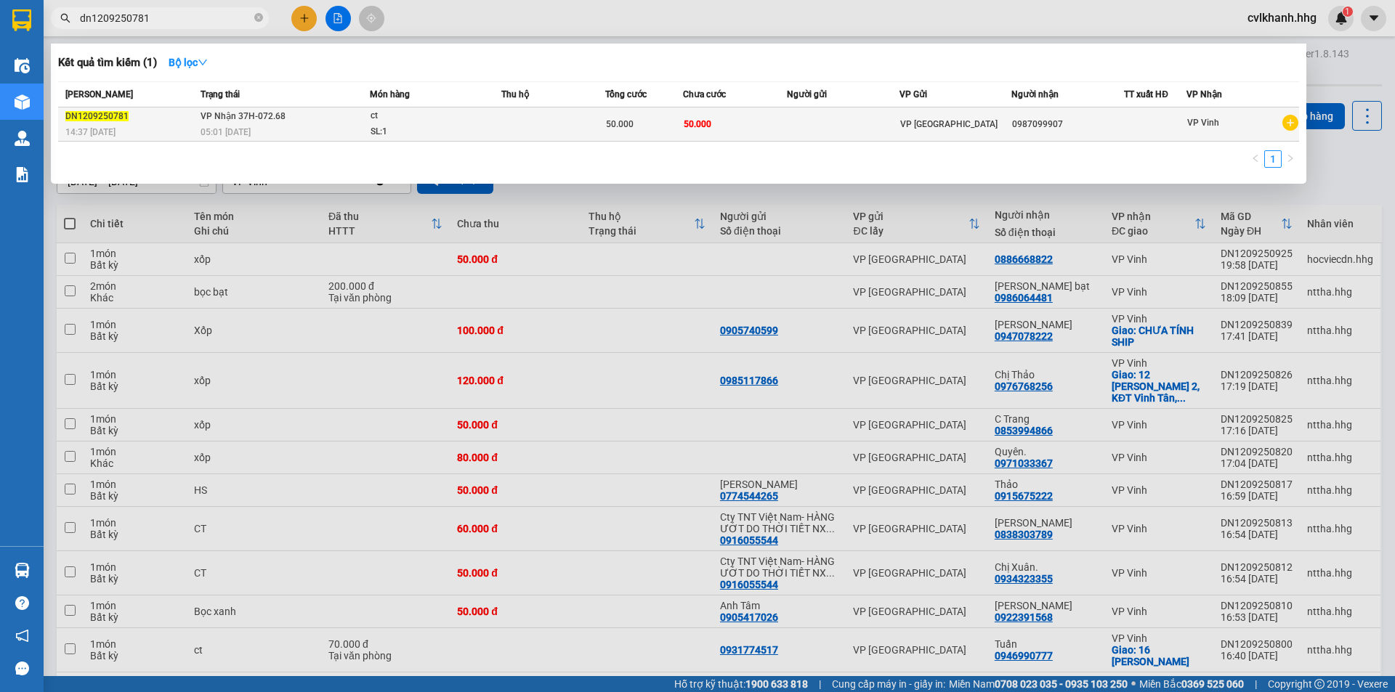
type input "dn1209250781"
click at [405, 124] on div "SL: 1" at bounding box center [424, 132] width 109 height 16
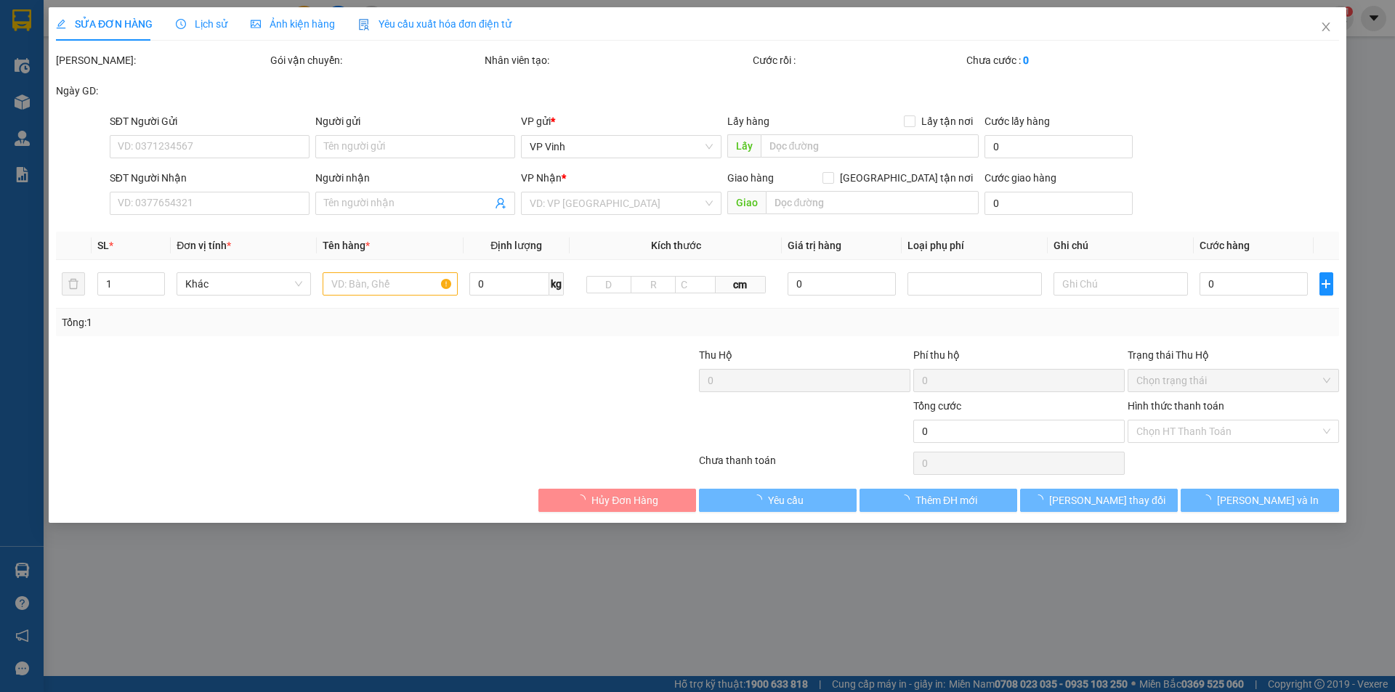
type input "0987099907"
type input "50.000"
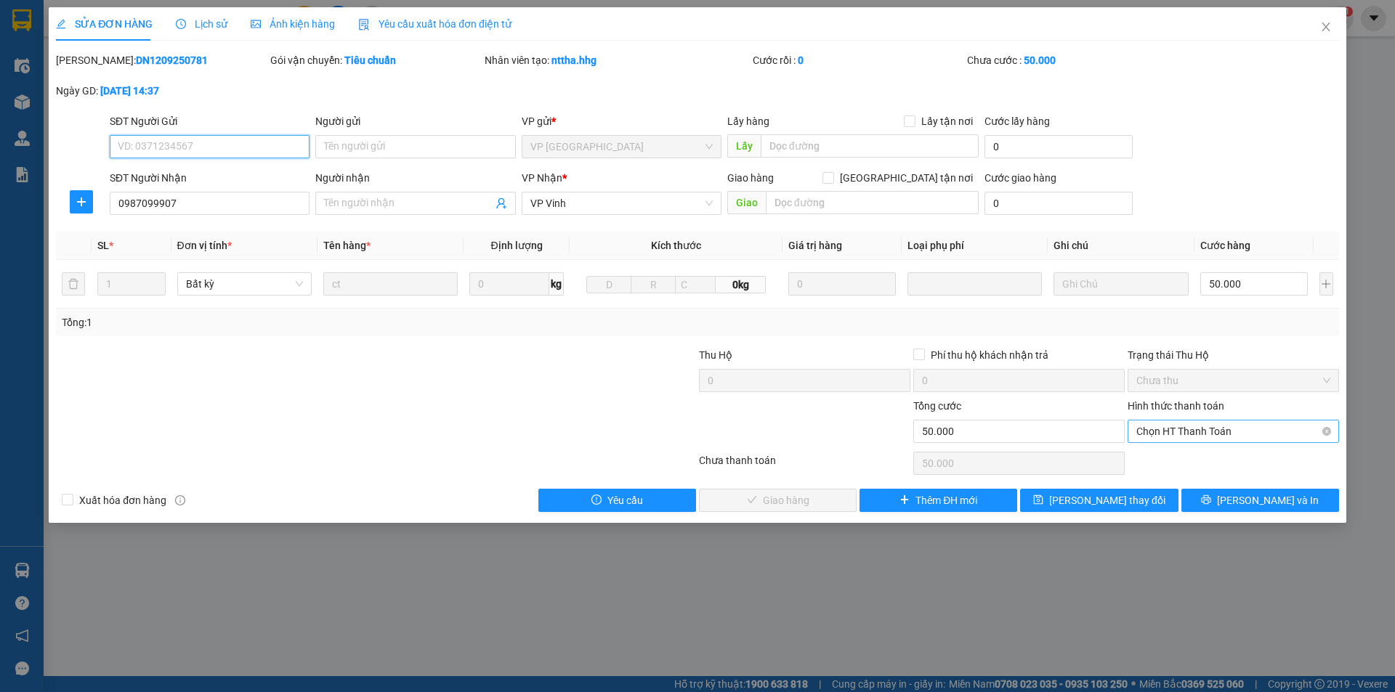
click at [1159, 430] on span "Chọn HT Thanh Toán" at bounding box center [1233, 432] width 194 height 22
click at [1143, 455] on div "Tại văn phòng" at bounding box center [1233, 461] width 194 height 16
type input "0"
click at [781, 506] on span "[PERSON_NAME] và Giao hàng" at bounding box center [795, 501] width 139 height 16
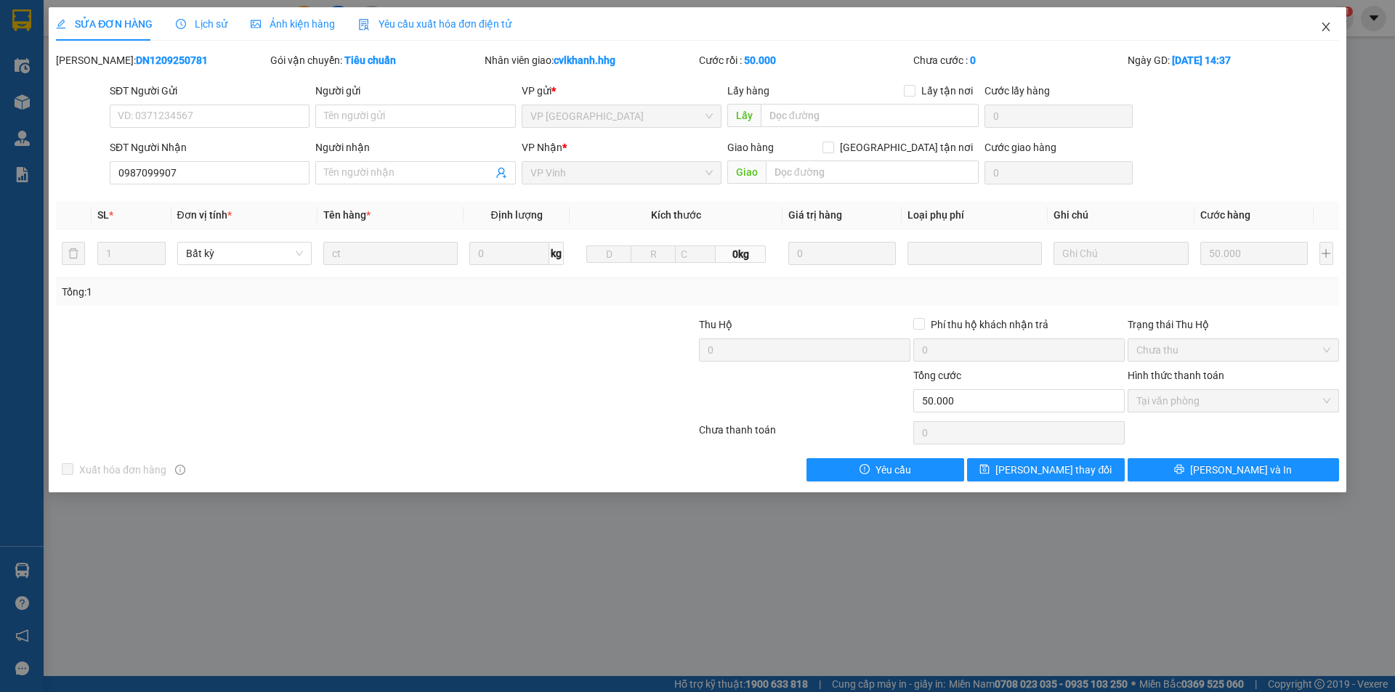
click at [1325, 24] on icon "close" at bounding box center [1326, 27] width 12 height 12
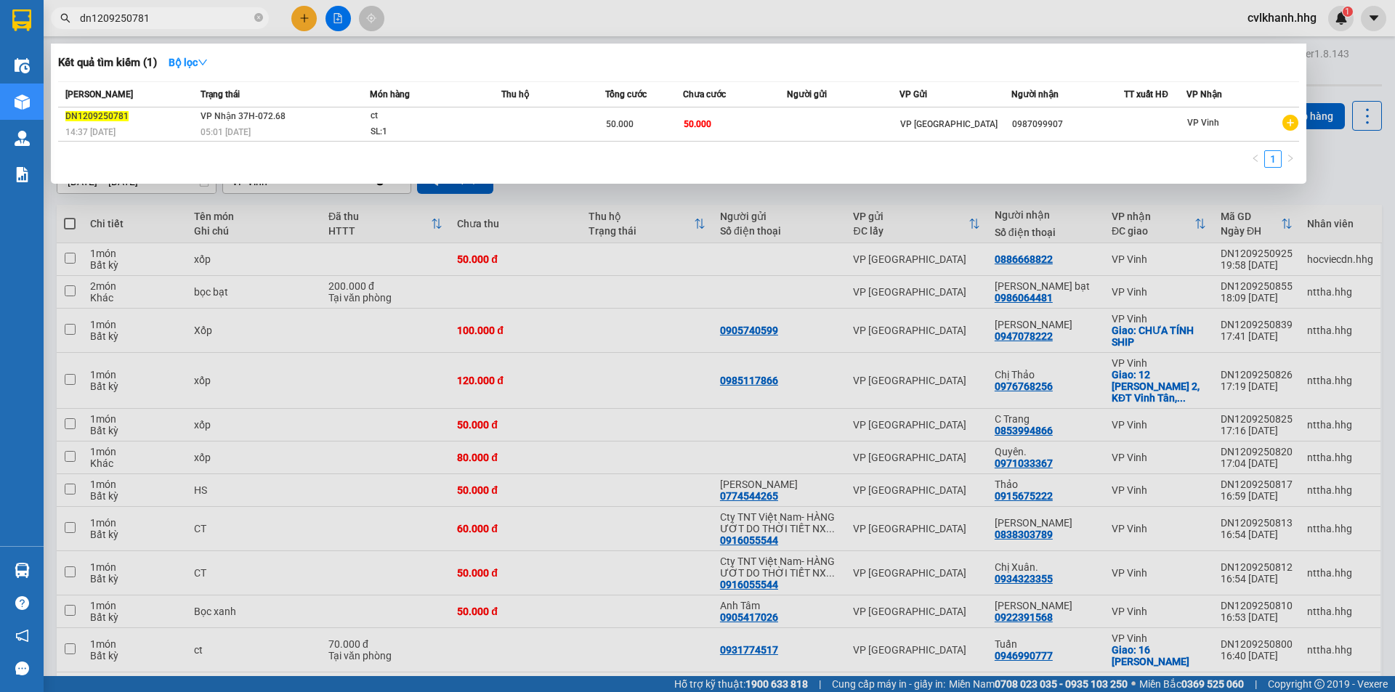
click at [154, 15] on input "dn1209250781" at bounding box center [165, 18] width 171 height 16
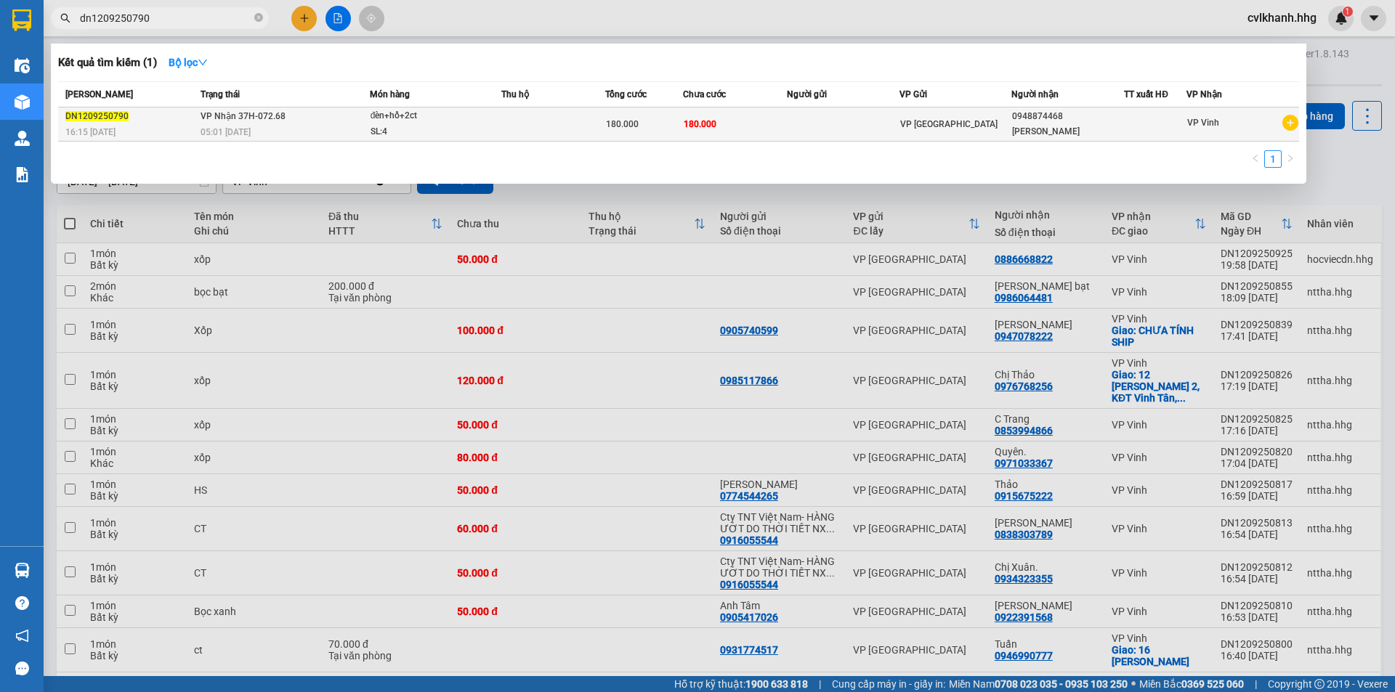
type input "dn1209250790"
click at [453, 115] on div "đèn+hồ+2ct" at bounding box center [424, 116] width 109 height 16
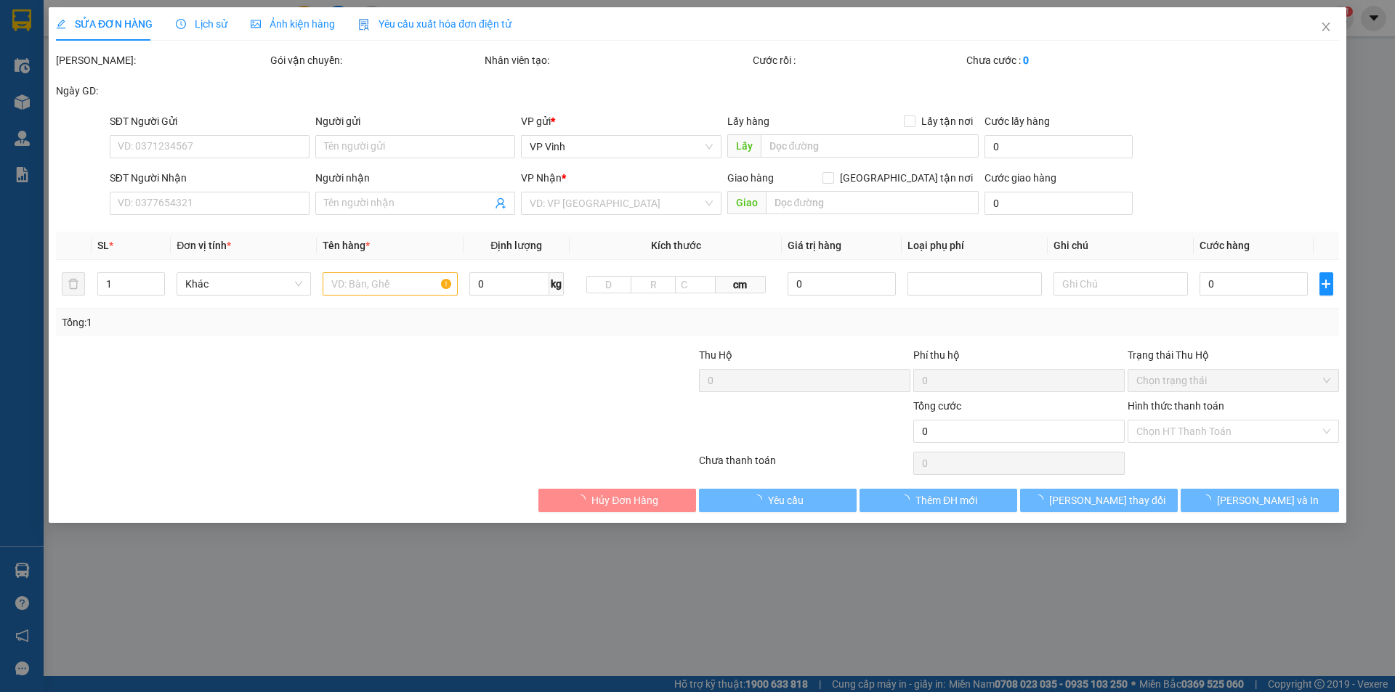
type input "0948874468"
type input "[PERSON_NAME]"
type input "180.000"
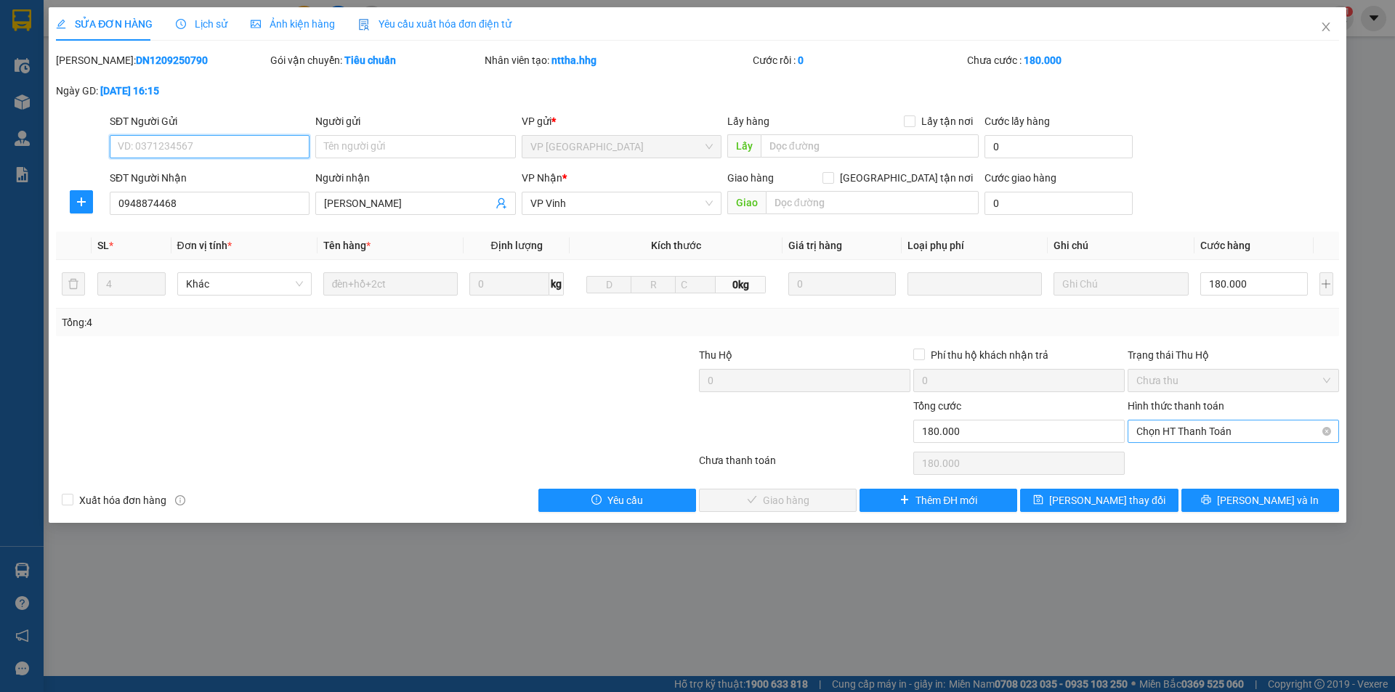
click at [1213, 442] on div "Chọn HT Thanh Toán" at bounding box center [1232, 431] width 211 height 23
click at [1179, 464] on div "Tại văn phòng" at bounding box center [1233, 461] width 194 height 16
type input "0"
click at [826, 495] on button "[PERSON_NAME] và Giao hàng" at bounding box center [778, 500] width 158 height 23
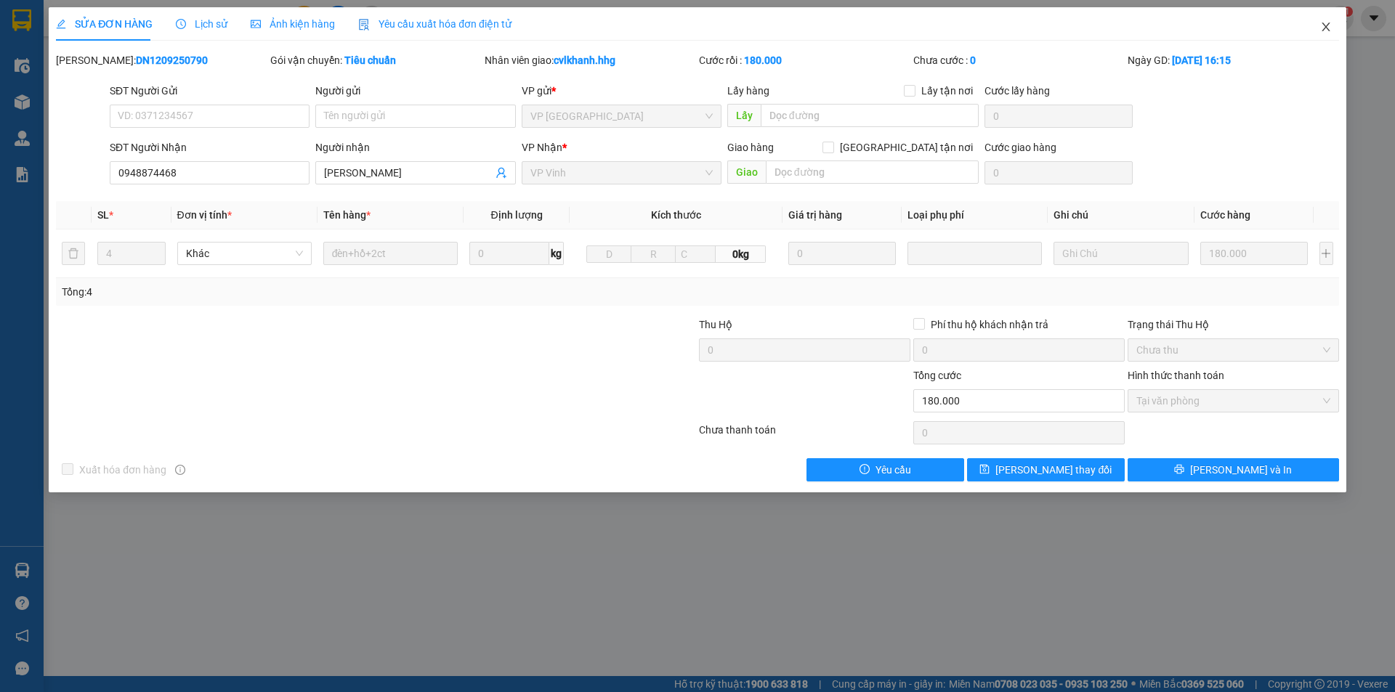
click at [1328, 36] on span "Close" at bounding box center [1325, 27] width 41 height 41
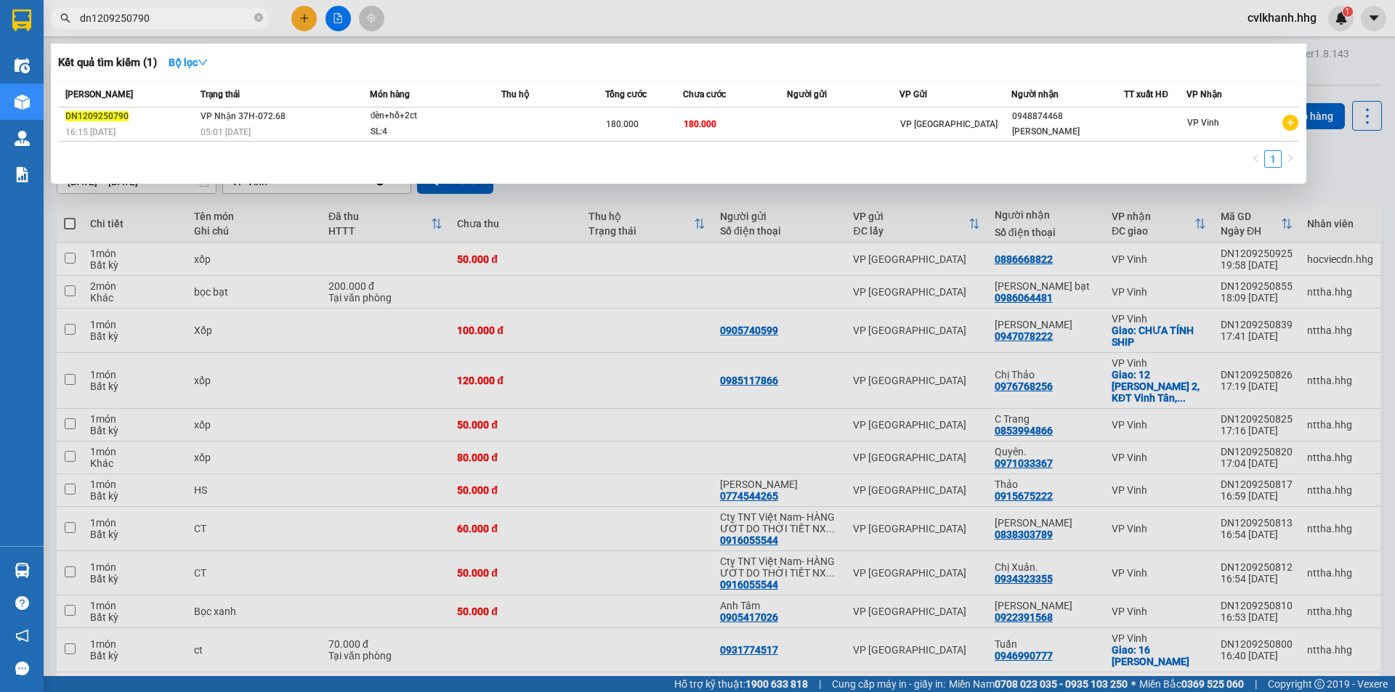
click at [155, 18] on input "dn1209250790" at bounding box center [165, 18] width 171 height 16
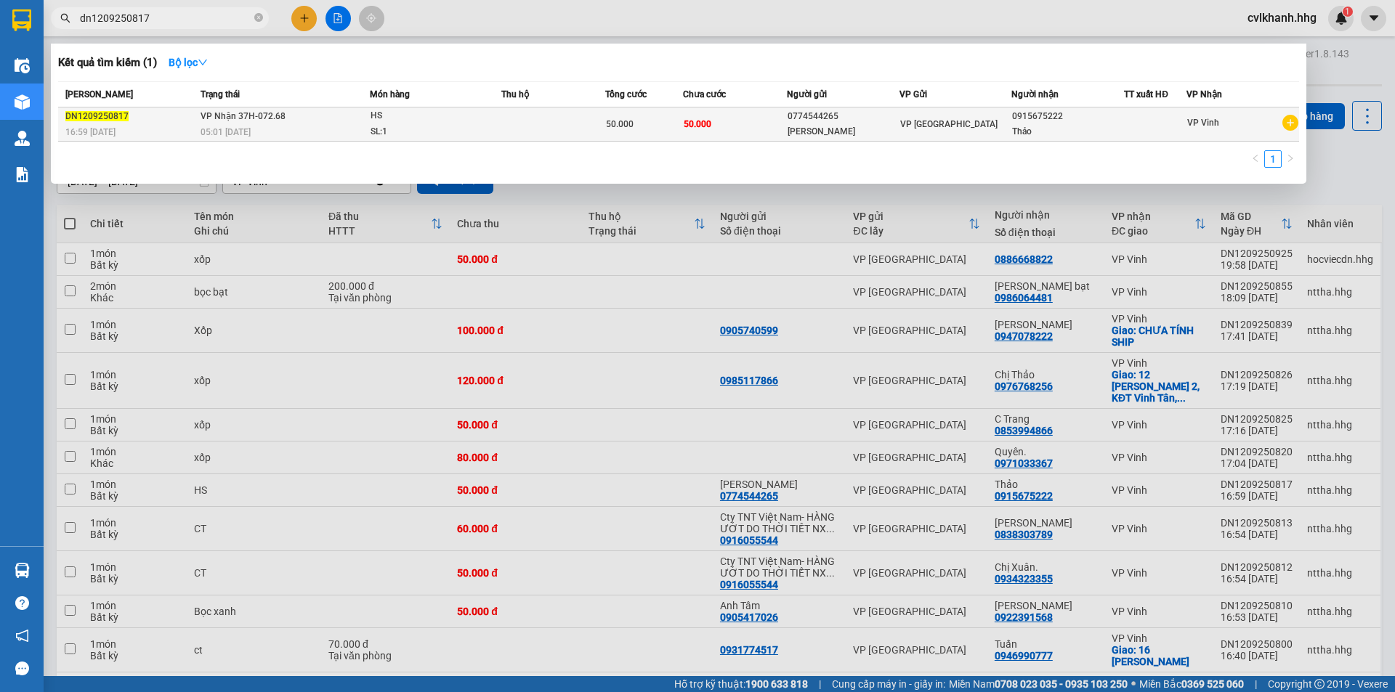
type input "dn1209250817"
click at [260, 134] on div "05:01 [DATE]" at bounding box center [284, 132] width 169 height 16
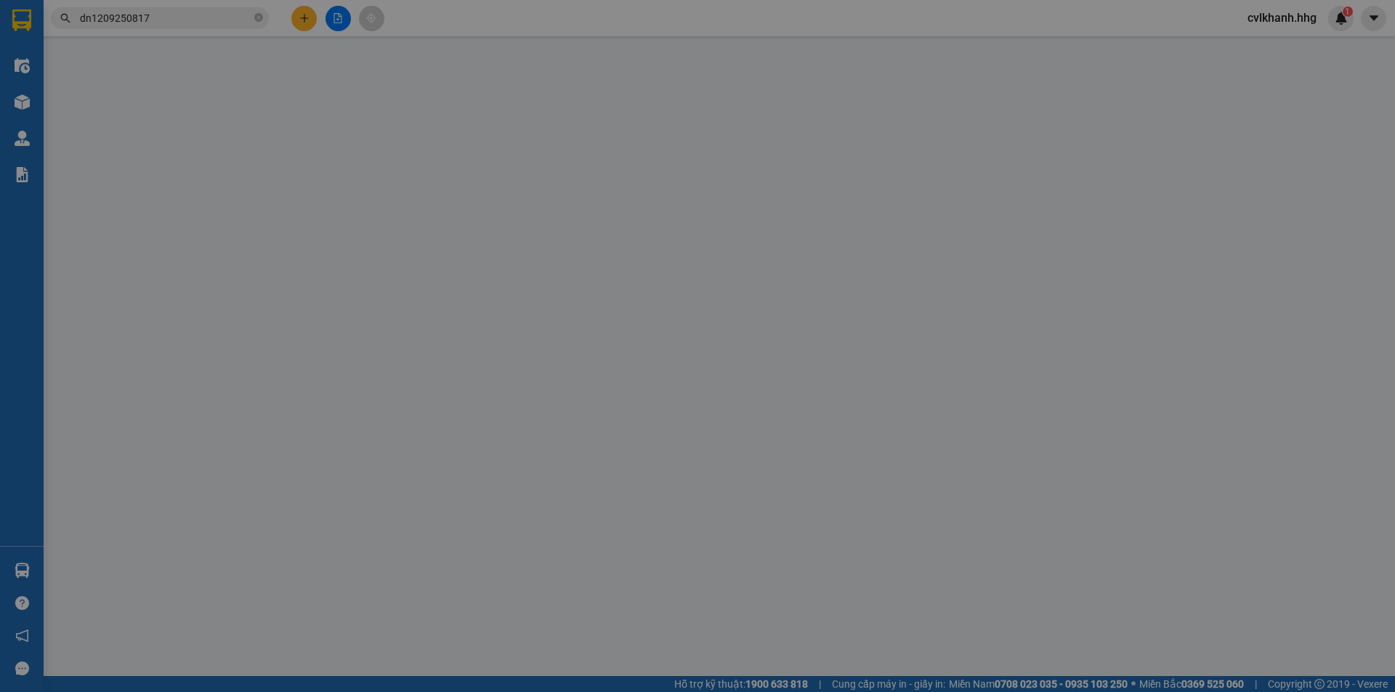
type input "0774544265"
type input "[PERSON_NAME]"
type input "0915675222"
type input "Thảo"
type input "50.000"
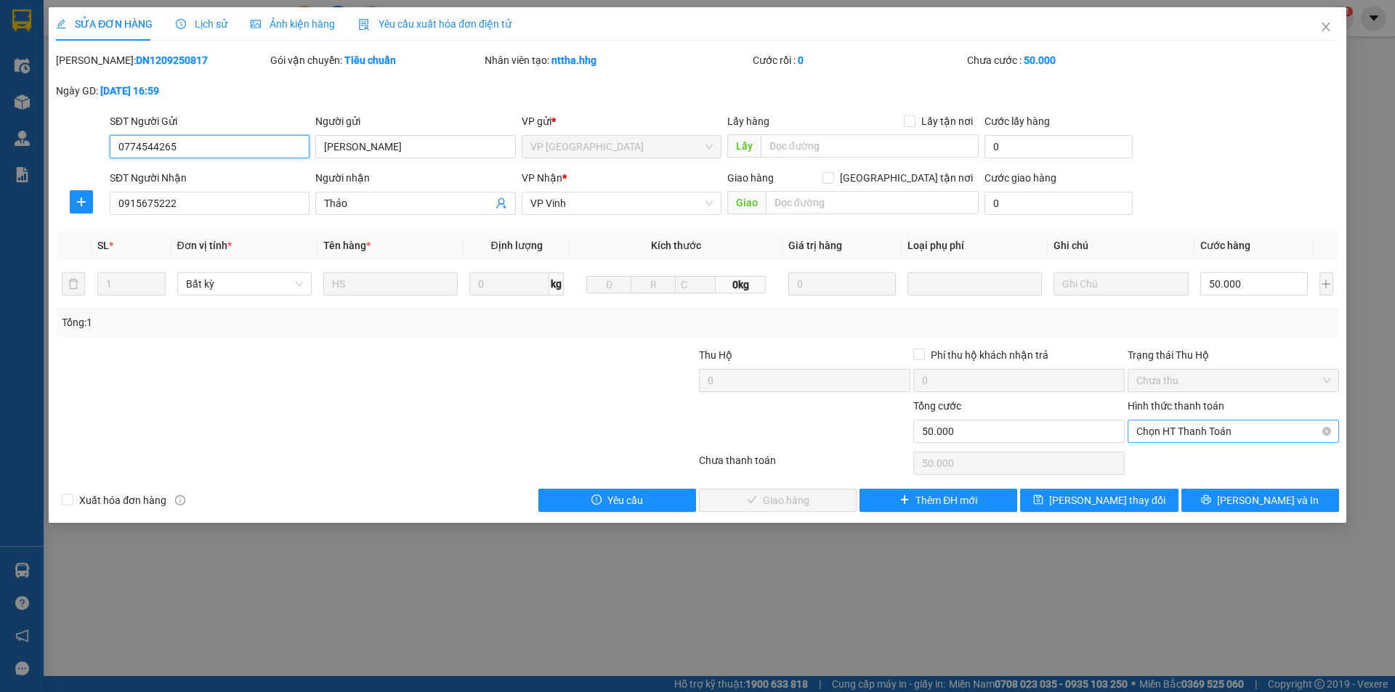
drag, startPoint x: 1148, startPoint y: 427, endPoint x: 1148, endPoint y: 437, distance: 10.2
click at [1148, 426] on span "Chọn HT Thanh Toán" at bounding box center [1233, 432] width 194 height 22
click at [1142, 458] on div "Tại văn phòng" at bounding box center [1233, 461] width 194 height 16
type input "0"
click at [779, 497] on span "[PERSON_NAME] và Giao hàng" at bounding box center [795, 501] width 139 height 16
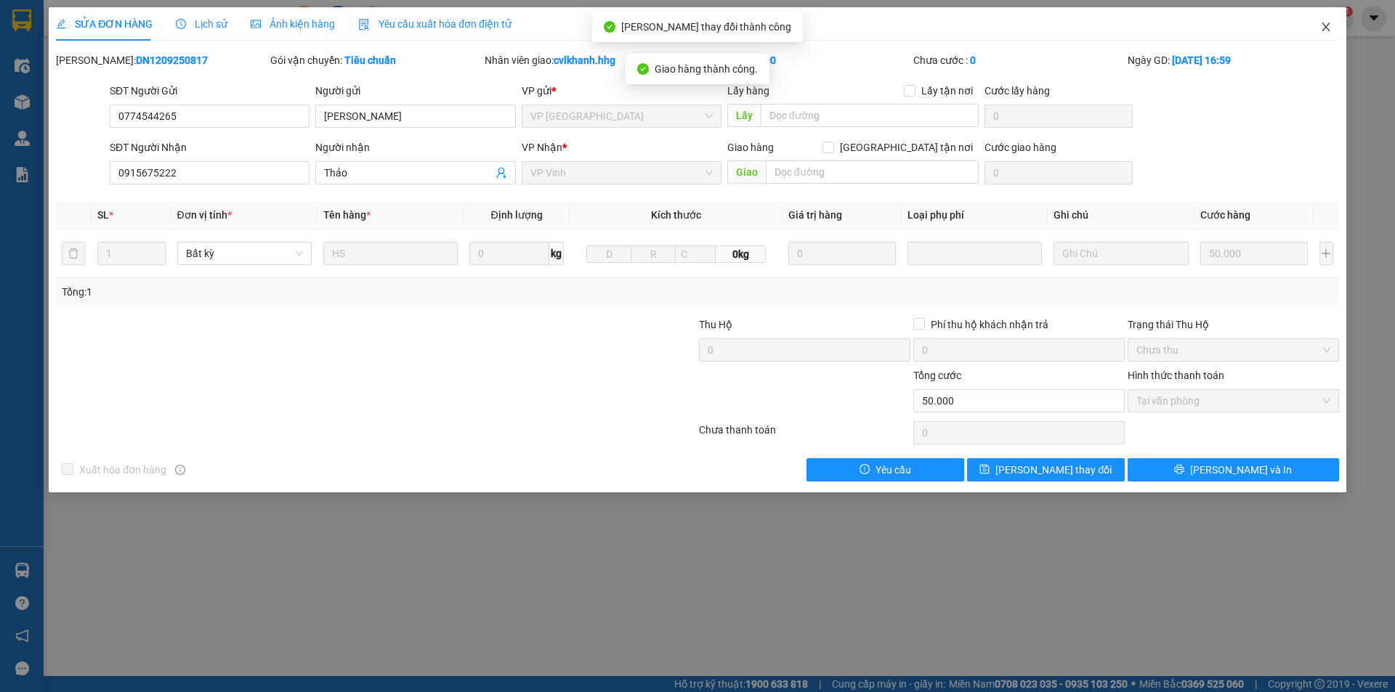
click at [1318, 25] on span "Close" at bounding box center [1325, 27] width 41 height 41
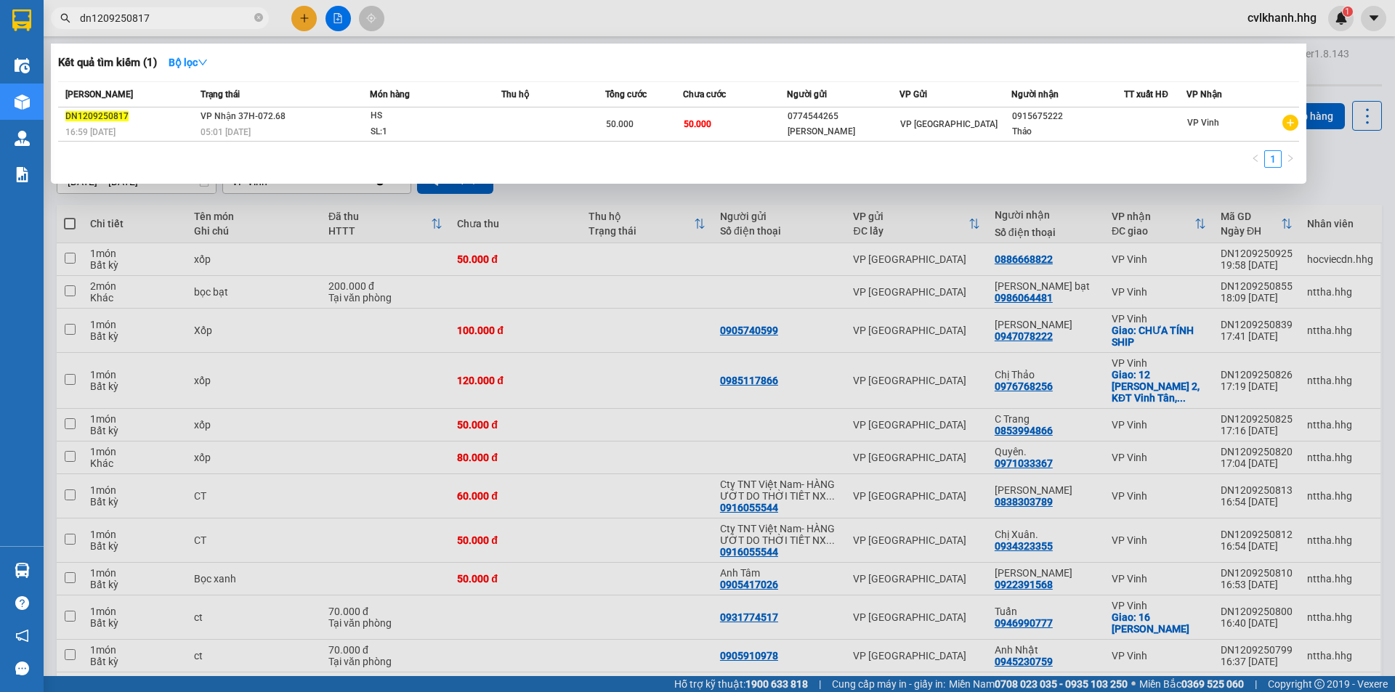
click at [170, 17] on input "dn1209250817" at bounding box center [165, 18] width 171 height 16
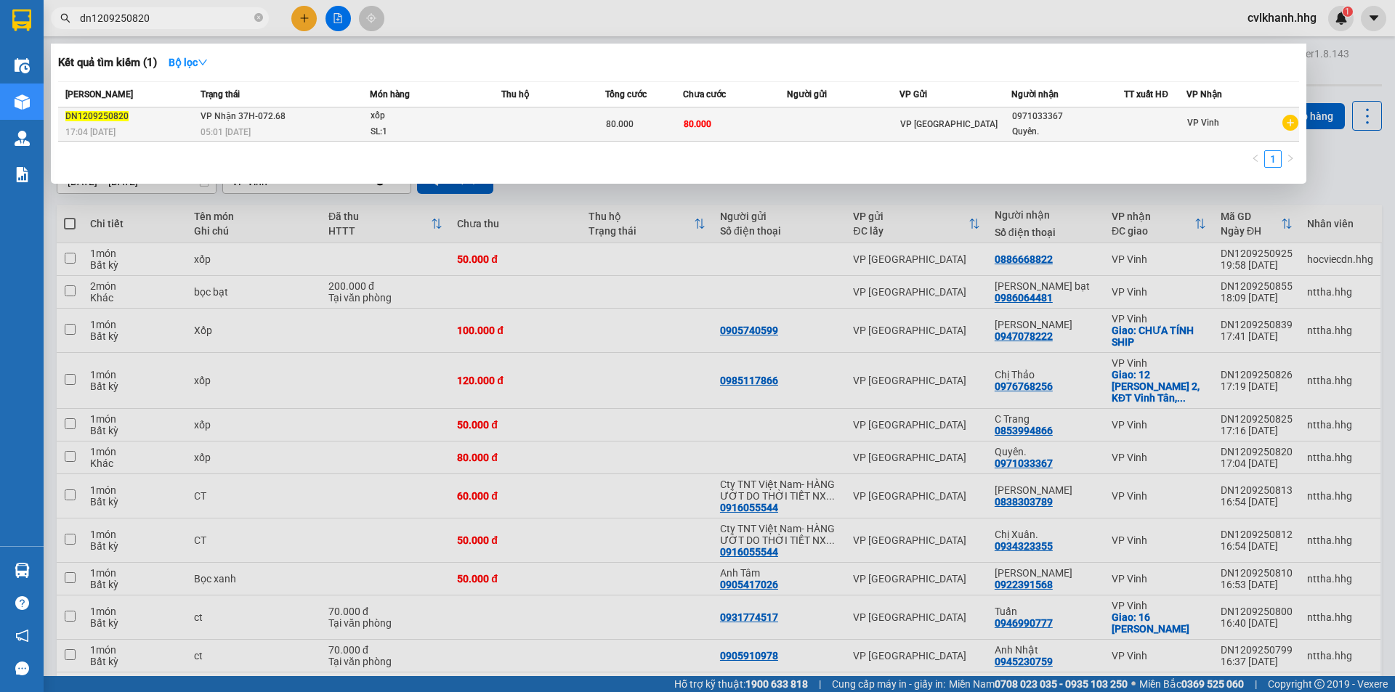
type input "dn1209250820"
click at [320, 119] on td "VP Nhận 37H-072.68 05:01 [DATE]" at bounding box center [283, 125] width 173 height 34
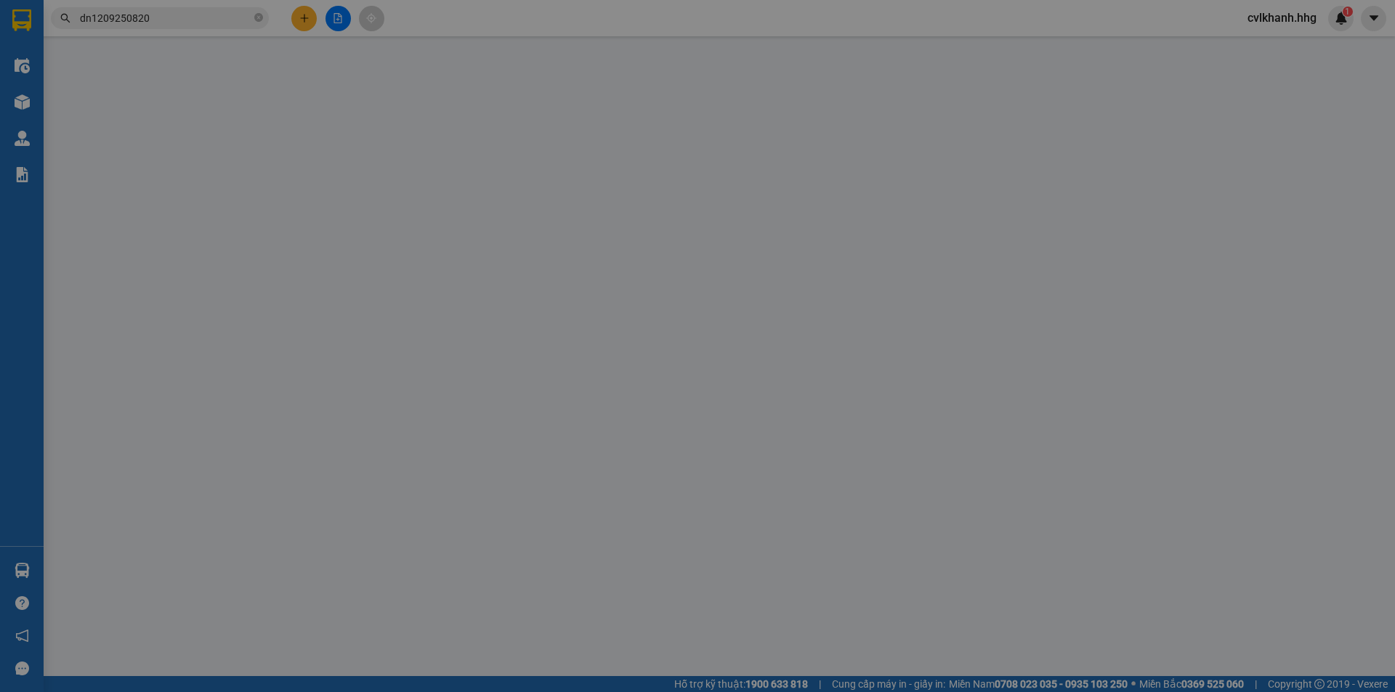
type input "0971033367"
type input "Quyên."
type input "80.000"
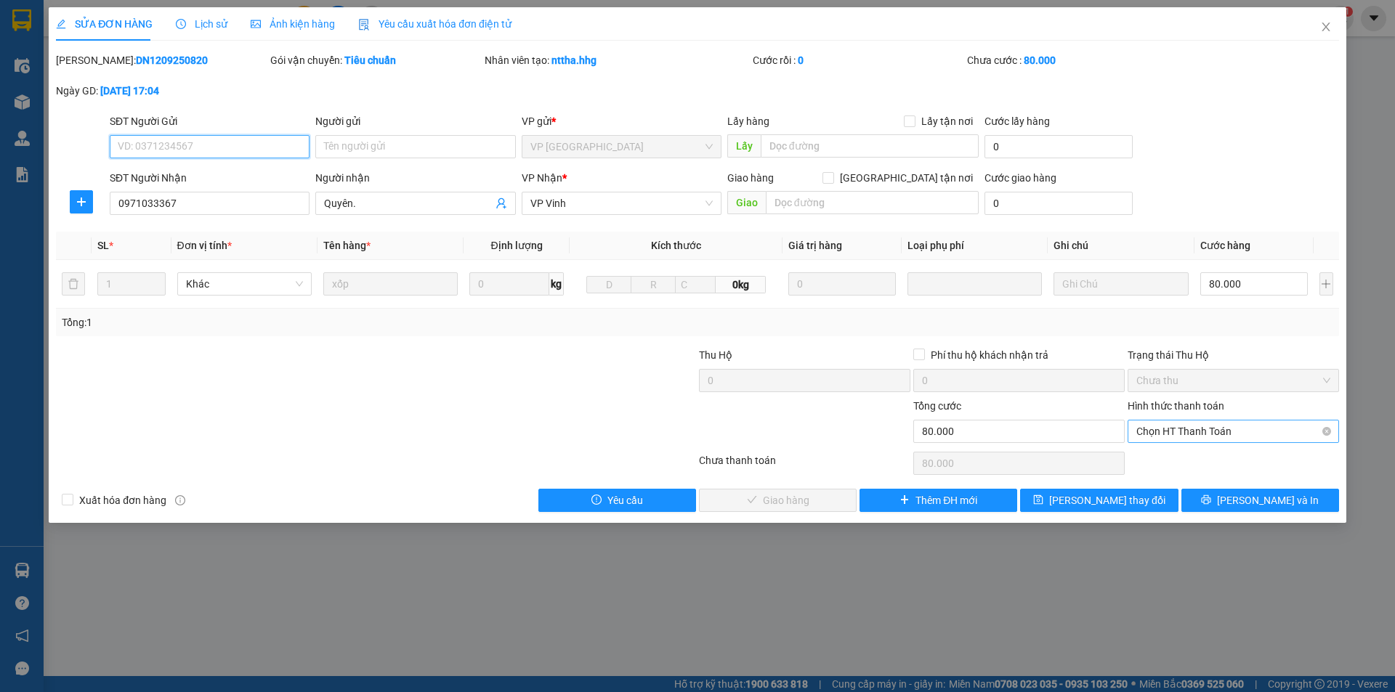
click at [1152, 426] on span "Chọn HT Thanh Toán" at bounding box center [1233, 432] width 194 height 22
click at [1144, 458] on div "Tại văn phòng" at bounding box center [1233, 461] width 194 height 16
type input "0"
click at [741, 497] on button "[PERSON_NAME] và Giao hàng" at bounding box center [778, 500] width 158 height 23
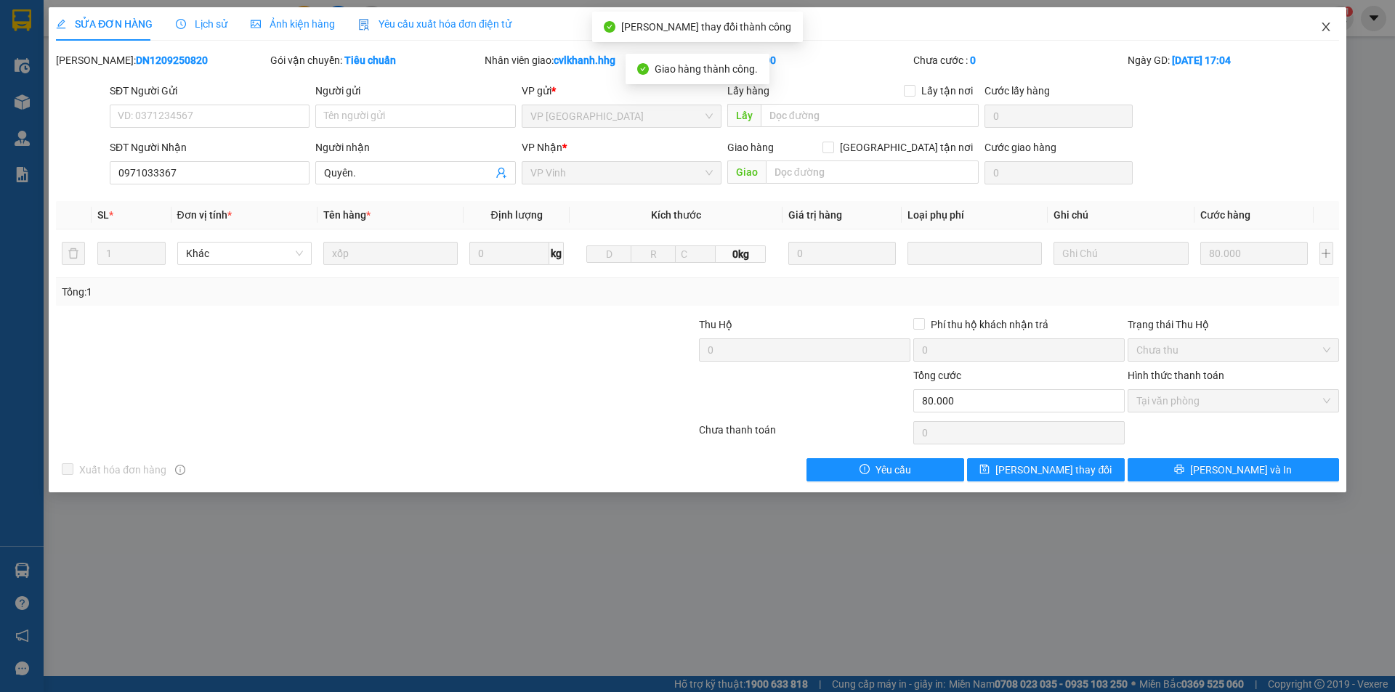
click at [1329, 25] on icon "close" at bounding box center [1326, 27] width 12 height 12
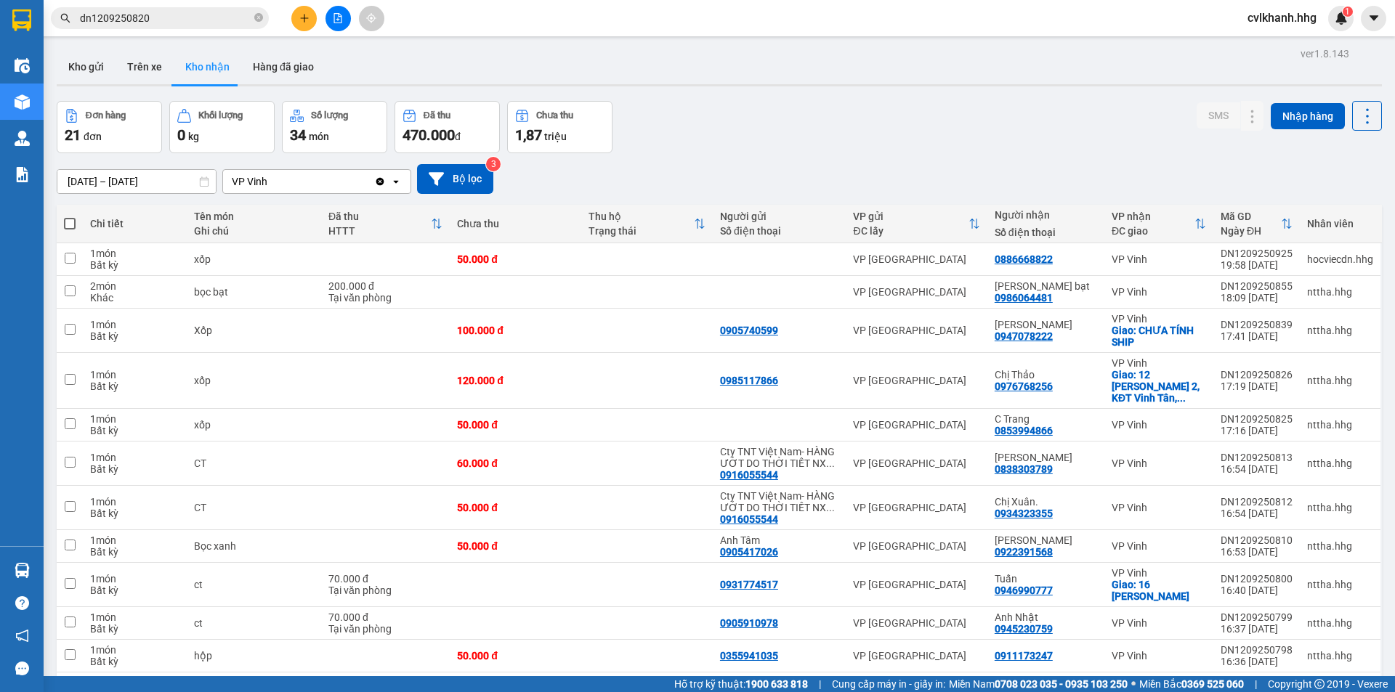
click at [187, 17] on input "dn1209250820" at bounding box center [165, 18] width 171 height 16
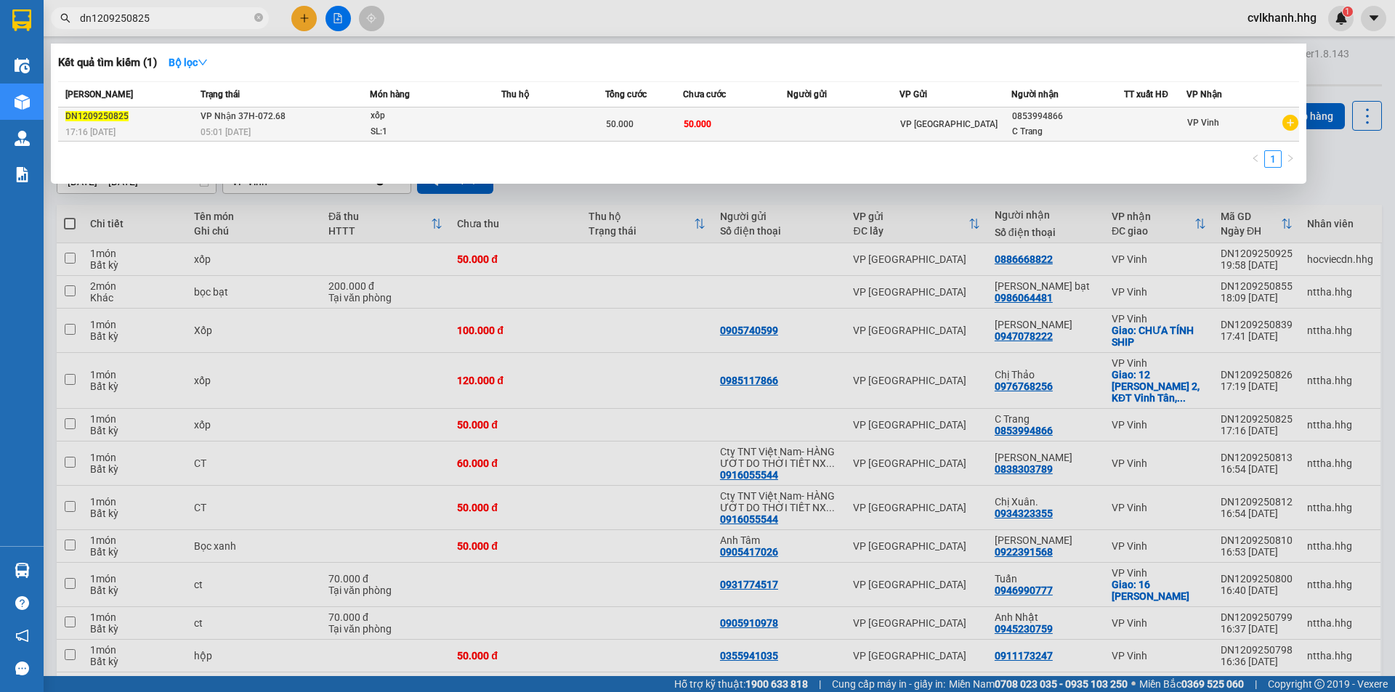
type input "dn1209250825"
click at [167, 121] on div "DN1209250825" at bounding box center [130, 116] width 131 height 15
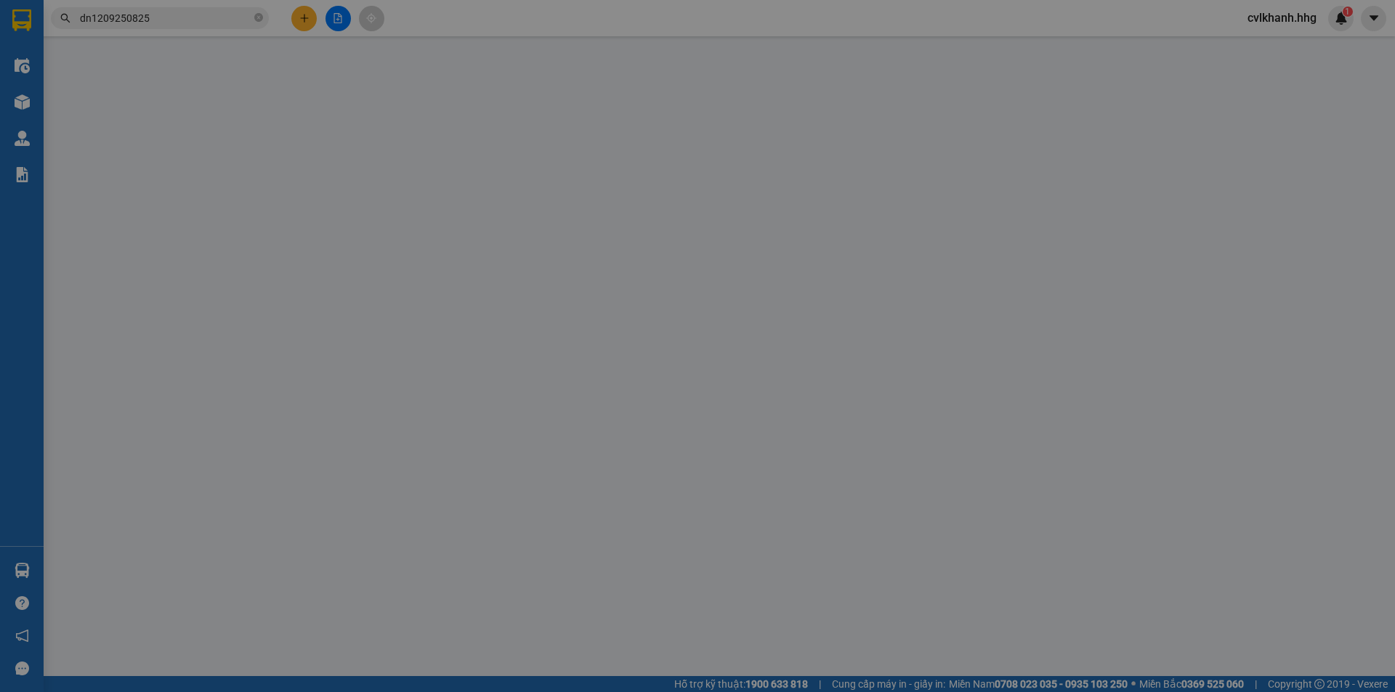
type input "0853994866"
type input "C Trang"
type input "50.000"
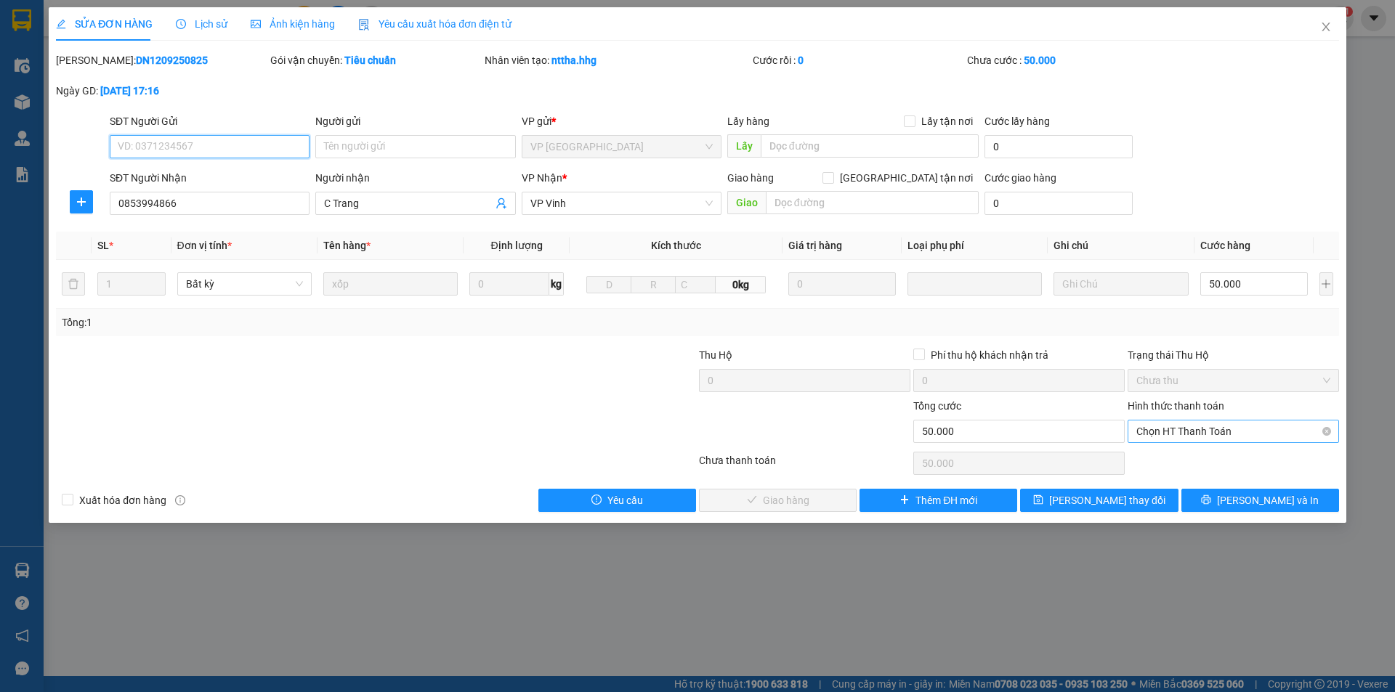
click at [1162, 425] on span "Chọn HT Thanh Toán" at bounding box center [1233, 432] width 194 height 22
click at [1148, 458] on div "Tại văn phòng" at bounding box center [1233, 461] width 194 height 16
type input "0"
click at [786, 496] on span "[PERSON_NAME] và Giao hàng" at bounding box center [795, 501] width 139 height 16
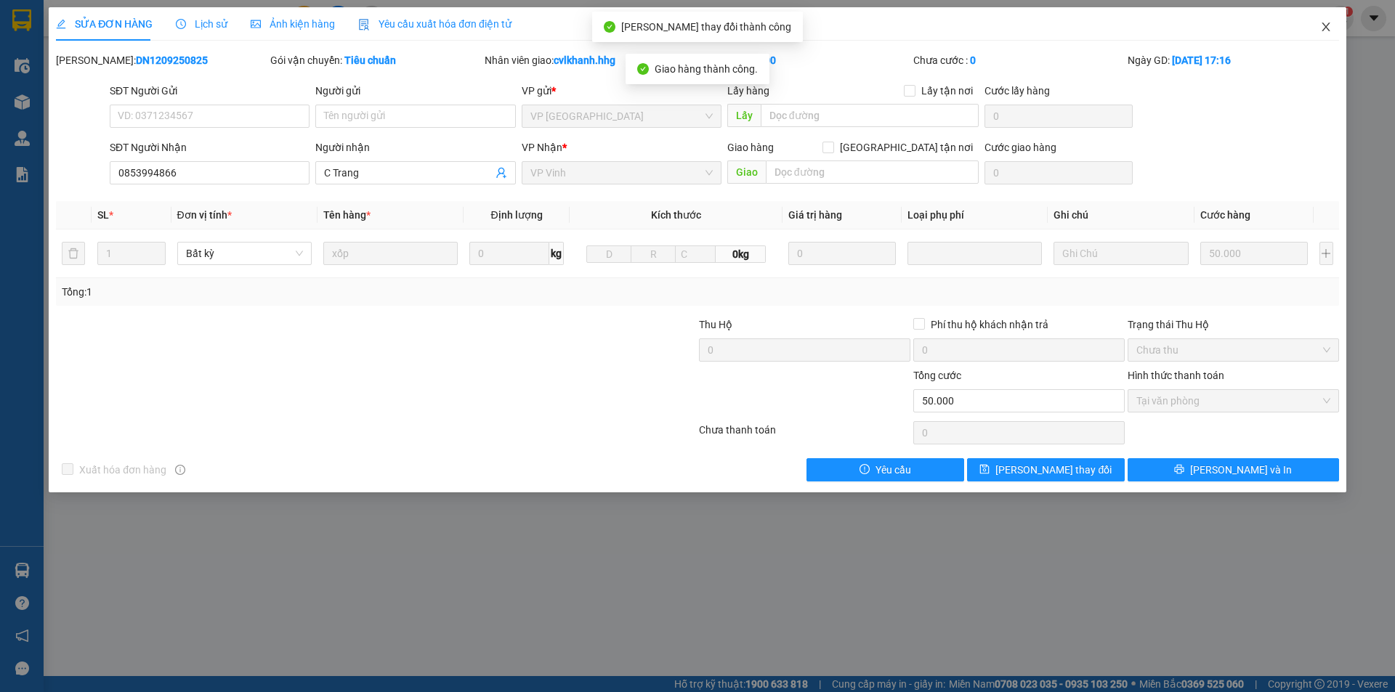
click at [1322, 30] on icon "close" at bounding box center [1326, 27] width 12 height 12
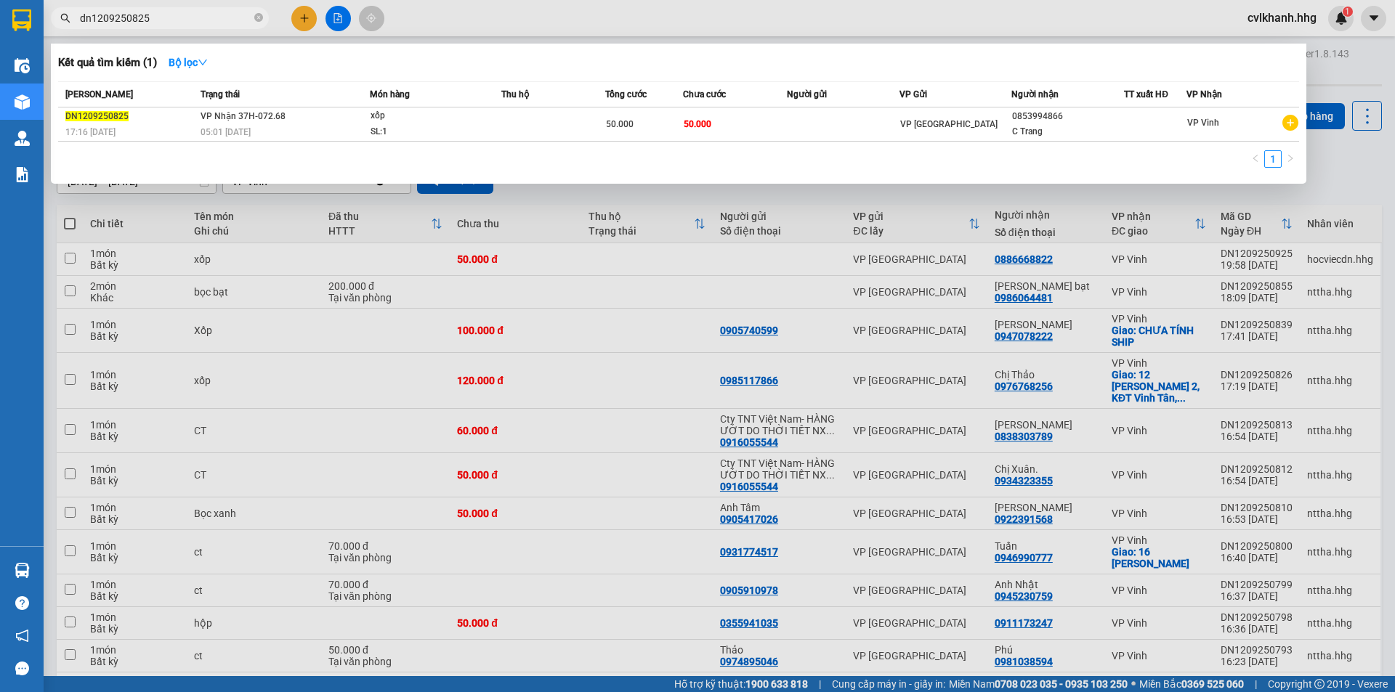
click at [178, 16] on input "dn1209250825" at bounding box center [165, 18] width 171 height 16
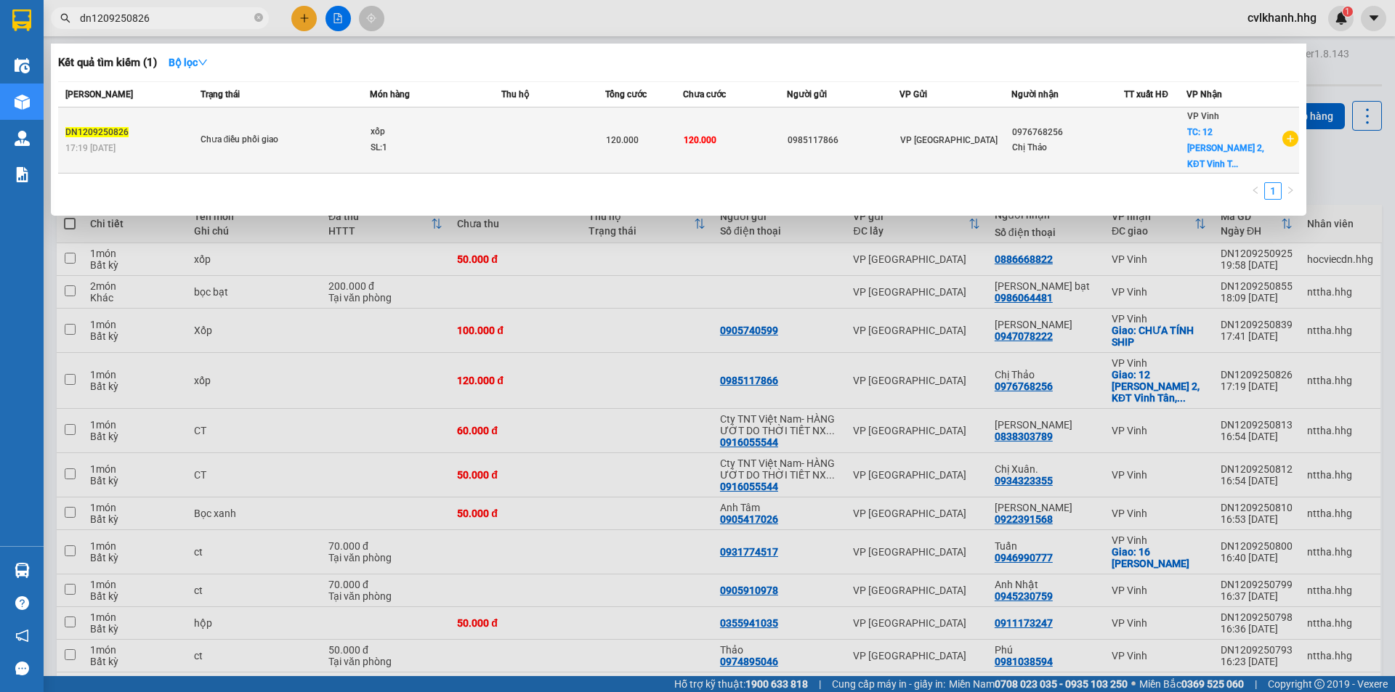
type input "dn1209250826"
click at [233, 139] on div "Chưa điều phối giao" at bounding box center [254, 140] width 109 height 16
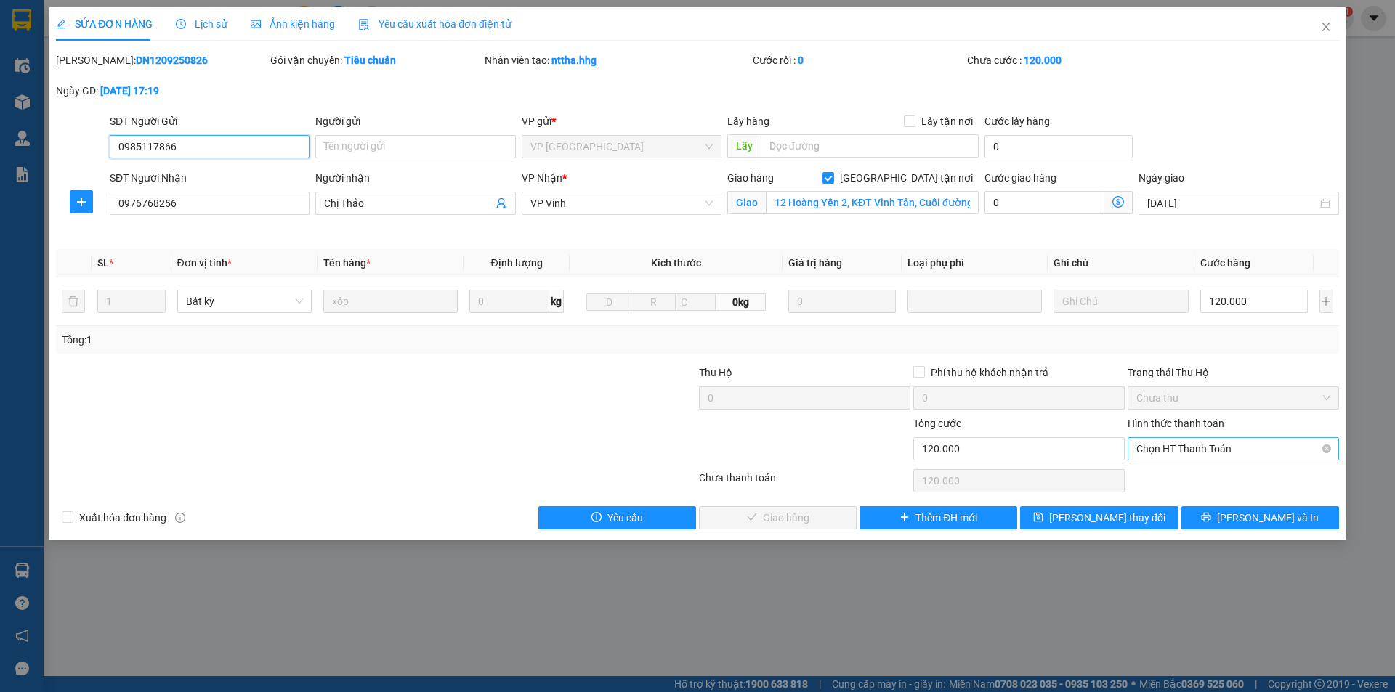
click at [1163, 451] on span "Chọn HT Thanh Toán" at bounding box center [1233, 449] width 194 height 22
click at [1152, 482] on div "Tại văn phòng" at bounding box center [1233, 478] width 194 height 16
type input "0"
click at [794, 518] on span "[PERSON_NAME] và Giao hàng" at bounding box center [795, 518] width 139 height 16
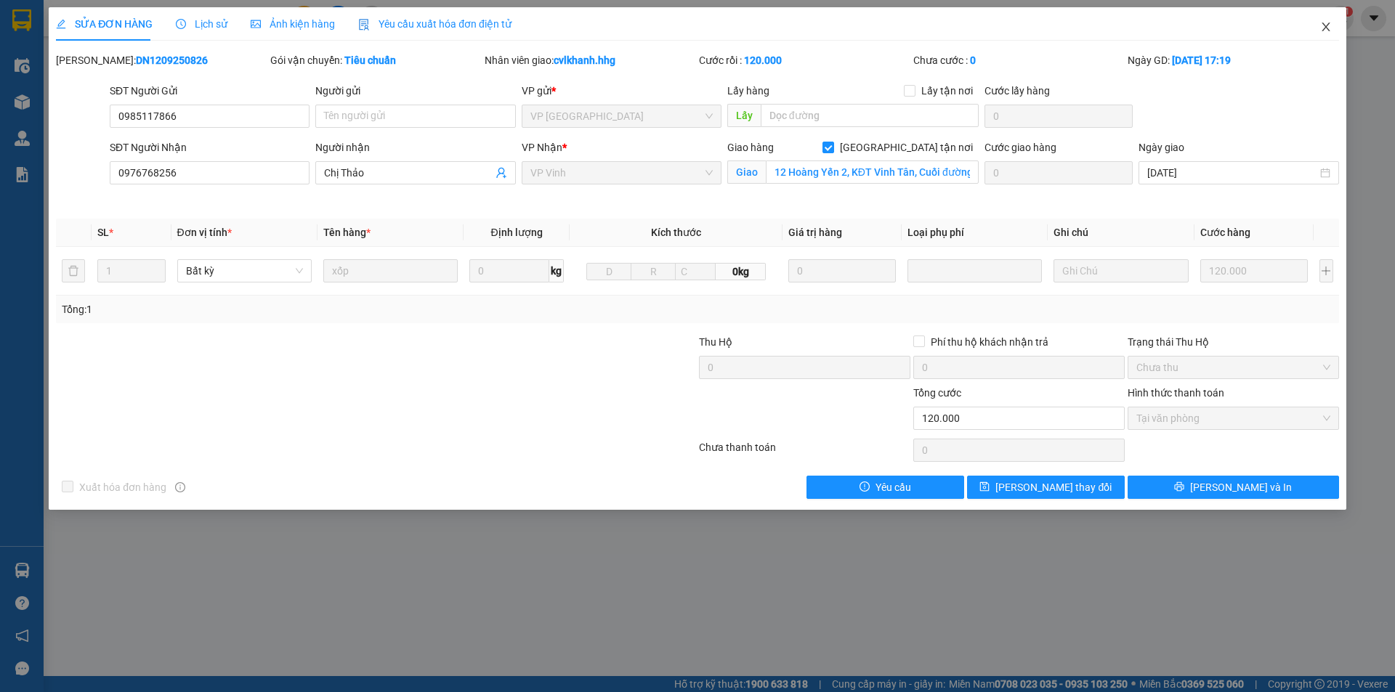
click at [1327, 28] on icon "close" at bounding box center [1326, 27] width 12 height 12
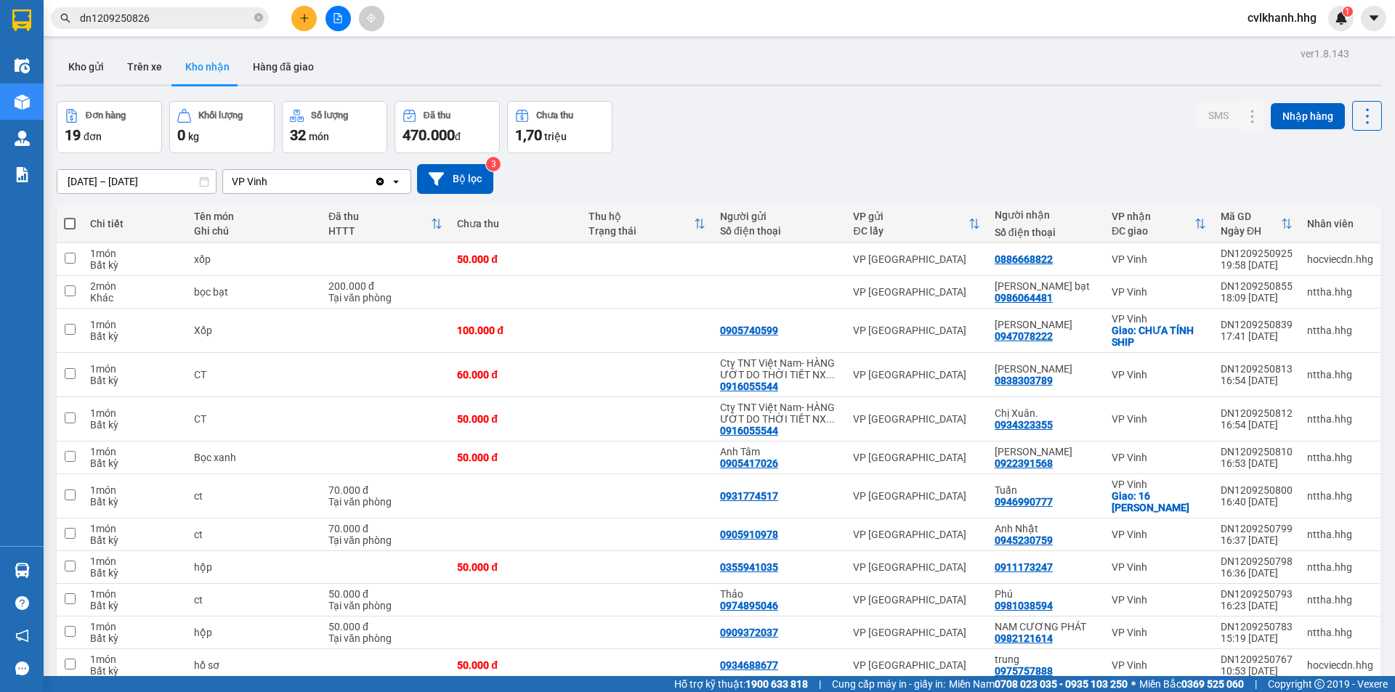
click at [213, 16] on input "dn1209250826" at bounding box center [165, 18] width 171 height 16
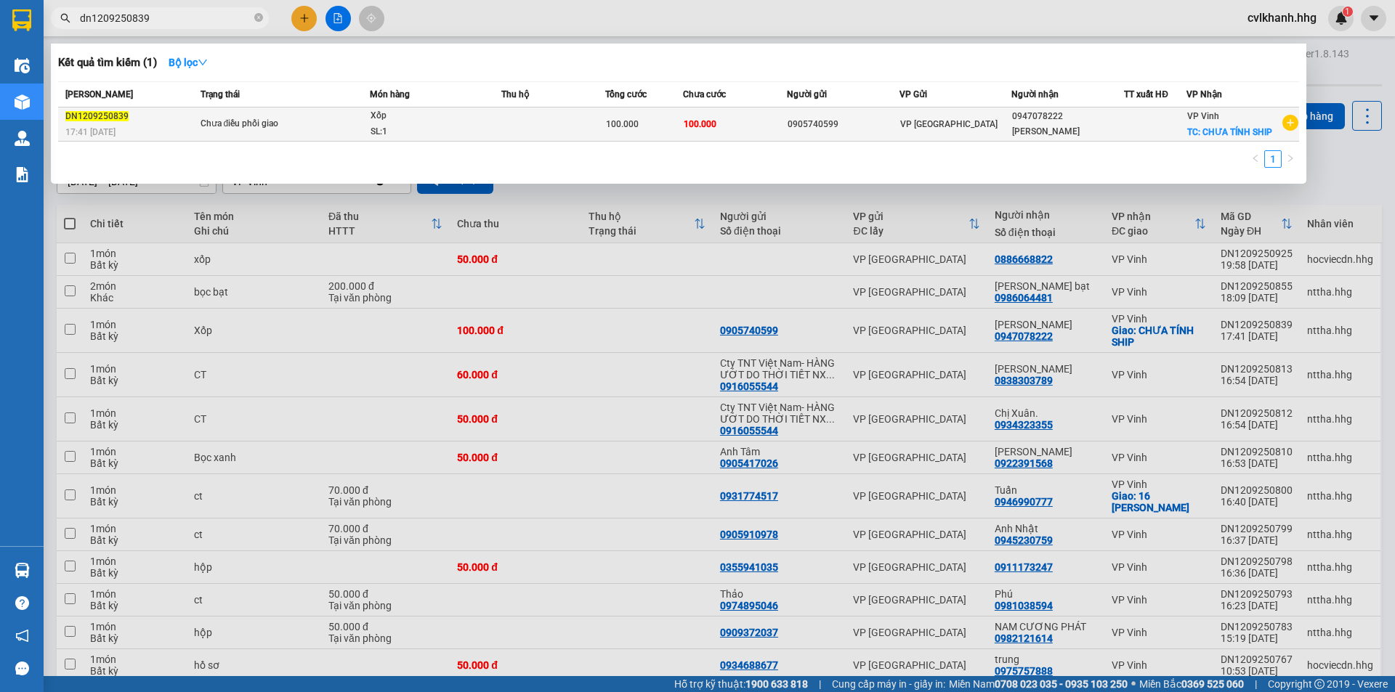
type input "dn1209250839"
click at [249, 126] on div "Chưa điều phối giao" at bounding box center [254, 124] width 109 height 16
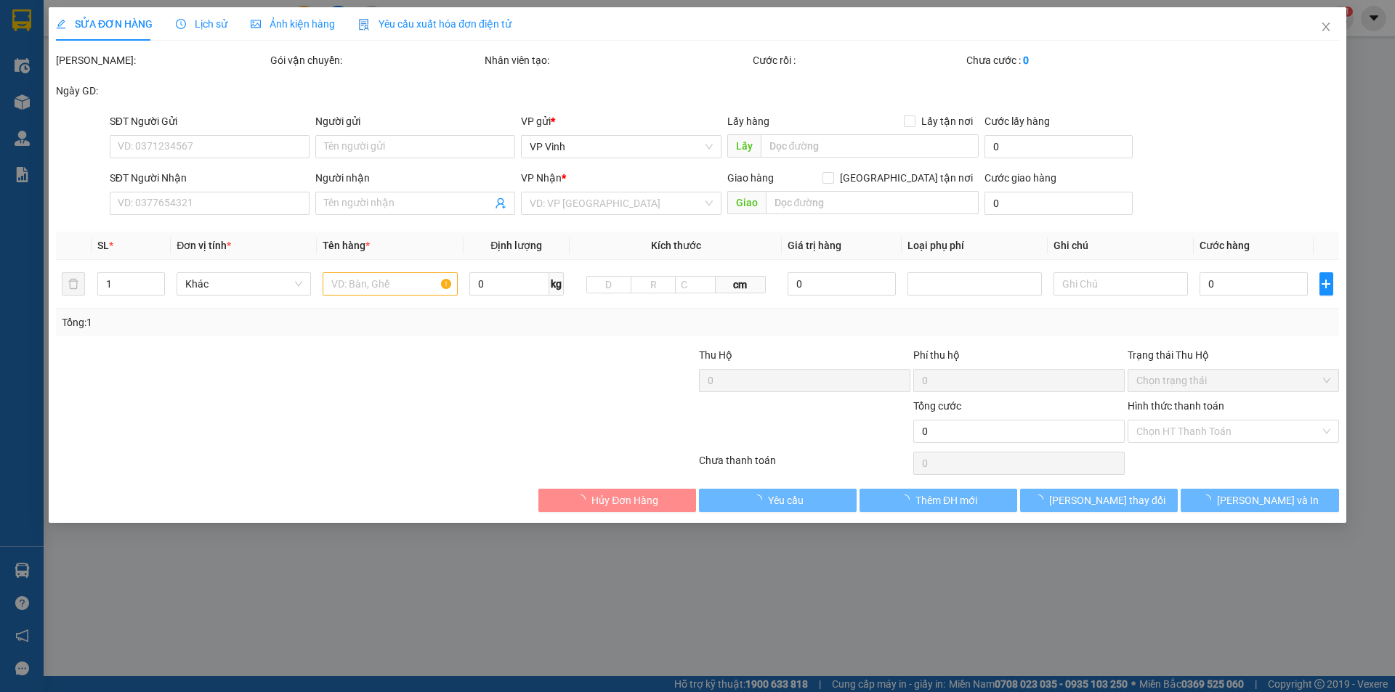
type input "0905740599"
type input "0947078222"
type input "[PERSON_NAME]"
checkbox input "true"
type input "CHƯA TÍNH SHIP"
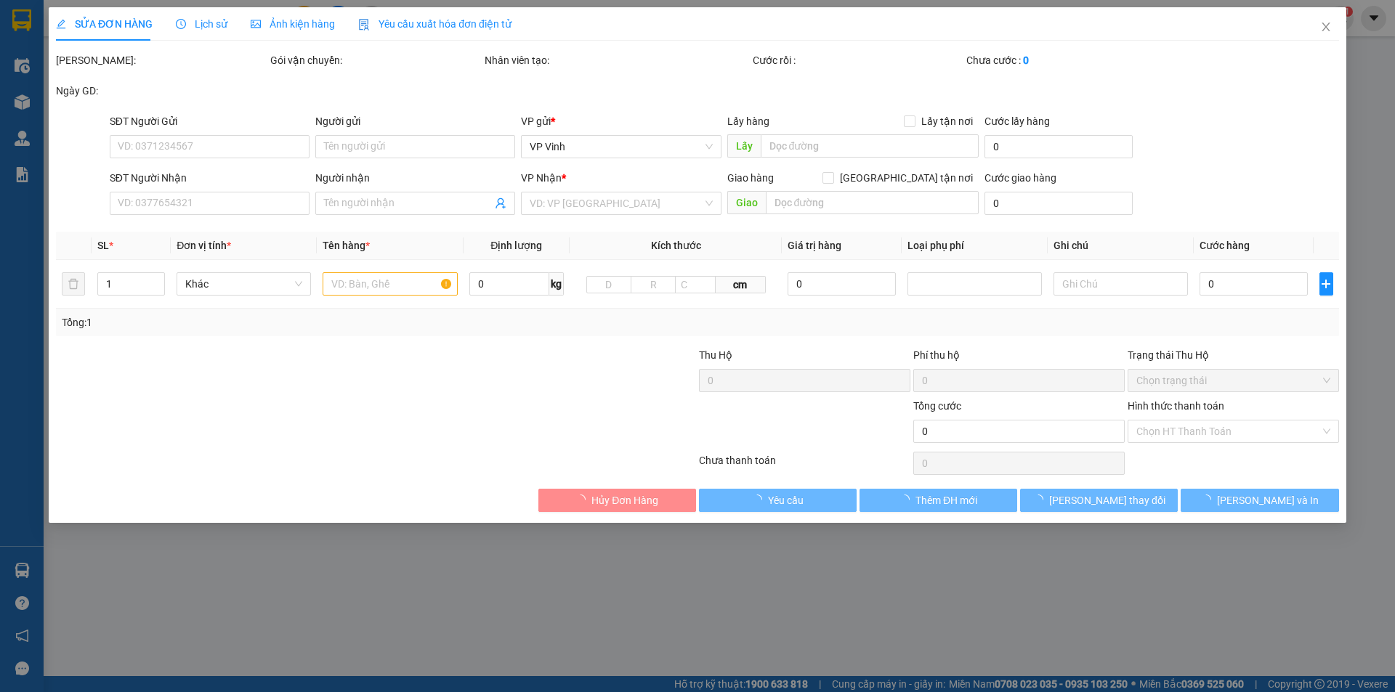
type input "100.000"
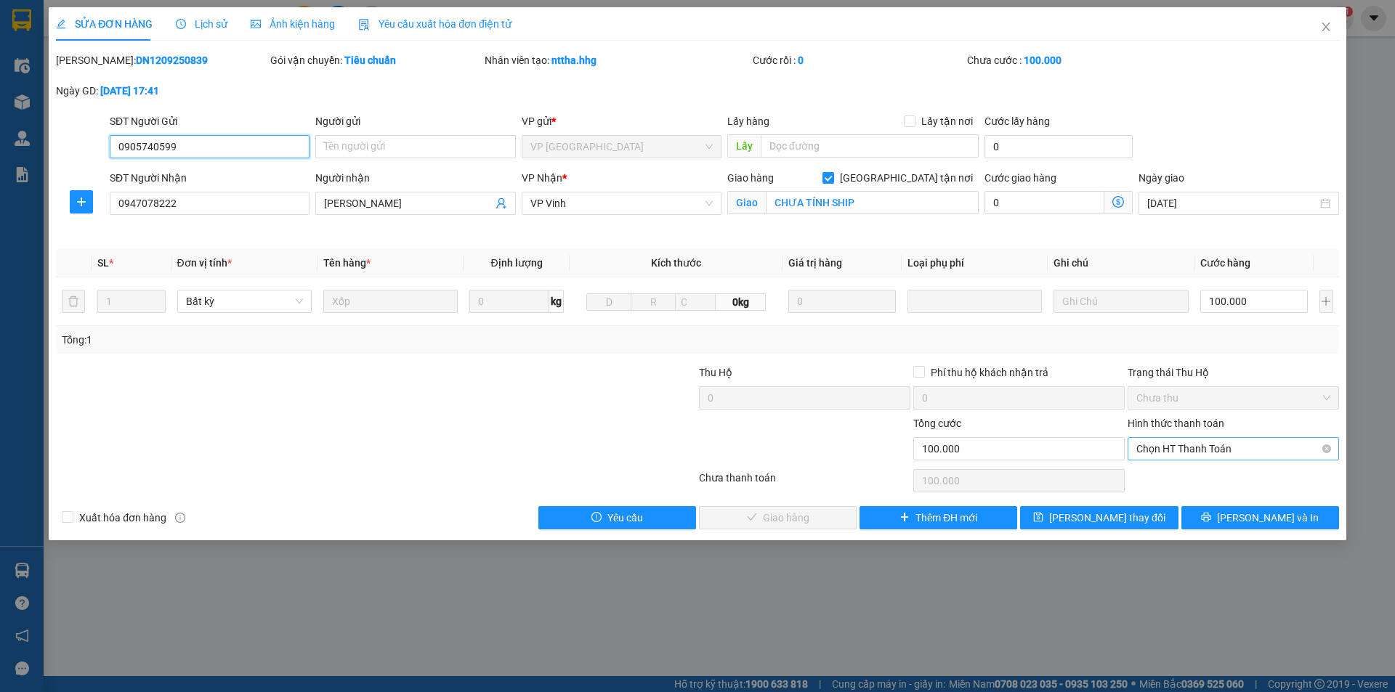
click at [1180, 452] on span "Chọn HT Thanh Toán" at bounding box center [1233, 449] width 194 height 22
click at [1156, 477] on div "Tại văn phòng" at bounding box center [1233, 478] width 194 height 16
type input "0"
click at [784, 511] on span "[PERSON_NAME] và Giao hàng" at bounding box center [795, 518] width 139 height 16
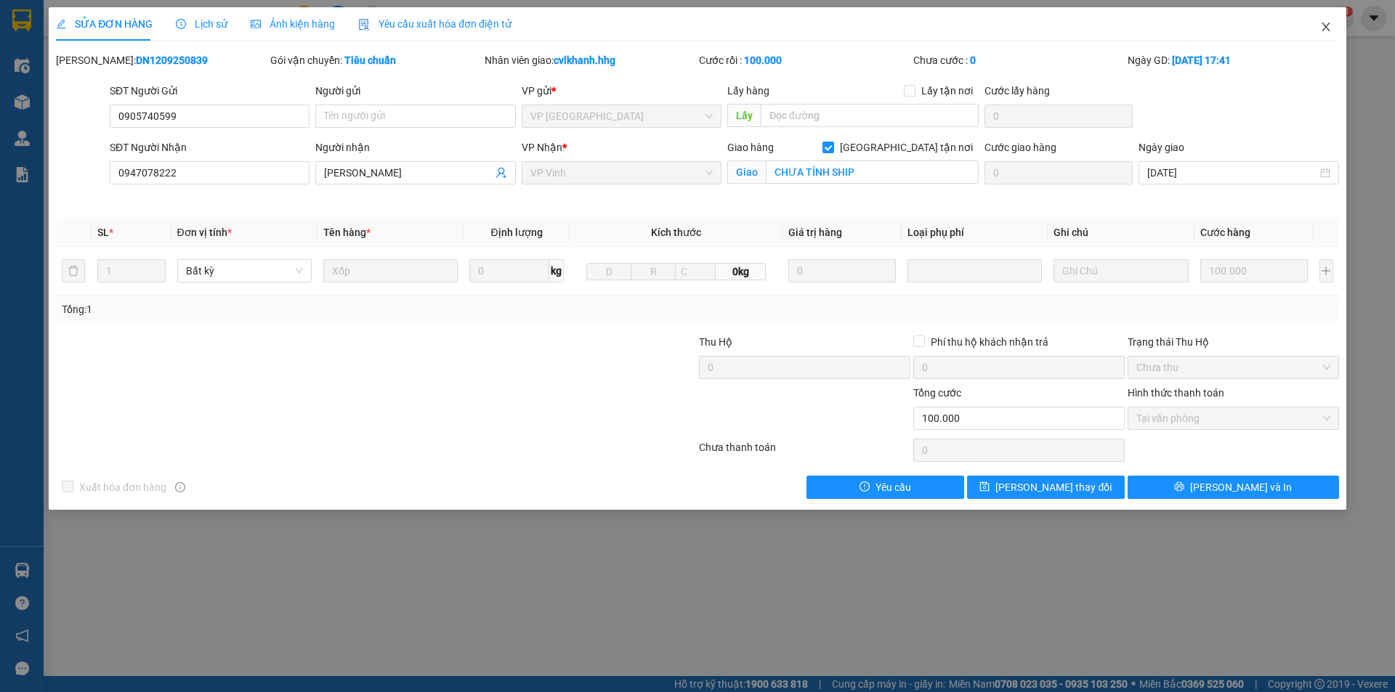
click at [1335, 25] on span "Close" at bounding box center [1325, 27] width 41 height 41
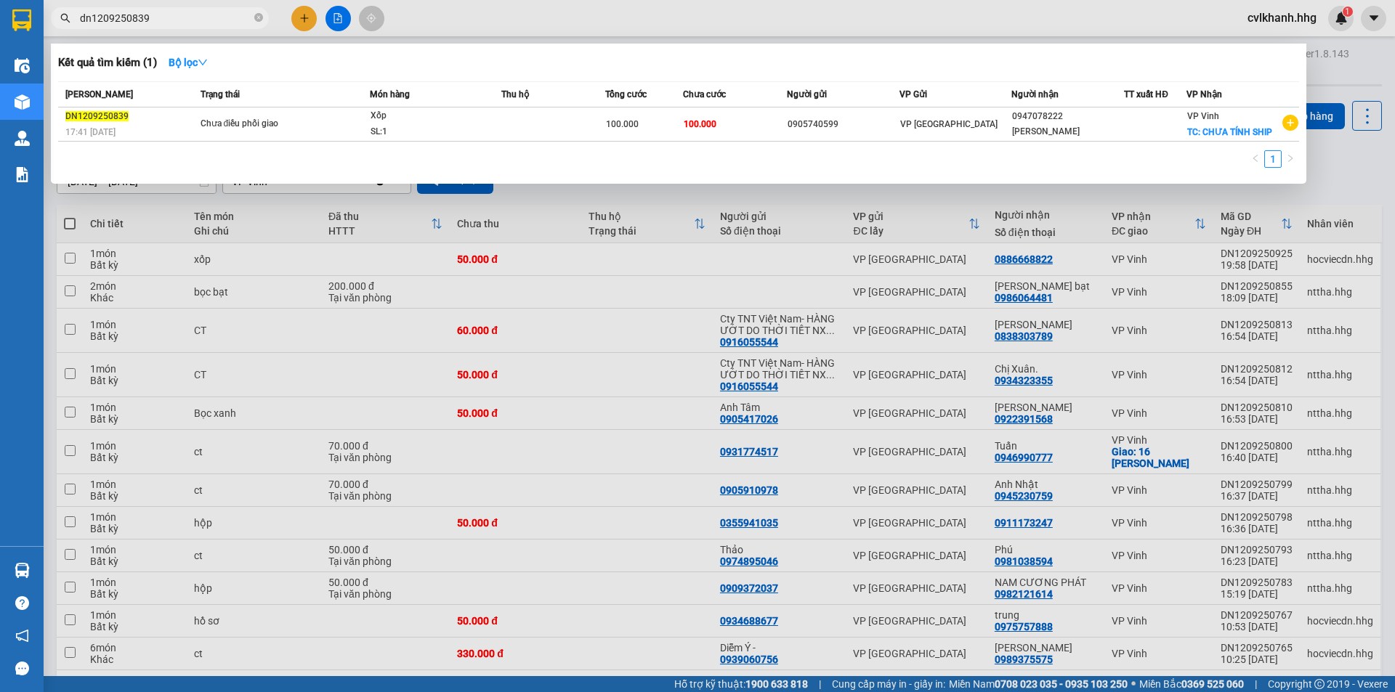
click at [175, 23] on input "dn1209250839" at bounding box center [165, 18] width 171 height 16
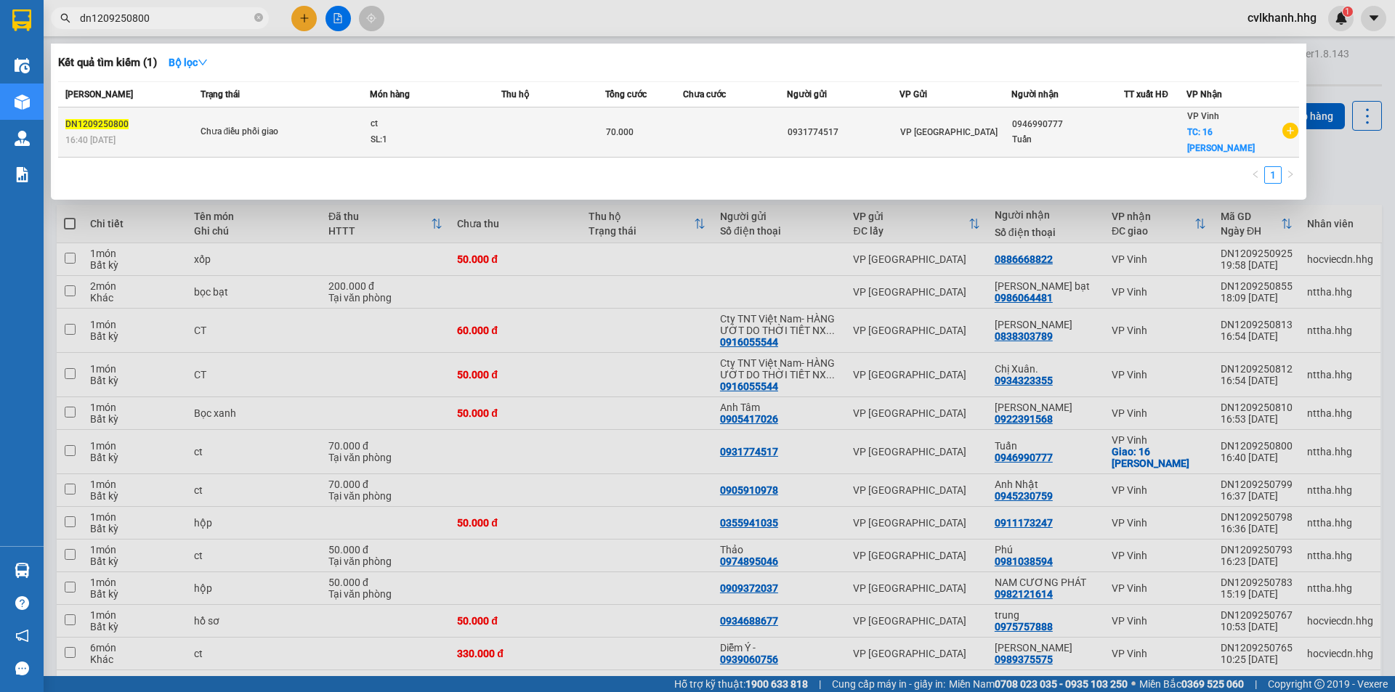
type input "dn1209250800"
click at [239, 141] on td "Chưa điều phối giao" at bounding box center [283, 133] width 173 height 50
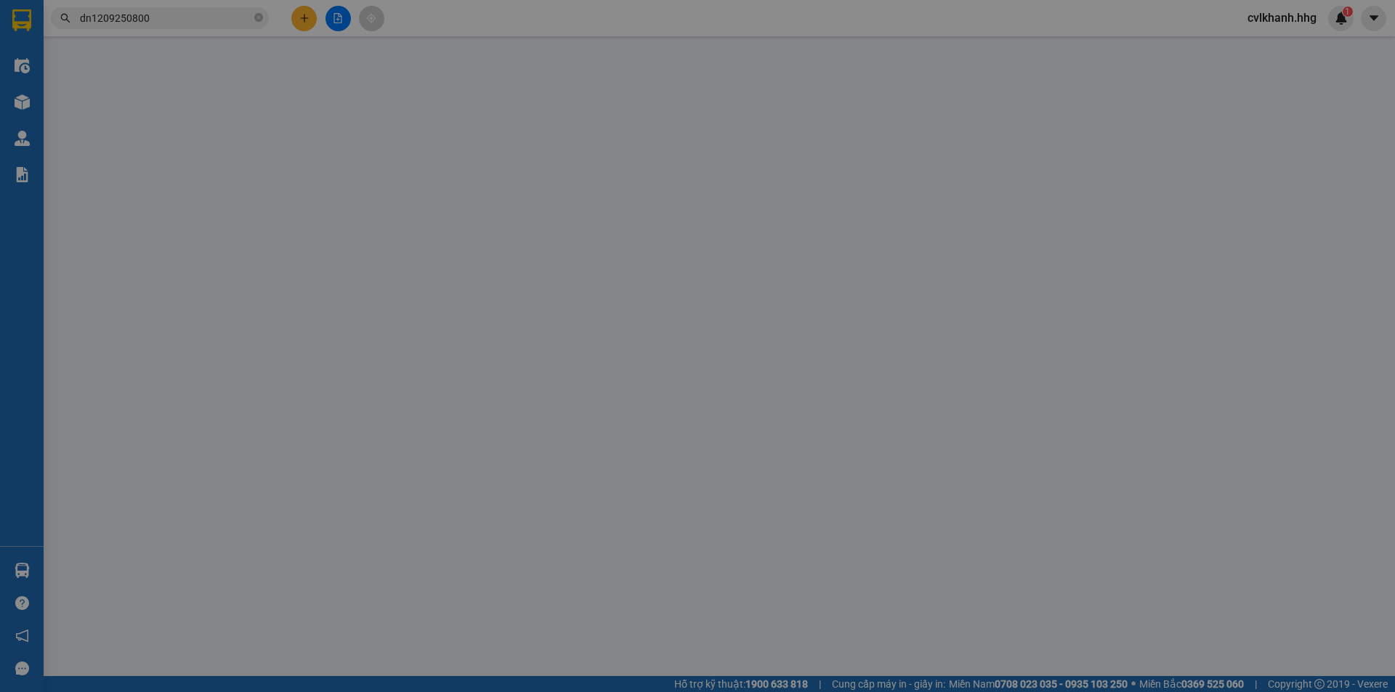
type input "0931774517"
type input "0946990777"
type input "Tuấn"
checkbox input "true"
type input "16 [PERSON_NAME]"
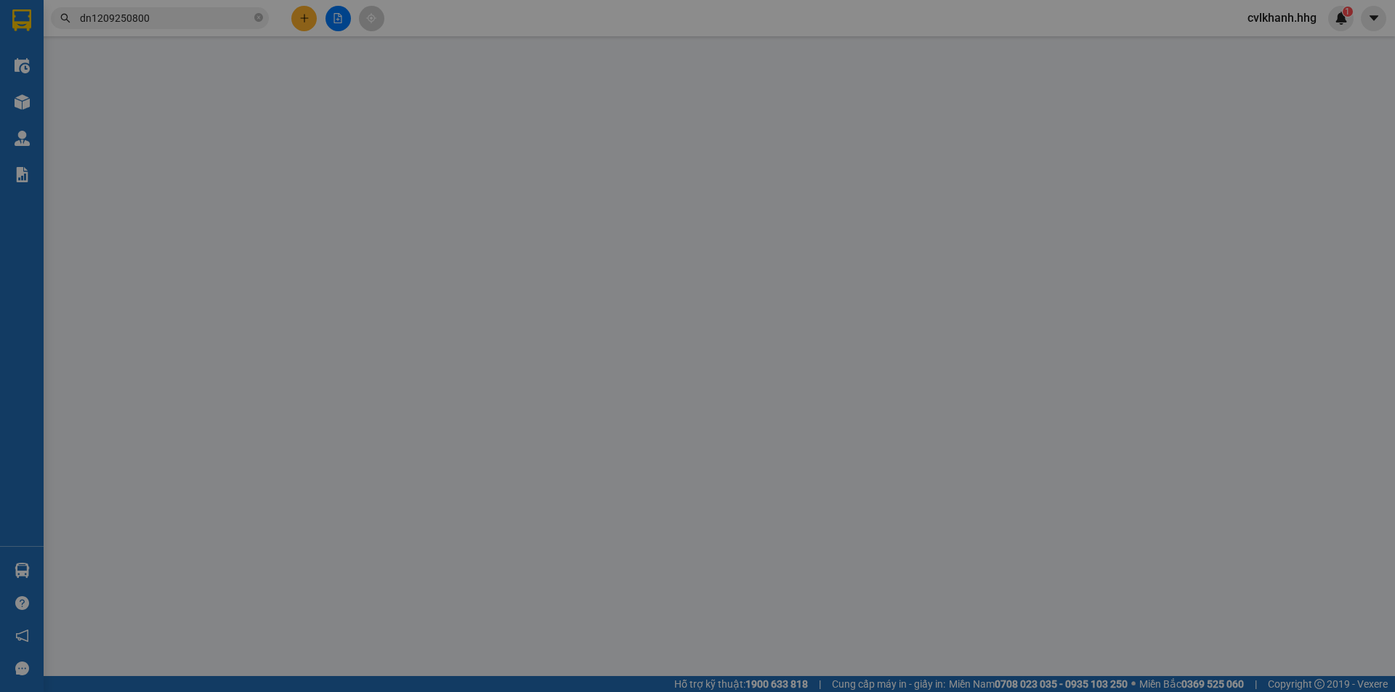
type input "70.000"
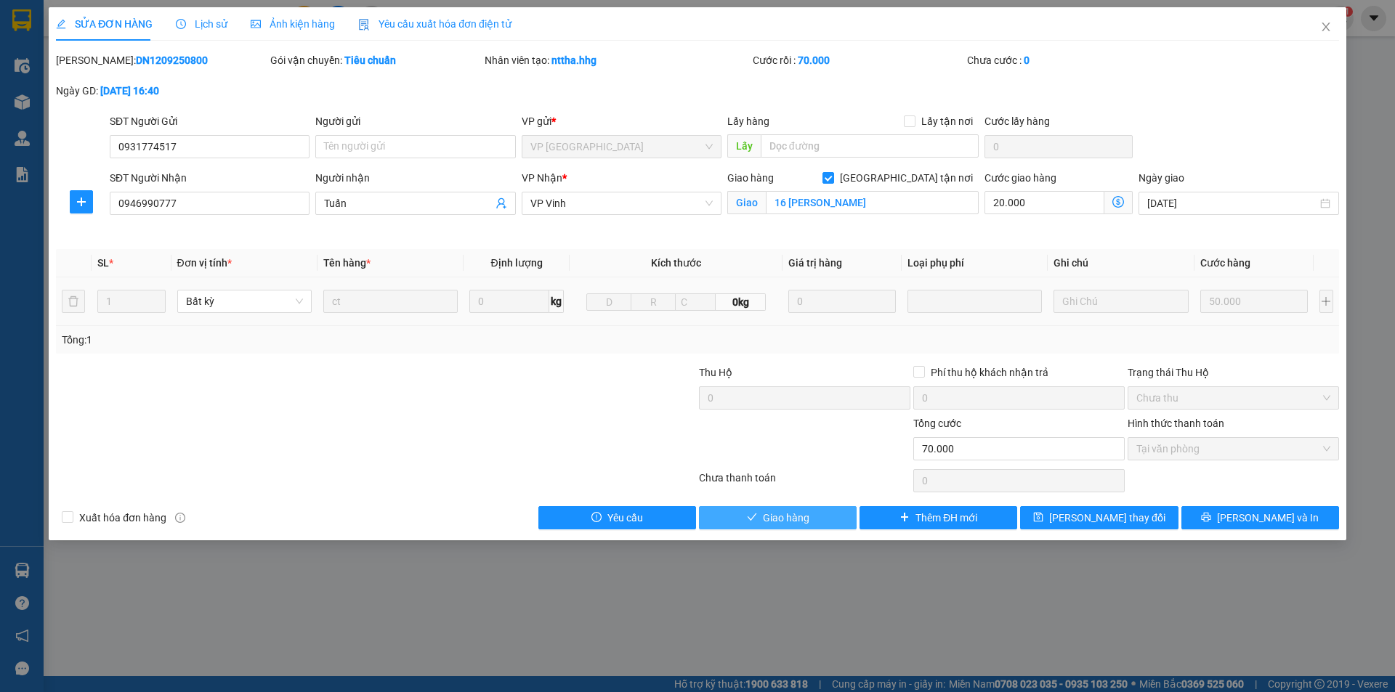
click at [802, 521] on span "Giao hàng" at bounding box center [786, 518] width 46 height 16
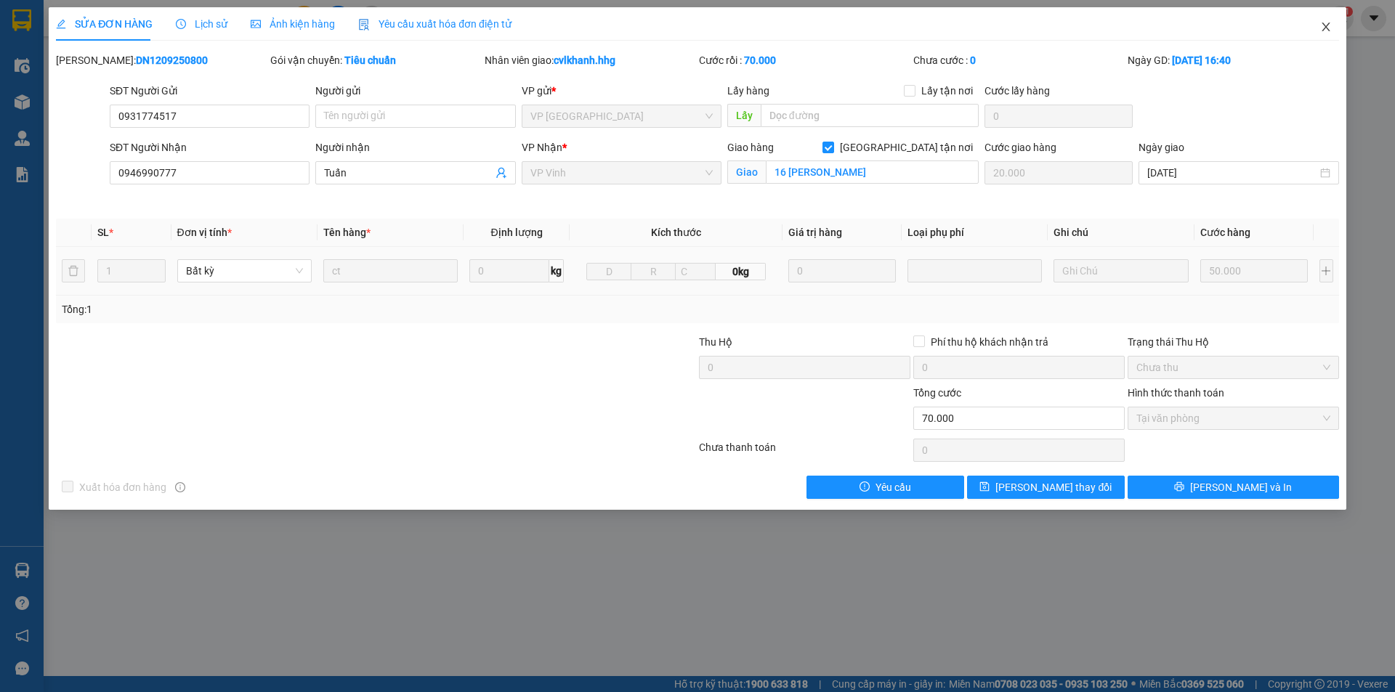
click at [1326, 28] on icon "close" at bounding box center [1325, 27] width 8 height 9
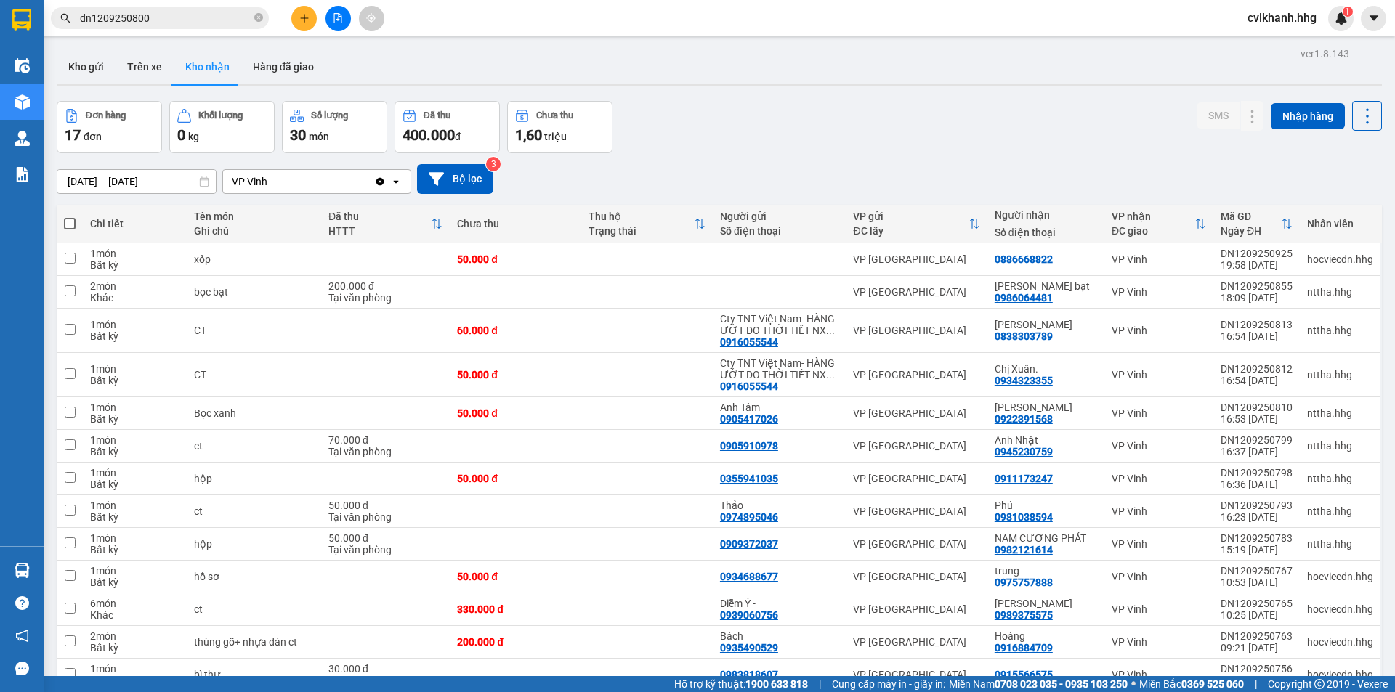
click at [166, 17] on input "dn1209250800" at bounding box center [165, 18] width 171 height 16
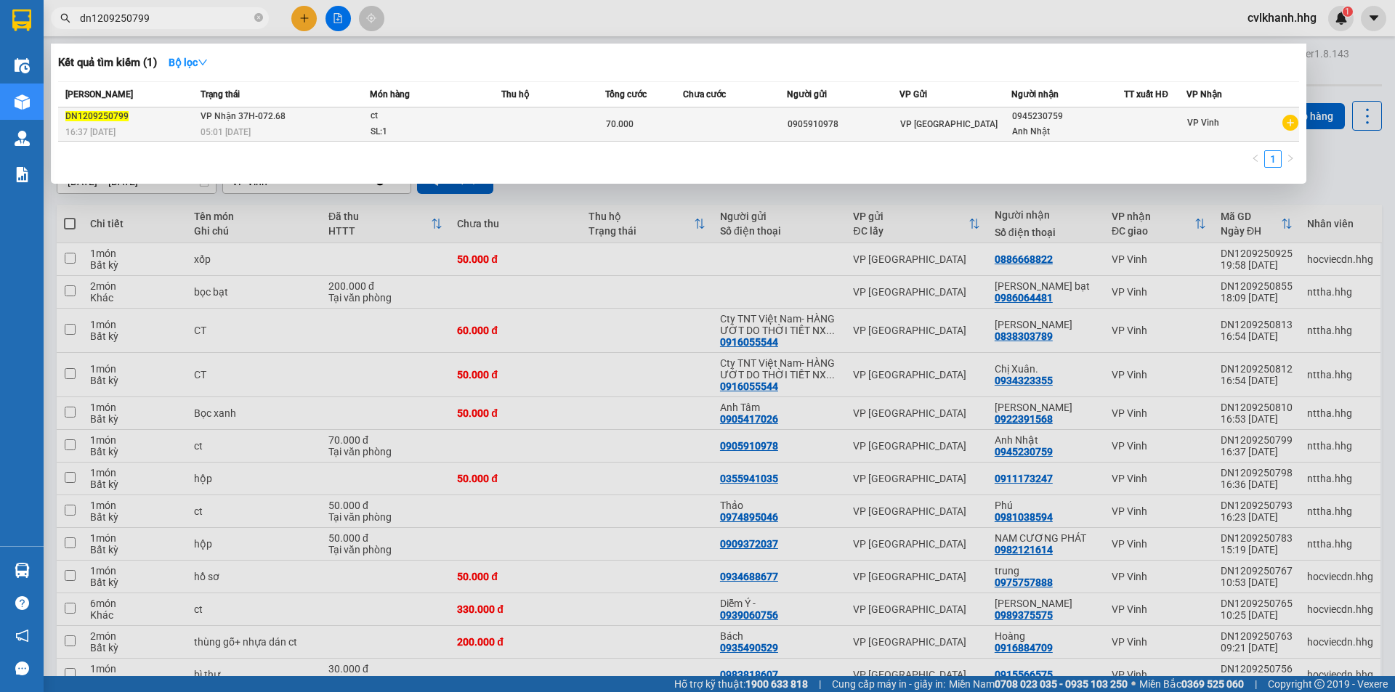
type input "dn1209250799"
click at [285, 119] on td "VP Nhận 37H-072.68 05:01 [DATE]" at bounding box center [283, 125] width 173 height 34
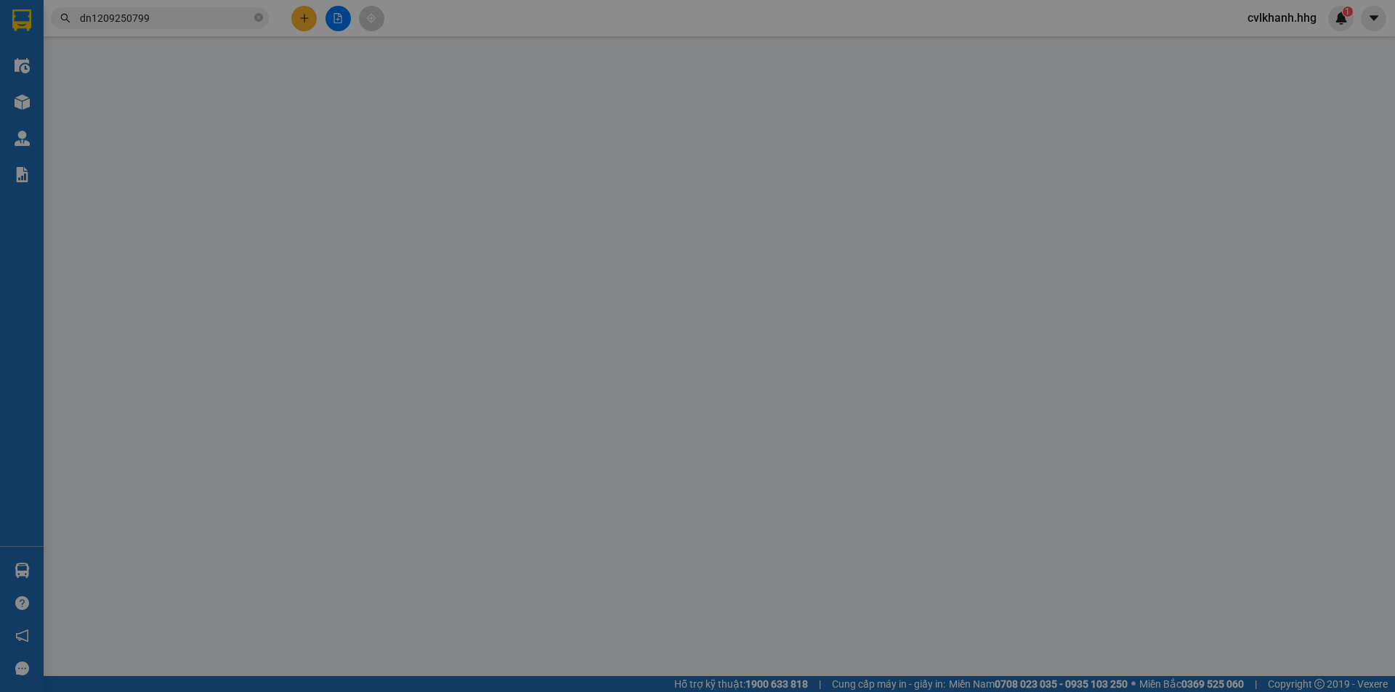
type input "0905910978"
type input "0945230759"
type input "Anh Nhật"
type input "70.000"
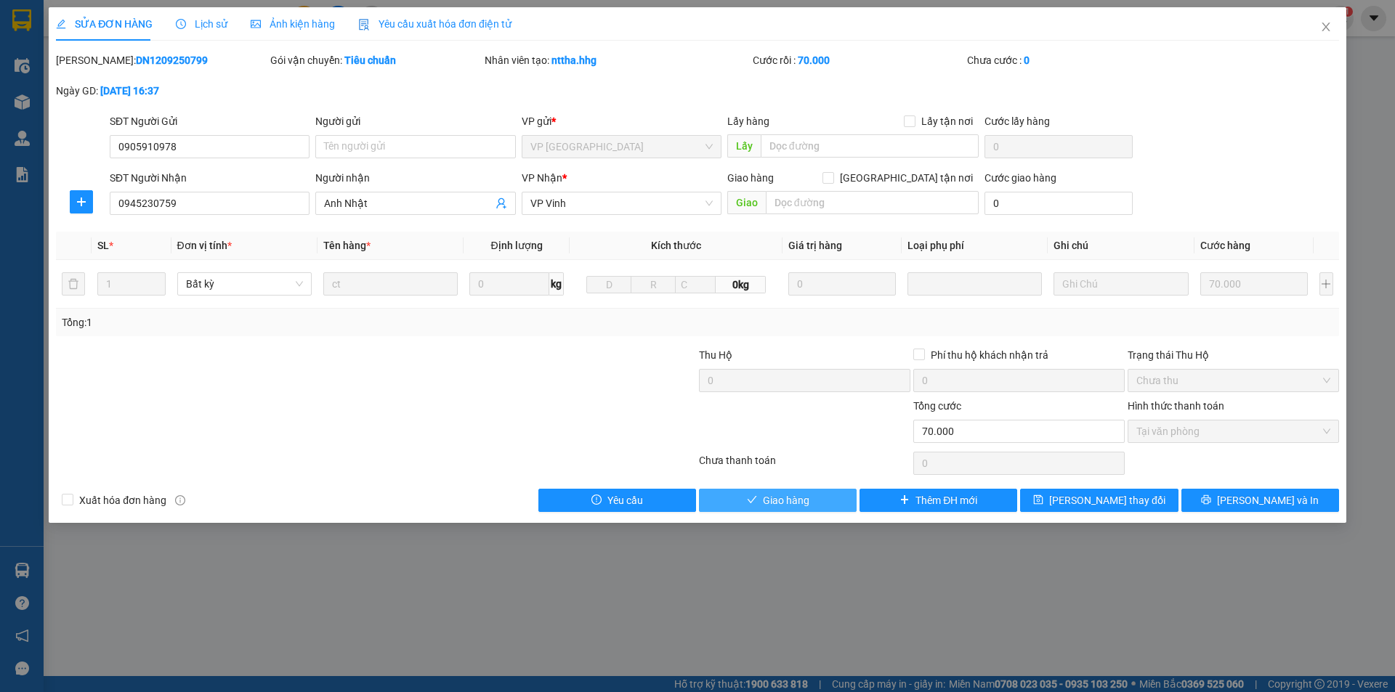
click at [763, 507] on span "Giao hàng" at bounding box center [786, 501] width 46 height 16
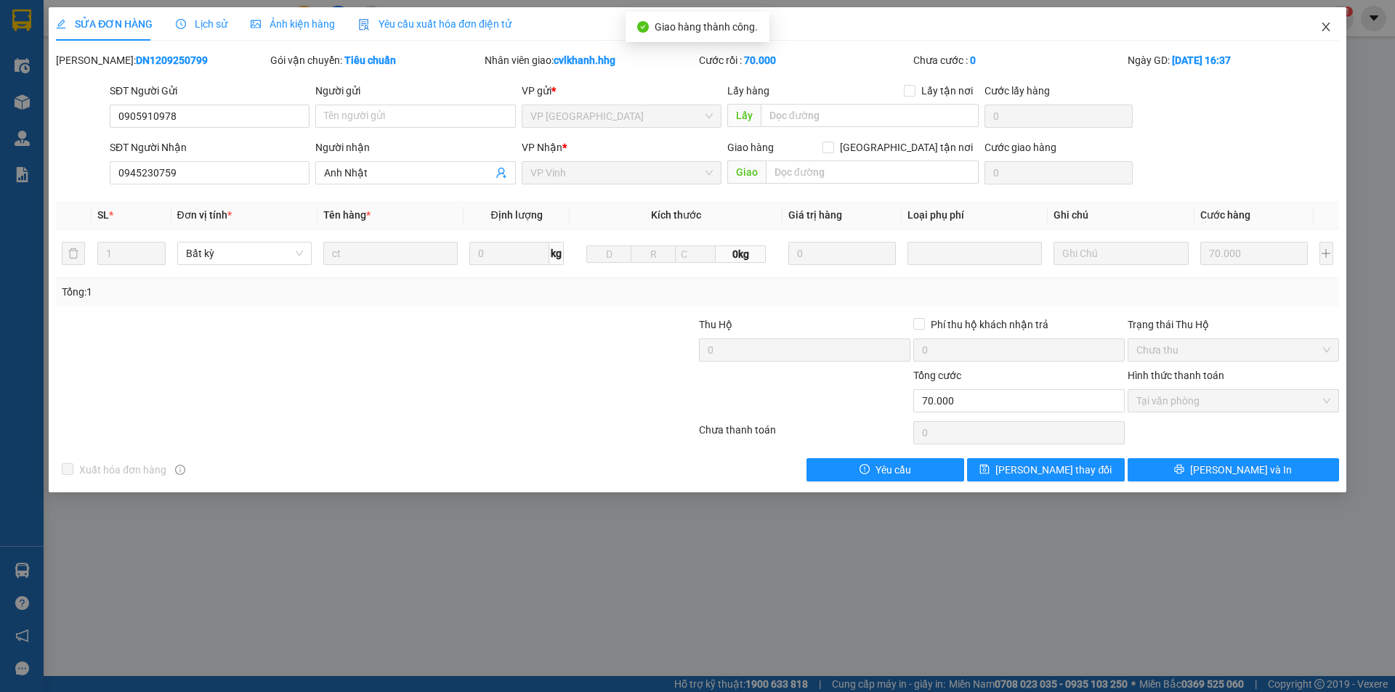
click at [1325, 28] on icon "close" at bounding box center [1325, 27] width 8 height 9
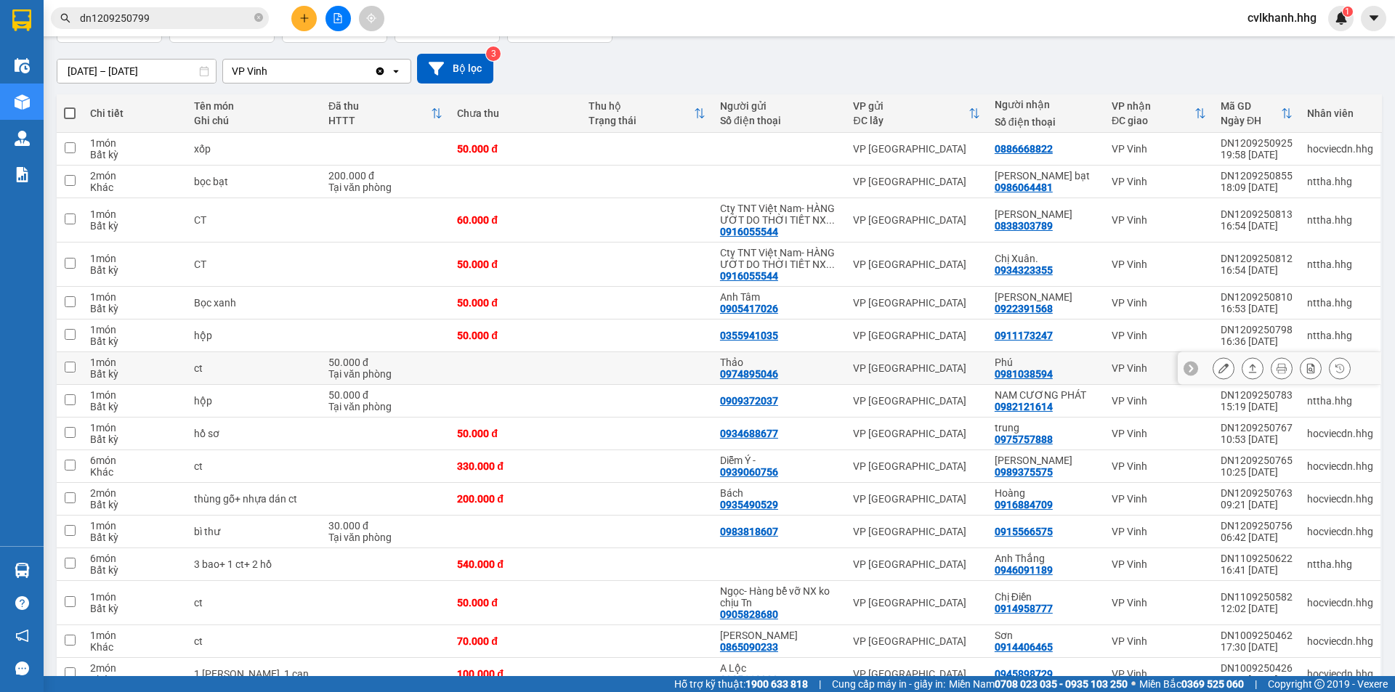
scroll to position [39, 0]
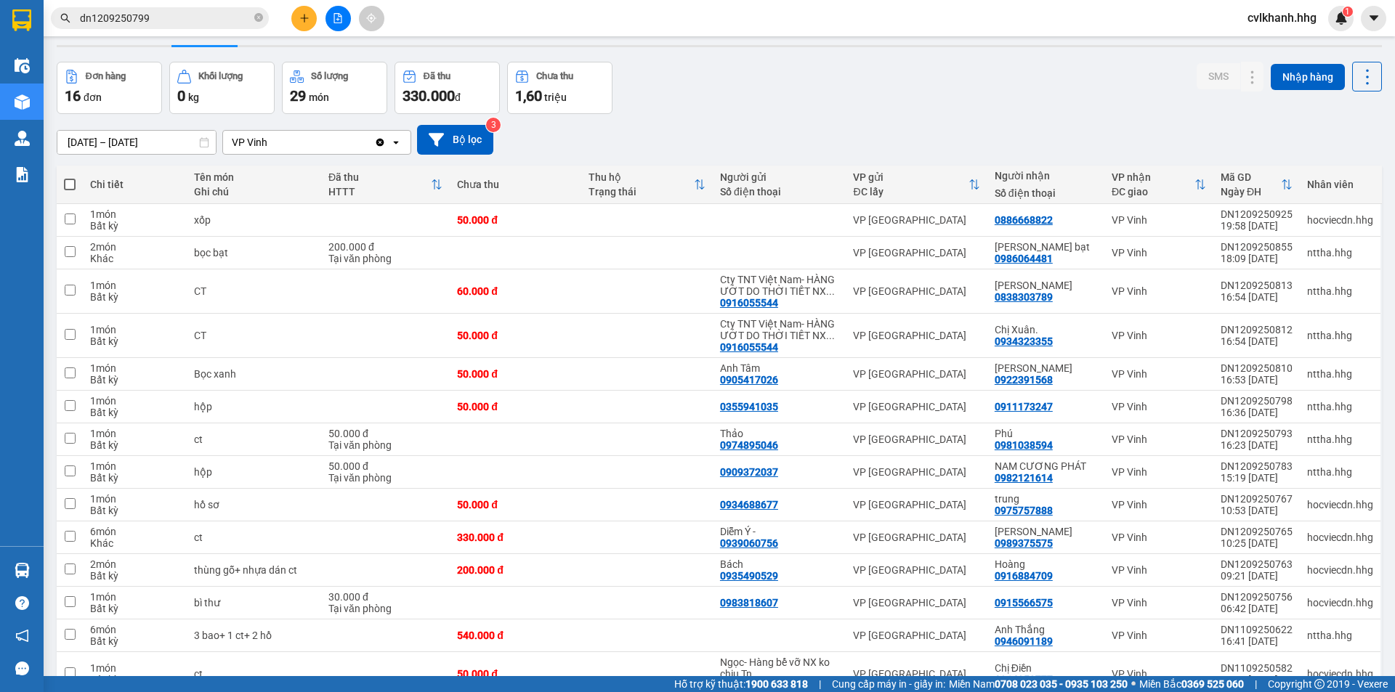
click at [169, 140] on input "[DATE] – [DATE]" at bounding box center [136, 142] width 158 height 23
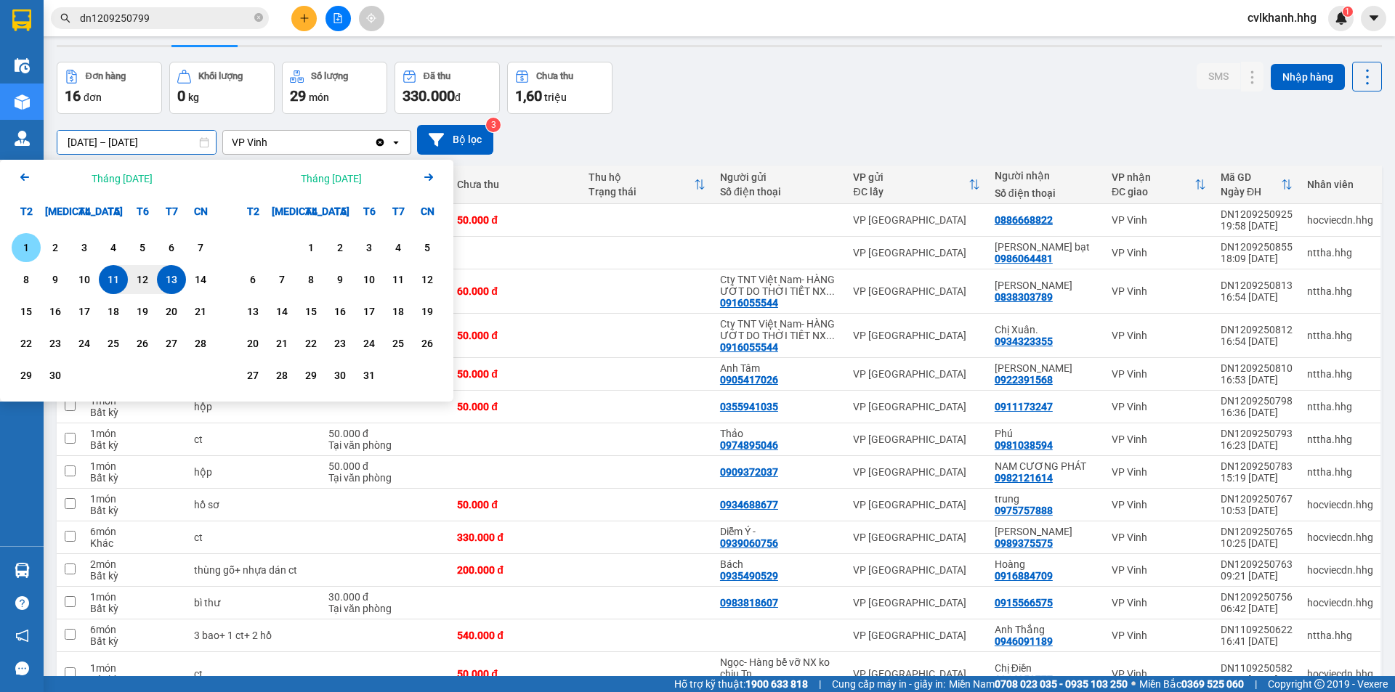
click at [24, 246] on div "1" at bounding box center [26, 247] width 20 height 17
click at [179, 282] on div "13" at bounding box center [171, 279] width 20 height 17
type input "[DATE] – [DATE]"
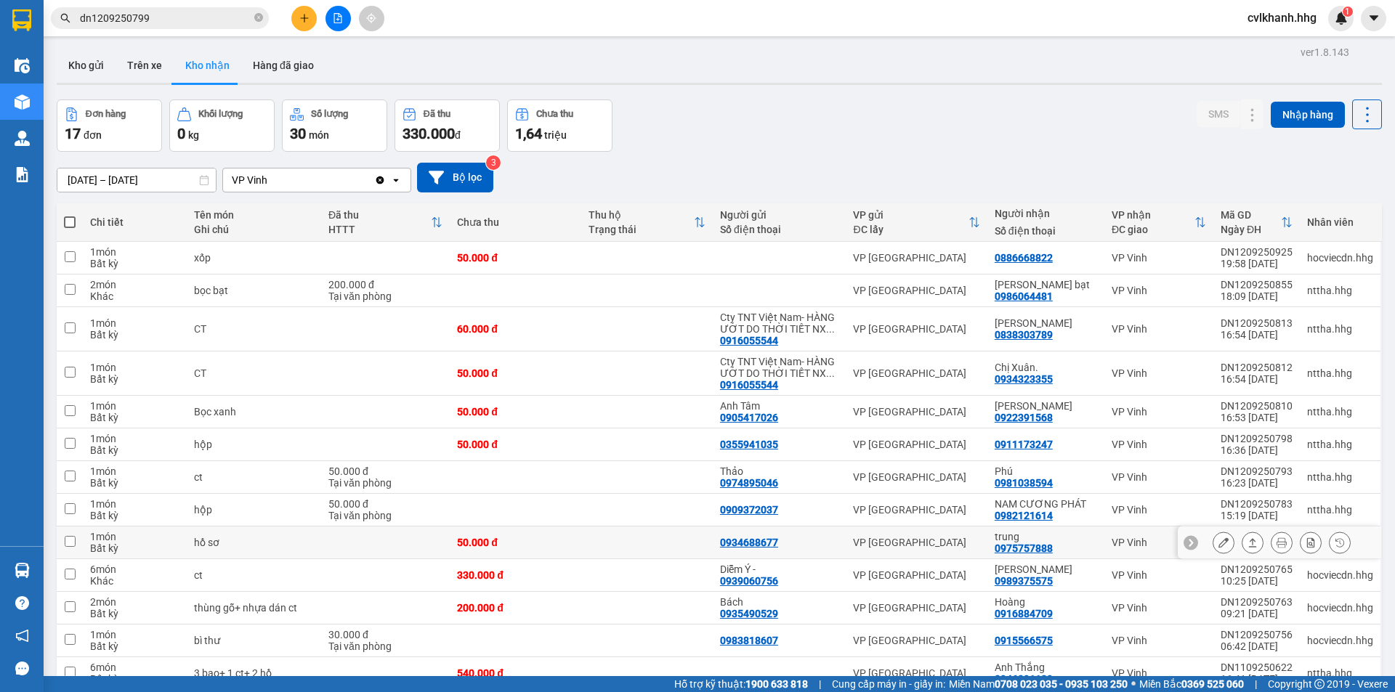
scroll to position [0, 0]
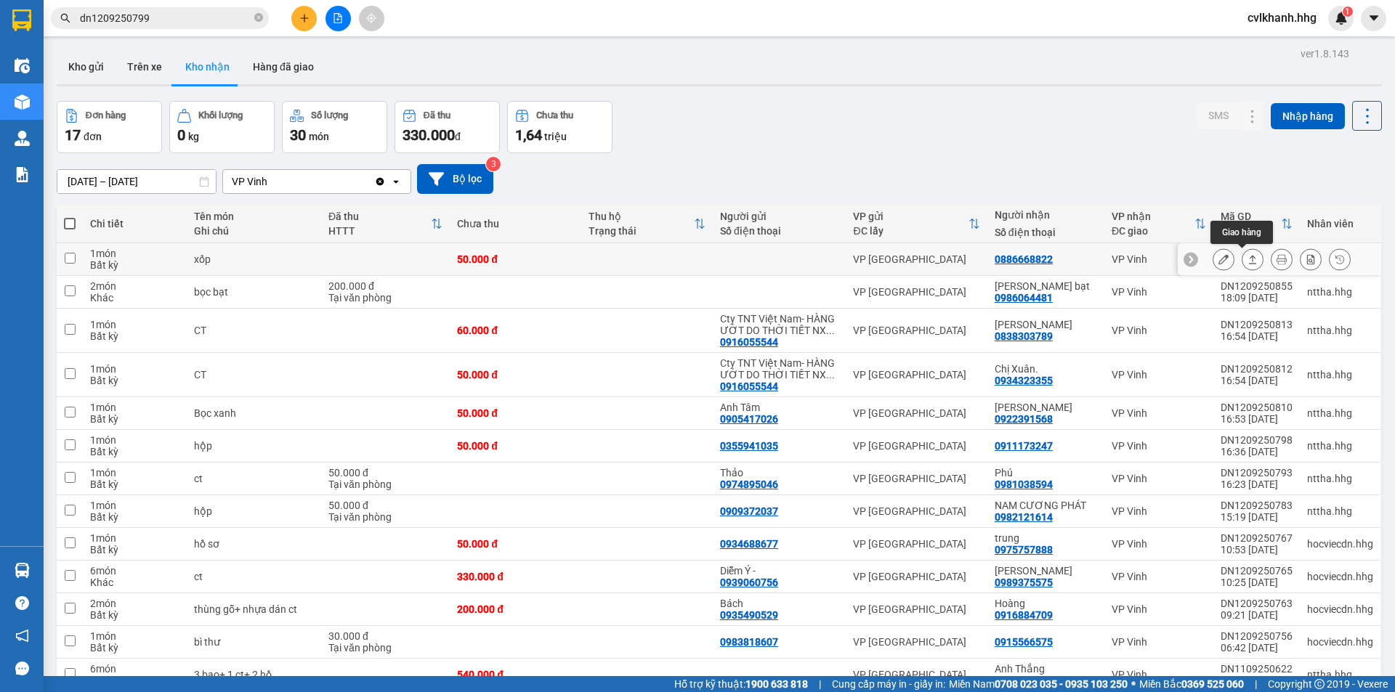
click at [1247, 259] on icon at bounding box center [1252, 259] width 10 height 10
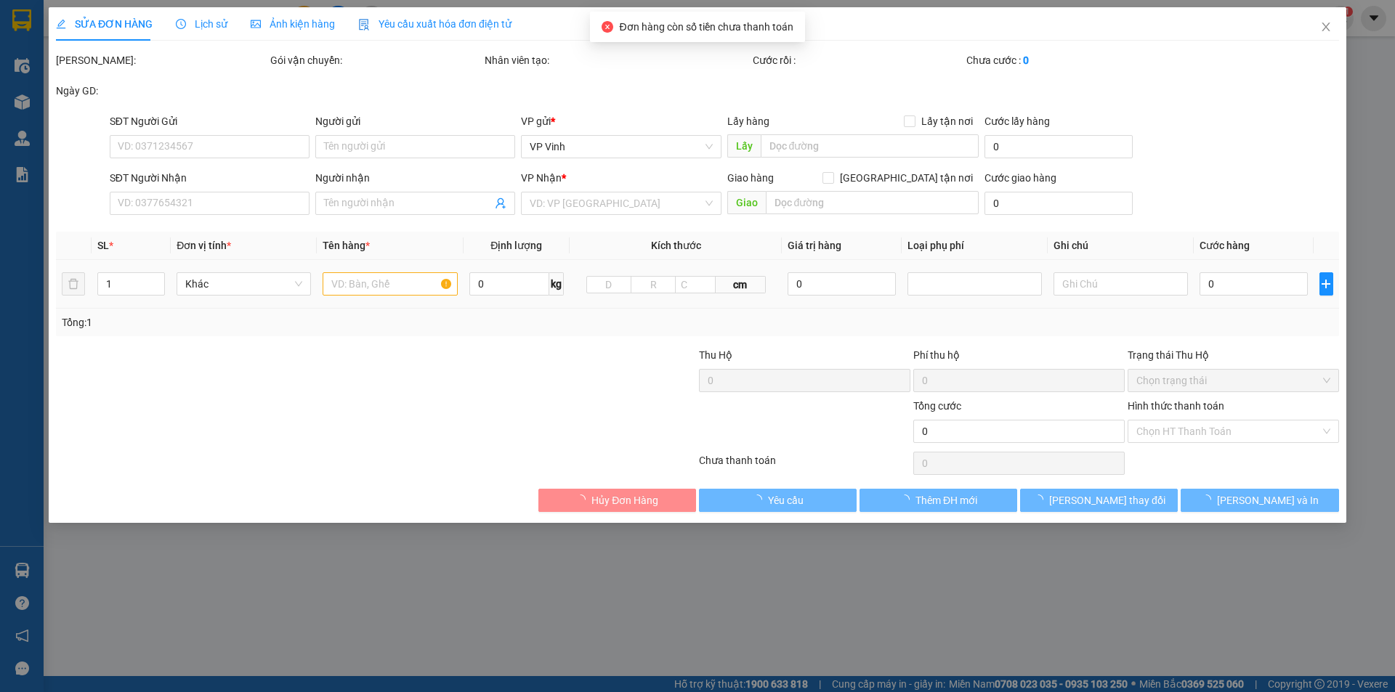
type input "0886668822"
type input "50.000"
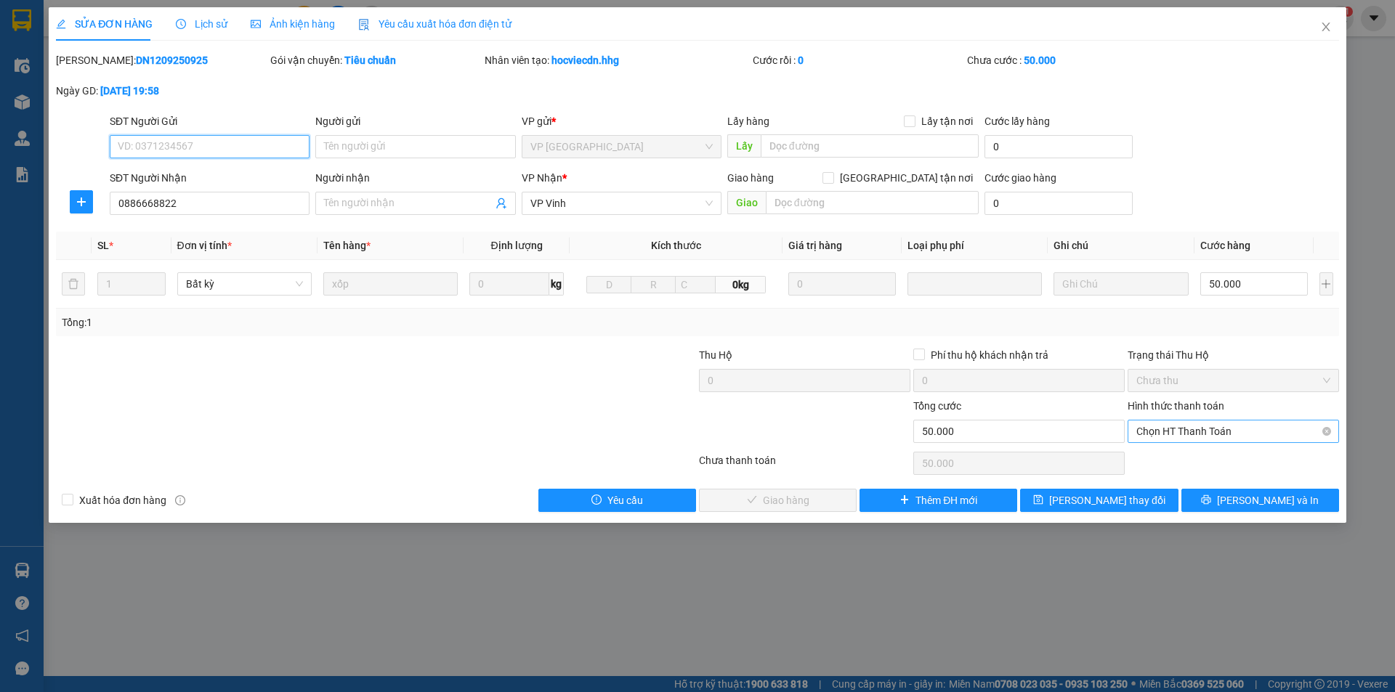
click at [1186, 431] on span "Chọn HT Thanh Toán" at bounding box center [1233, 432] width 194 height 22
click at [1167, 457] on div "Tại văn phòng" at bounding box center [1233, 461] width 194 height 16
type input "0"
click at [761, 500] on span "[PERSON_NAME] và Giao hàng" at bounding box center [795, 501] width 139 height 16
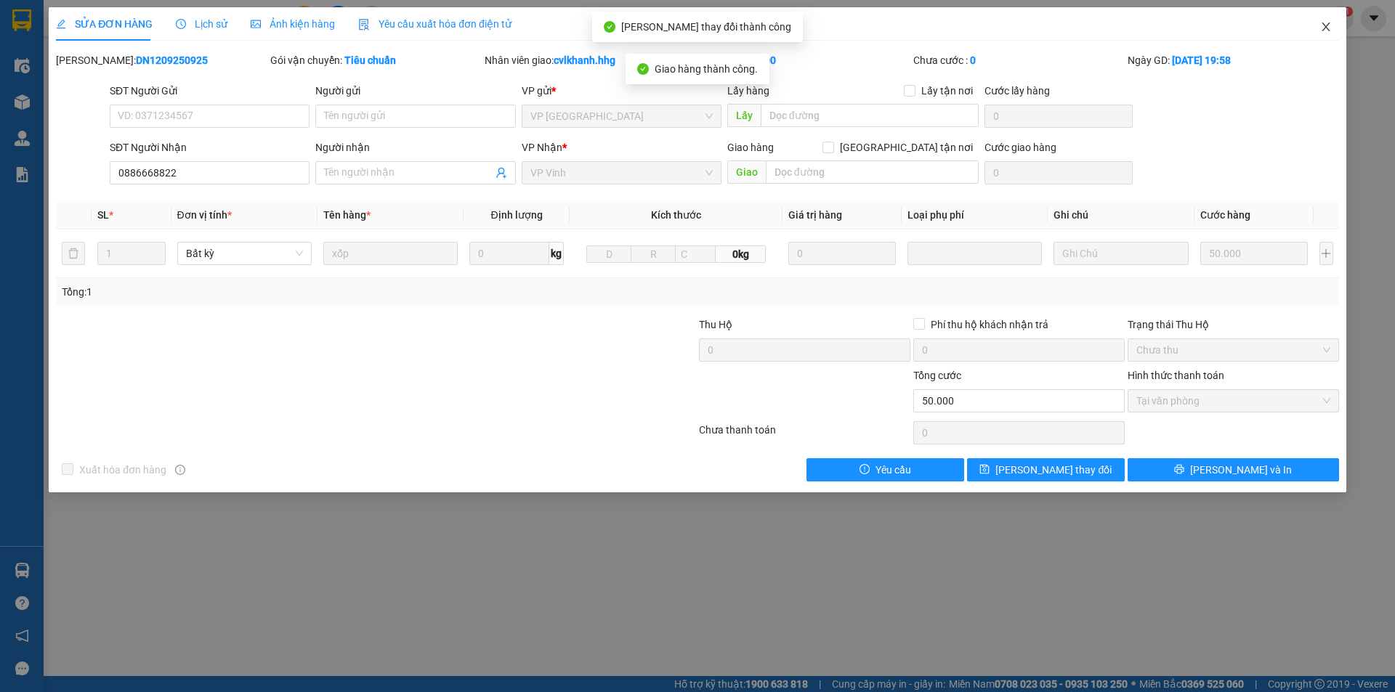
click at [1325, 22] on icon "close" at bounding box center [1326, 27] width 12 height 12
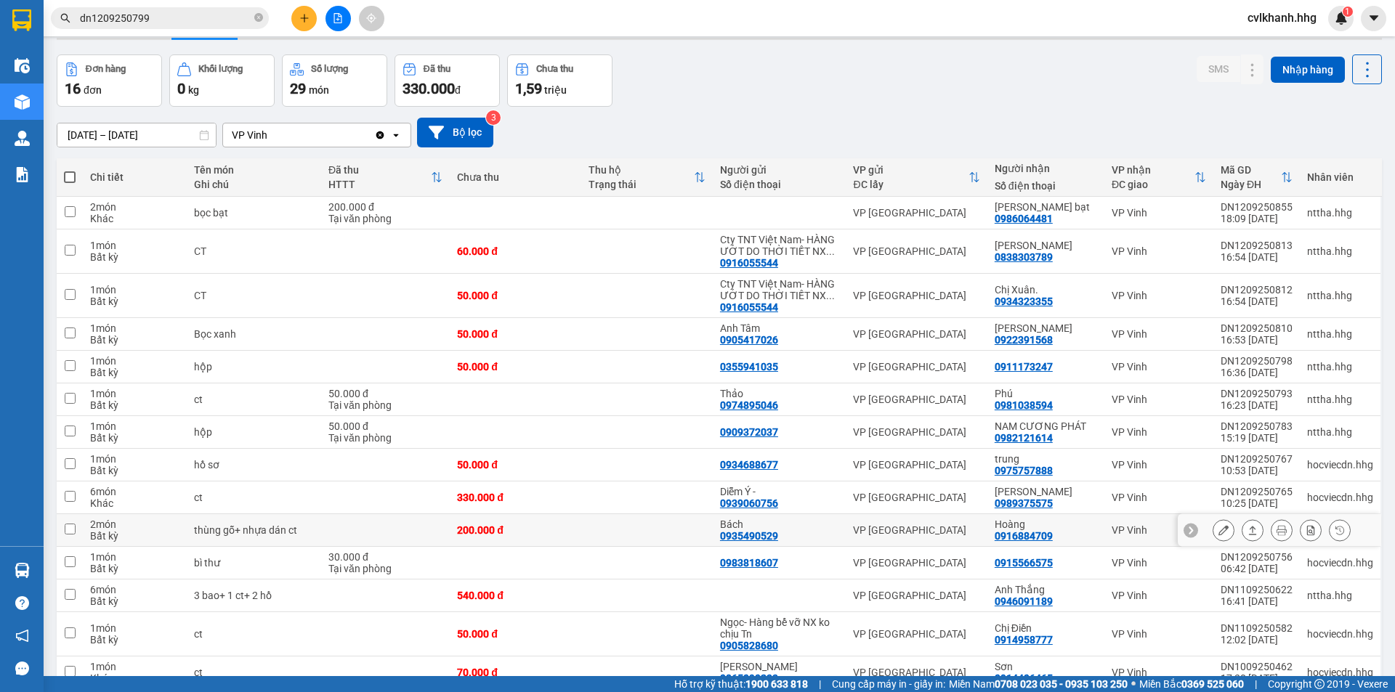
scroll to position [73, 0]
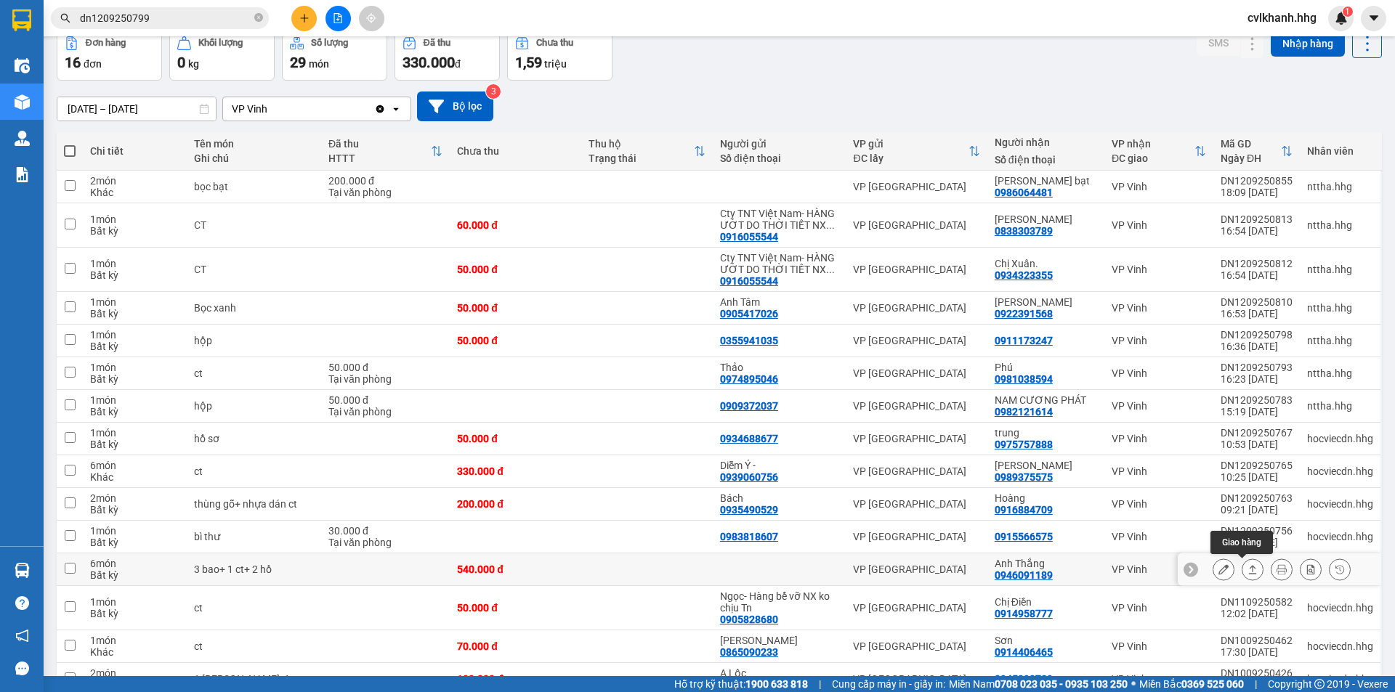
click at [1242, 564] on button at bounding box center [1252, 569] width 20 height 25
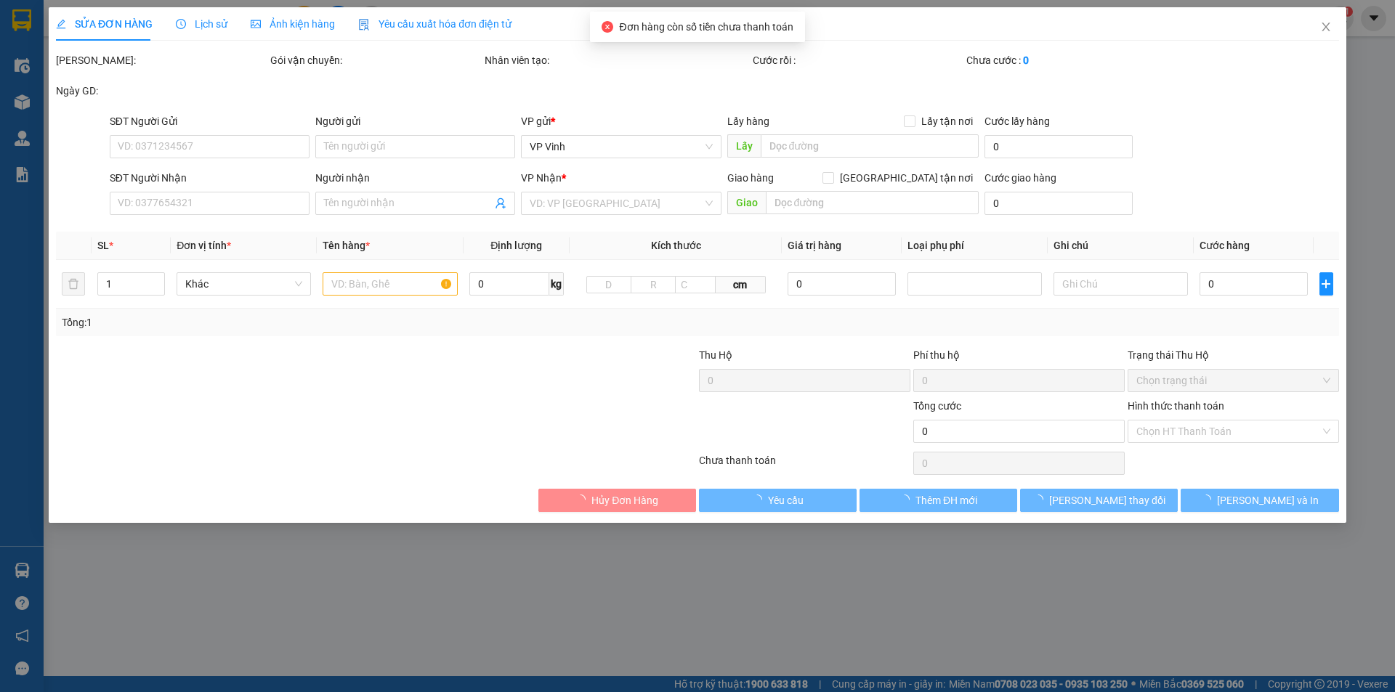
type input "0946091189"
type input "Anh Thắng"
type input "540.000"
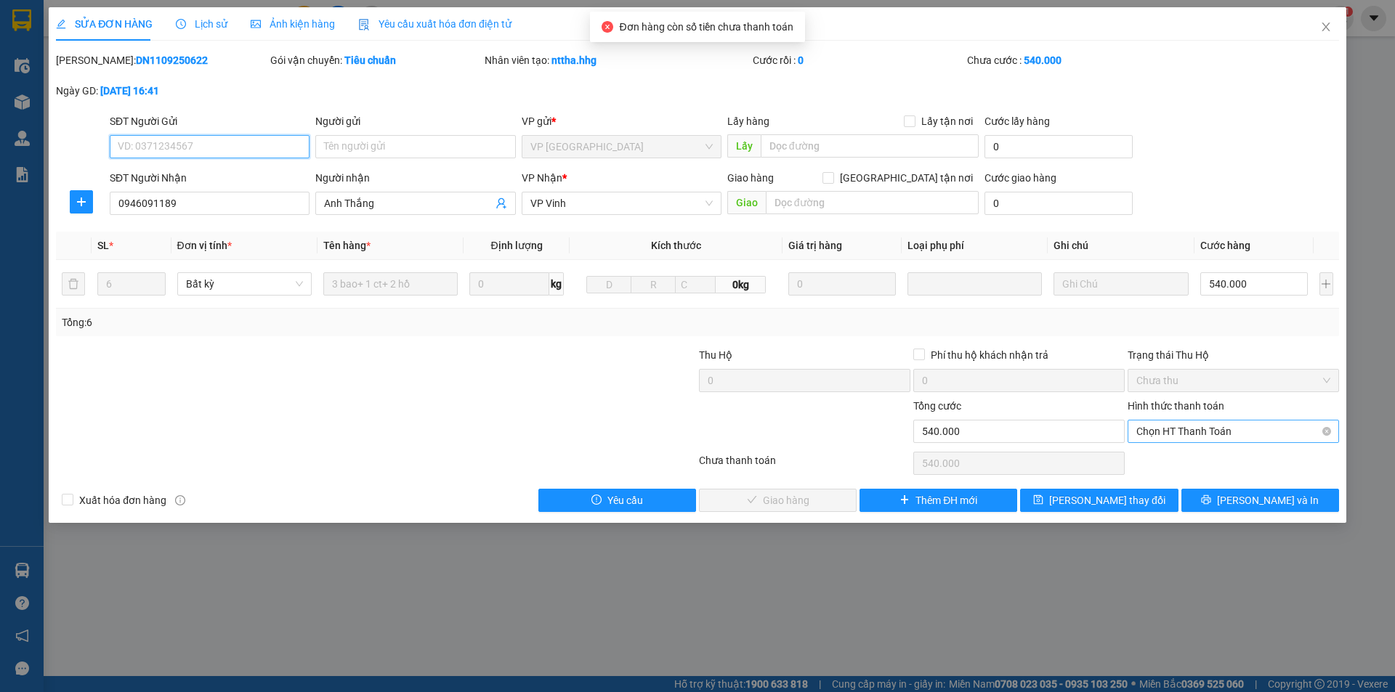
click at [1197, 432] on span "Chọn HT Thanh Toán" at bounding box center [1233, 432] width 194 height 22
click at [1192, 455] on div "Tại văn phòng" at bounding box center [1233, 461] width 194 height 16
type input "0"
click at [780, 493] on span "[PERSON_NAME] và Giao hàng" at bounding box center [795, 501] width 139 height 16
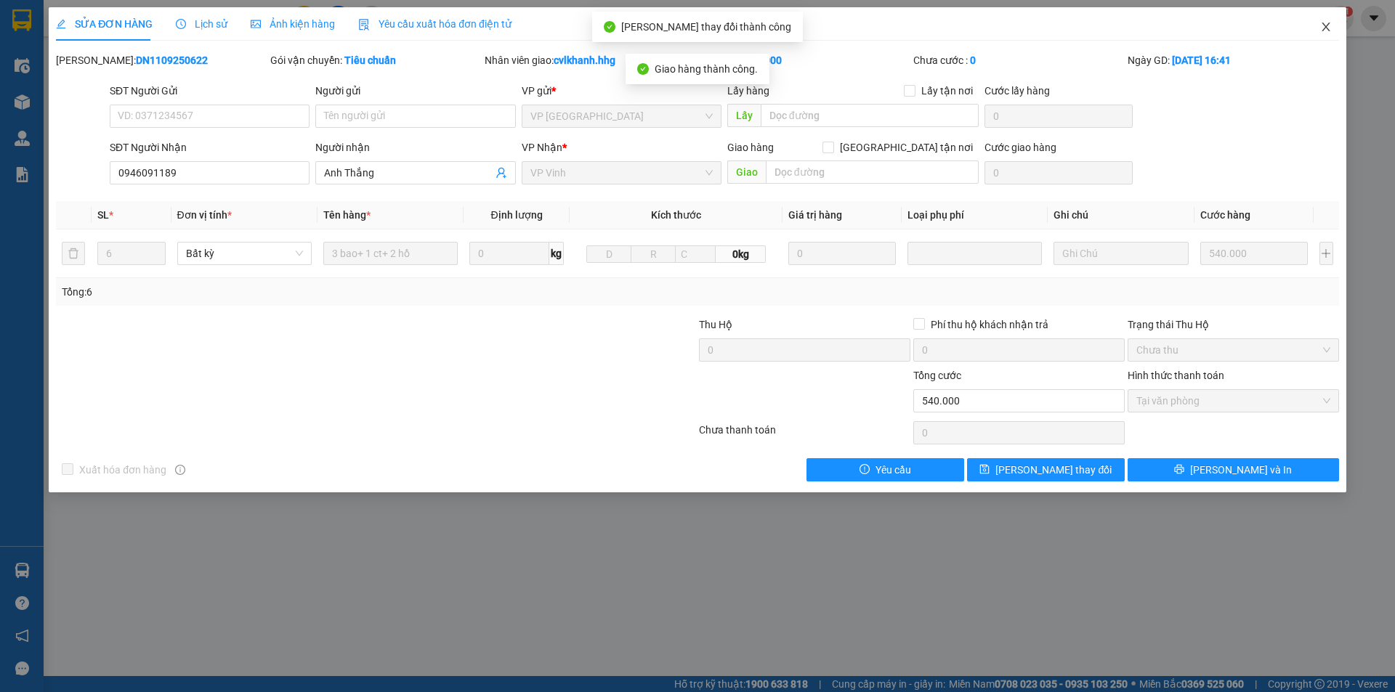
click at [1329, 30] on icon "close" at bounding box center [1326, 27] width 12 height 12
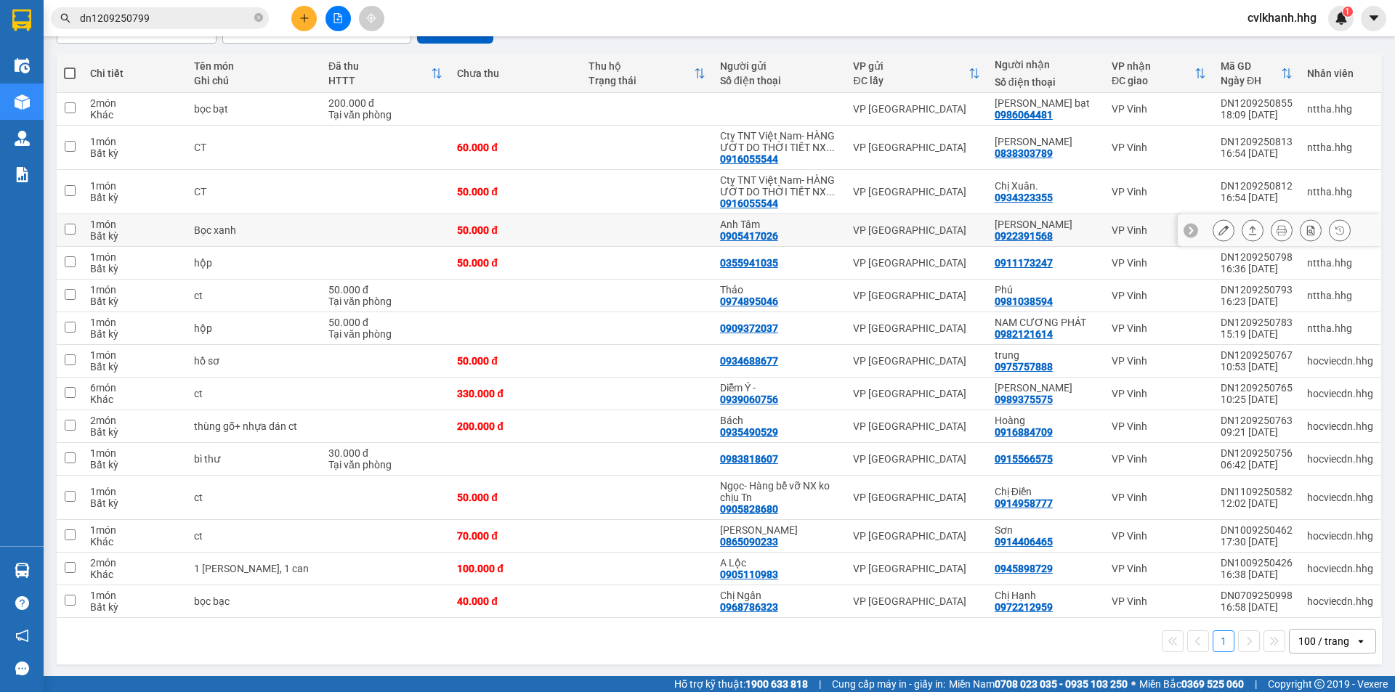
scroll to position [152, 0]
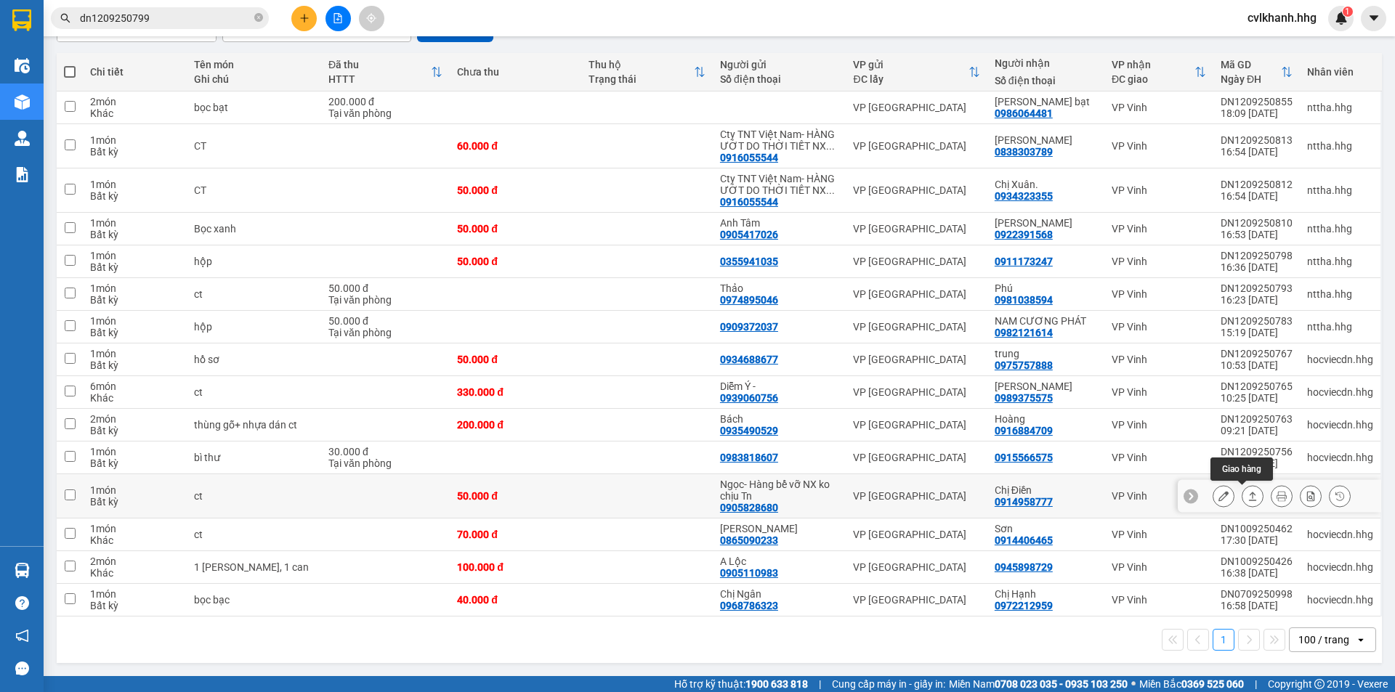
click at [1247, 496] on icon at bounding box center [1252, 496] width 10 height 10
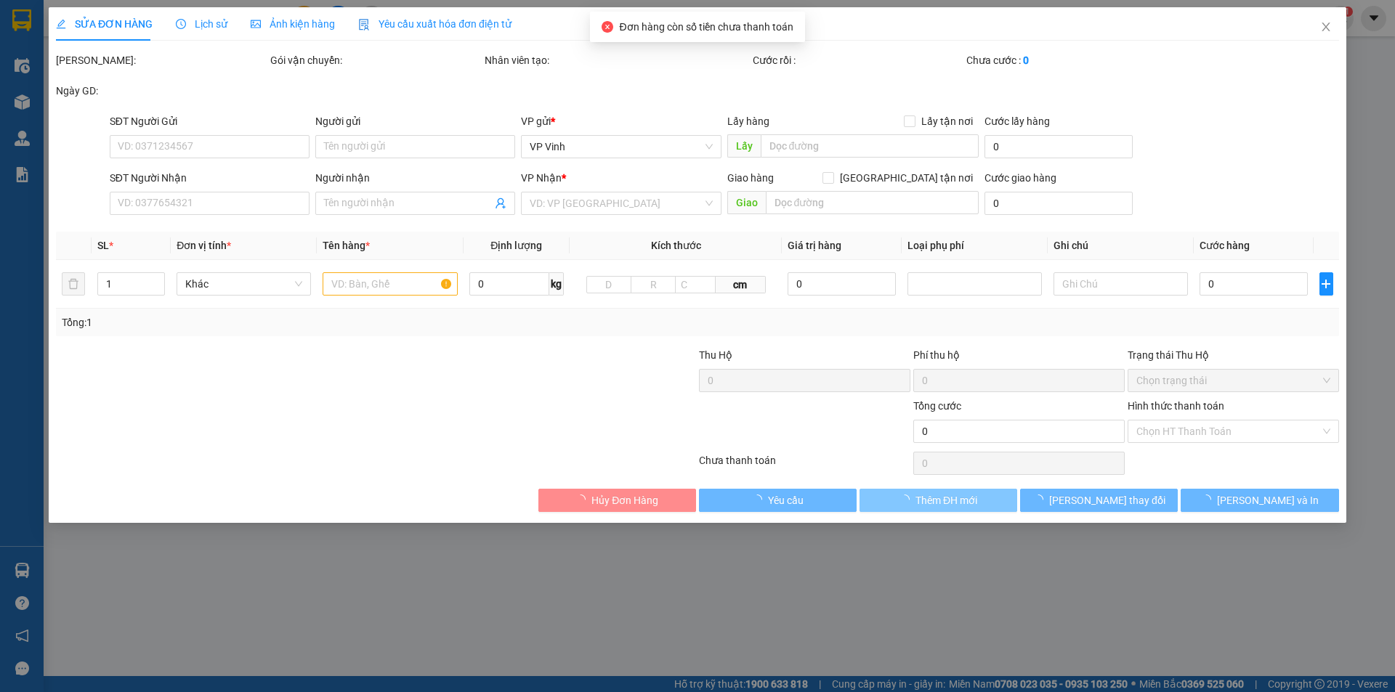
type input "0905828680"
type input "Ngọc- Hàng bể vỡ NX ko chịu Tn"
type input "0914958777"
type input "Chị Điền"
type input "50.000"
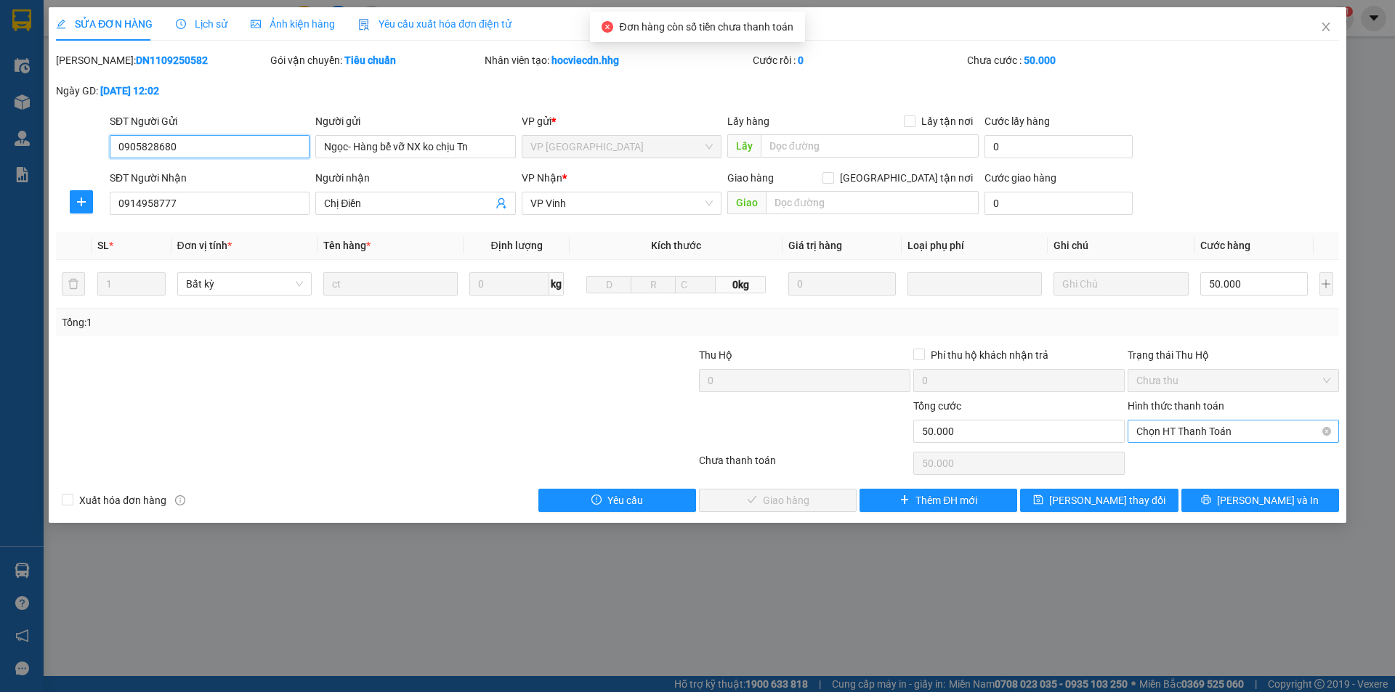
click at [1184, 426] on span "Chọn HT Thanh Toán" at bounding box center [1233, 432] width 194 height 22
click at [1172, 455] on div "Tại văn phòng" at bounding box center [1233, 461] width 194 height 16
type input "0"
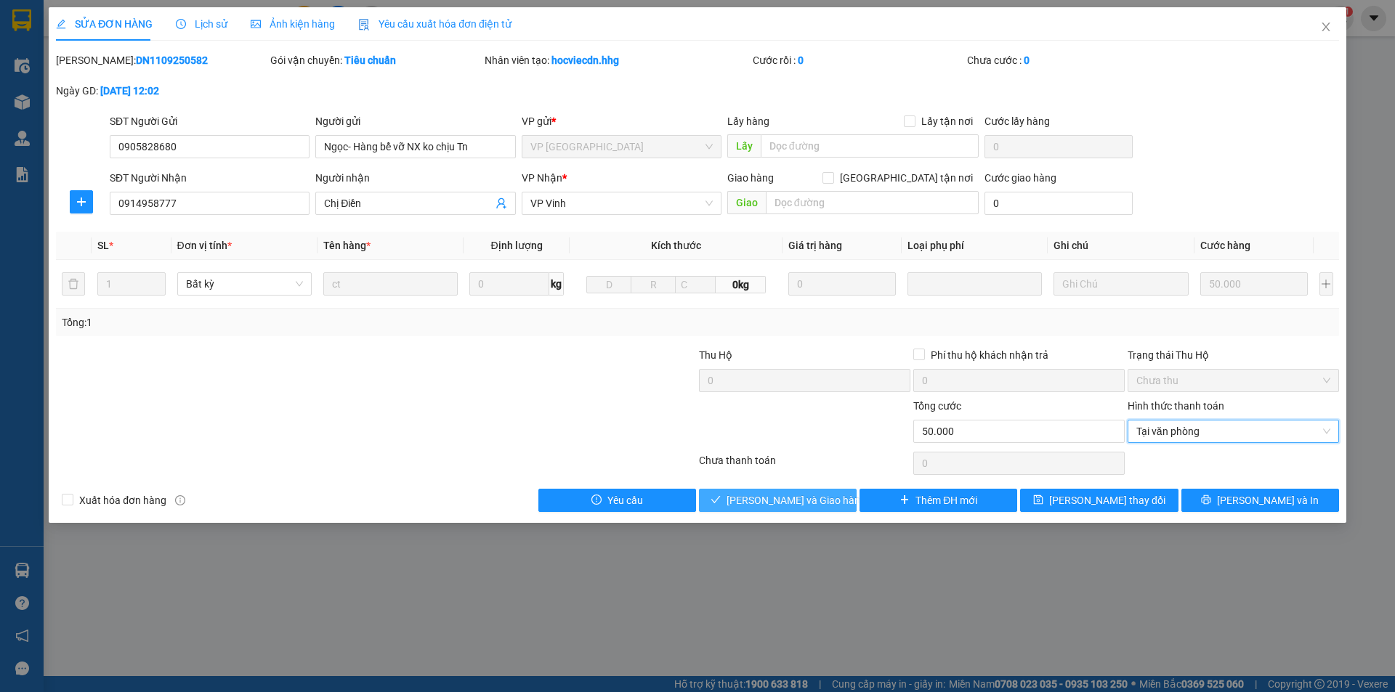
click at [808, 495] on span "[PERSON_NAME] và Giao hàng" at bounding box center [795, 501] width 139 height 16
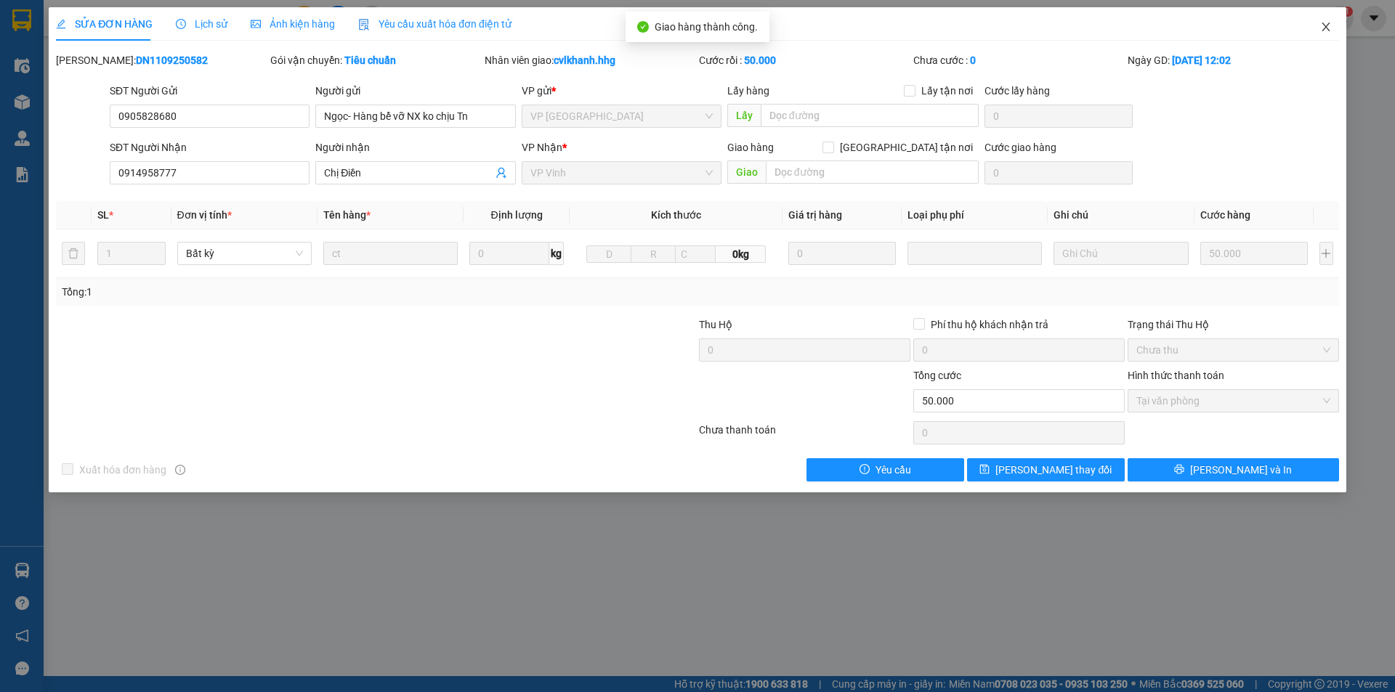
click at [1316, 25] on span "Close" at bounding box center [1325, 27] width 41 height 41
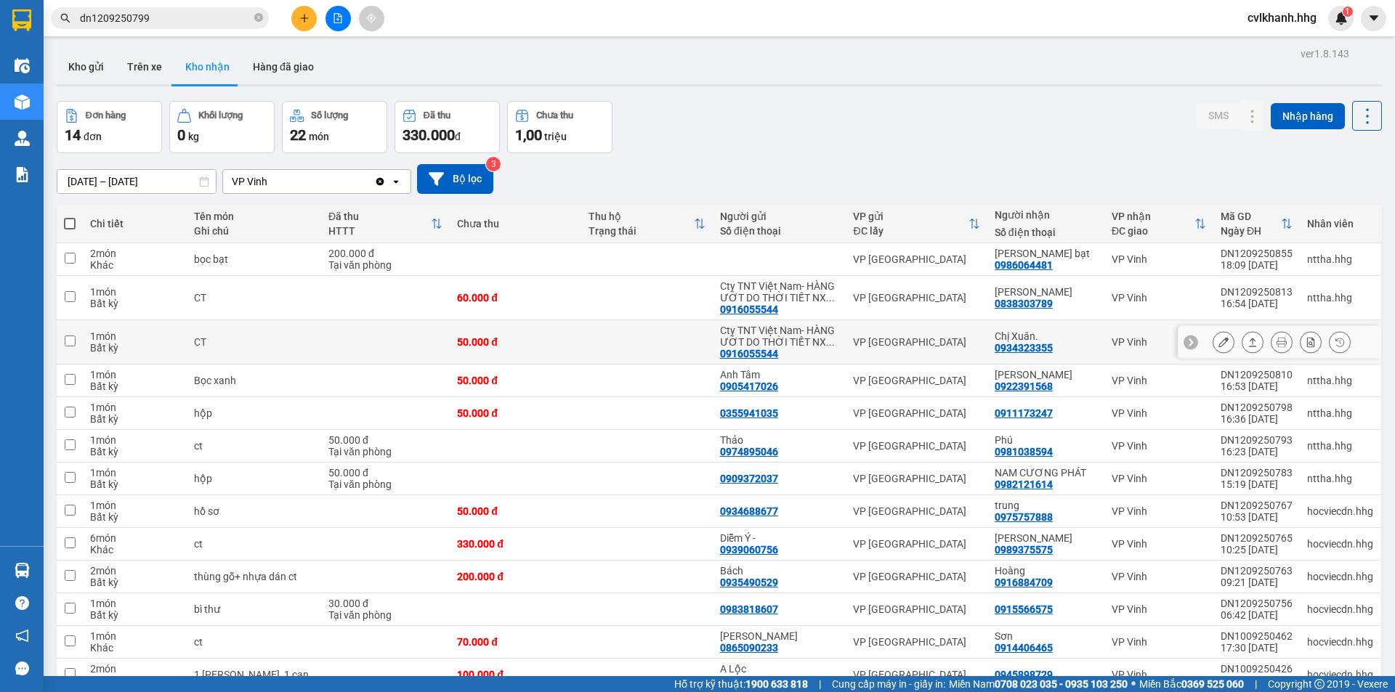
scroll to position [108, 0]
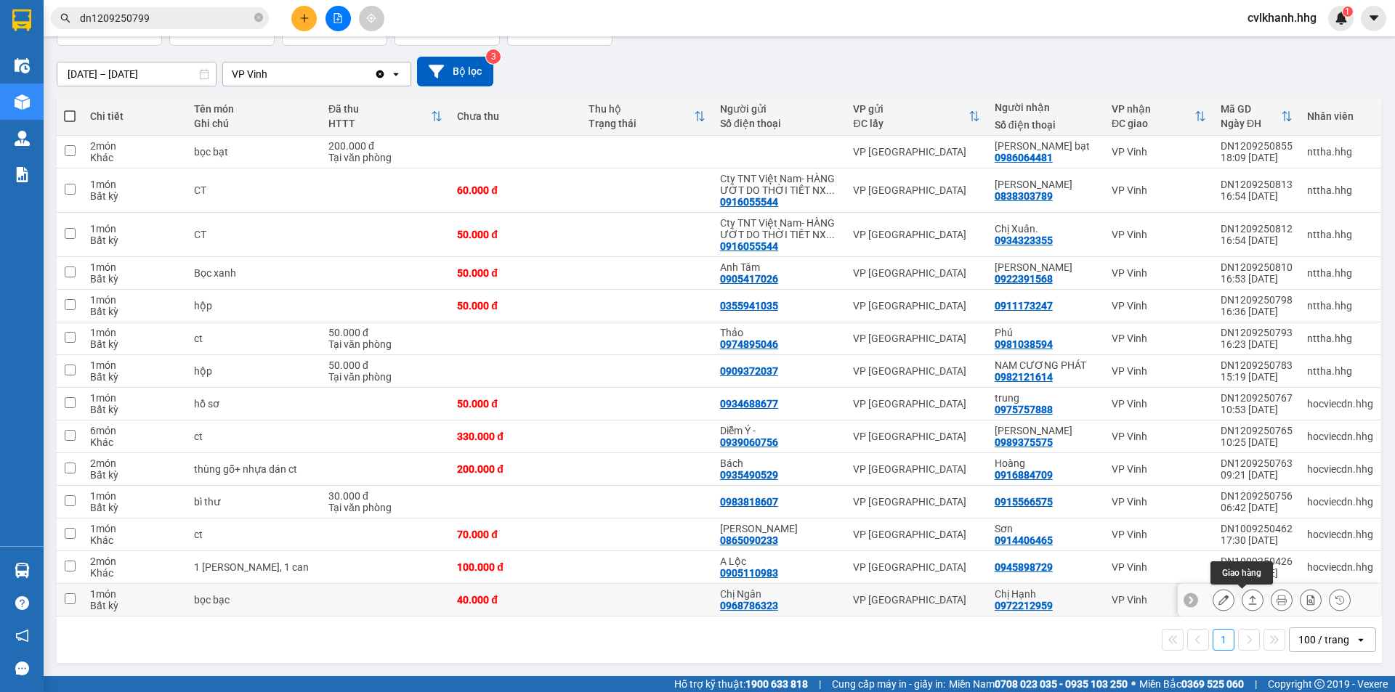
click at [1247, 598] on icon at bounding box center [1252, 600] width 10 height 10
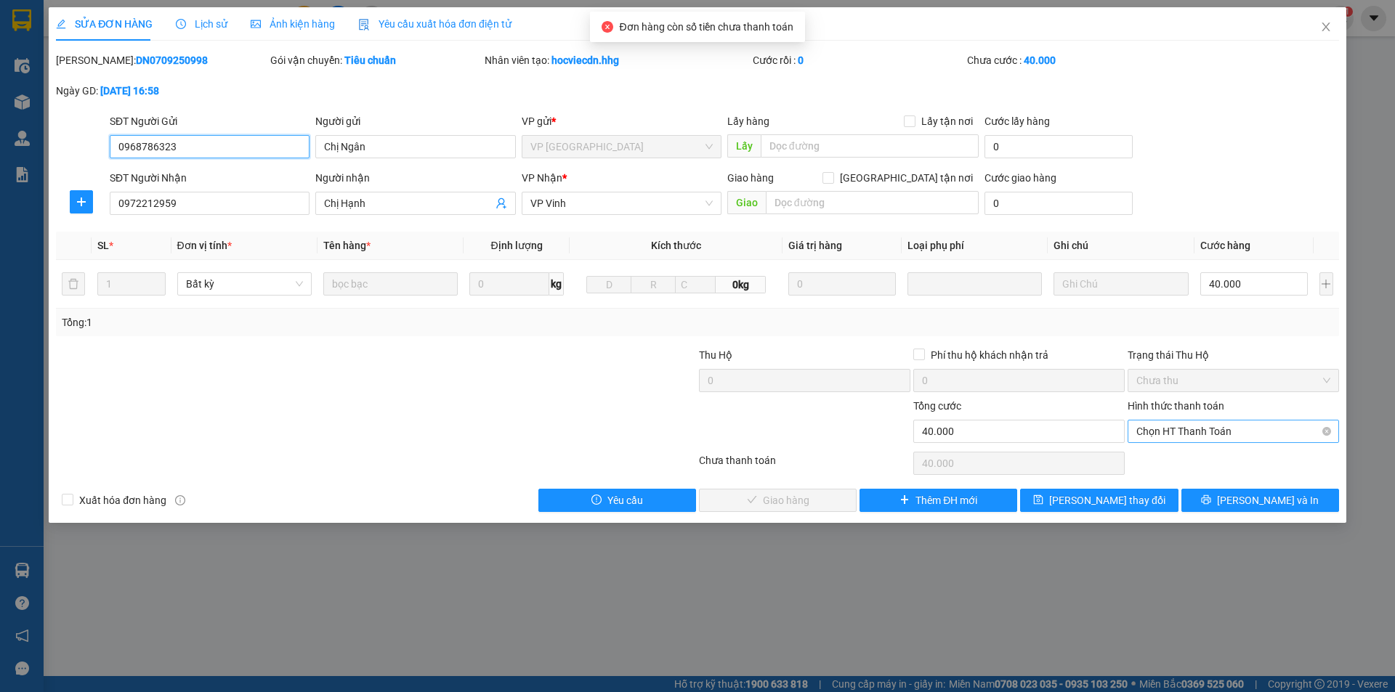
click at [1202, 426] on span "Chọn HT Thanh Toán" at bounding box center [1233, 432] width 194 height 22
click at [1184, 463] on div "Tại văn phòng" at bounding box center [1233, 461] width 194 height 16
type input "0"
click at [790, 495] on span "[PERSON_NAME] và Giao hàng" at bounding box center [795, 501] width 139 height 16
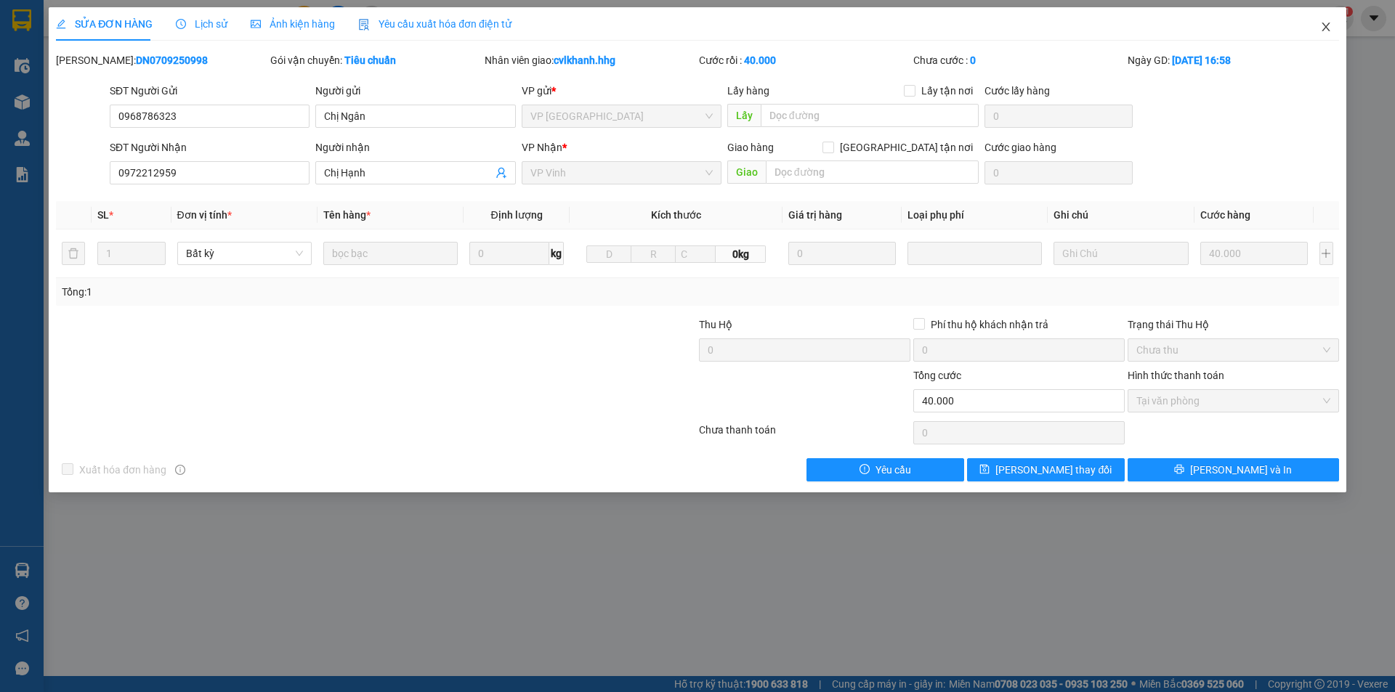
click at [1323, 26] on icon "close" at bounding box center [1326, 27] width 12 height 12
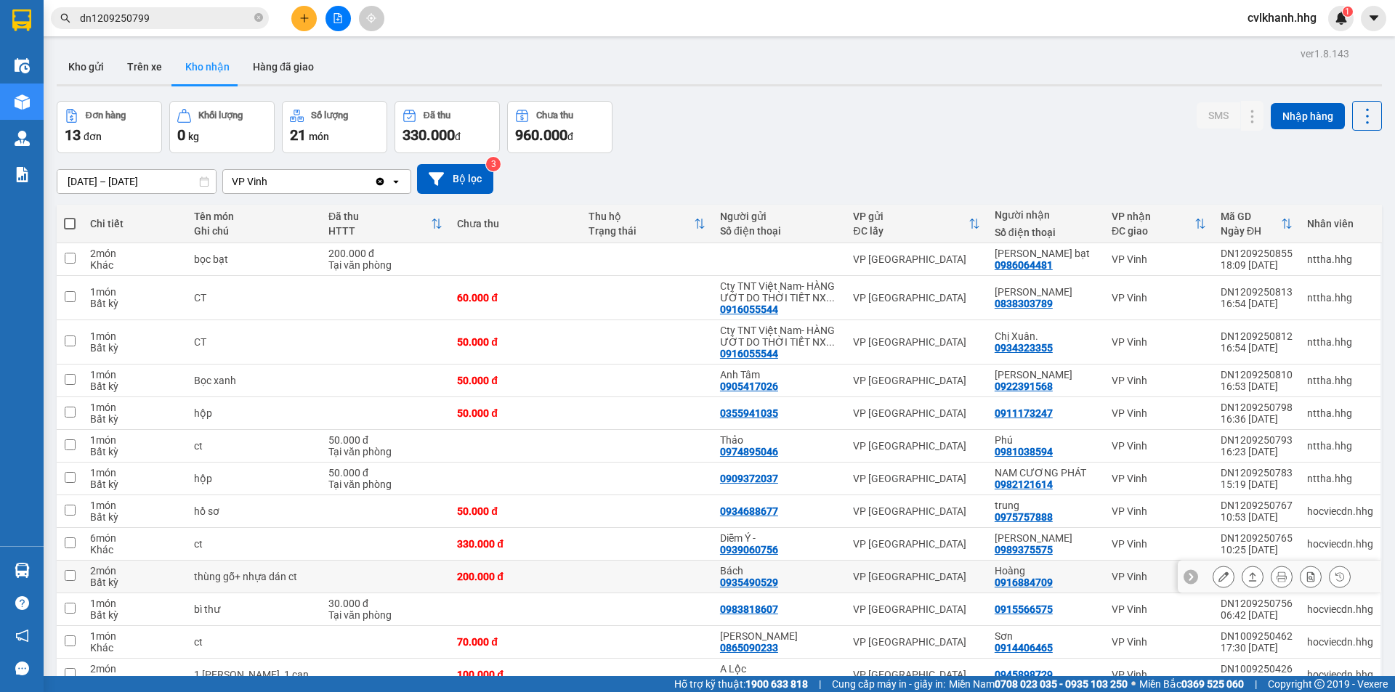
scroll to position [73, 0]
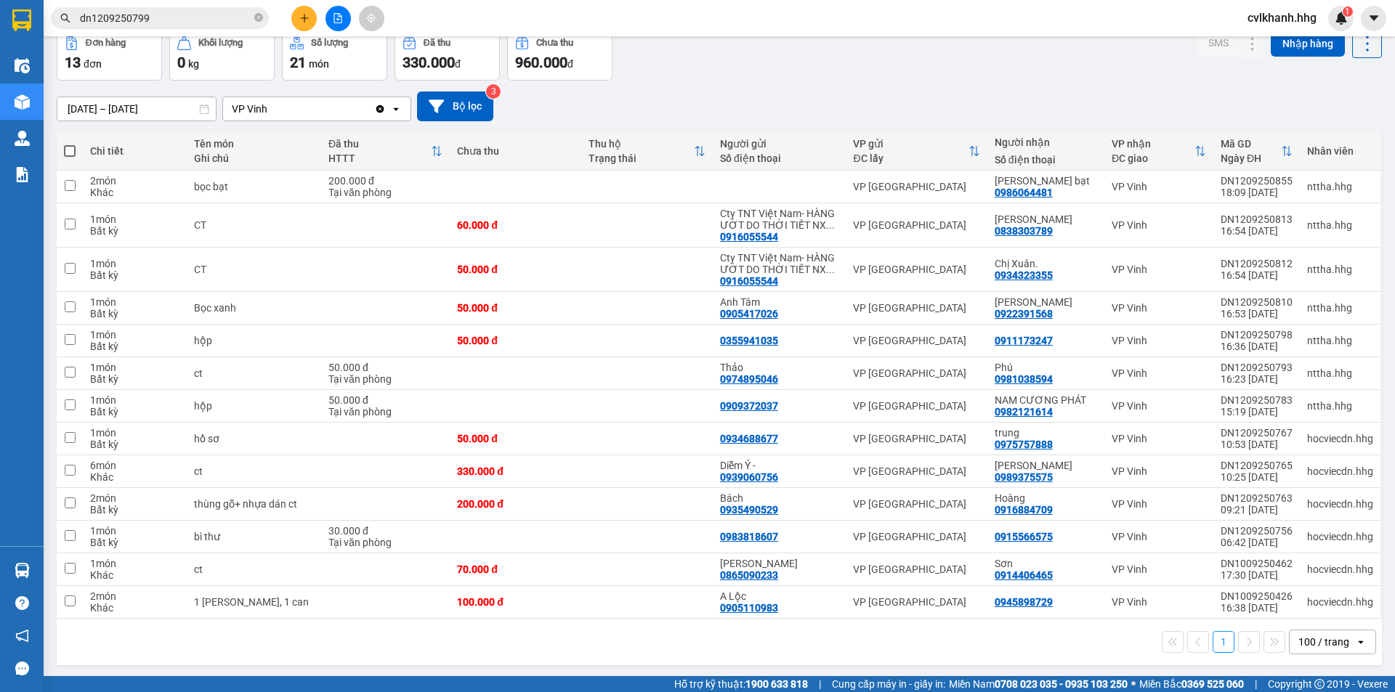
click at [1324, 16] on span "cvlkhanh.hhg" at bounding box center [1282, 18] width 92 height 18
click at [1273, 46] on span "Đăng xuất" at bounding box center [1288, 45] width 62 height 16
